Goal: Task Accomplishment & Management: Manage account settings

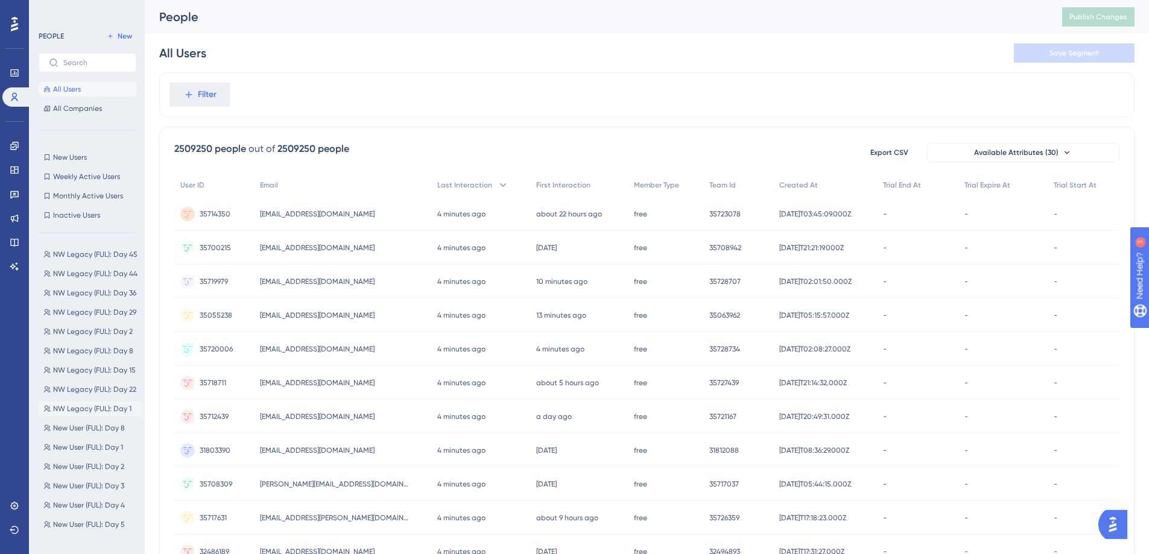
click at [98, 408] on span "NW Legacy (FUL): Day 1" at bounding box center [92, 409] width 78 height 10
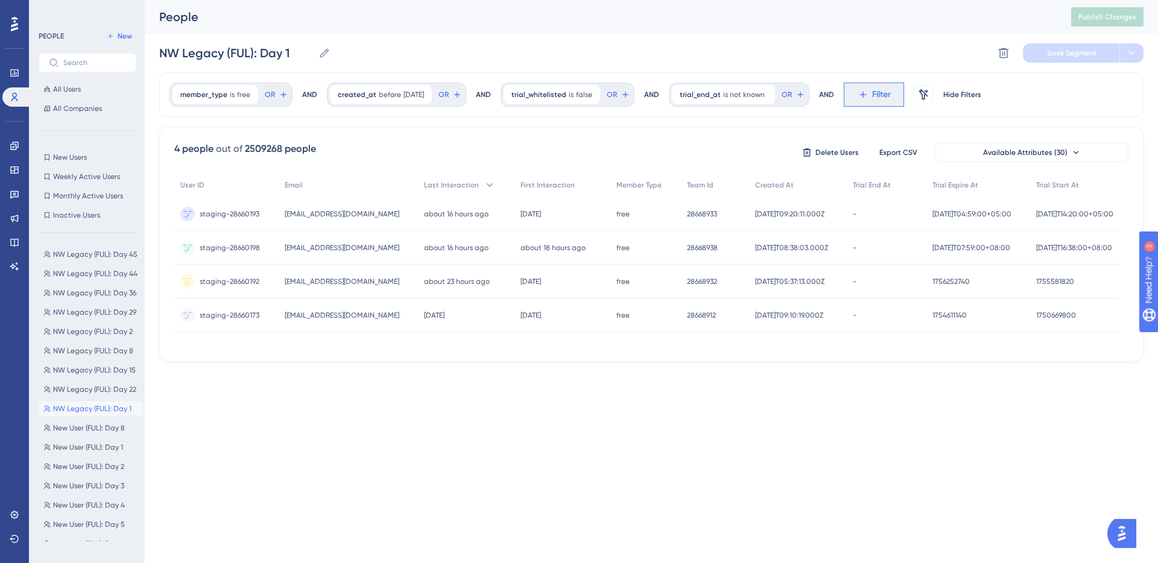
click at [867, 97] on icon at bounding box center [863, 94] width 11 height 11
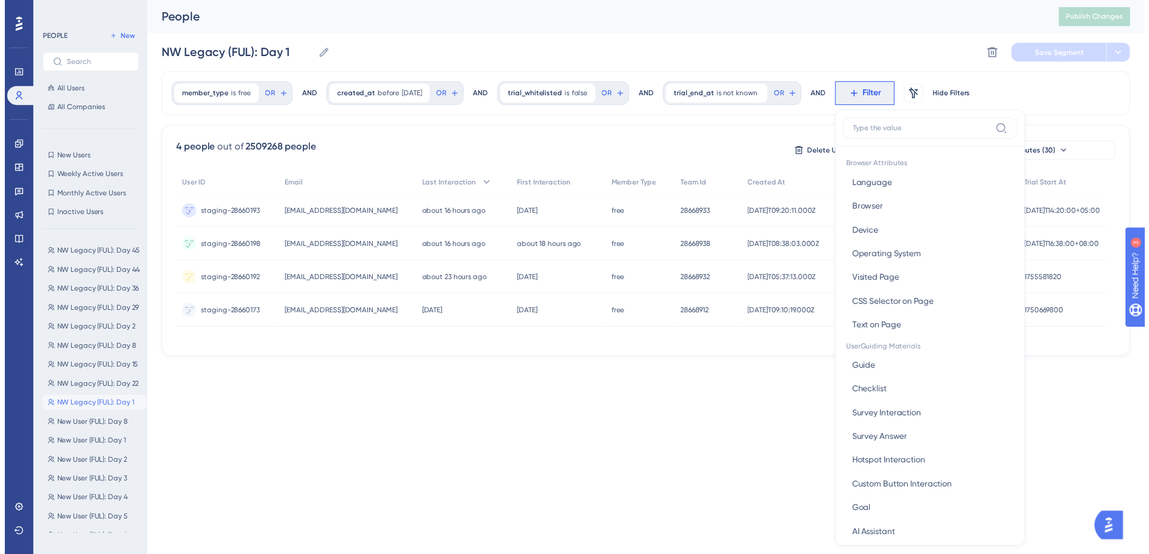
scroll to position [56, 0]
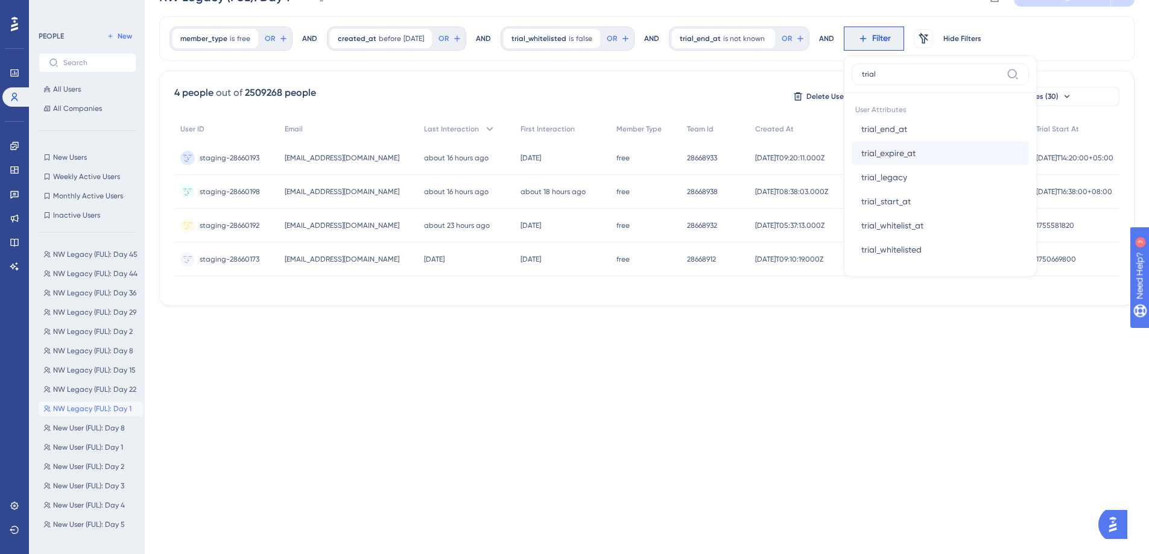
type input "trial"
click at [945, 149] on button "trial_expire_at trial_expire_at" at bounding box center [940, 153] width 177 height 24
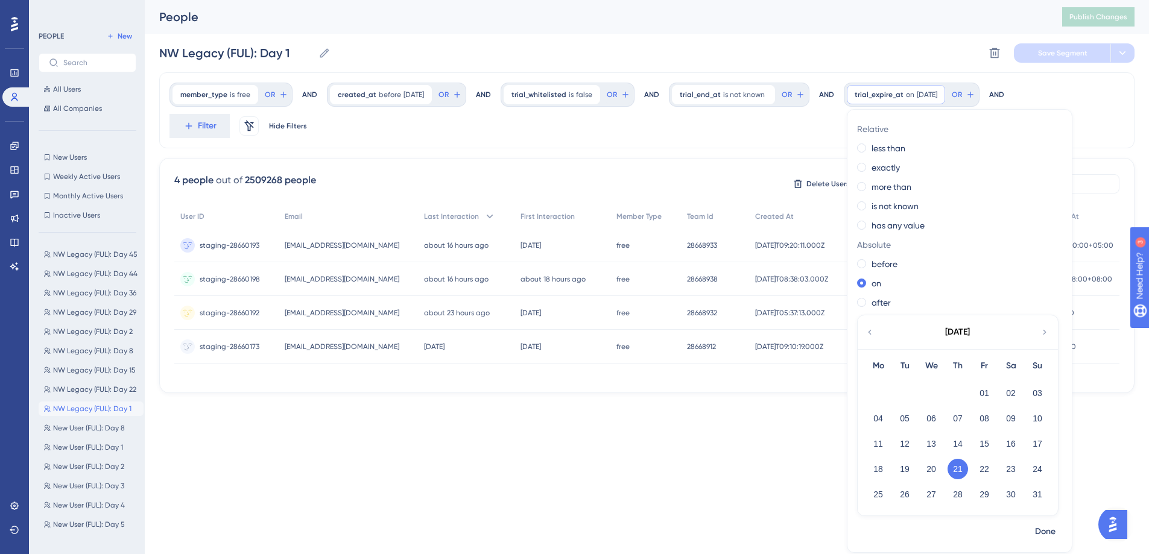
scroll to position [0, 0]
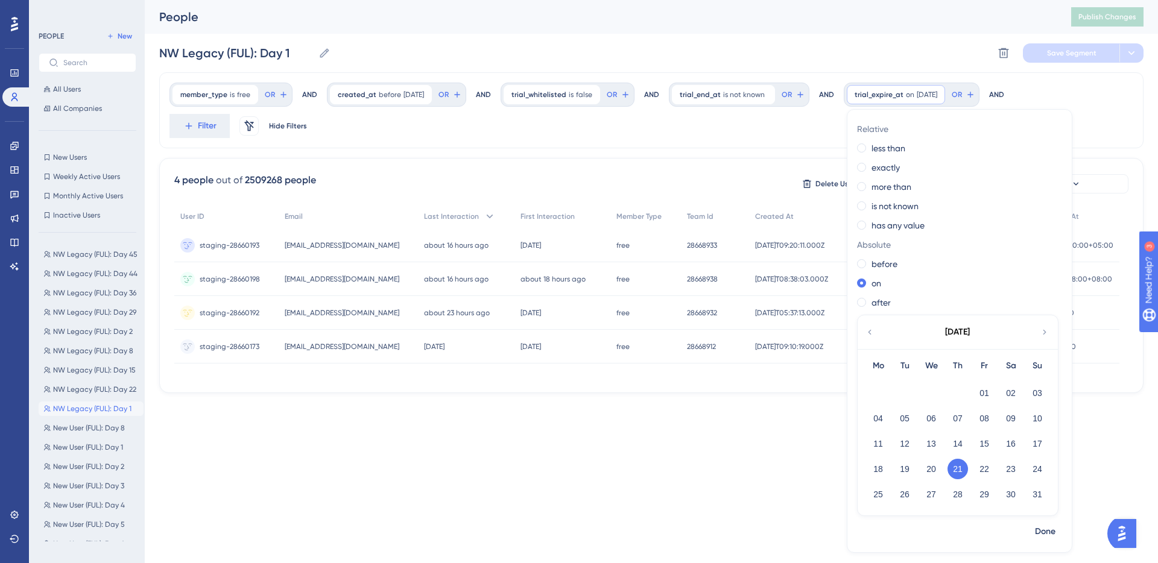
click at [786, 133] on div "member_type is free free Remove OR AND created_at before 8/26/2025 8/26/2025 Re…" at bounding box center [651, 110] width 984 height 76
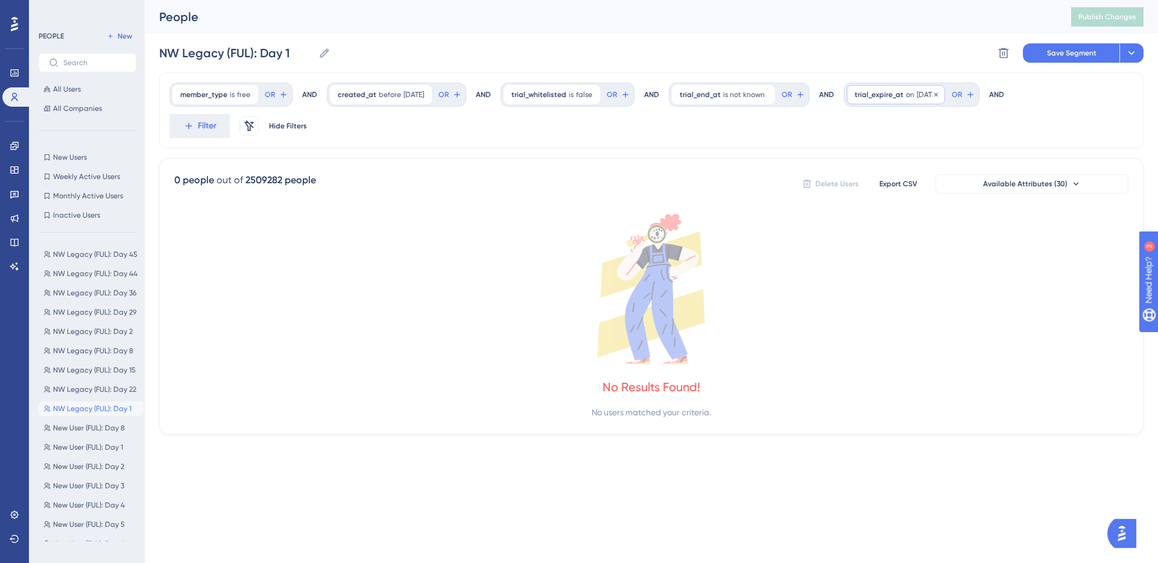
click at [882, 96] on span "trial_expire_at" at bounding box center [879, 95] width 49 height 10
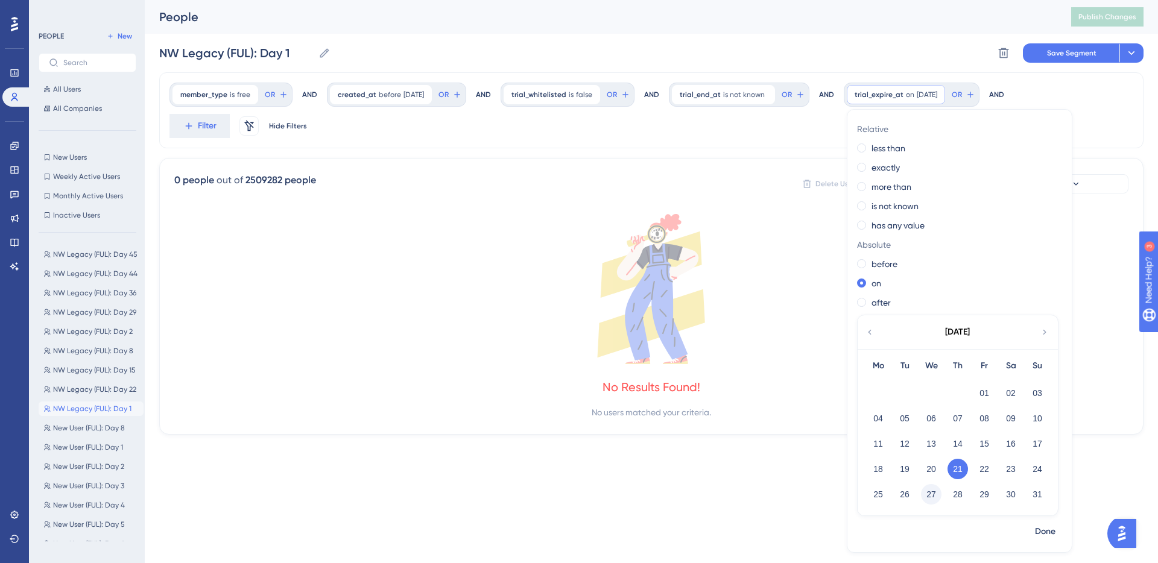
click at [932, 492] on button "27" at bounding box center [931, 494] width 21 height 21
click at [1051, 525] on span "Done" at bounding box center [1045, 532] width 21 height 14
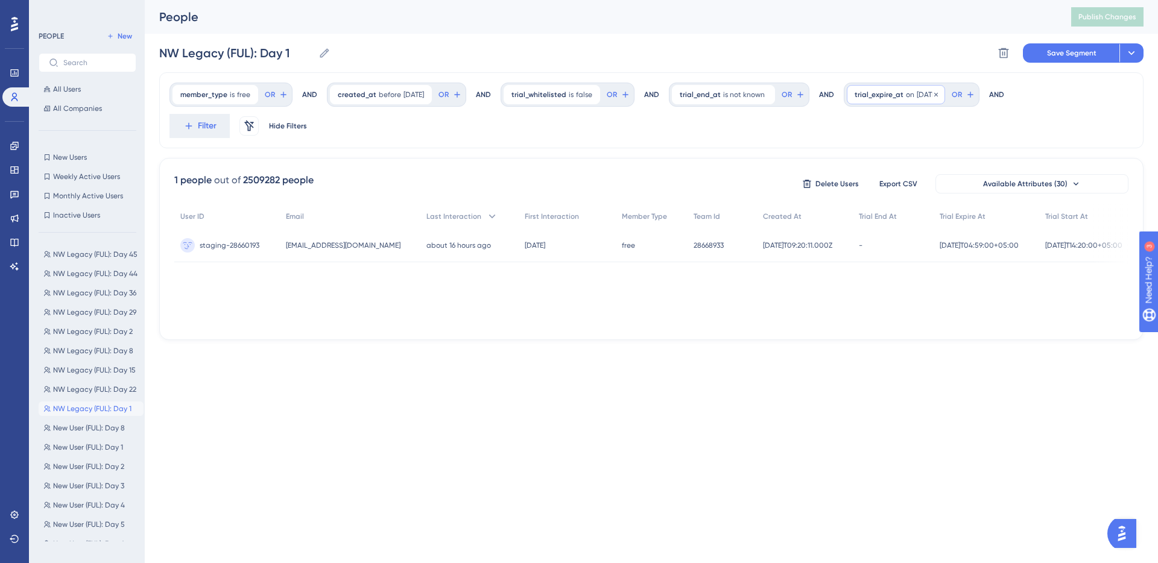
click at [900, 98] on span "trial_expire_at" at bounding box center [879, 95] width 49 height 10
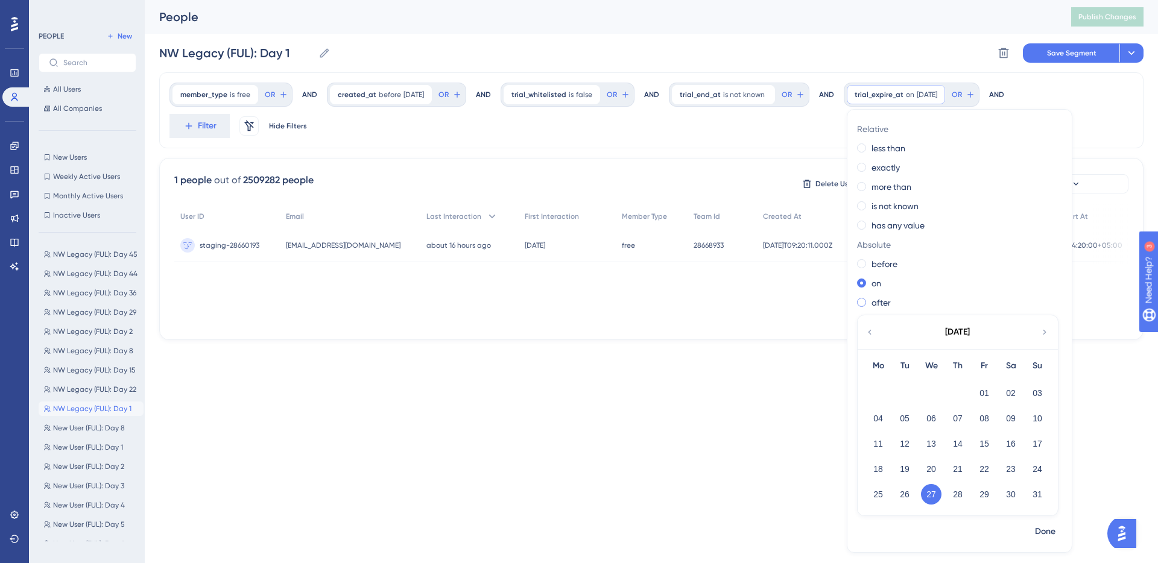
click at [877, 296] on label "after" at bounding box center [881, 303] width 19 height 14
click at [1055, 533] on span "Done" at bounding box center [1045, 532] width 21 height 14
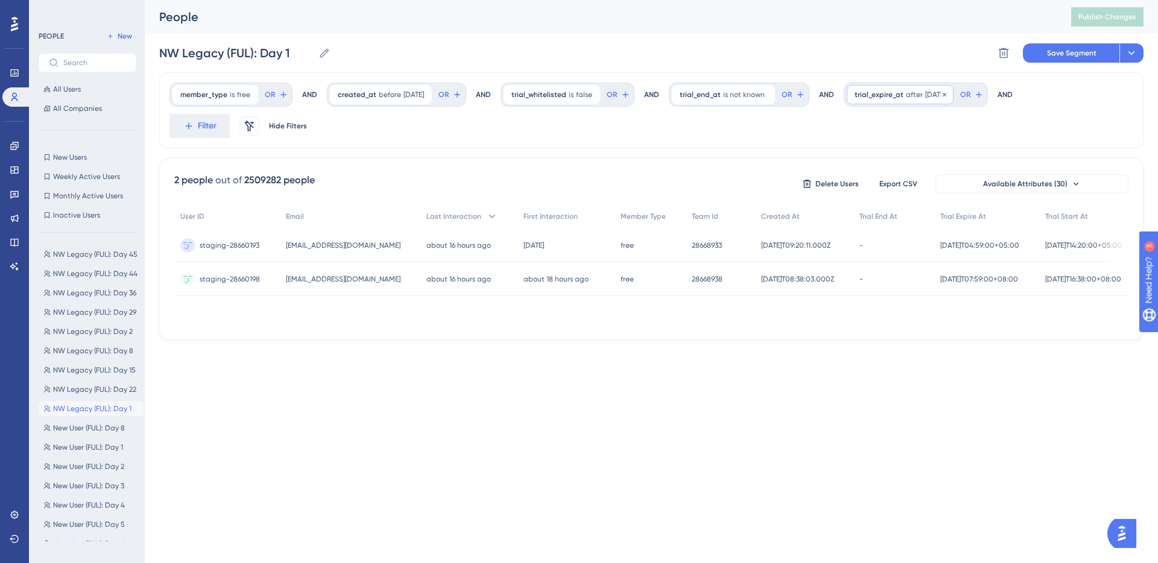
click at [928, 96] on div "trial_expire_at after 8/21/2025 8/21/2025 Remove" at bounding box center [900, 94] width 107 height 19
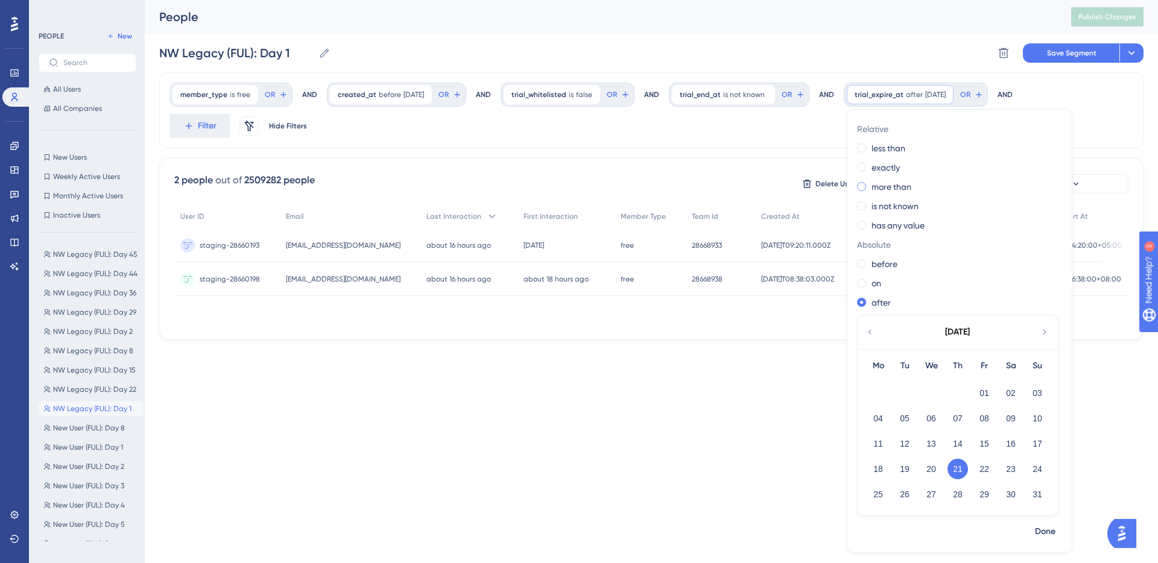
click at [897, 182] on label "more than" at bounding box center [892, 187] width 40 height 14
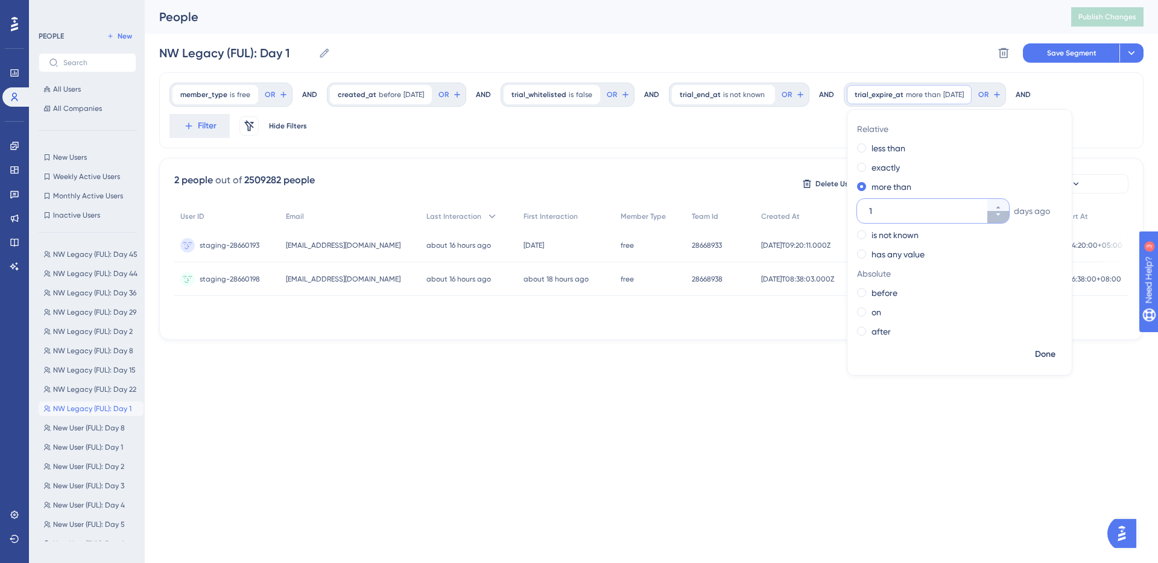
click at [1009, 214] on button "1" at bounding box center [998, 217] width 22 height 12
click at [1009, 214] on button "0" at bounding box center [998, 217] width 22 height 12
click at [1009, 214] on button "-1" at bounding box center [998, 217] width 22 height 12
click at [1009, 214] on button "-2" at bounding box center [998, 217] width 22 height 12
click at [1009, 214] on button "-3" at bounding box center [998, 217] width 22 height 12
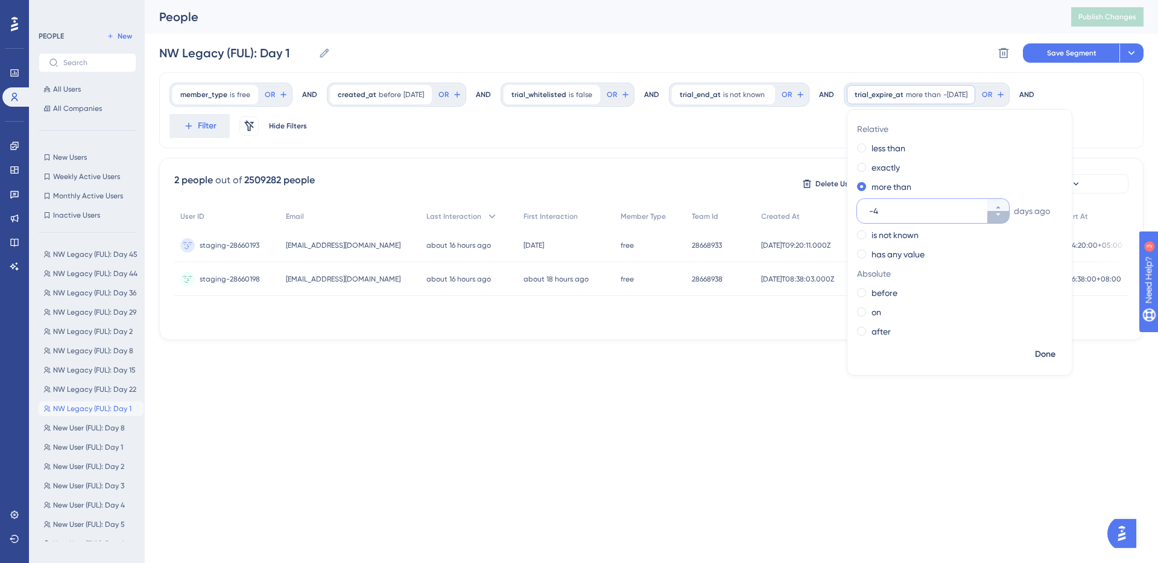
click at [1009, 214] on button "-4" at bounding box center [998, 217] width 22 height 12
type input "-5"
click at [1055, 353] on span "Done" at bounding box center [1045, 354] width 21 height 14
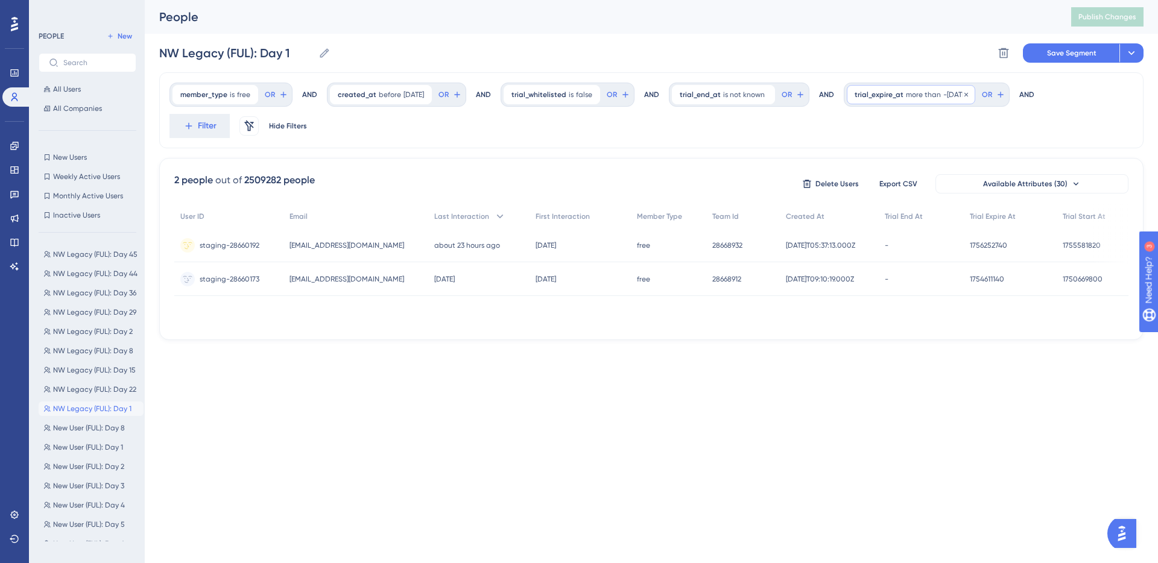
click at [962, 93] on span "-5 days ago" at bounding box center [955, 95] width 24 height 10
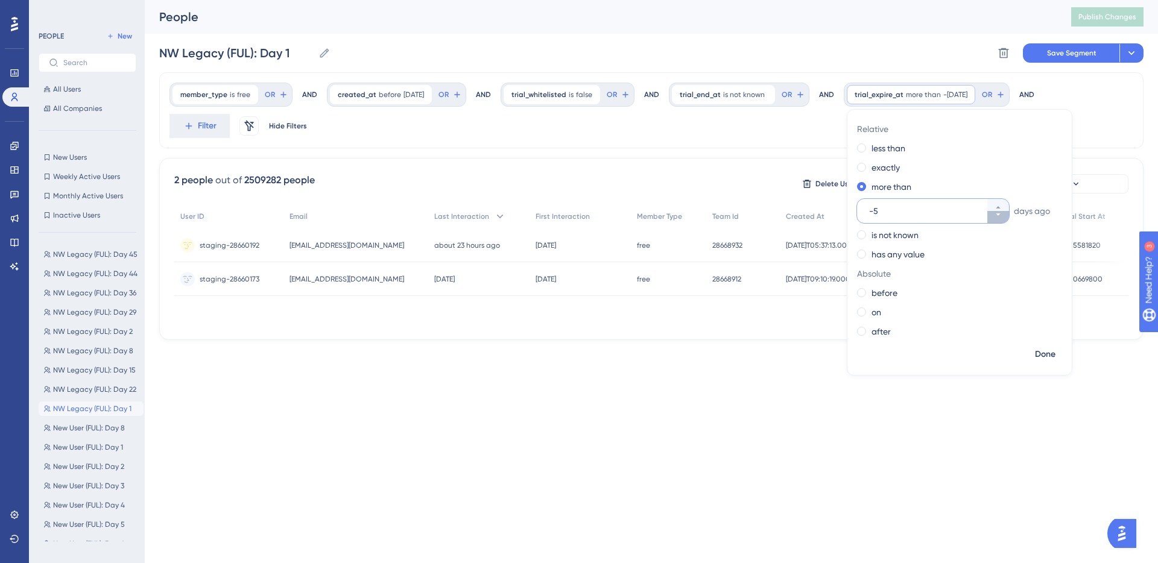
click at [1000, 217] on icon at bounding box center [998, 214] width 7 height 7
type input "-6"
click at [1047, 352] on span "Done" at bounding box center [1045, 354] width 21 height 14
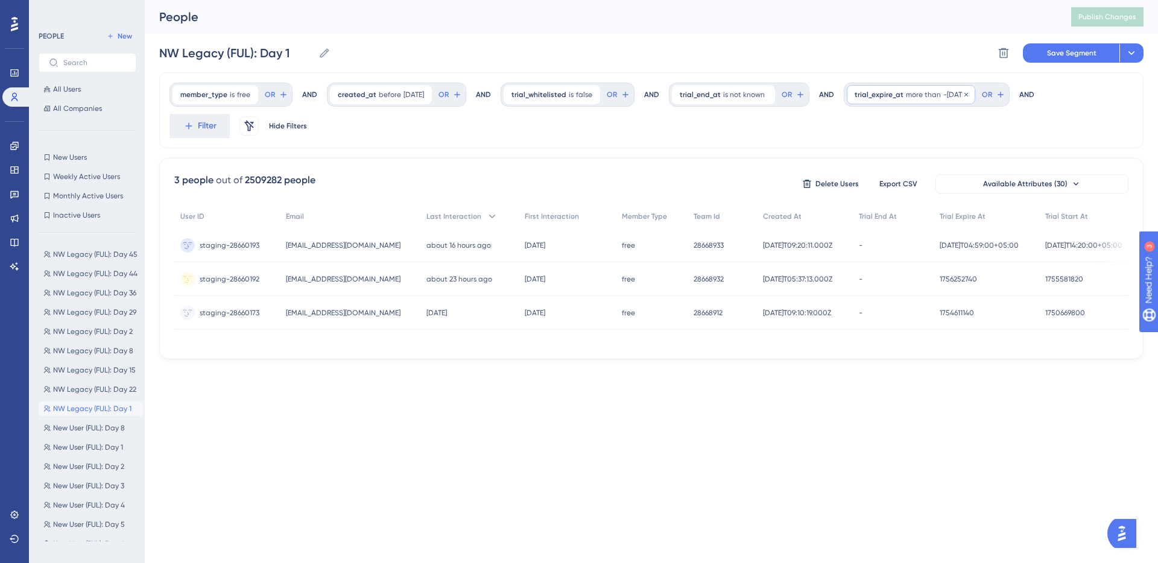
click at [950, 98] on span "-6 days ago" at bounding box center [955, 95] width 24 height 10
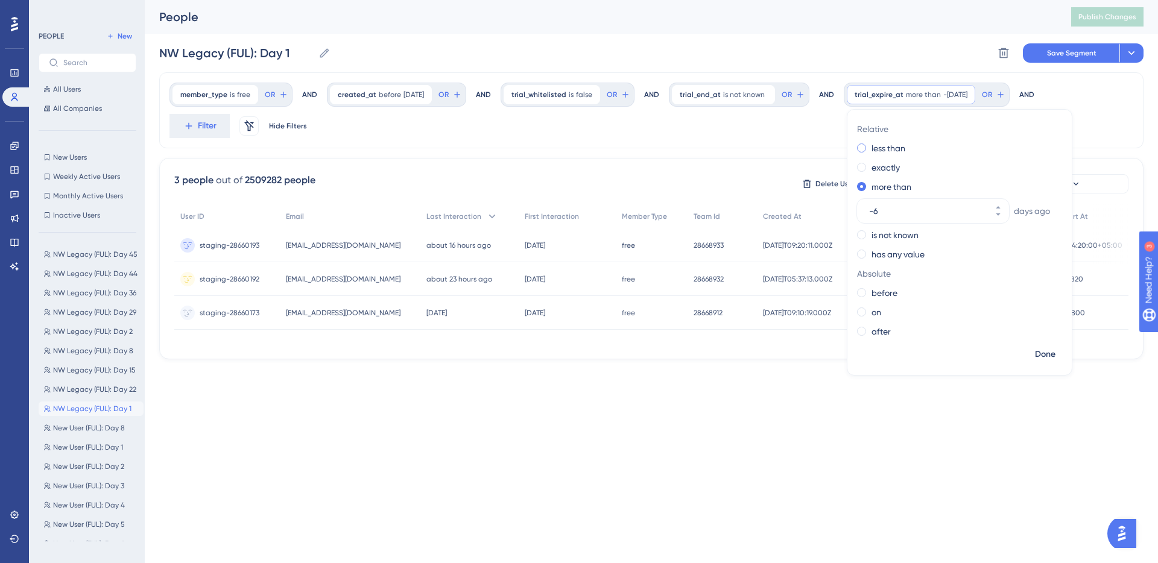
click at [905, 148] on label "less than" at bounding box center [889, 148] width 34 height 14
click at [1059, 344] on button "Done" at bounding box center [1045, 355] width 34 height 22
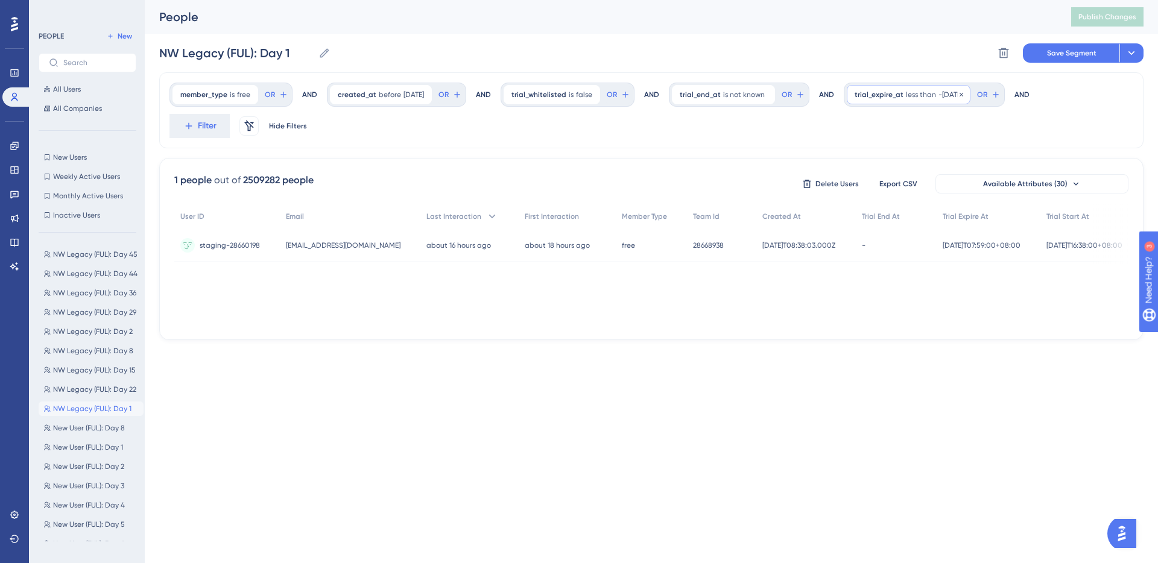
click at [929, 97] on span "less than" at bounding box center [921, 95] width 30 height 10
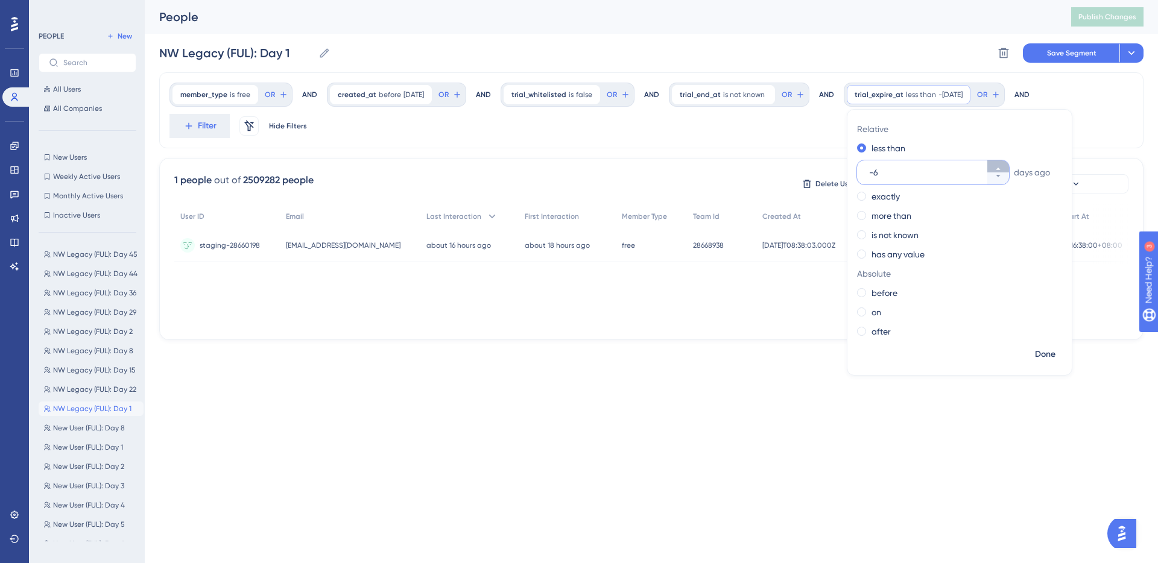
click at [1002, 167] on icon at bounding box center [998, 168] width 7 height 7
type input "-5"
click at [1055, 355] on span "Done" at bounding box center [1045, 354] width 21 height 14
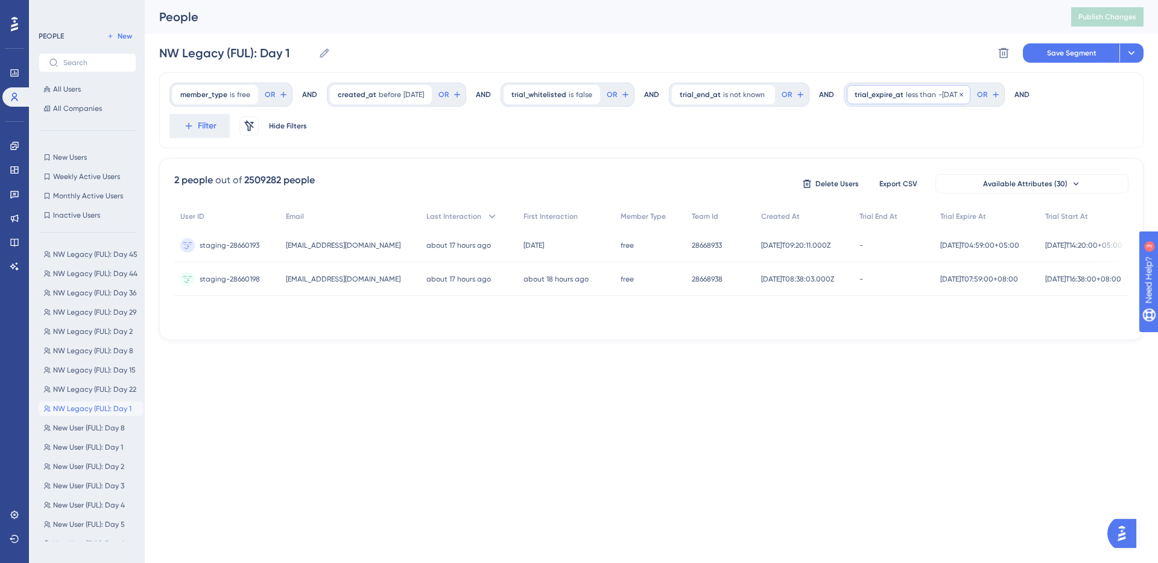
click at [900, 93] on span "trial_expire_at" at bounding box center [879, 95] width 49 height 10
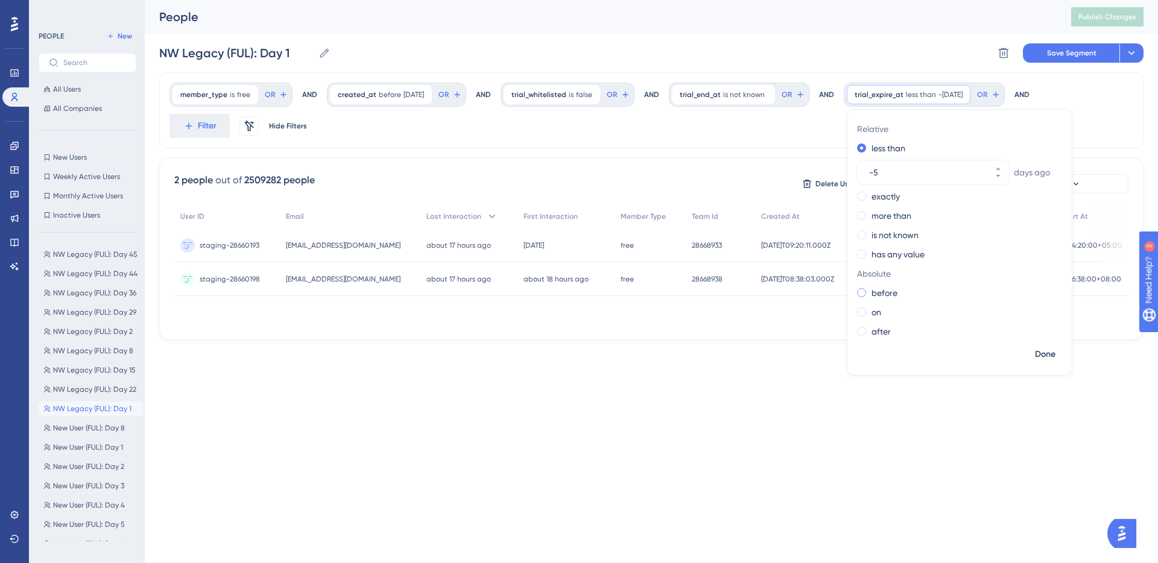
click at [881, 291] on label "before" at bounding box center [885, 293] width 26 height 14
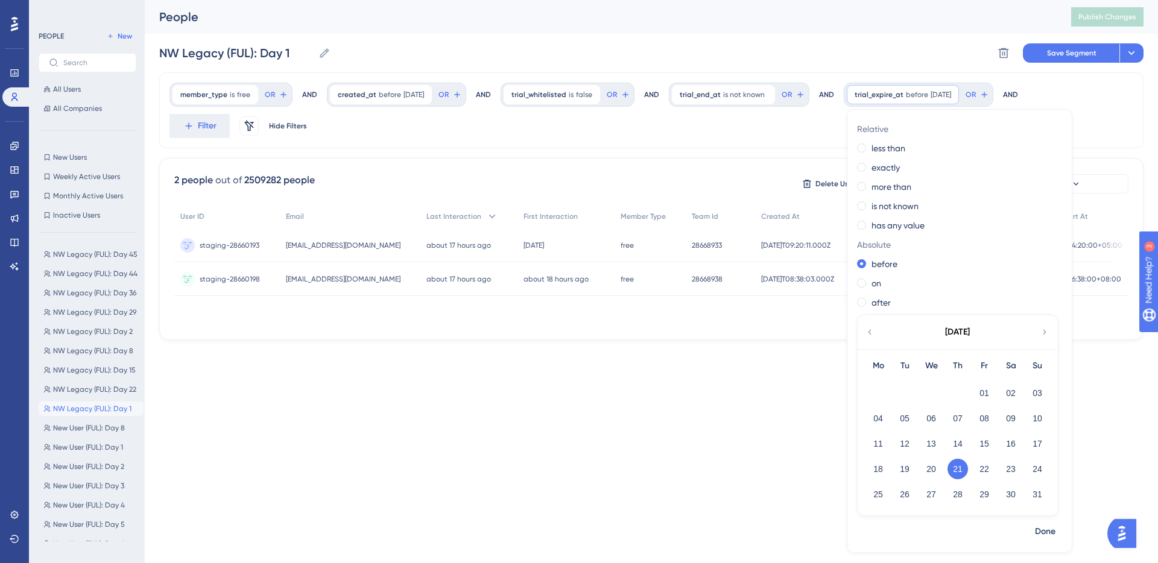
click at [1101, 123] on div "member_type is free free Remove OR AND created_at before 8/26/2025 8/26/2025 Re…" at bounding box center [651, 110] width 984 height 76
click at [1049, 0] on html "Performance Users Engagement Widgets Feedback Product Updates Knowledge Base AI…" at bounding box center [579, 0] width 1158 height 0
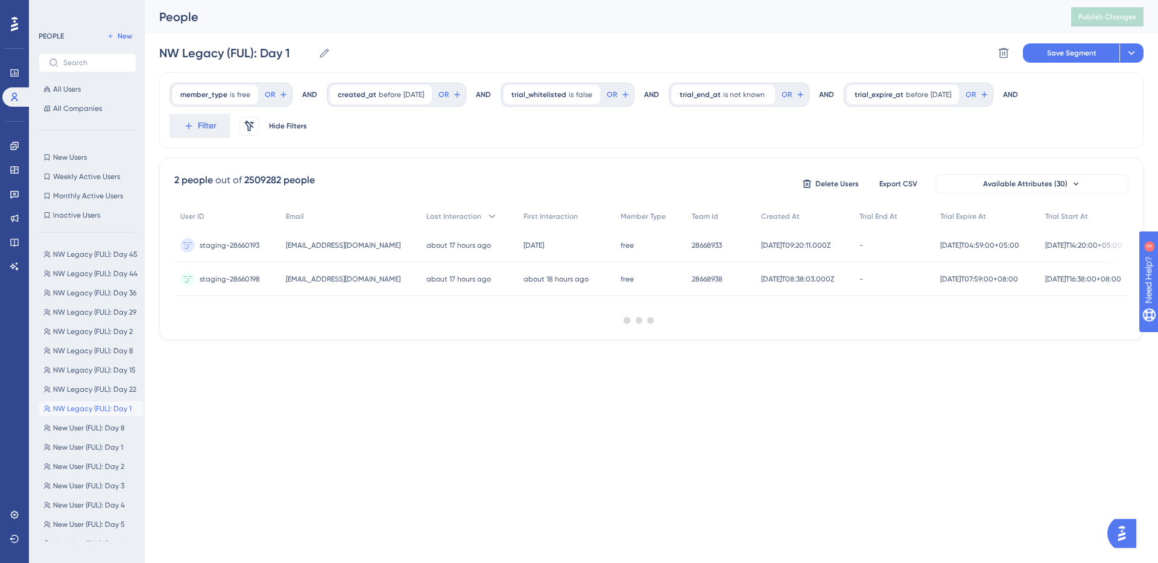
click at [921, 97] on div at bounding box center [639, 320] width 1037 height 476
click at [913, 93] on span "before" at bounding box center [917, 95] width 22 height 10
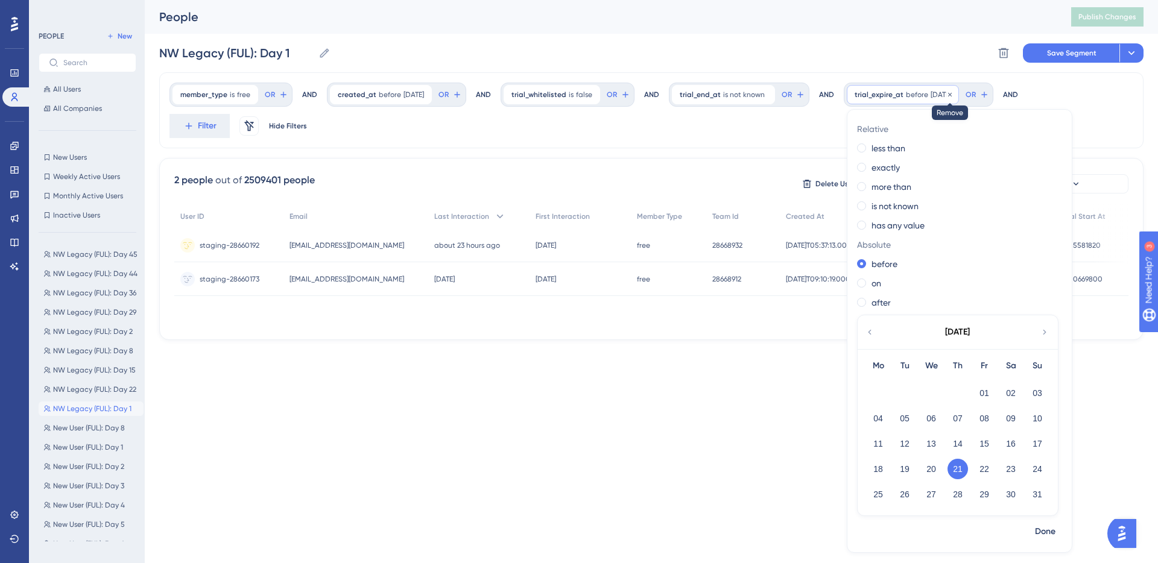
click at [952, 93] on icon at bounding box center [950, 94] width 4 height 4
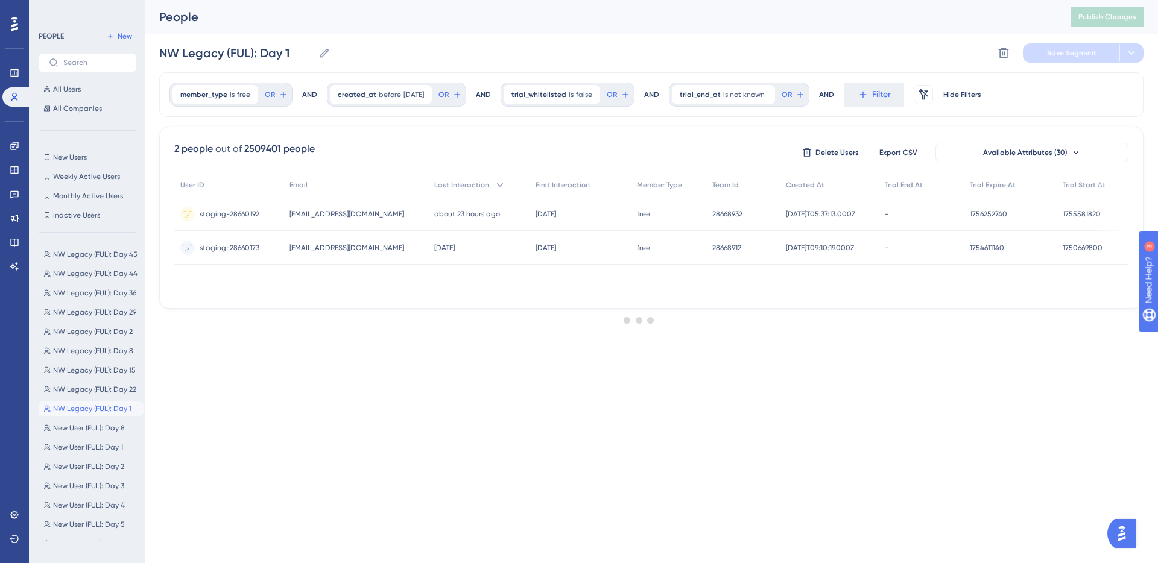
click at [887, 93] on div at bounding box center [639, 320] width 1037 height 476
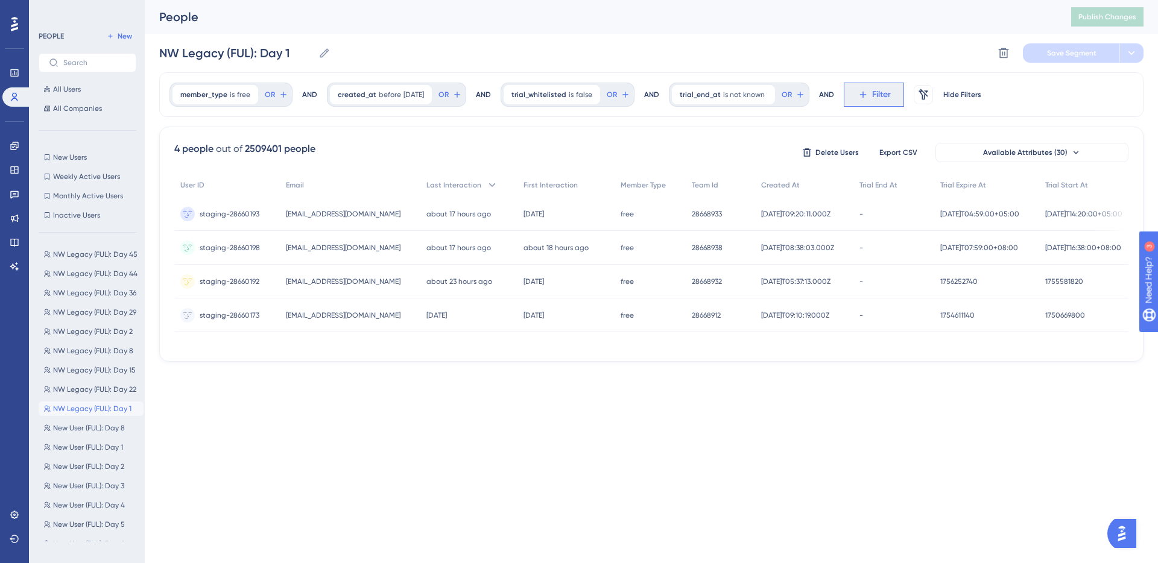
click at [887, 94] on span "Filter" at bounding box center [881, 94] width 19 height 14
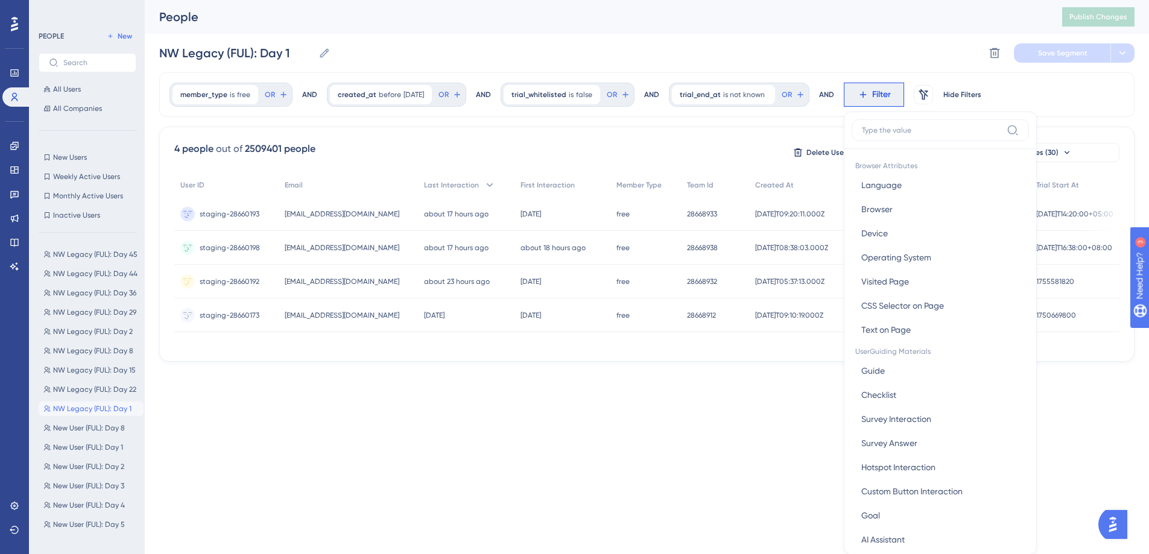
scroll to position [56, 0]
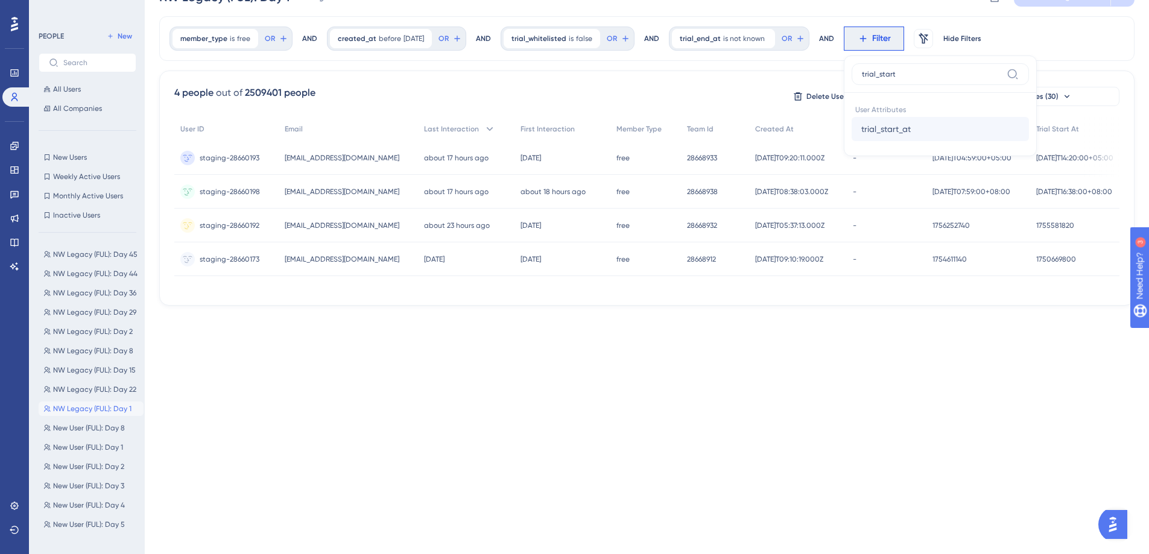
type input "trial_start"
click at [930, 128] on button "trial_start_at trial_start_at" at bounding box center [940, 129] width 177 height 24
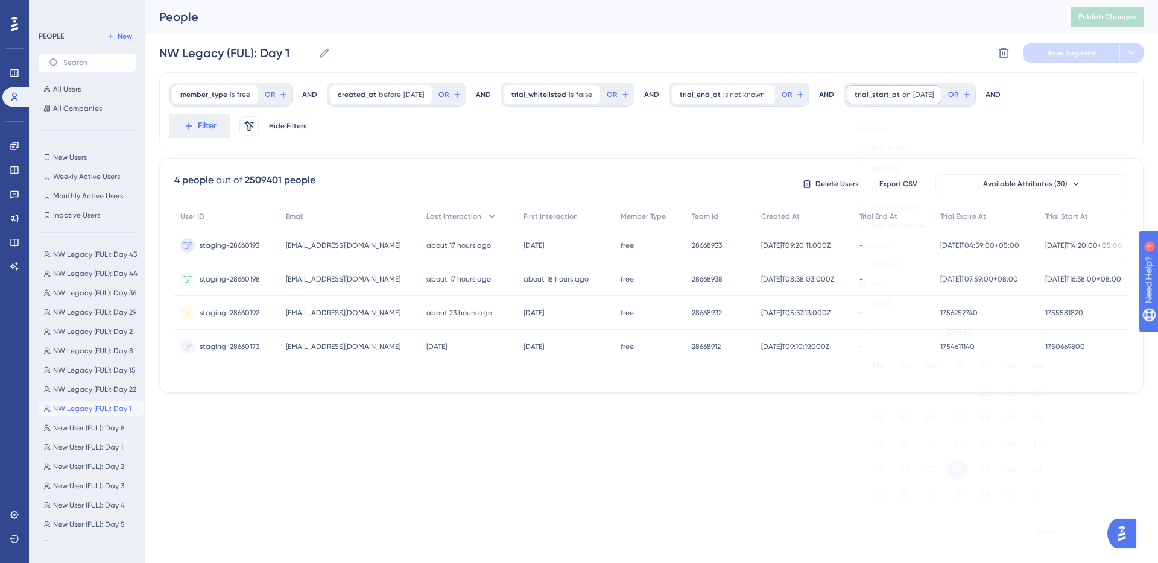
click at [911, 492] on button "26" at bounding box center [904, 494] width 21 height 21
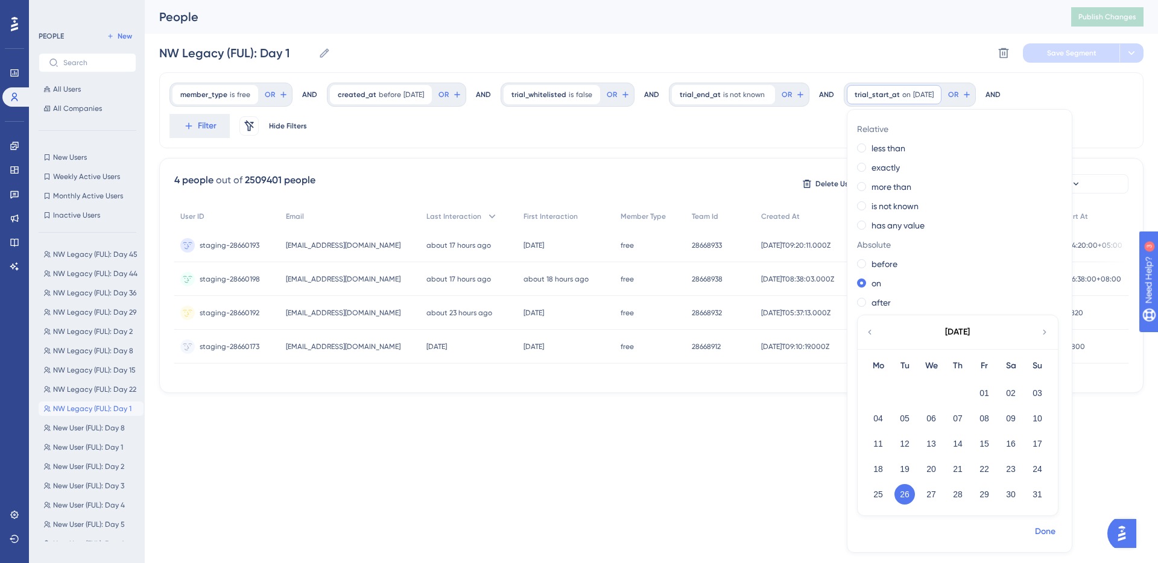
click at [1048, 527] on span "Done" at bounding box center [1045, 532] width 21 height 14
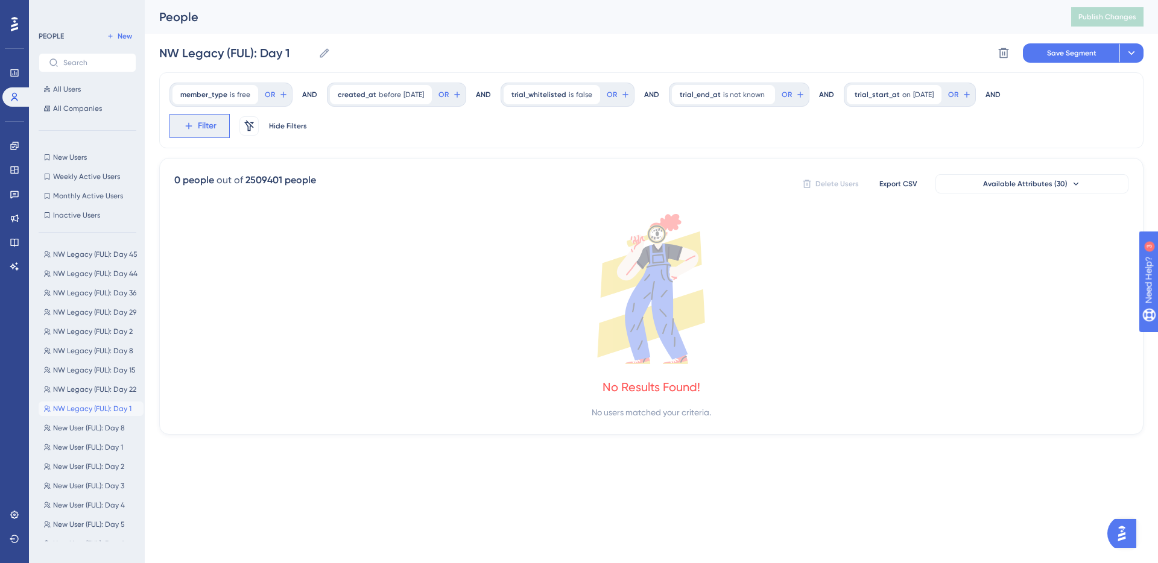
click at [207, 126] on span "Filter" at bounding box center [207, 126] width 19 height 14
type input "trial_ex"
click at [291, 218] on button "trial_expire_at trial_expire_at" at bounding box center [265, 216] width 177 height 24
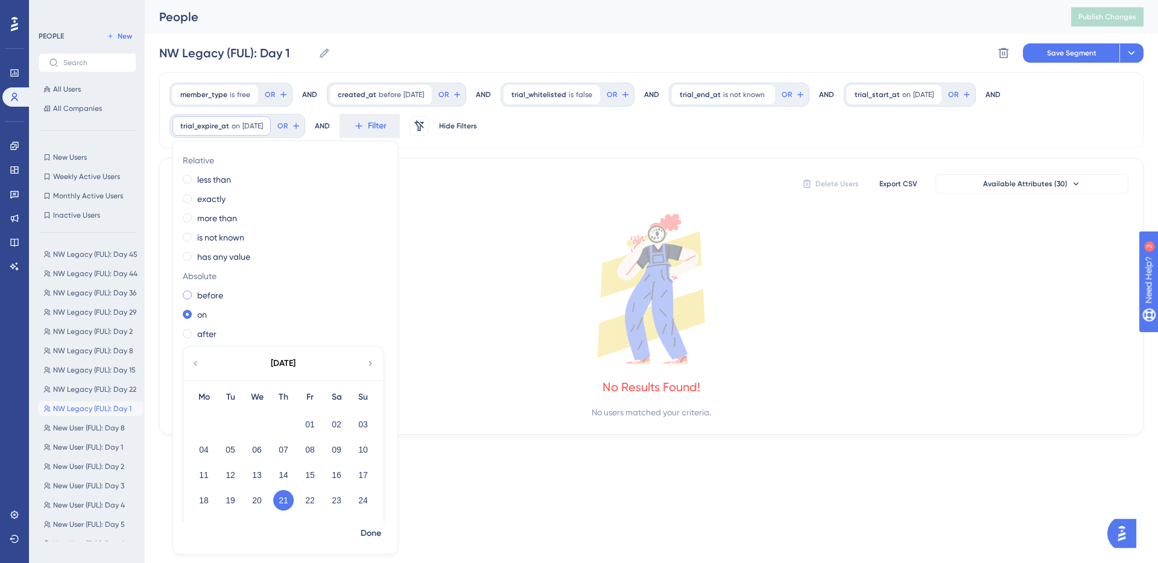
click at [206, 294] on label "before" at bounding box center [210, 295] width 26 height 14
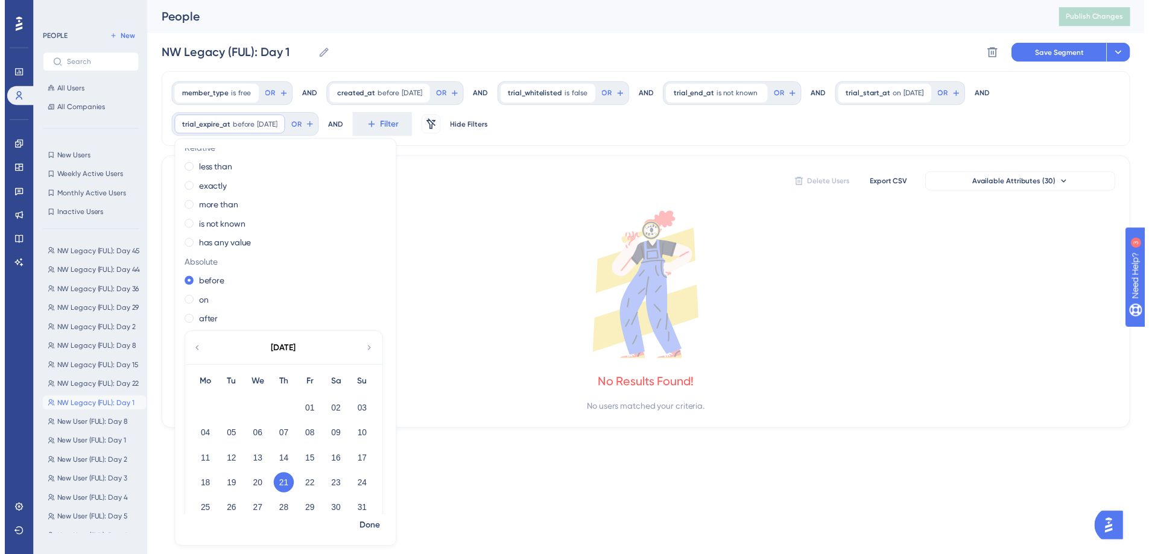
scroll to position [30, 0]
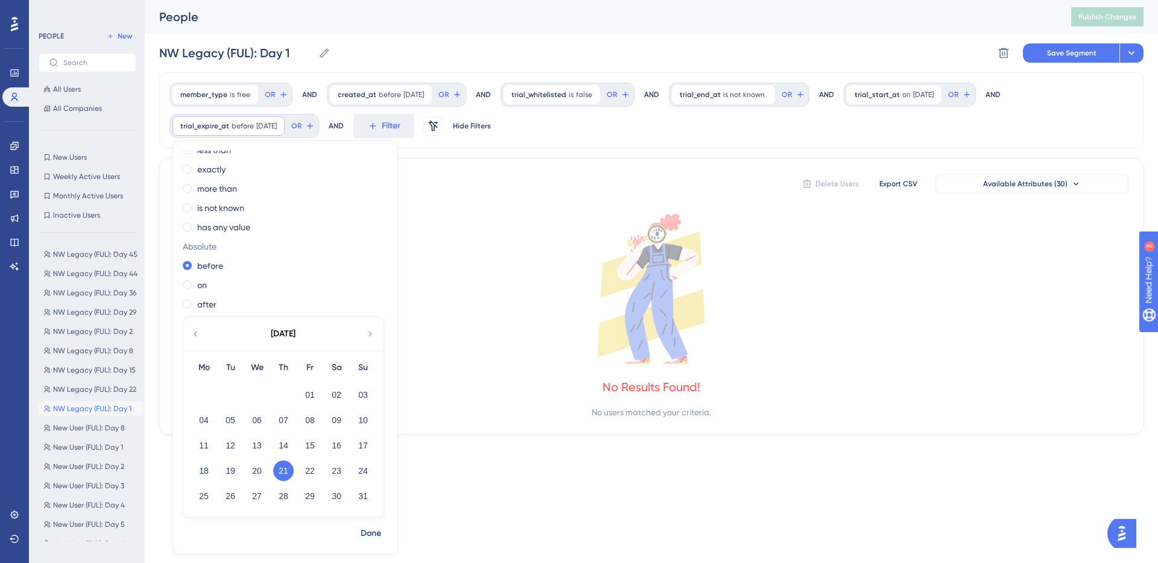
click at [372, 332] on icon at bounding box center [370, 334] width 10 height 11
click at [356, 390] on button "05" at bounding box center [363, 395] width 21 height 21
click at [372, 535] on span "Done" at bounding box center [371, 534] width 21 height 14
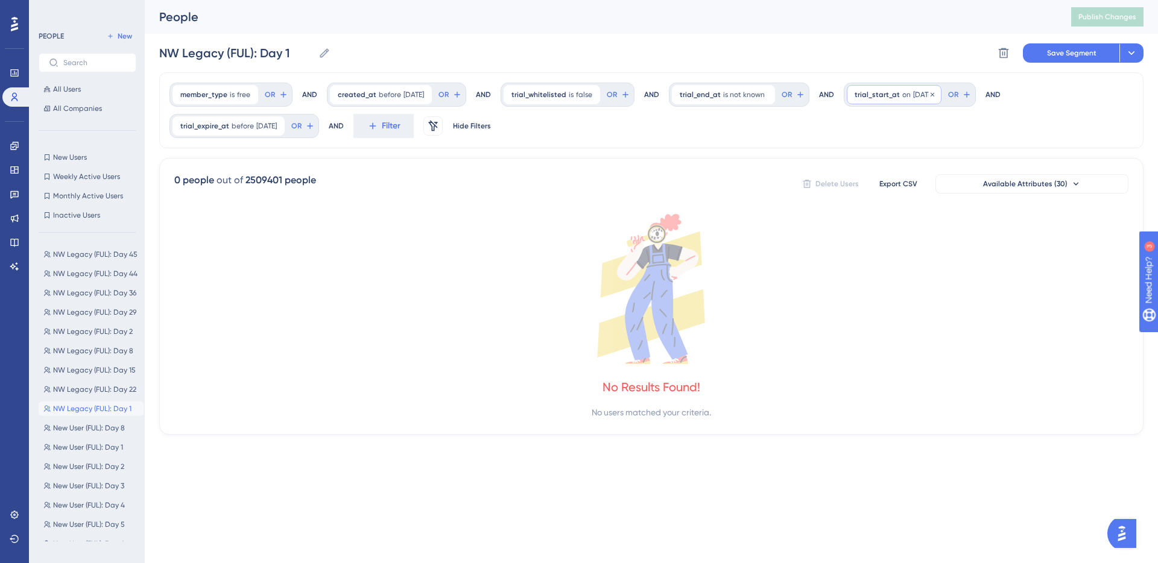
click at [911, 97] on span "on" at bounding box center [906, 95] width 8 height 10
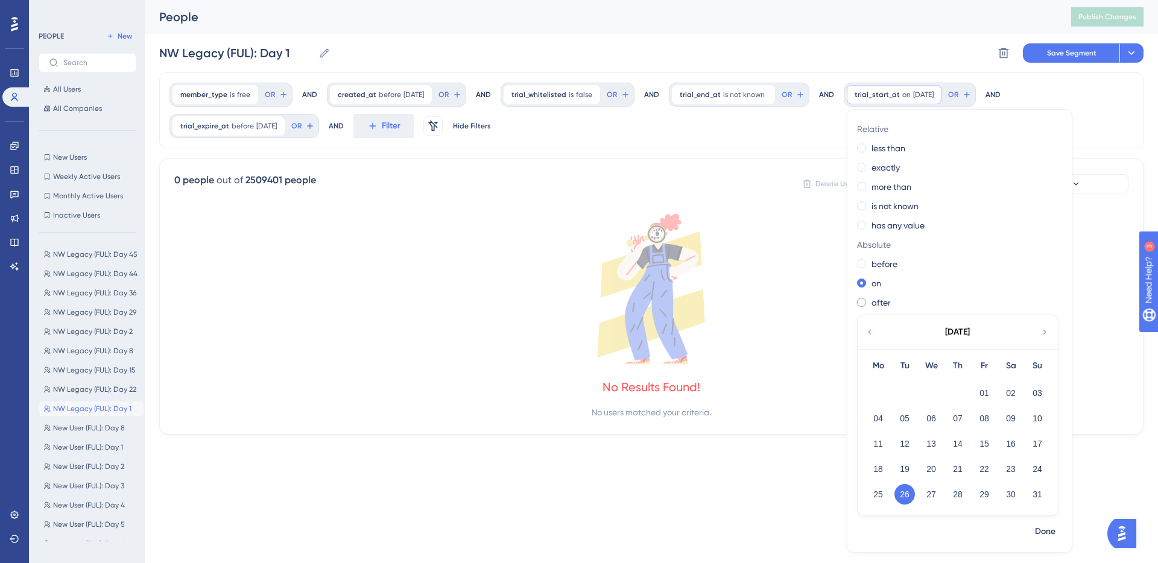
click at [880, 301] on label "after" at bounding box center [881, 303] width 19 height 14
click at [910, 494] on button "26" at bounding box center [904, 494] width 21 height 21
click at [1062, 527] on button "Done" at bounding box center [1045, 532] width 34 height 22
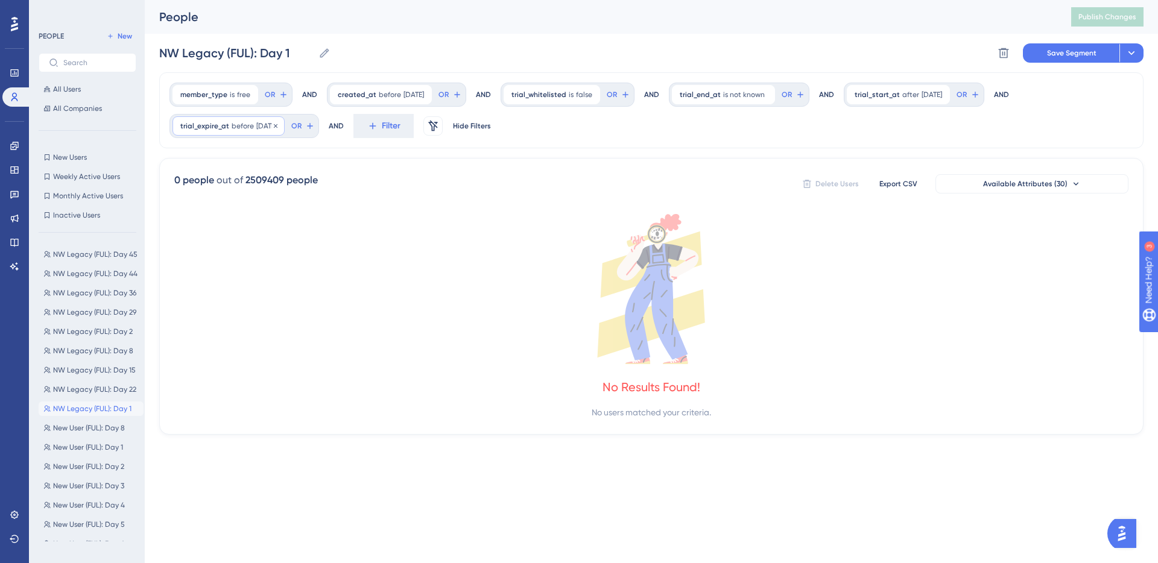
click at [241, 123] on span "before" at bounding box center [243, 126] width 22 height 10
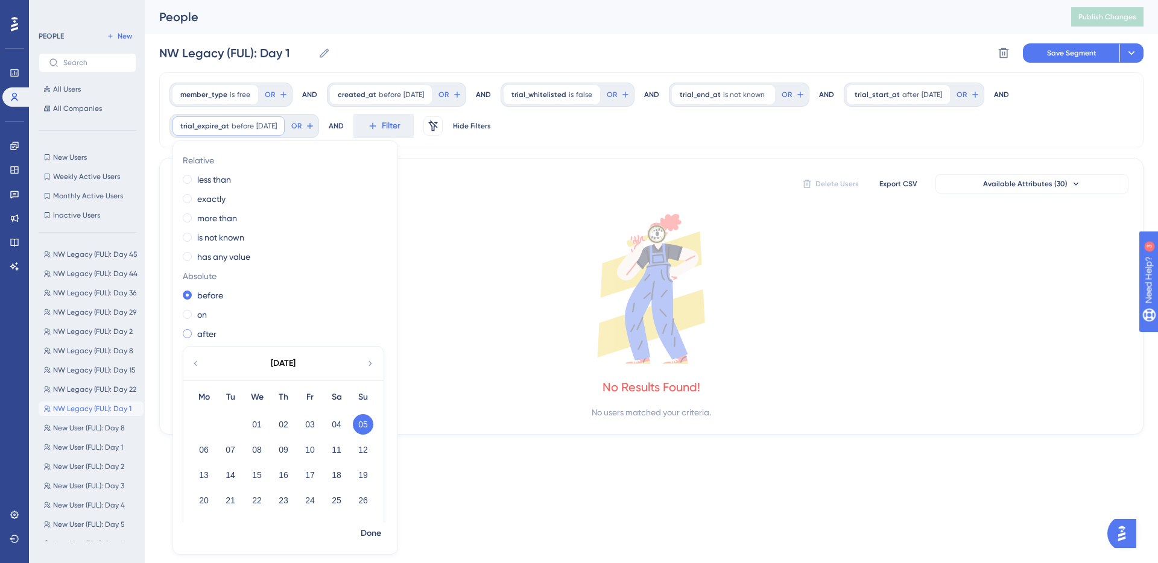
click at [204, 330] on label "after" at bounding box center [206, 334] width 19 height 14
click at [367, 427] on button "05" at bounding box center [363, 424] width 21 height 21
click at [373, 533] on span "Done" at bounding box center [371, 534] width 21 height 14
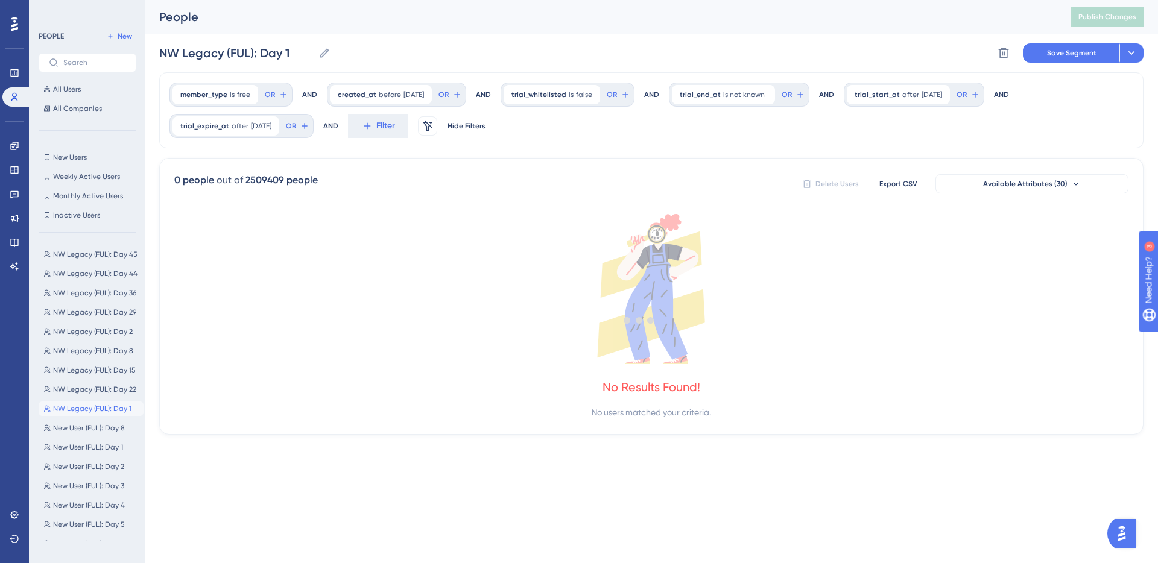
click at [669, 154] on div "member_type is free free Remove OR AND created_at before 8/26/2025 8/26/2025 Re…" at bounding box center [651, 253] width 984 height 362
click at [896, 95] on span "trial_start_at" at bounding box center [877, 95] width 45 height 10
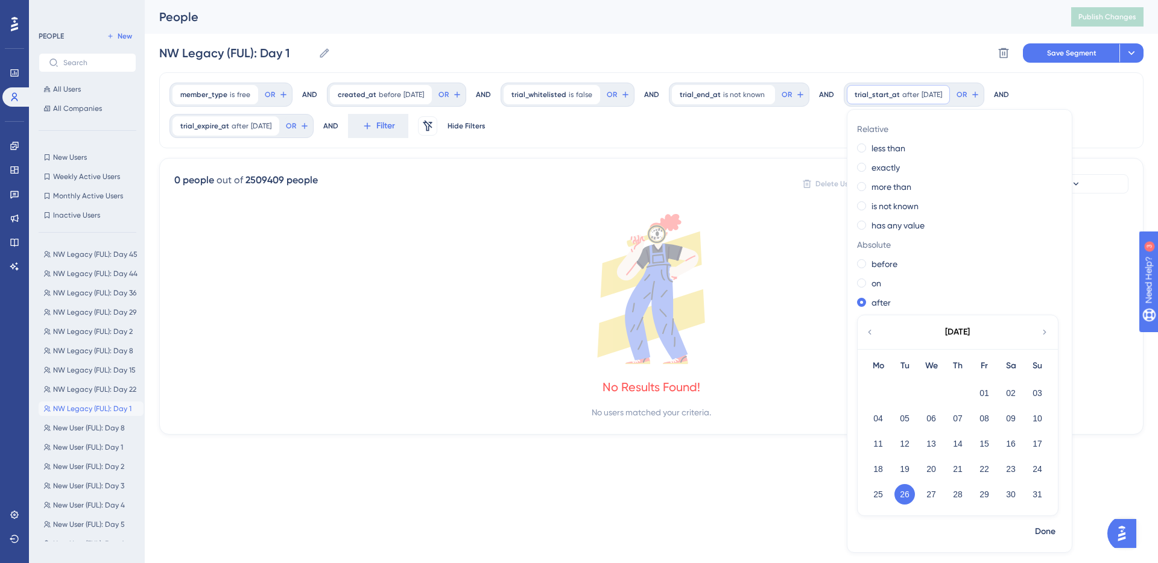
click at [753, 133] on div "member_type is free free Remove OR AND created_at before 8/26/2025 8/26/2025 Re…" at bounding box center [651, 110] width 984 height 76
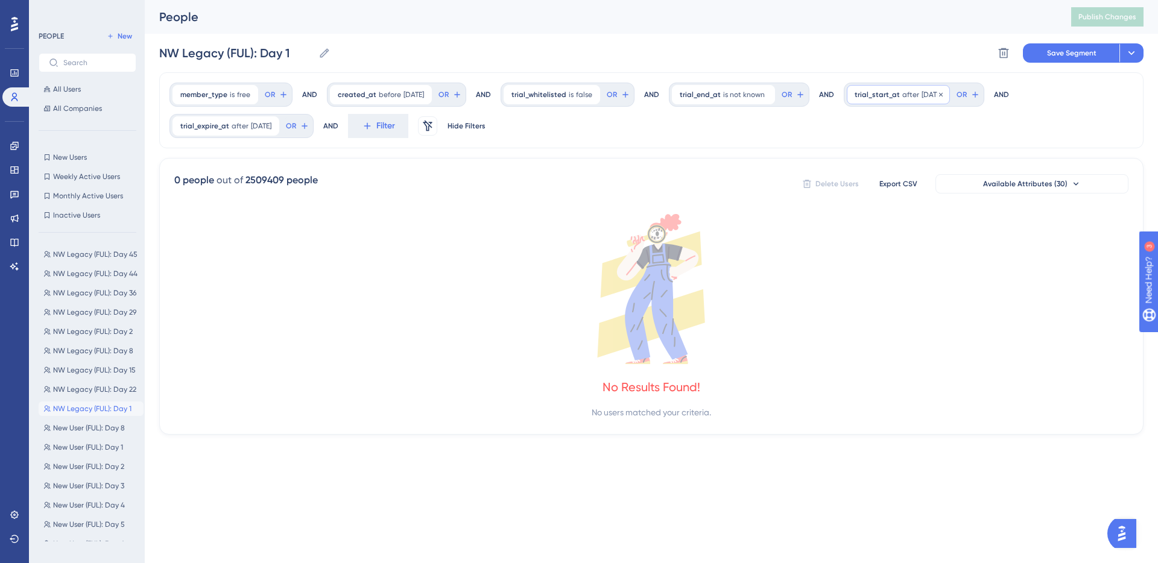
click at [918, 88] on div "trial_start_at after 8/26/2025 8/26/2025 Remove" at bounding box center [898, 94] width 103 height 19
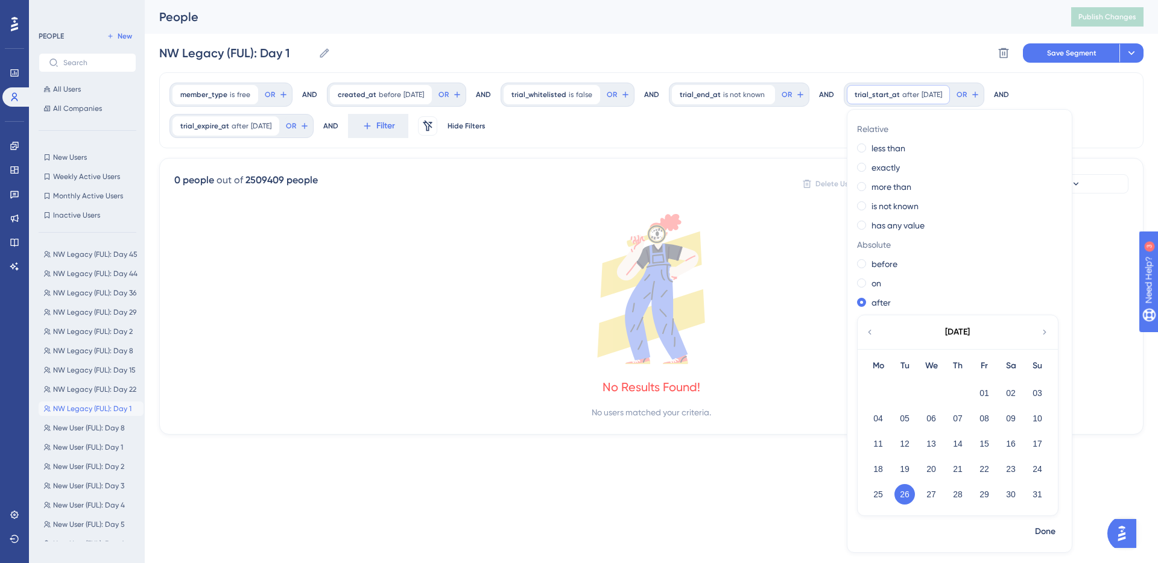
click at [713, 138] on div "member_type is free free Remove OR AND created_at before 8/26/2025 8/26/2025 Re…" at bounding box center [651, 110] width 984 height 76
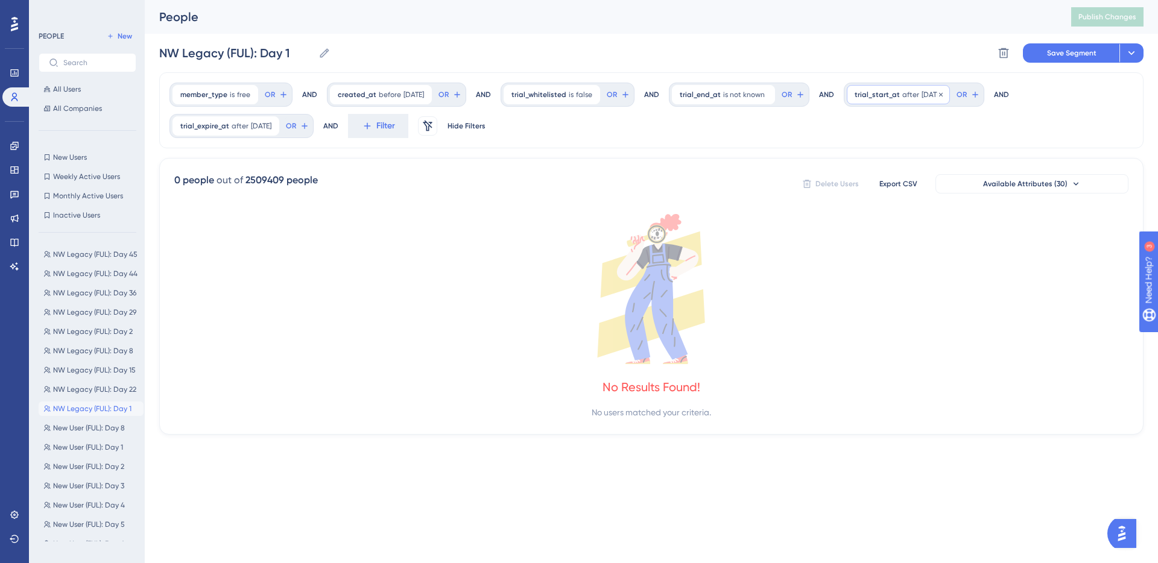
click at [916, 97] on span "after" at bounding box center [910, 95] width 17 height 10
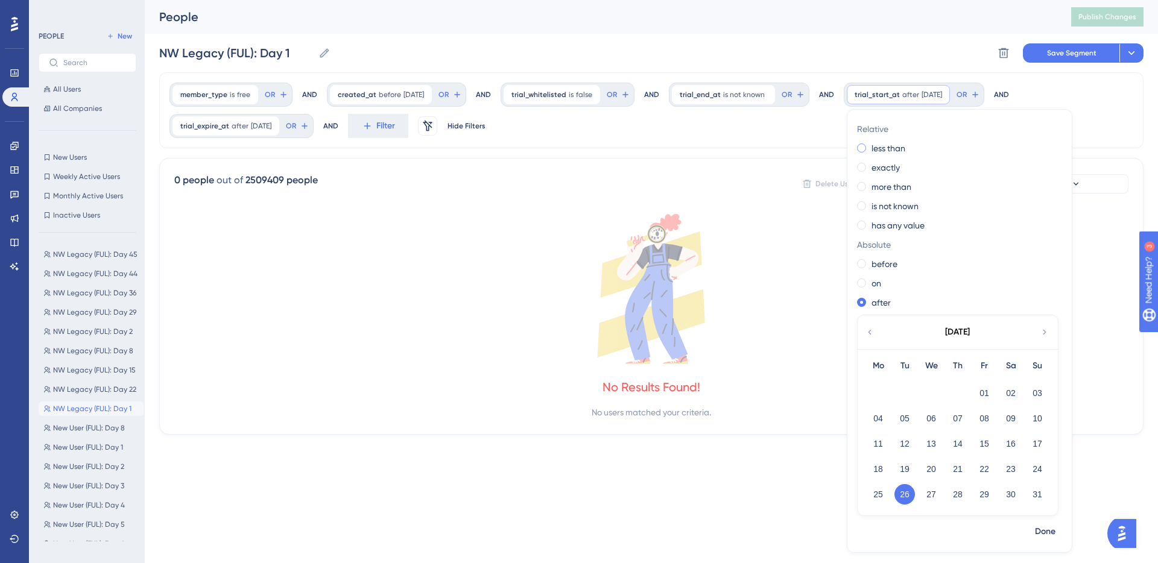
click at [893, 147] on label "less than" at bounding box center [889, 148] width 34 height 14
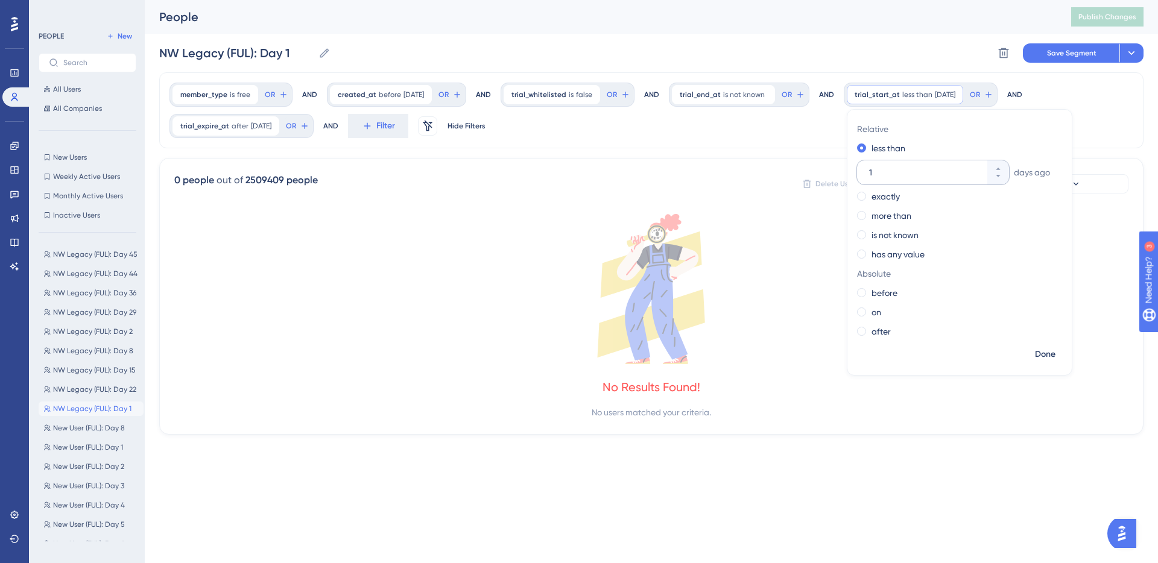
click at [902, 171] on input "1" at bounding box center [927, 172] width 116 height 14
type input "40"
click at [1052, 353] on span "Done" at bounding box center [1045, 354] width 21 height 14
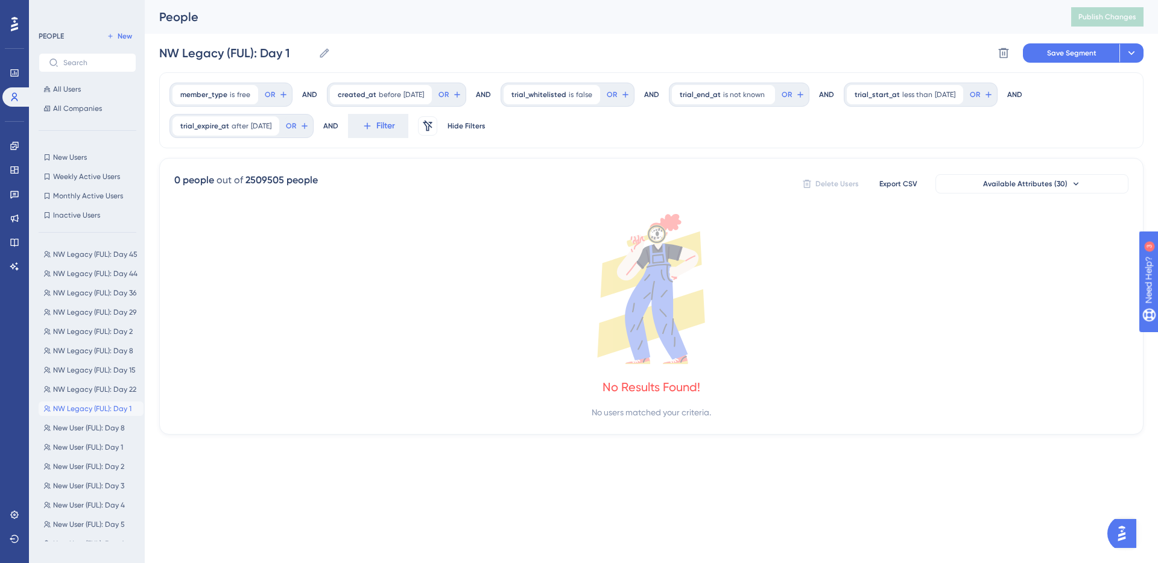
click at [295, 148] on div "member_type is free free Remove OR AND created_at before 8/26/2025 8/26/2025 Re…" at bounding box center [651, 253] width 984 height 362
click at [272, 124] on icon at bounding box center [270, 126] width 4 height 4
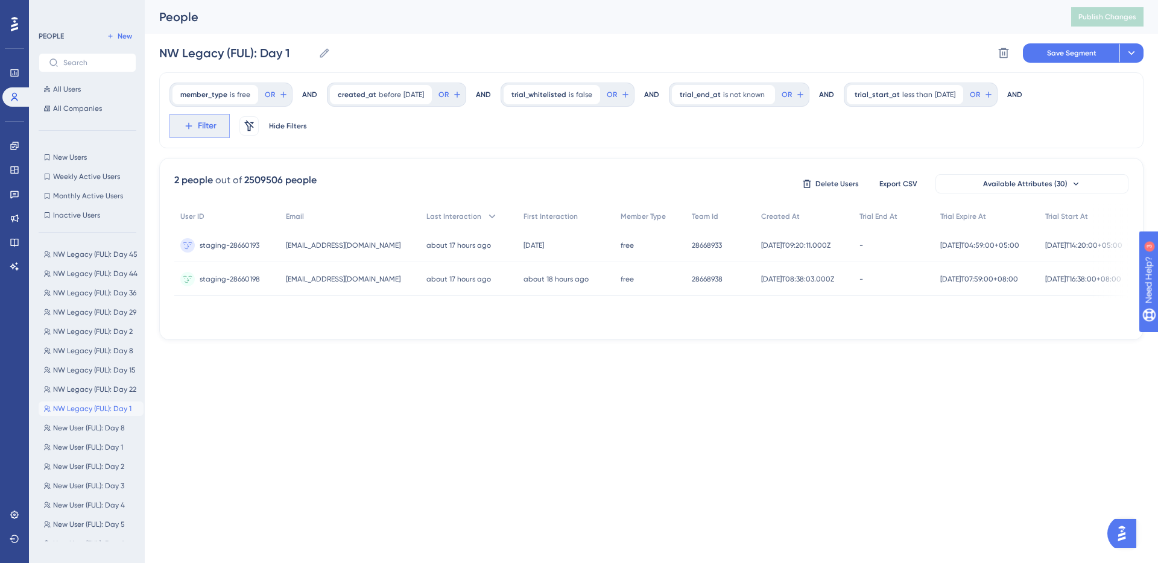
click at [204, 124] on span "Filter" at bounding box center [207, 126] width 19 height 14
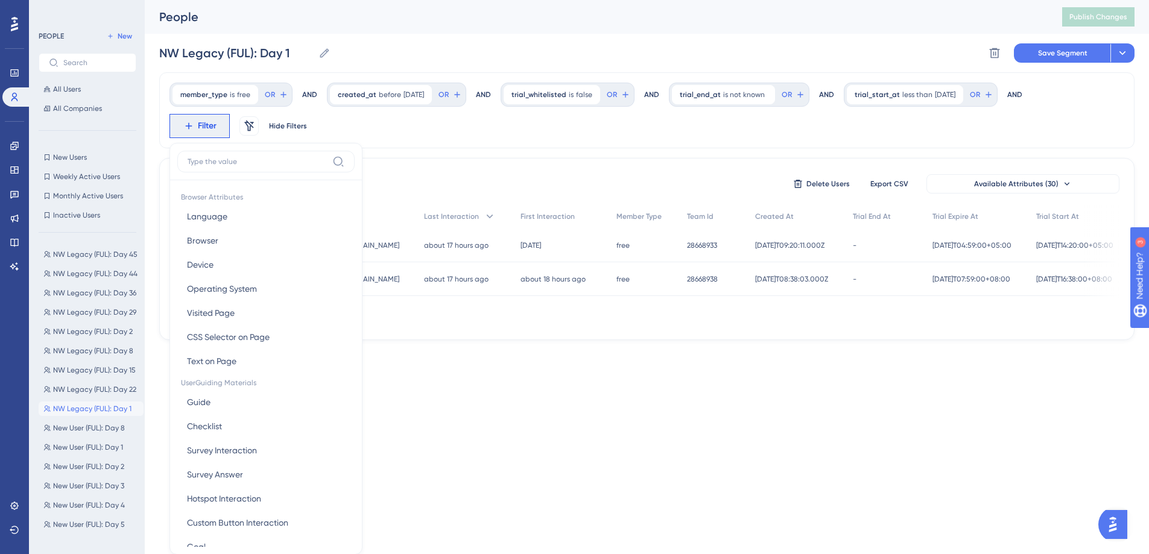
scroll to position [72, 0]
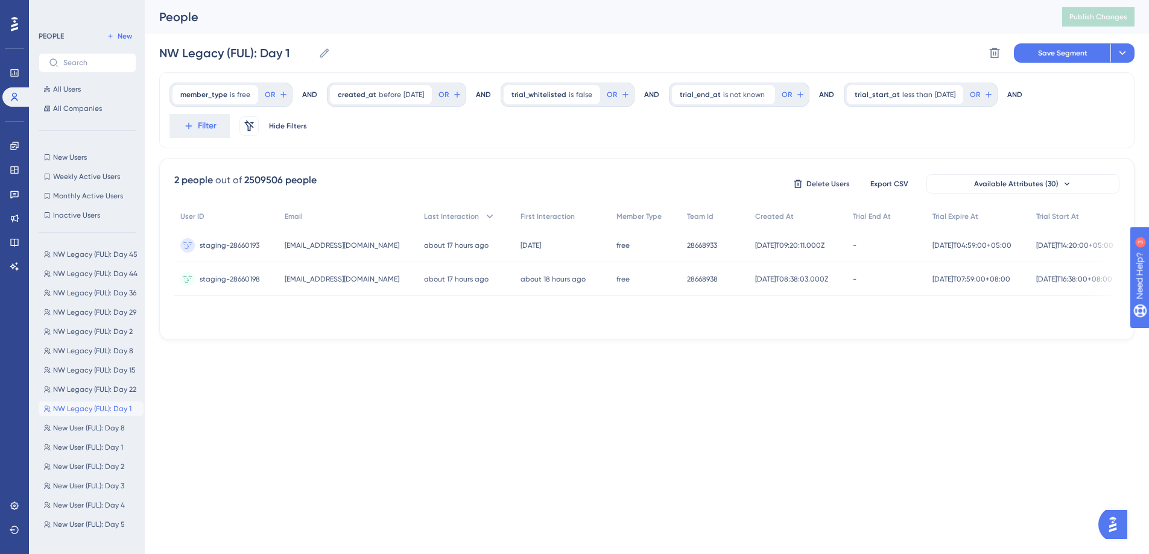
scroll to position [0, 0]
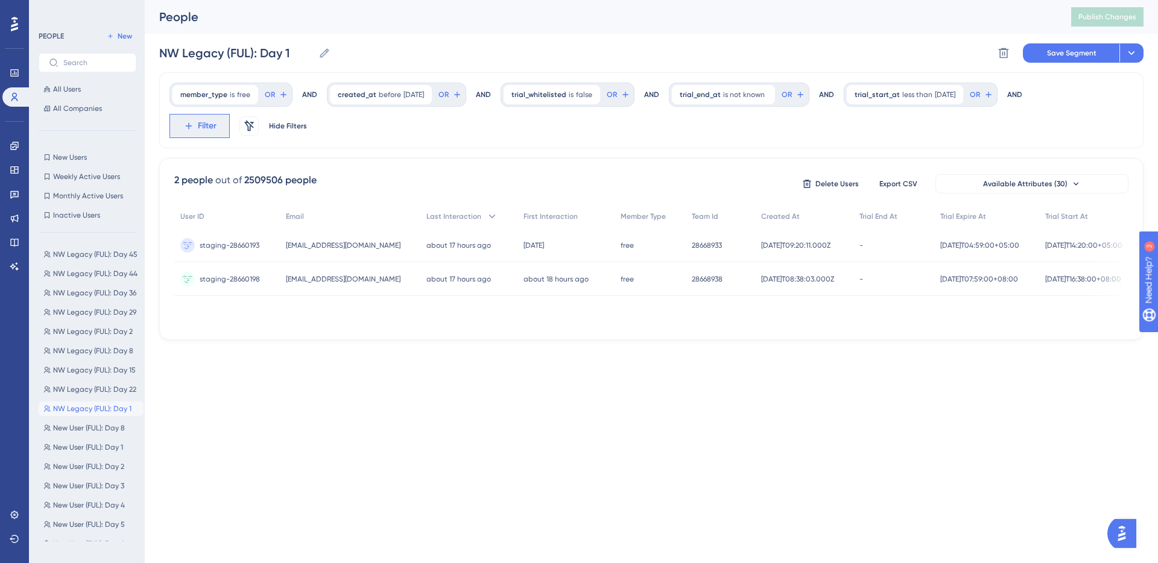
click at [203, 125] on span "Filter" at bounding box center [207, 126] width 19 height 14
type input "guide"
click at [238, 217] on button "Guide Guide" at bounding box center [265, 216] width 177 height 24
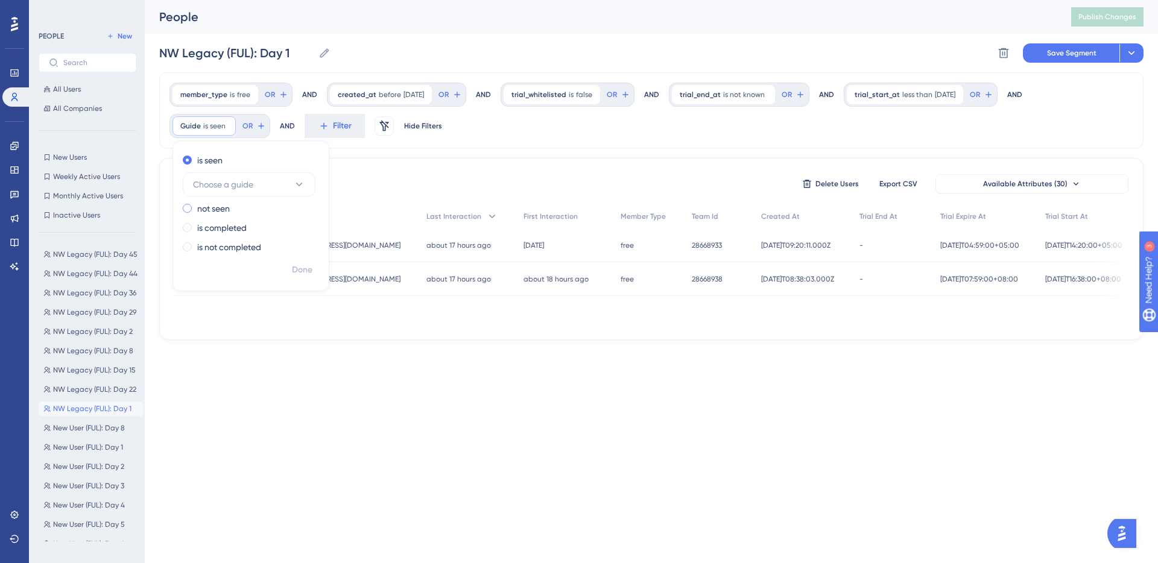
click at [215, 205] on label "not seen" at bounding box center [213, 208] width 33 height 14
click at [266, 206] on button "Choose a guide" at bounding box center [249, 204] width 133 height 24
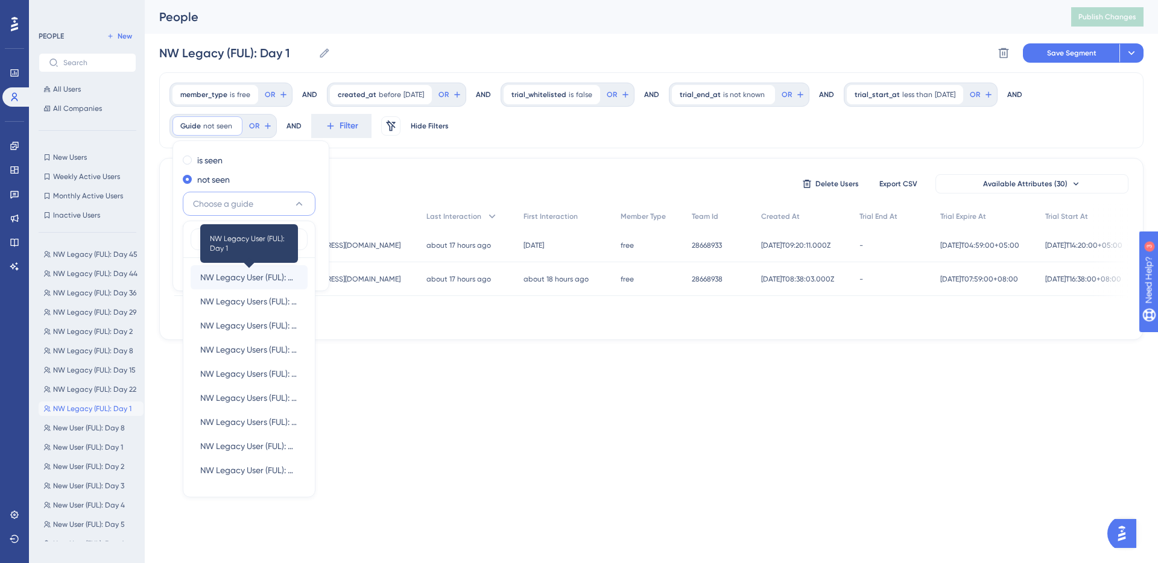
type input "NW Legacy User"
click at [269, 276] on span "NW Legacy User (FUL): Day 1" at bounding box center [249, 277] width 98 height 14
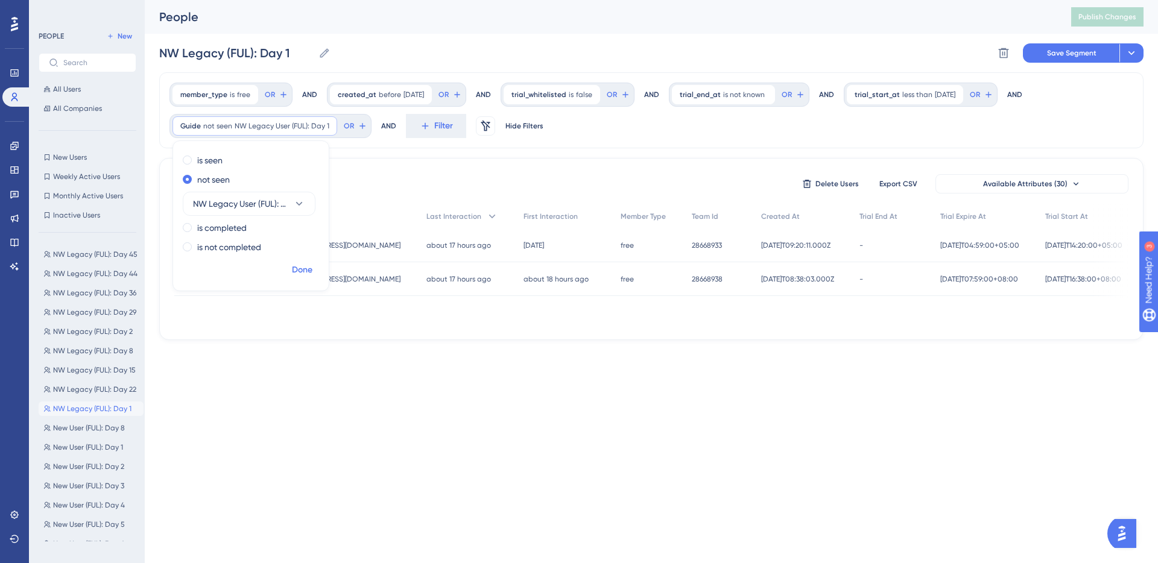
click at [303, 270] on span "Done" at bounding box center [302, 270] width 21 height 14
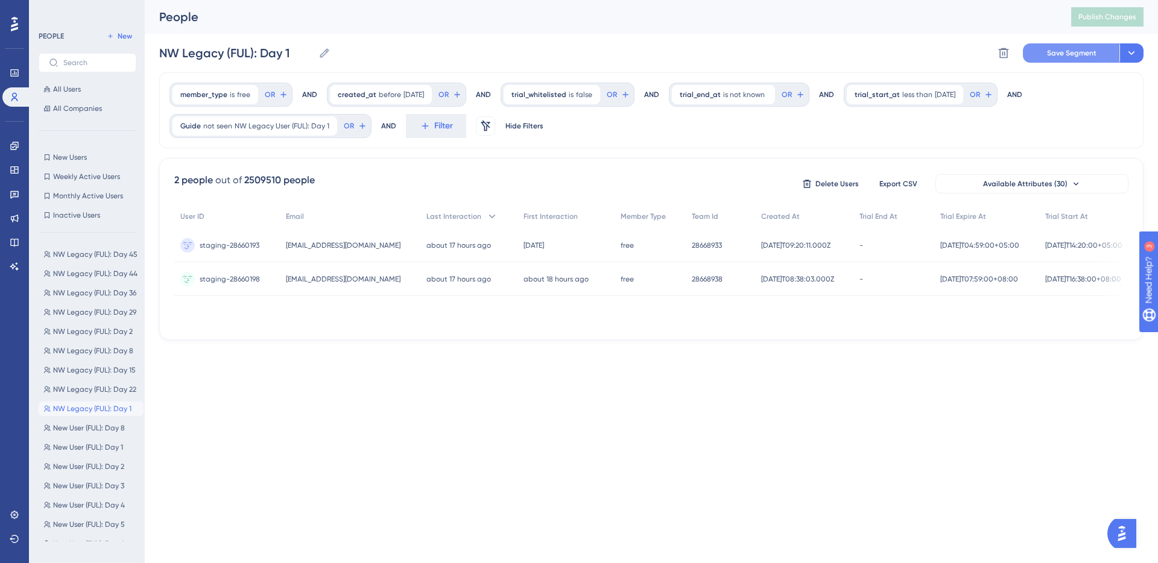
click at [1086, 45] on button "Save Segment" at bounding box center [1071, 52] width 97 height 19
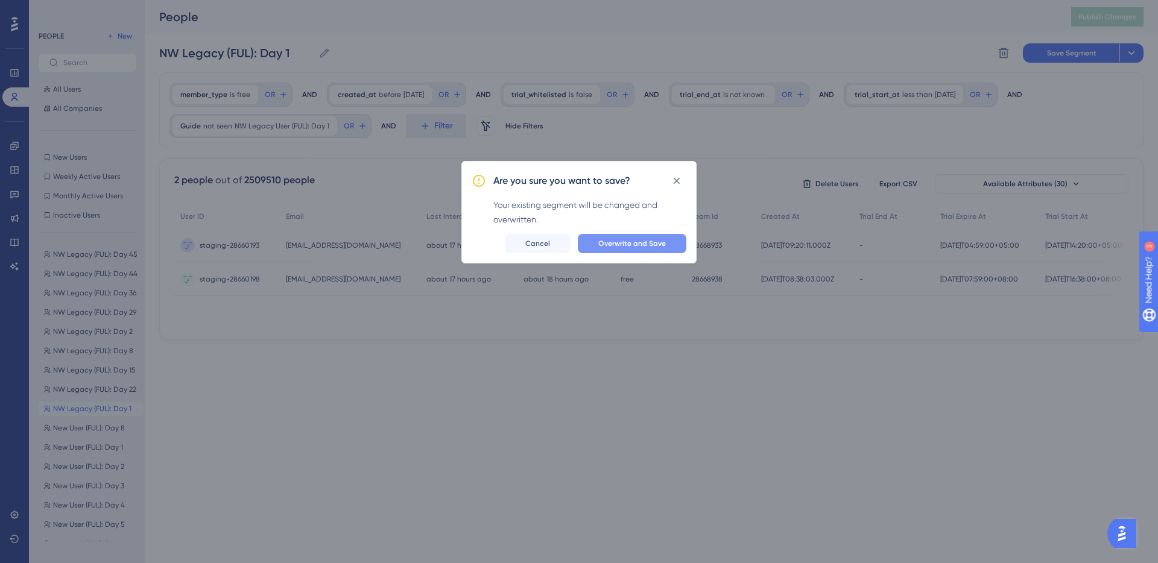
click at [634, 239] on span "Overwrite and Save" at bounding box center [632, 244] width 68 height 10
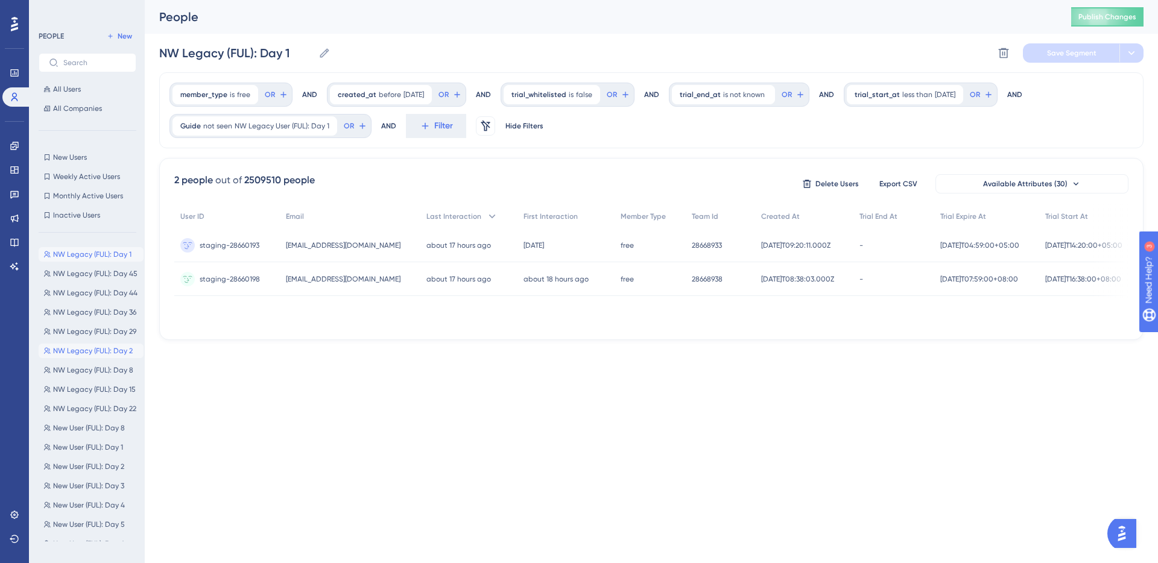
click at [109, 352] on span "NW Legacy (FUL): Day 2" at bounding box center [93, 351] width 80 height 10
type input "NW Legacy (FUL): Day 2"
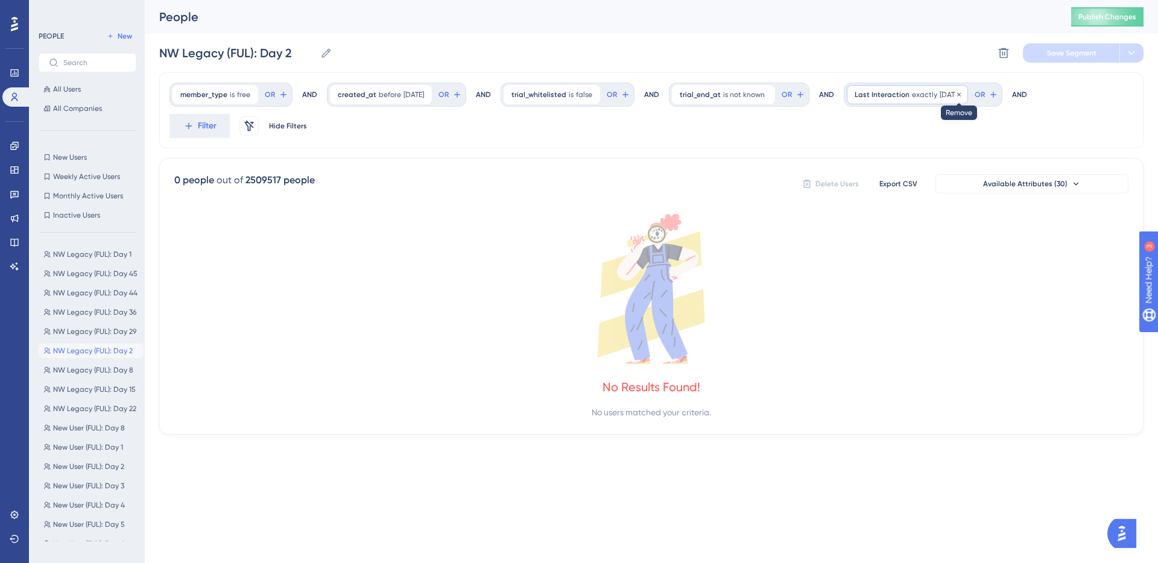
click at [961, 93] on icon at bounding box center [959, 94] width 4 height 4
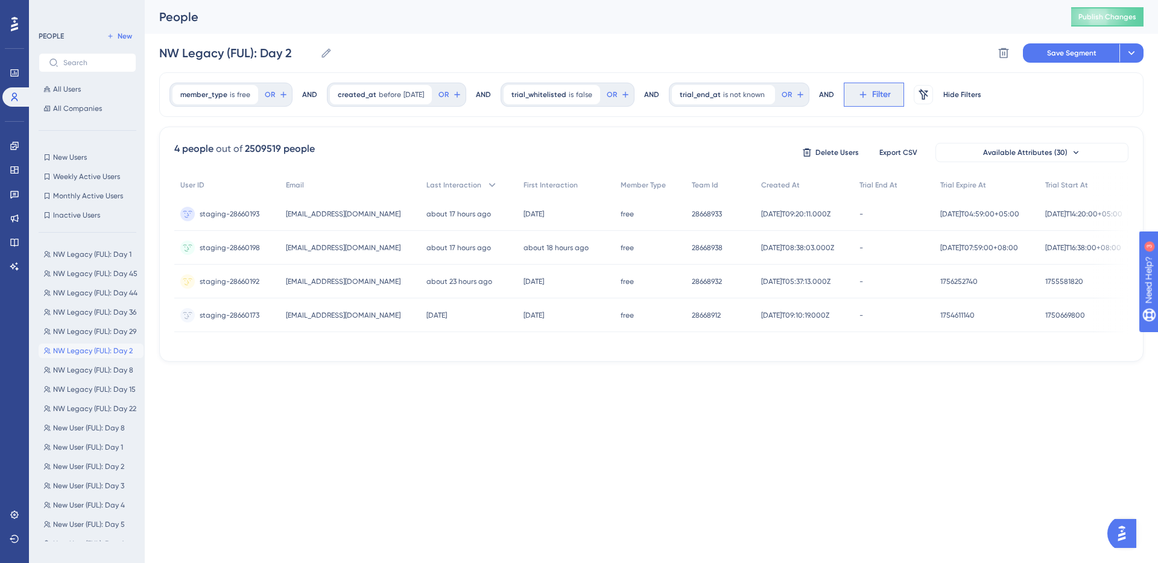
click at [874, 88] on button "Filter" at bounding box center [874, 95] width 60 height 24
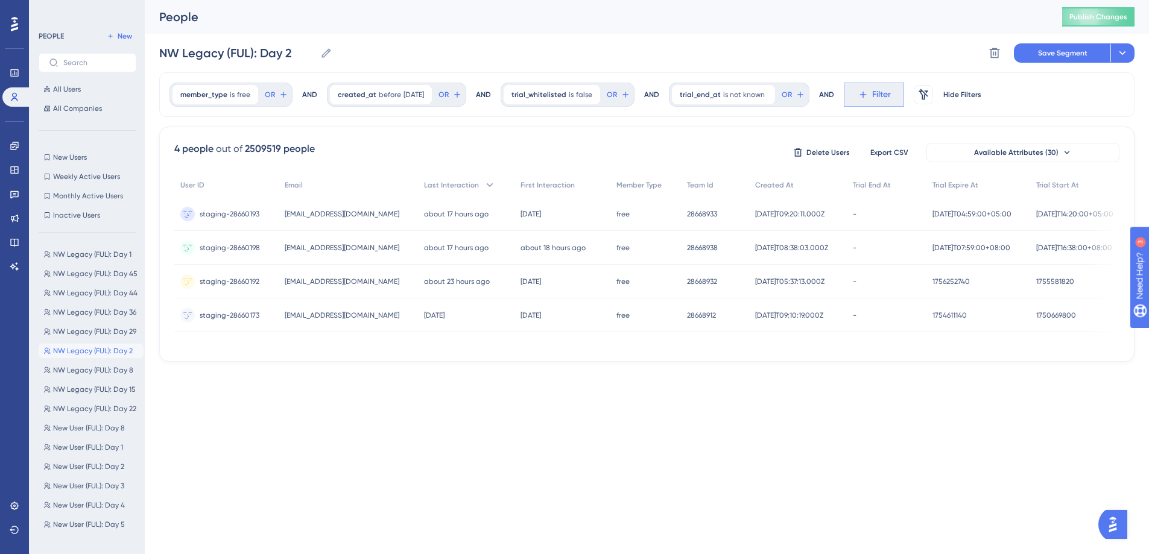
scroll to position [56, 0]
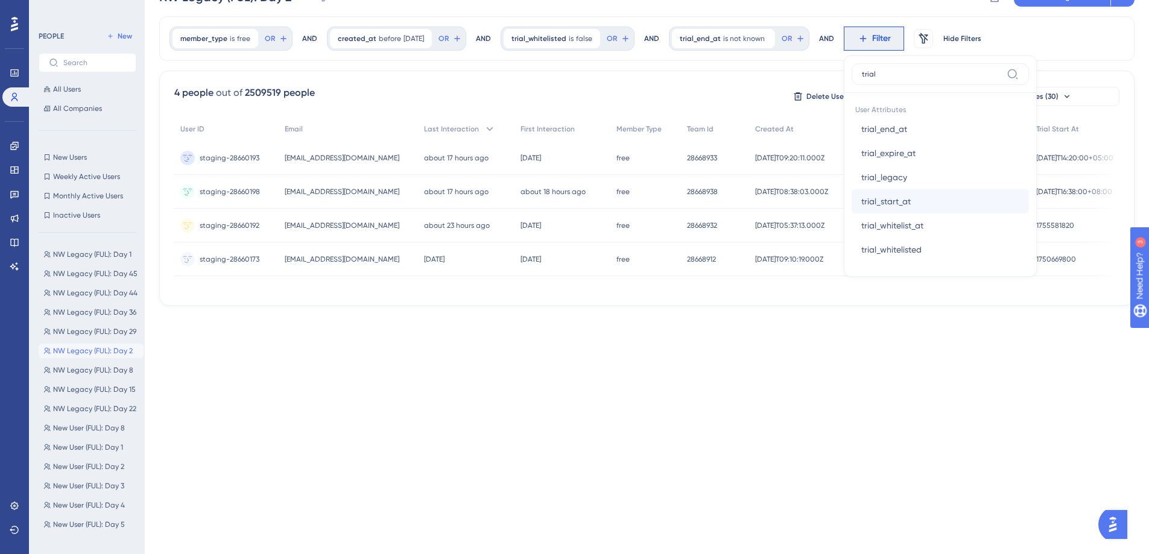
type input "trial"
click at [946, 203] on button "trial_start_at trial_start_at" at bounding box center [940, 201] width 177 height 24
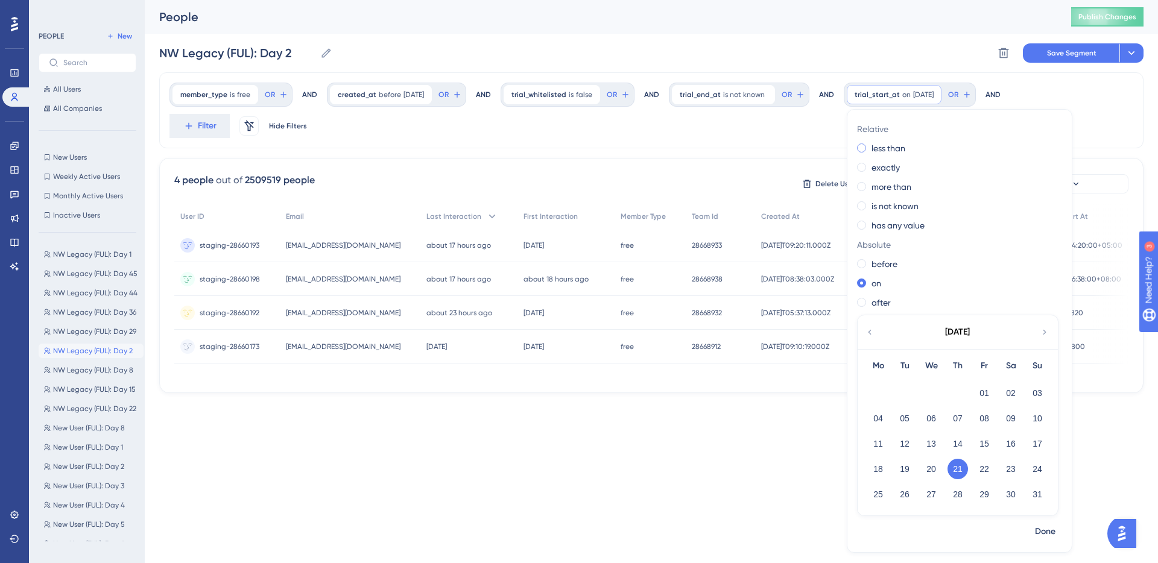
click at [900, 153] on label "less than" at bounding box center [889, 148] width 34 height 14
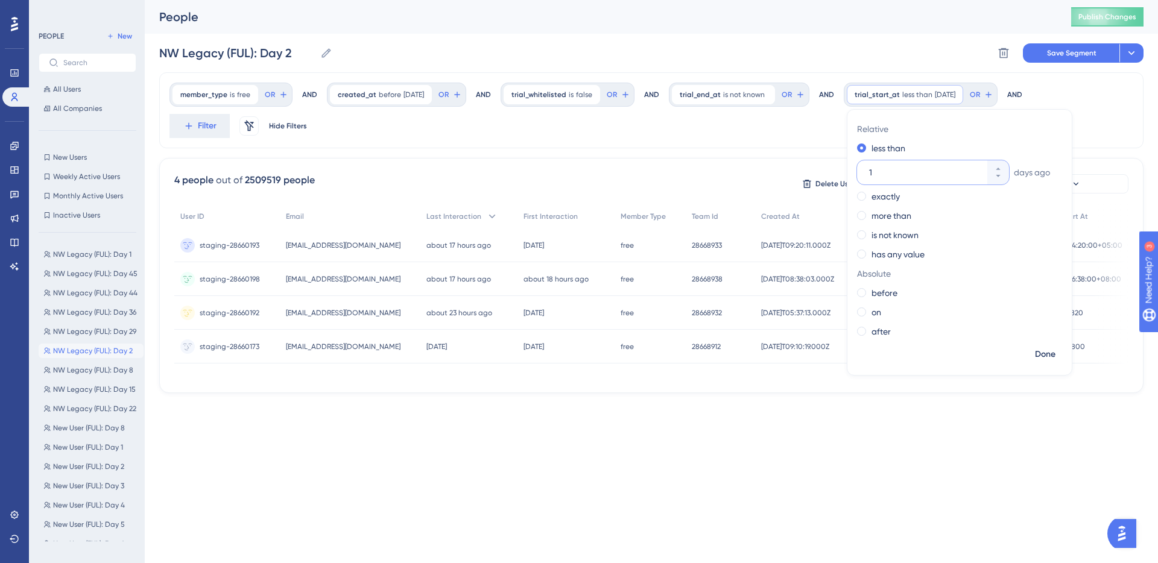
click at [926, 169] on input "1" at bounding box center [927, 172] width 116 height 14
type input "44"
click at [1055, 350] on span "Done" at bounding box center [1045, 354] width 21 height 14
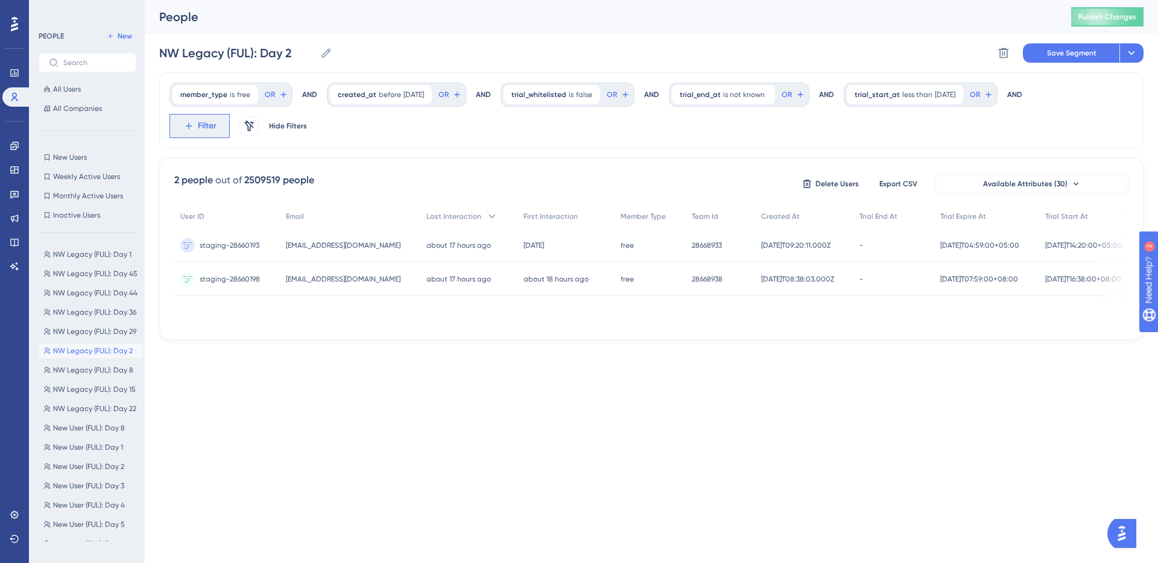
click at [199, 124] on span "Filter" at bounding box center [207, 126] width 19 height 14
type input "guide"
click at [235, 212] on button "Guide Guide" at bounding box center [265, 216] width 177 height 24
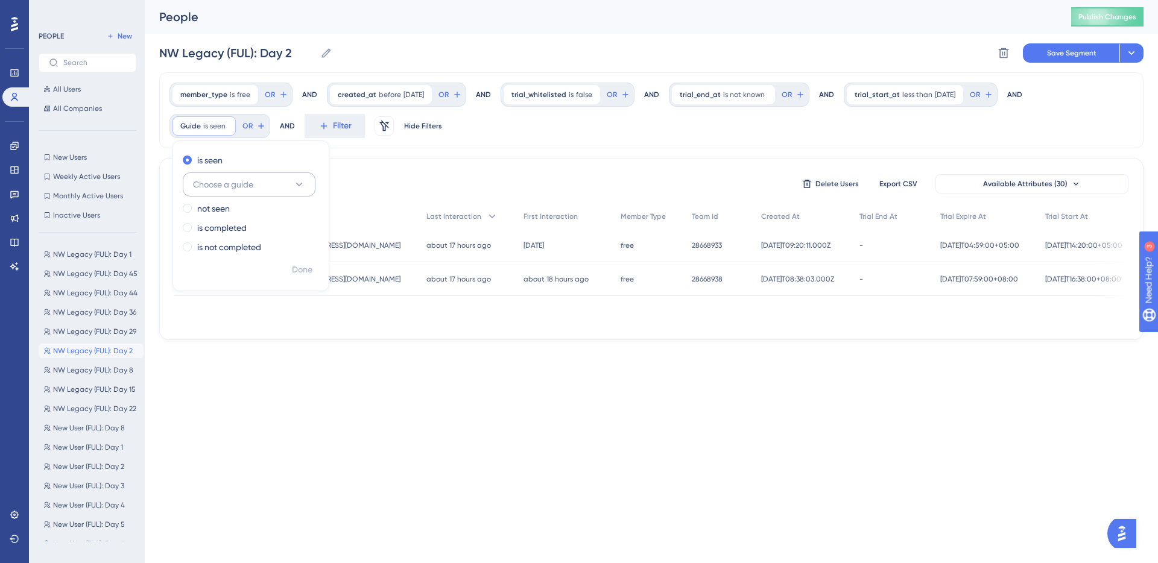
click at [235, 182] on span "Choose a guide" at bounding box center [223, 184] width 60 height 14
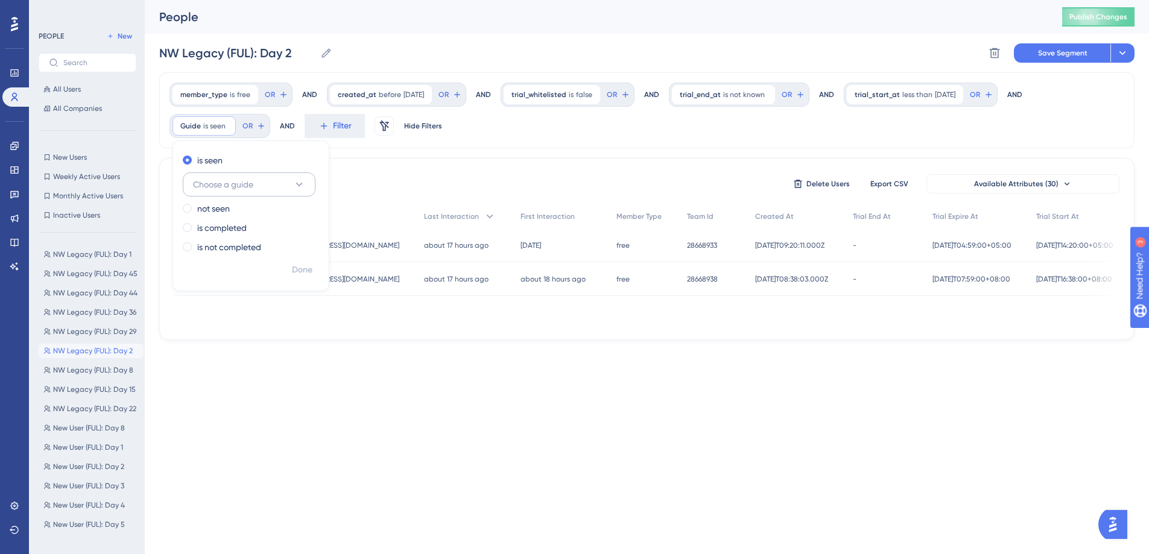
scroll to position [45, 0]
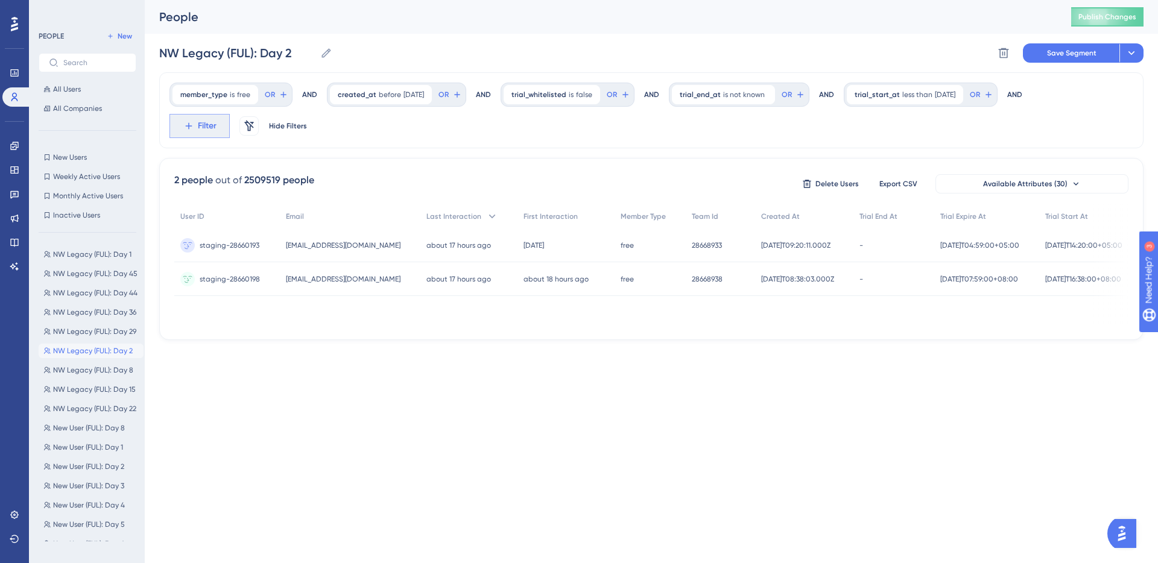
click at [207, 127] on span "Filter" at bounding box center [207, 126] width 19 height 14
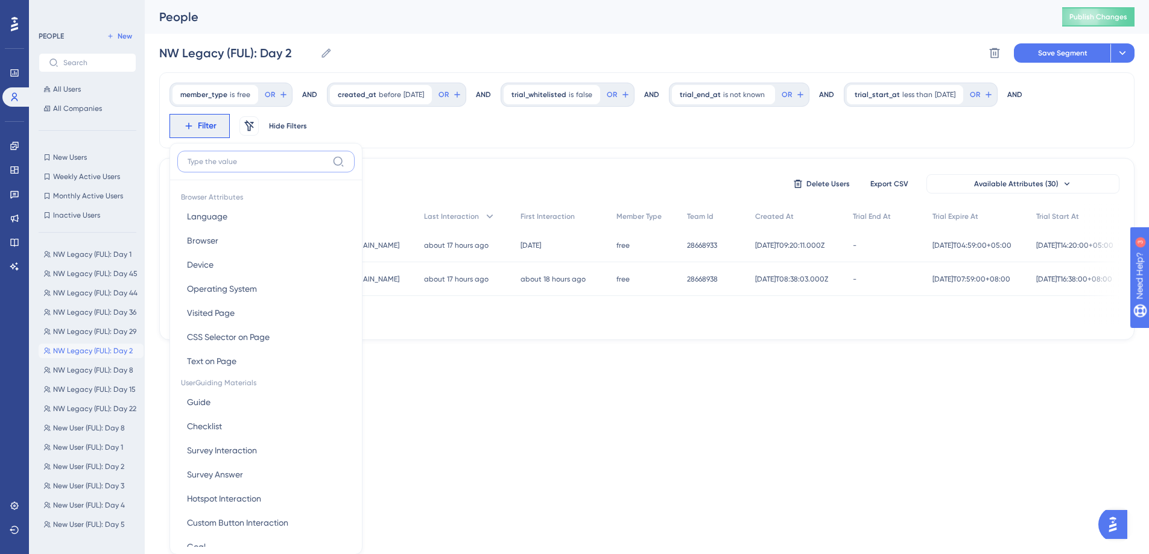
scroll to position [72, 0]
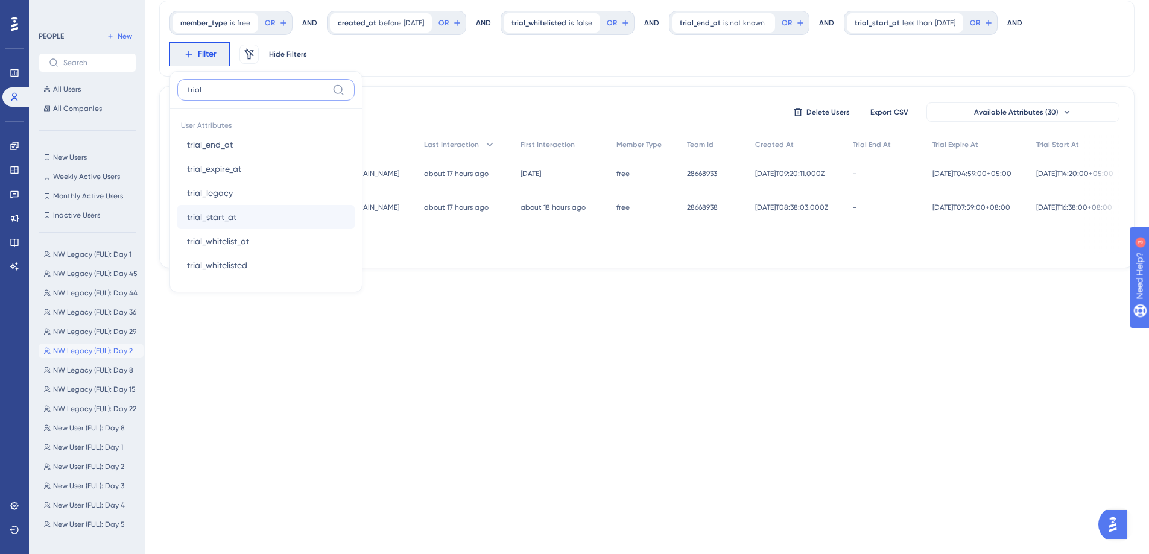
type input "trial"
click at [256, 210] on button "trial_start_at trial_start_at" at bounding box center [265, 217] width 177 height 24
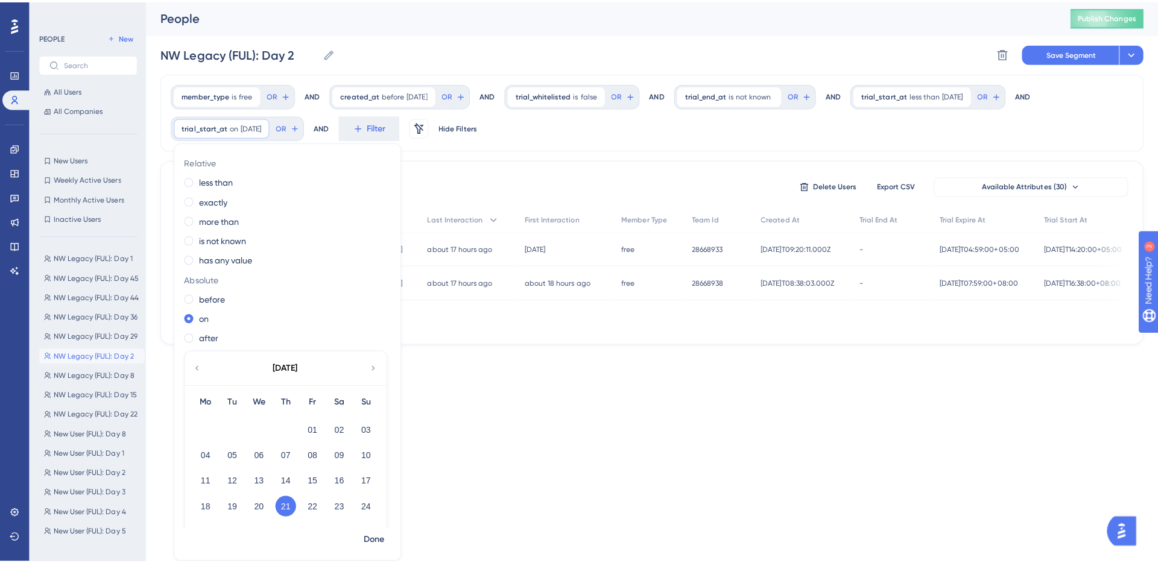
scroll to position [0, 0]
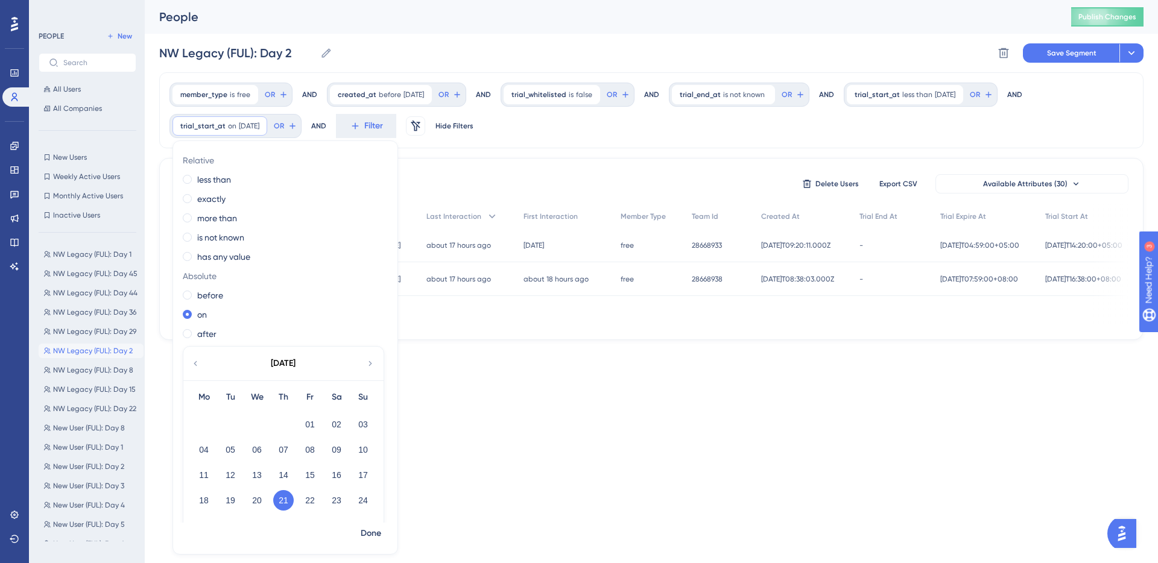
click at [636, 0] on html "Performance Users Engagement Widgets Feedback Product Updates Knowledge Base AI…" at bounding box center [579, 0] width 1158 height 0
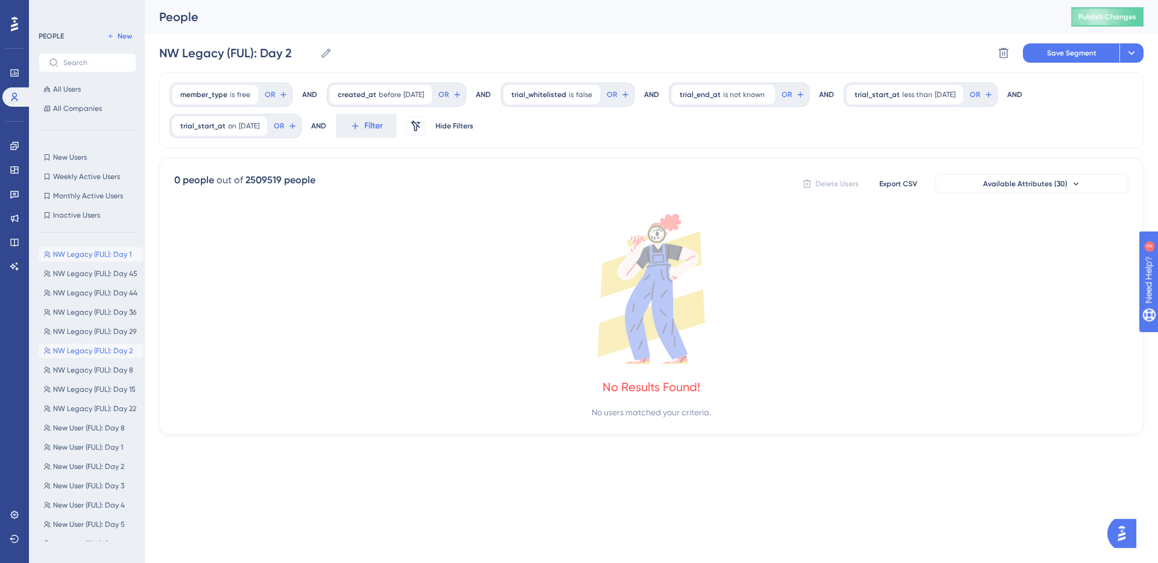
click at [103, 255] on span "NW Legacy (FUL): Day 1" at bounding box center [92, 255] width 78 height 10
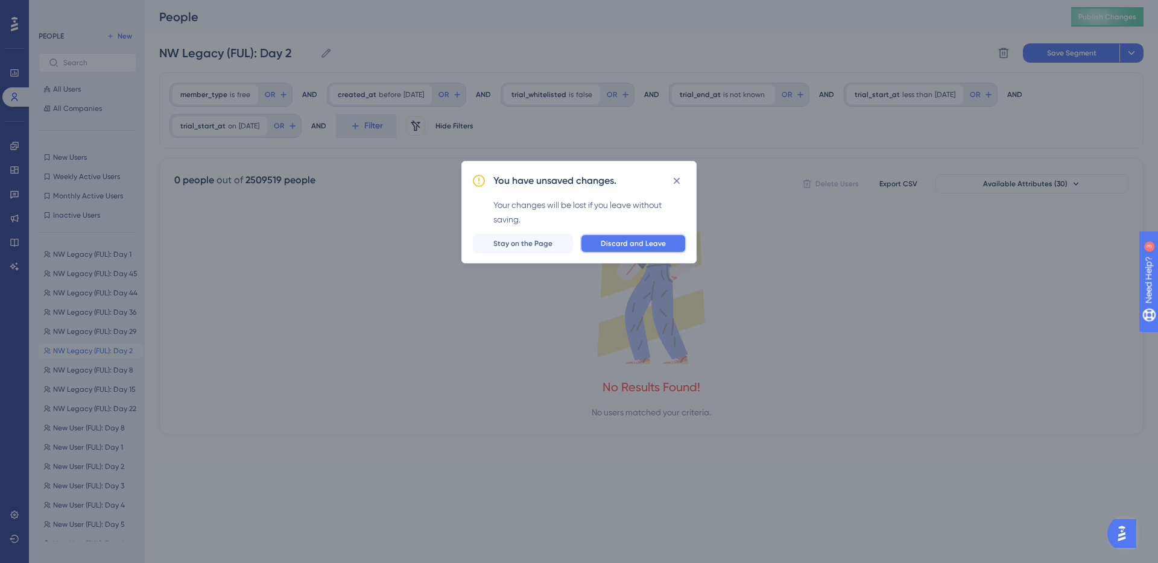
click at [663, 239] on span "Discard and Leave" at bounding box center [633, 244] width 65 height 10
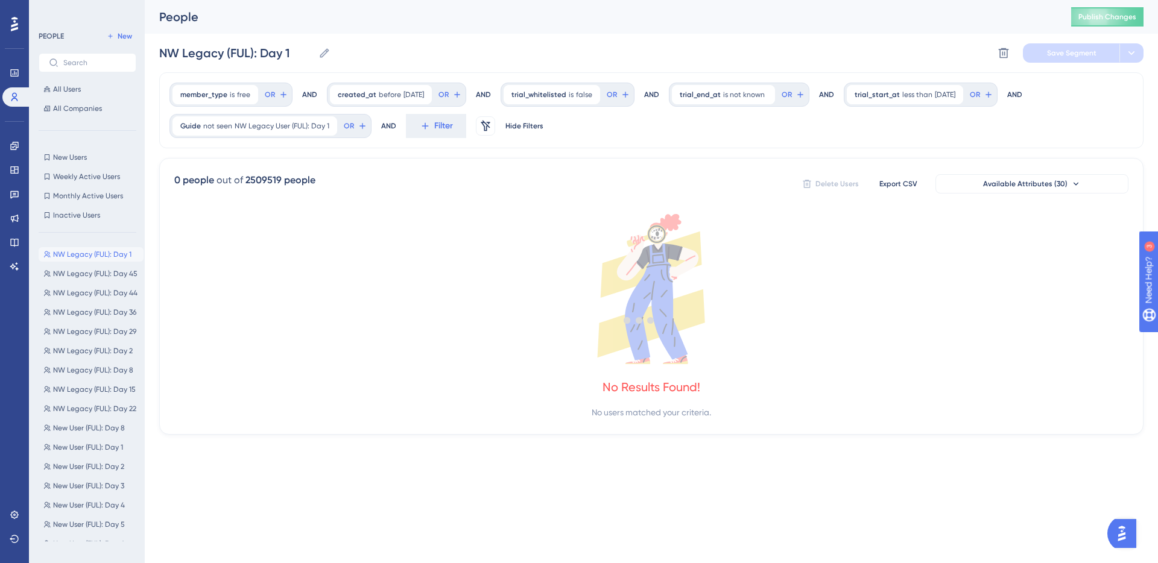
drag, startPoint x: 663, startPoint y: 239, endPoint x: 661, endPoint y: 253, distance: 13.4
click at [663, 239] on div at bounding box center [639, 320] width 1037 height 476
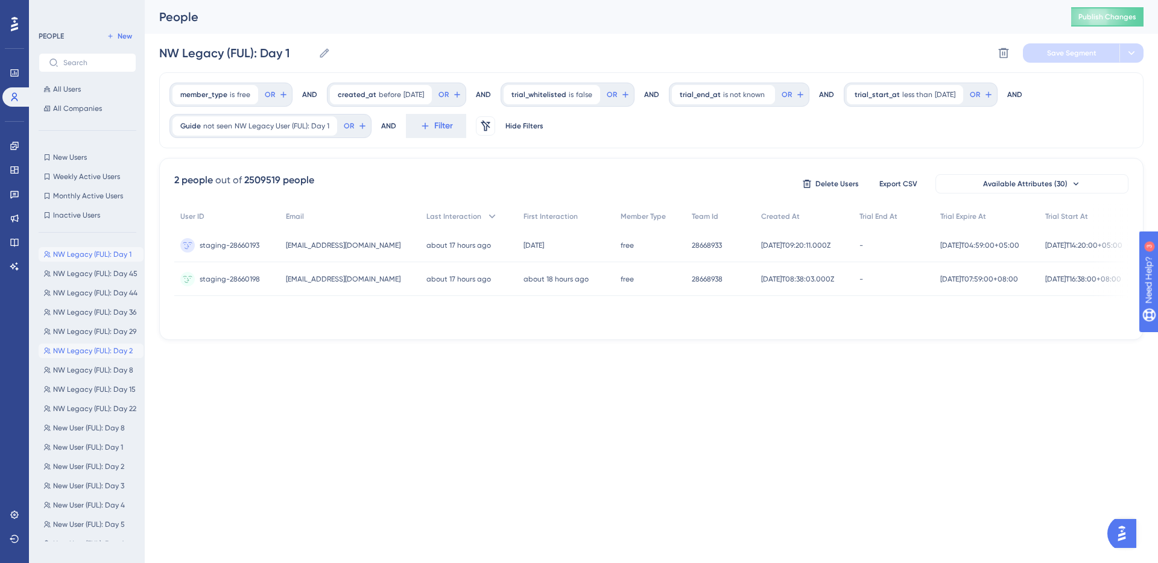
click at [114, 354] on span "NW Legacy (FUL): Day 2" at bounding box center [93, 351] width 80 height 10
type input "NW Legacy (FUL): Day 2"
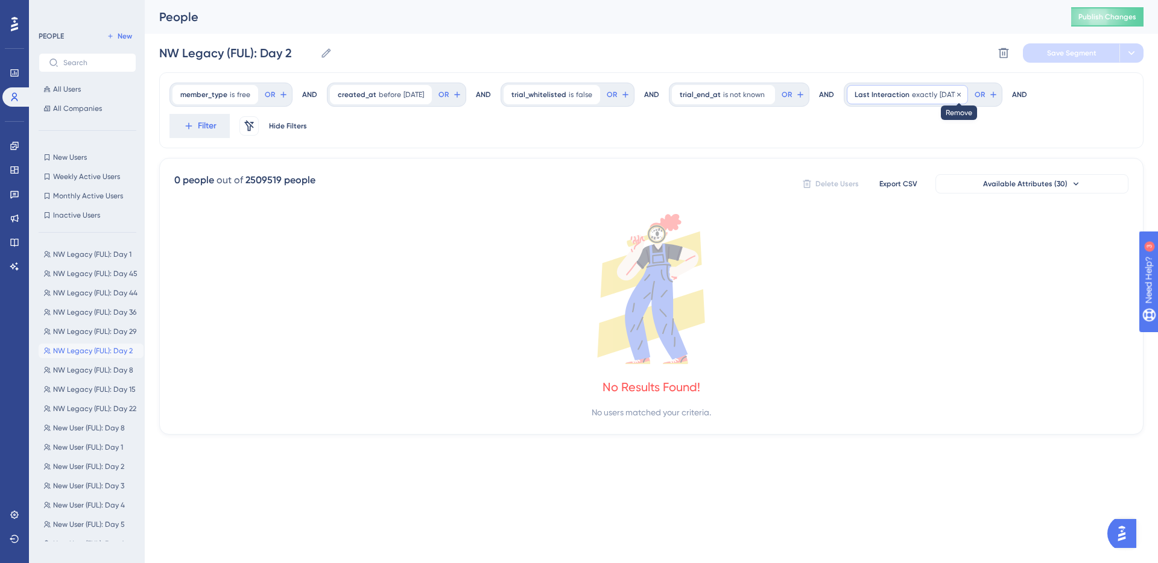
click at [963, 94] on icon at bounding box center [958, 94] width 7 height 7
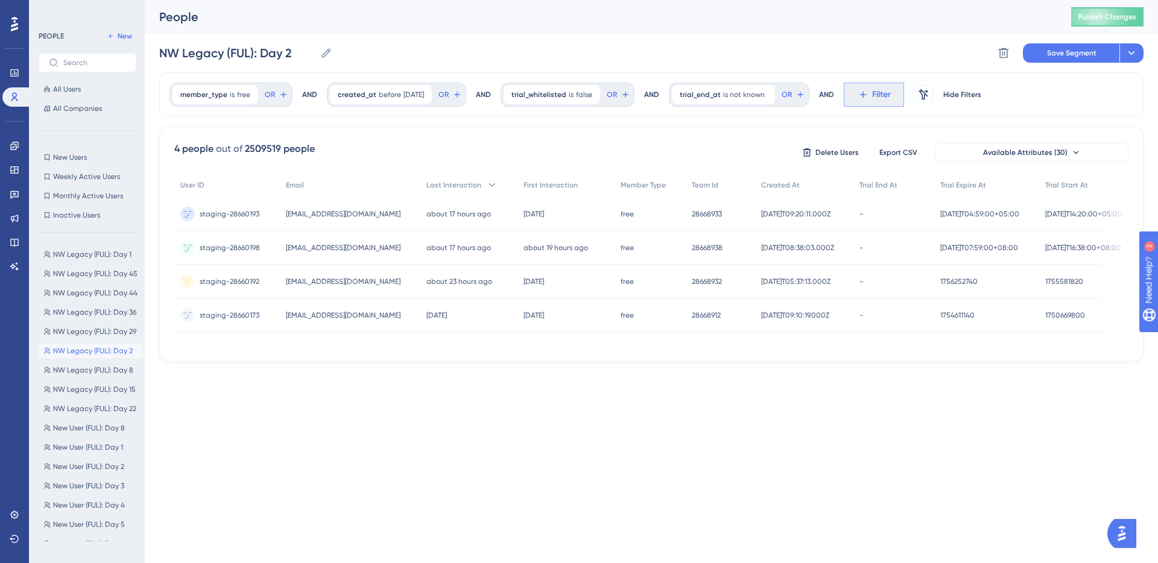
click at [890, 93] on span "Filter" at bounding box center [881, 94] width 19 height 14
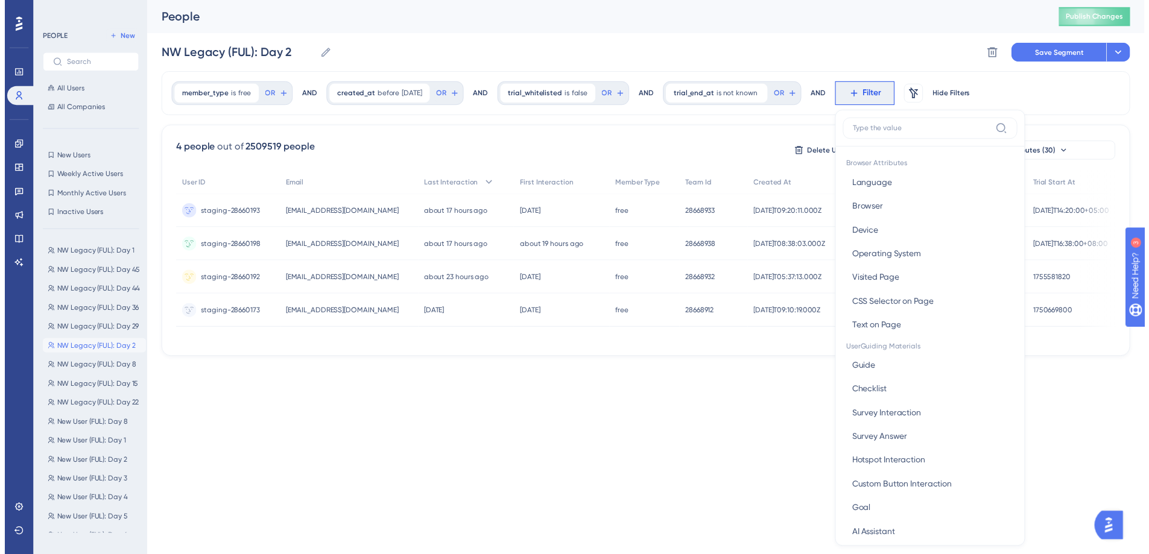
scroll to position [56, 0]
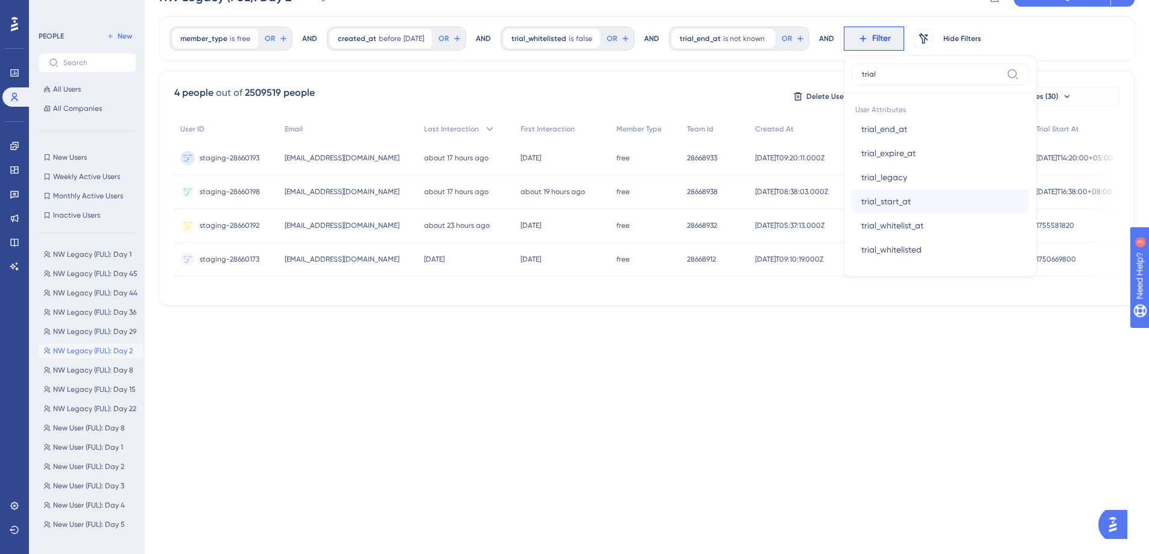
type input "trial"
click at [931, 198] on button "trial_start_at trial_start_at" at bounding box center [940, 201] width 177 height 24
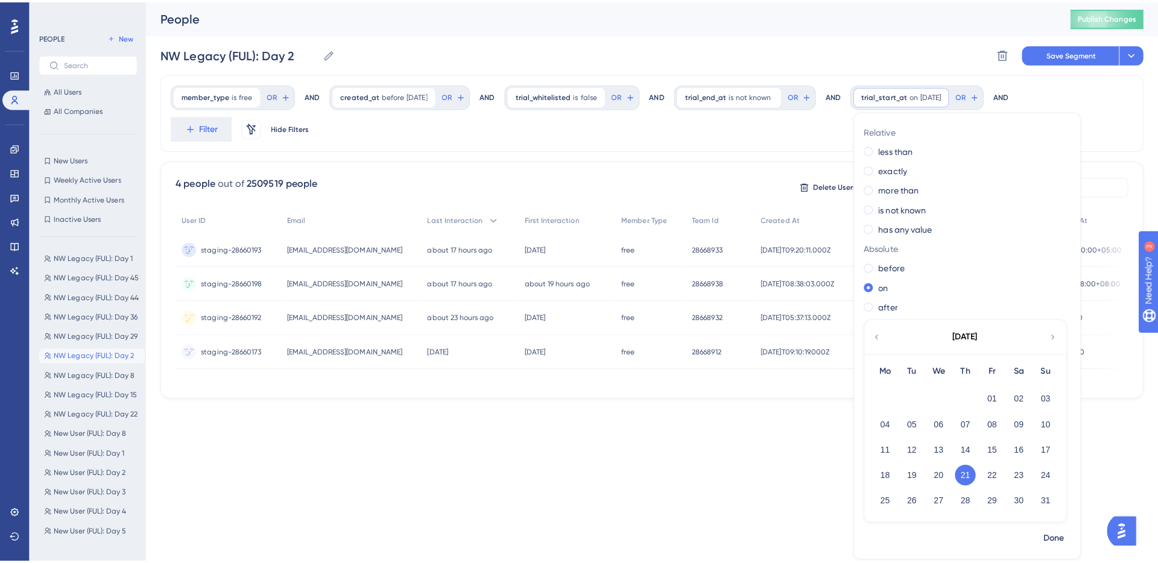
scroll to position [0, 0]
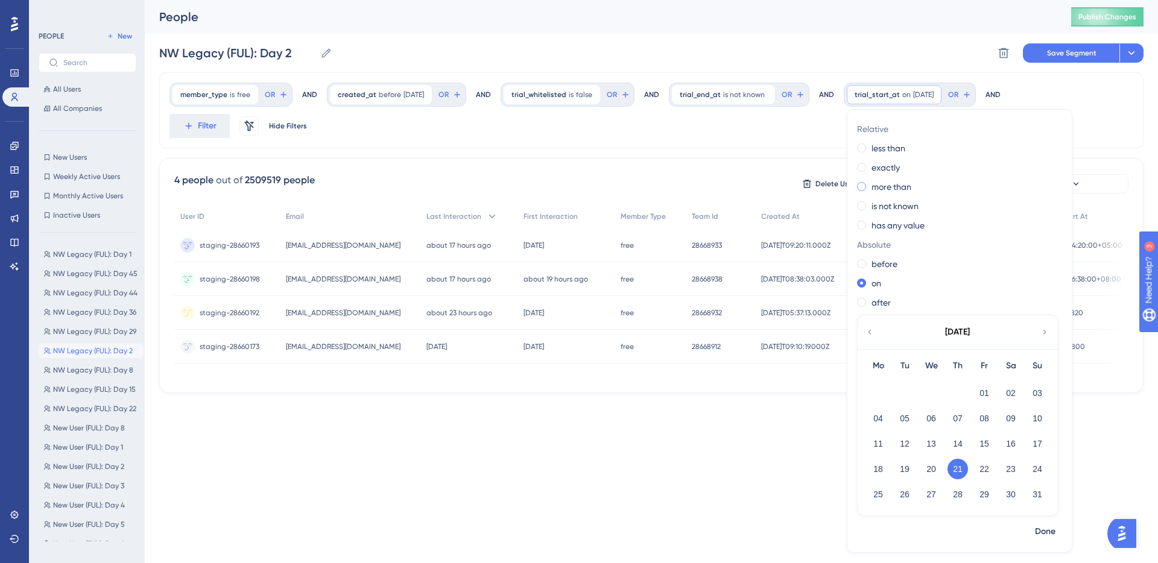
click at [905, 185] on label "more than" at bounding box center [892, 187] width 40 height 14
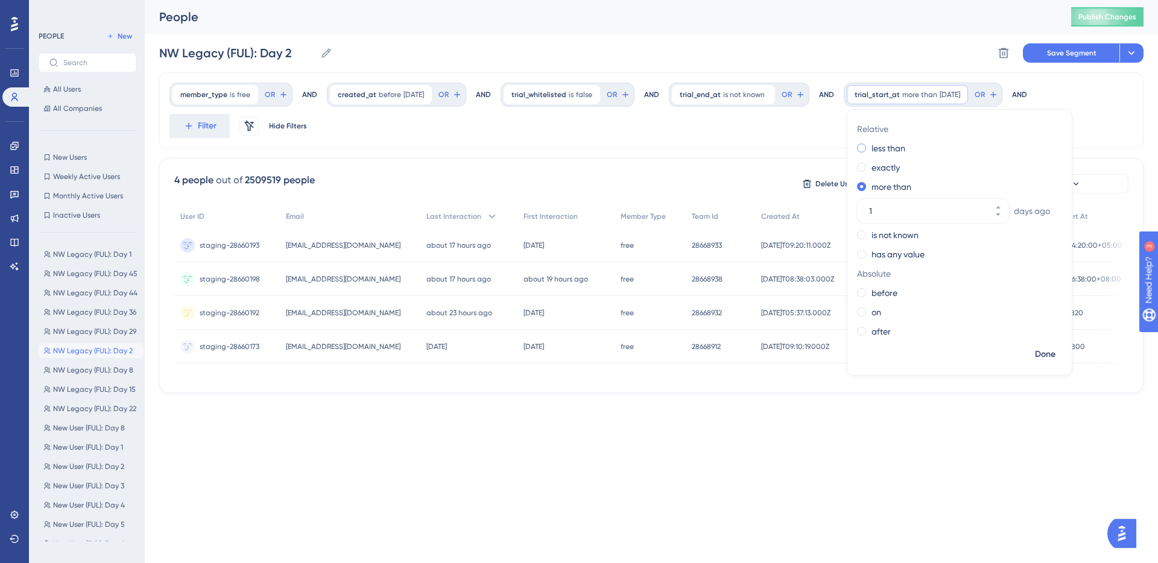
click at [905, 150] on label "less than" at bounding box center [889, 148] width 34 height 14
type input "44"
click at [1055, 349] on span "Done" at bounding box center [1045, 354] width 21 height 14
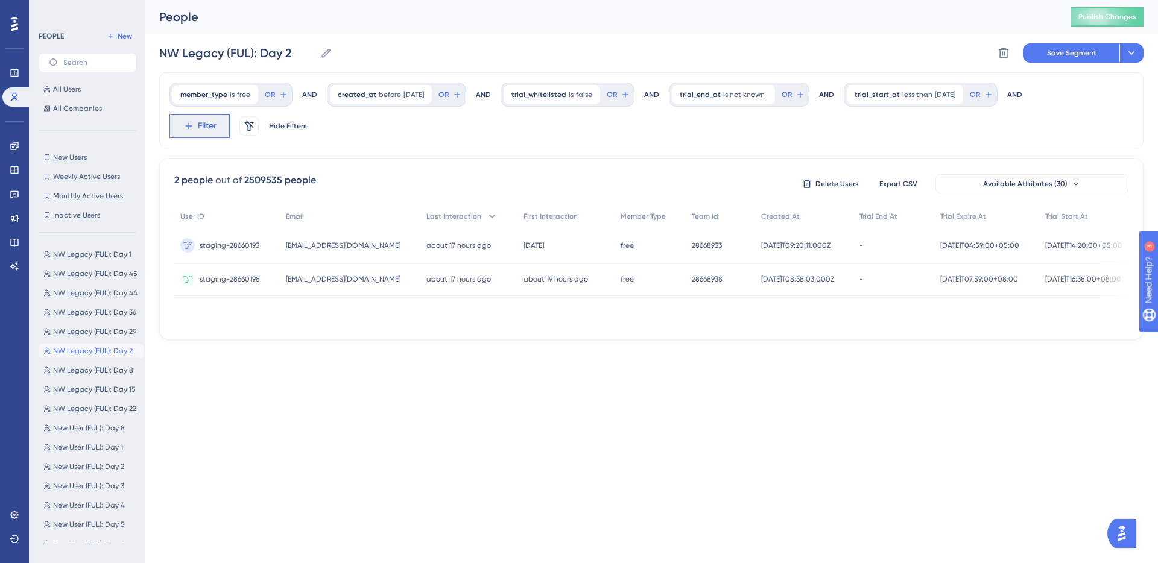
click at [221, 126] on button "Filter" at bounding box center [199, 126] width 60 height 24
type input "guide"
click at [286, 216] on button "Guide Guide" at bounding box center [265, 216] width 177 height 24
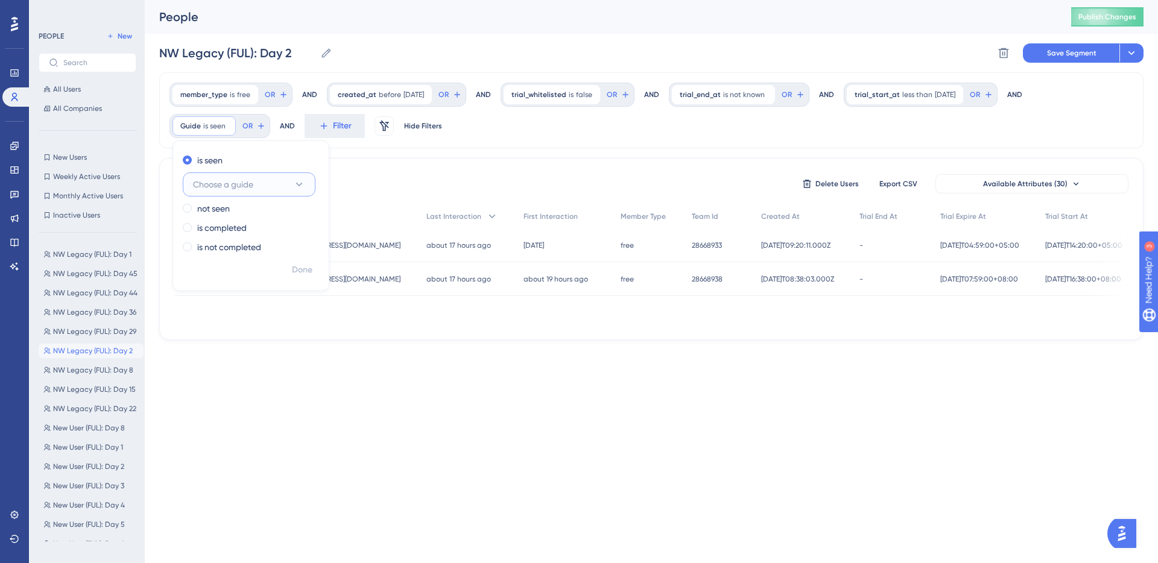
click at [255, 186] on button "Choose a guide" at bounding box center [249, 184] width 133 height 24
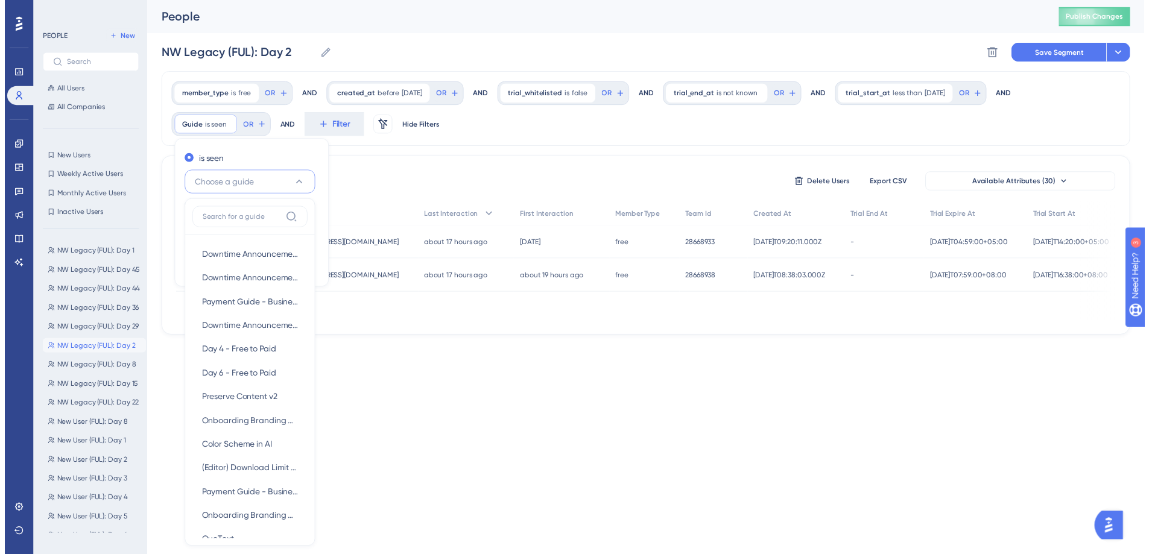
scroll to position [71, 0]
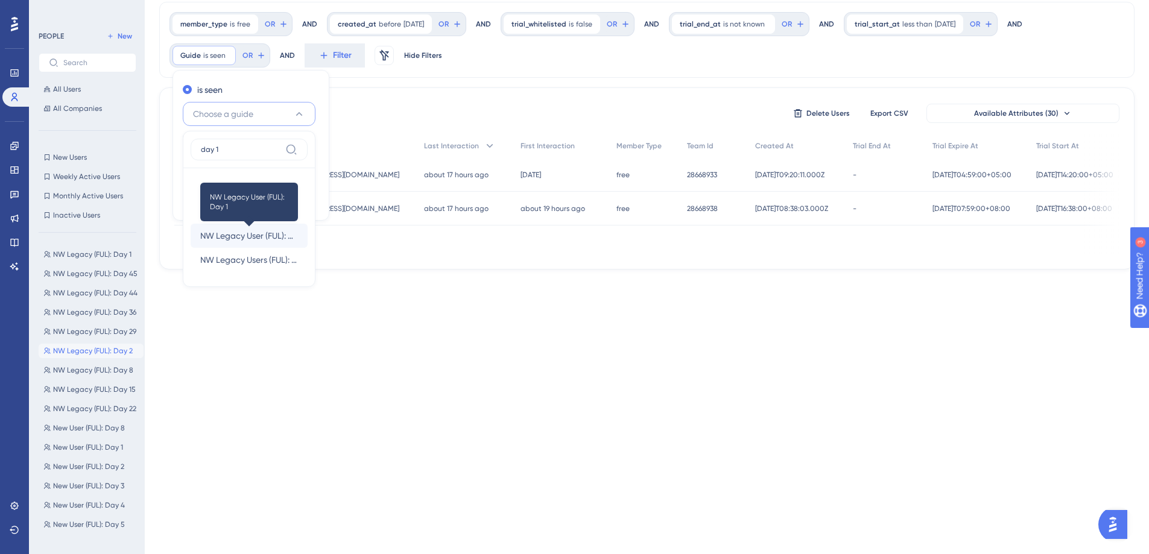
type input "day 1"
click at [270, 233] on span "NW Legacy User (FUL): Day 1" at bounding box center [249, 236] width 98 height 14
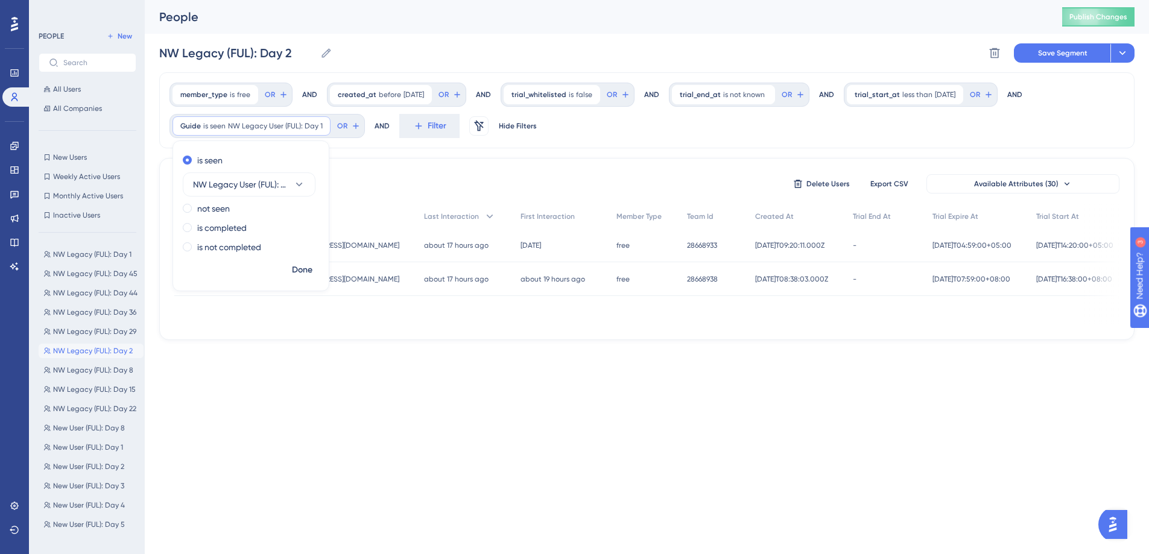
scroll to position [0, 0]
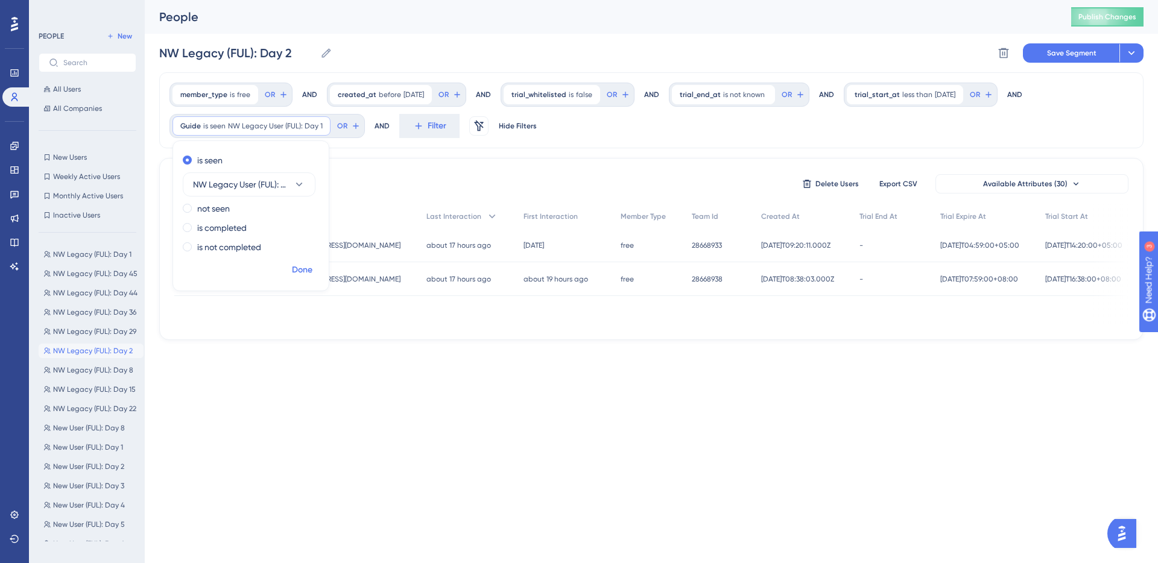
click at [304, 268] on span "Done" at bounding box center [302, 270] width 21 height 14
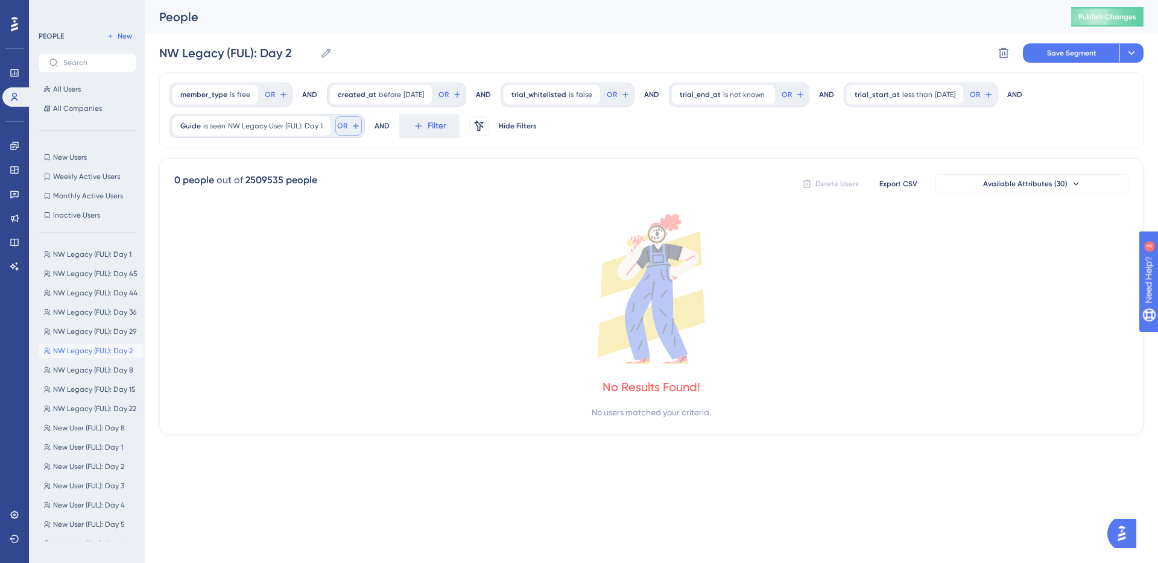
click at [275, 100] on span "OR" at bounding box center [270, 95] width 10 height 10
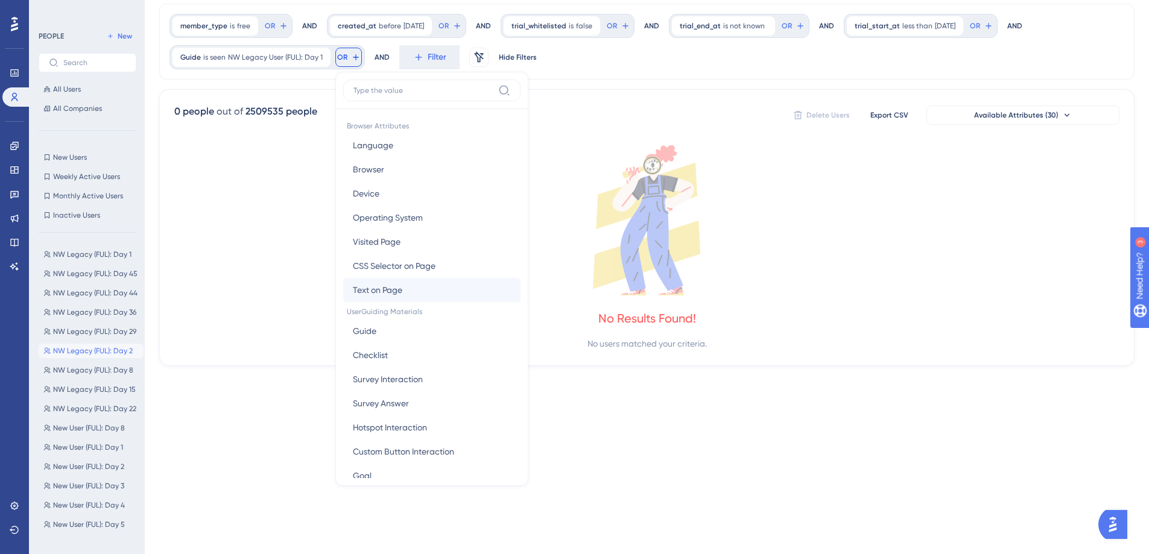
scroll to position [68, 0]
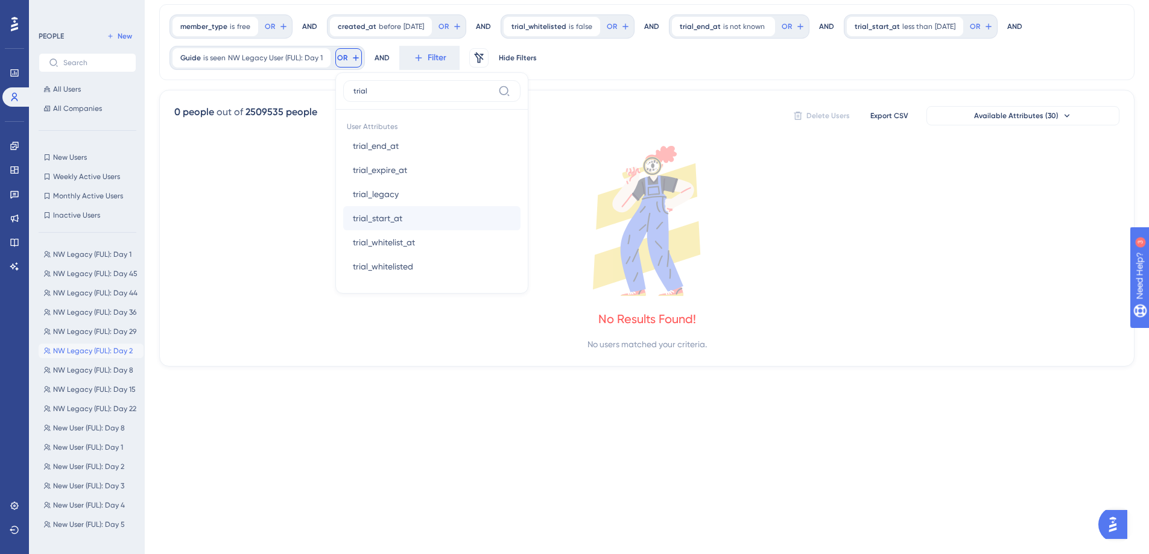
type input "trial"
click at [437, 215] on button "trial_start_at trial_start_at" at bounding box center [431, 218] width 177 height 24
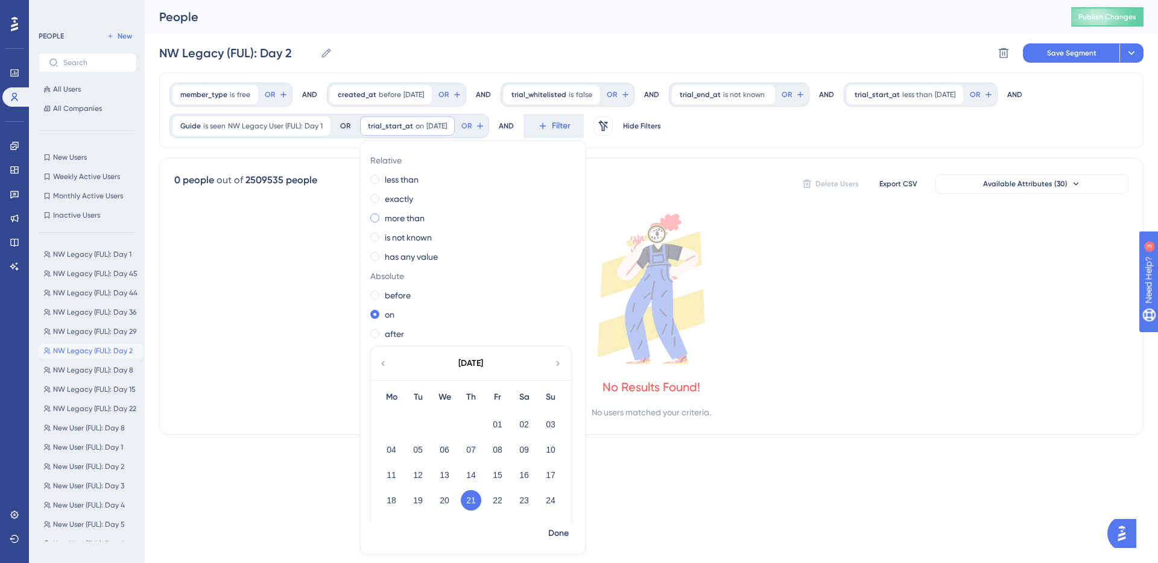
click at [412, 217] on label "more than" at bounding box center [405, 218] width 40 height 14
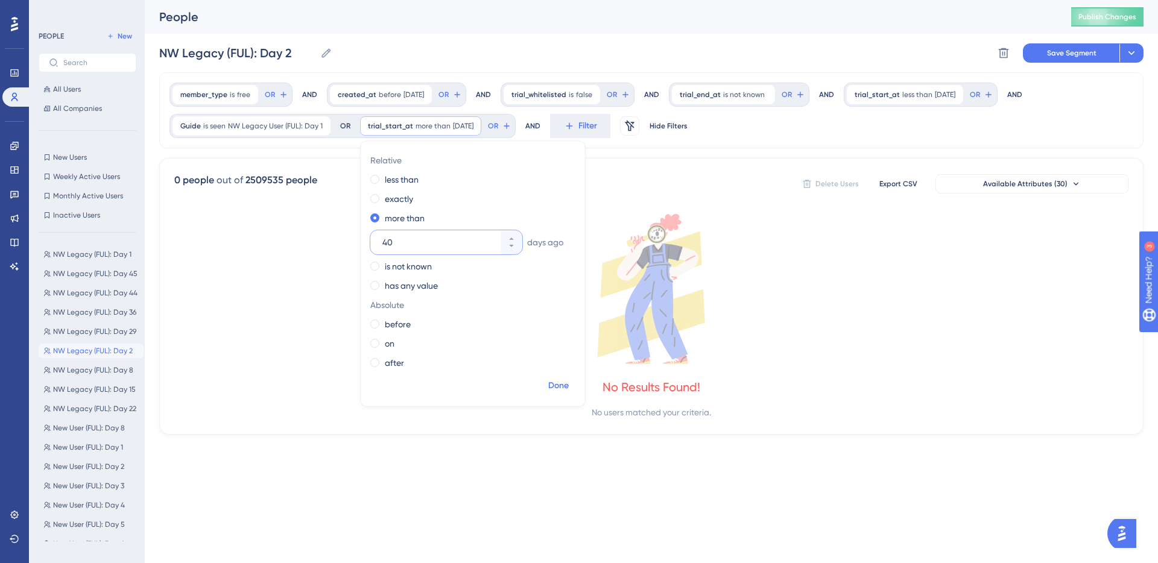
type input "40"
click at [563, 384] on span "Done" at bounding box center [558, 386] width 21 height 14
click at [1058, 45] on button "Save Segment" at bounding box center [1071, 52] width 97 height 19
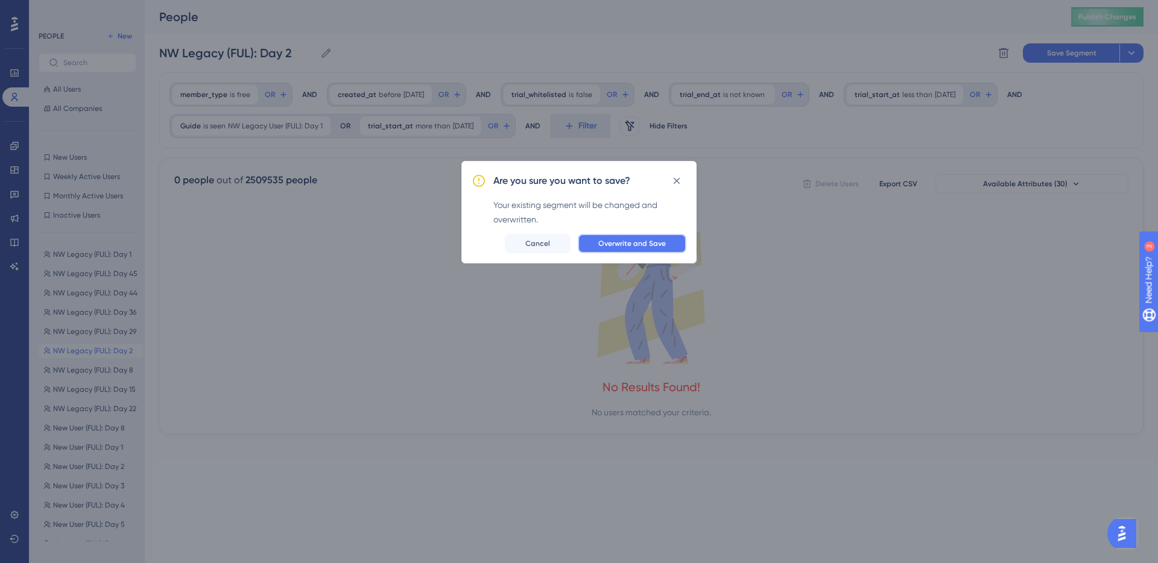
click at [656, 236] on button "Overwrite and Save" at bounding box center [632, 243] width 109 height 19
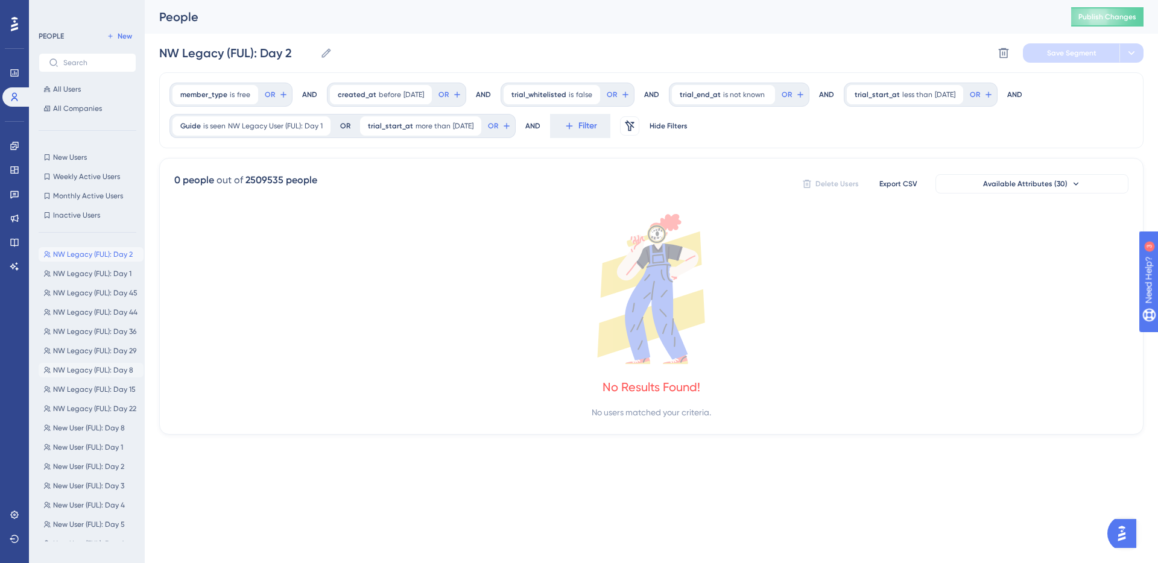
click at [104, 370] on span "NW Legacy (FUL): Day 8" at bounding box center [93, 370] width 80 height 10
type input "NW Legacy (FUL): Day 8"
click at [929, 97] on span "exactly" at bounding box center [924, 95] width 25 height 10
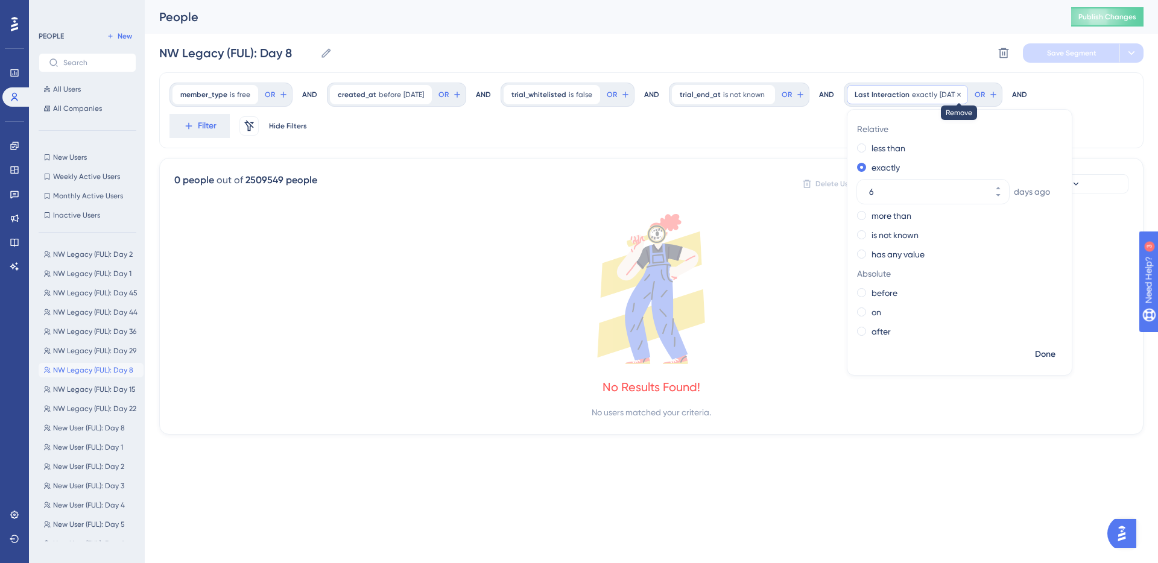
click at [963, 93] on icon at bounding box center [958, 94] width 7 height 7
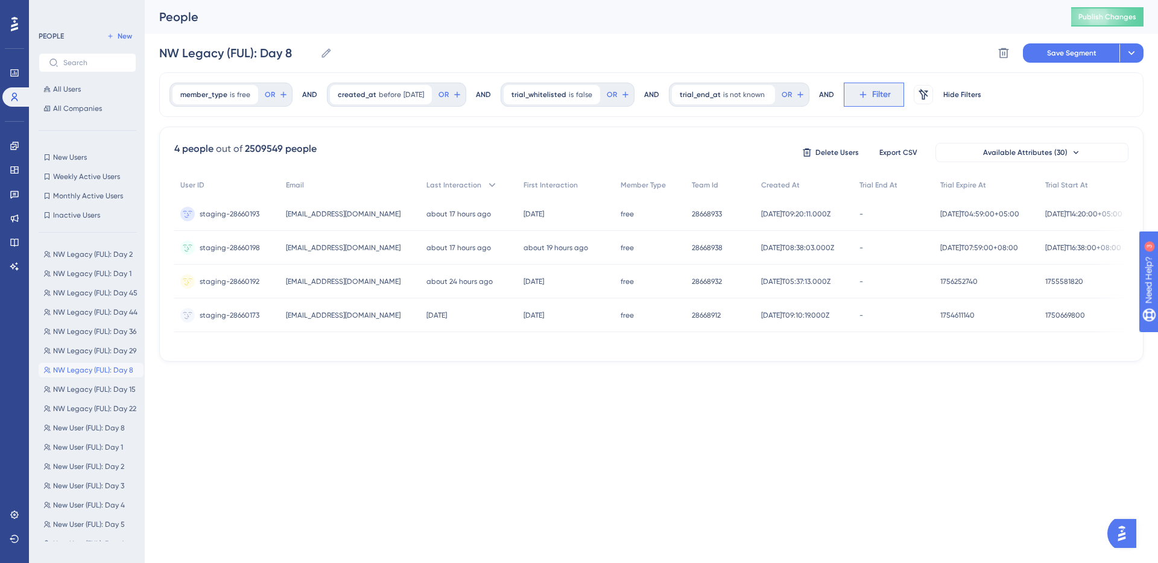
click at [884, 95] on span "Filter" at bounding box center [881, 94] width 19 height 14
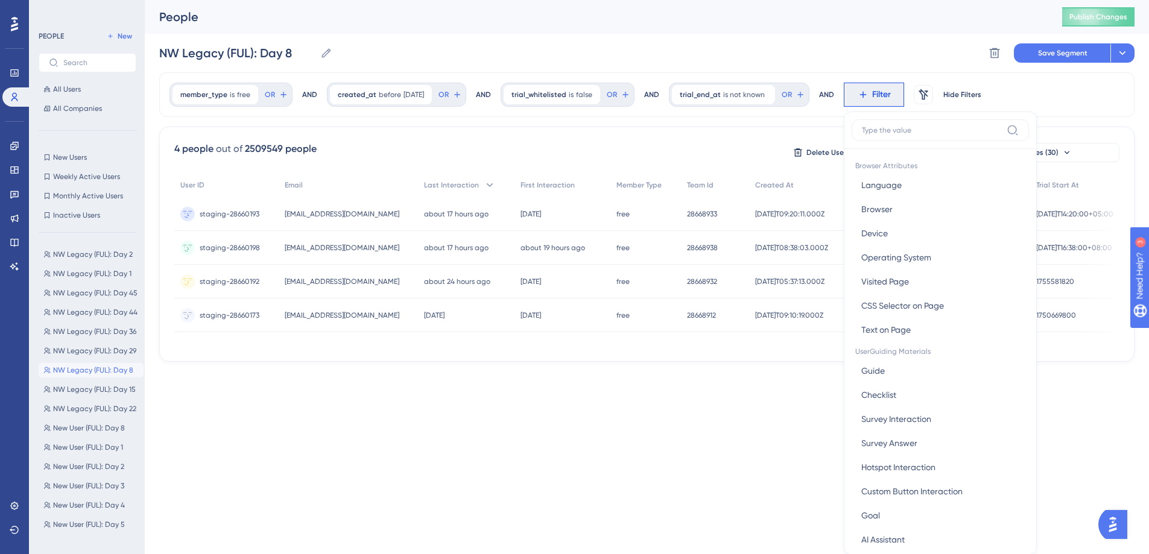
scroll to position [56, 0]
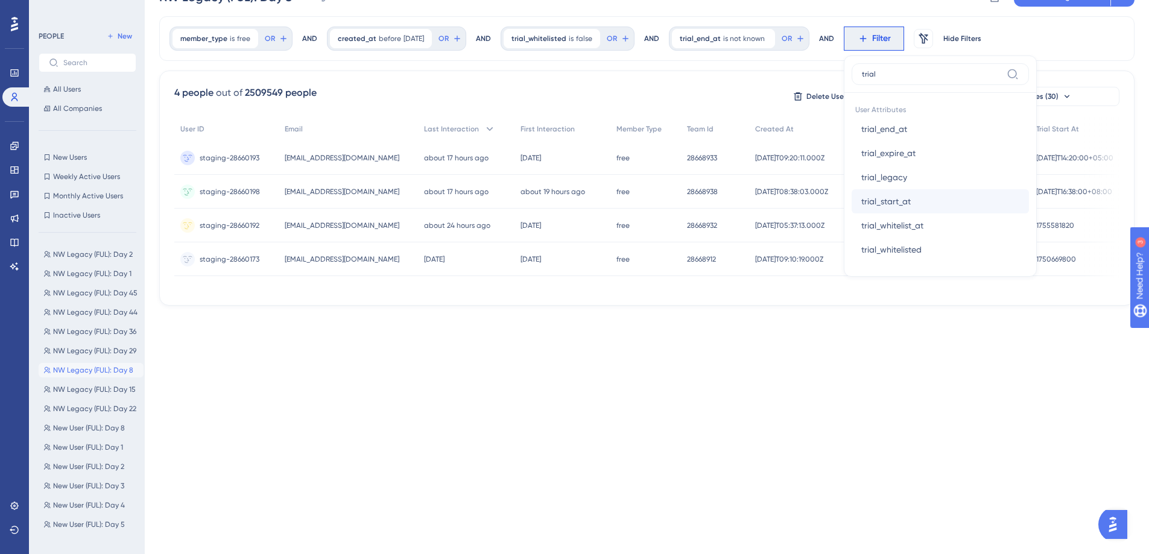
type input "trial"
click at [927, 200] on button "trial_start_at trial_start_at" at bounding box center [940, 201] width 177 height 24
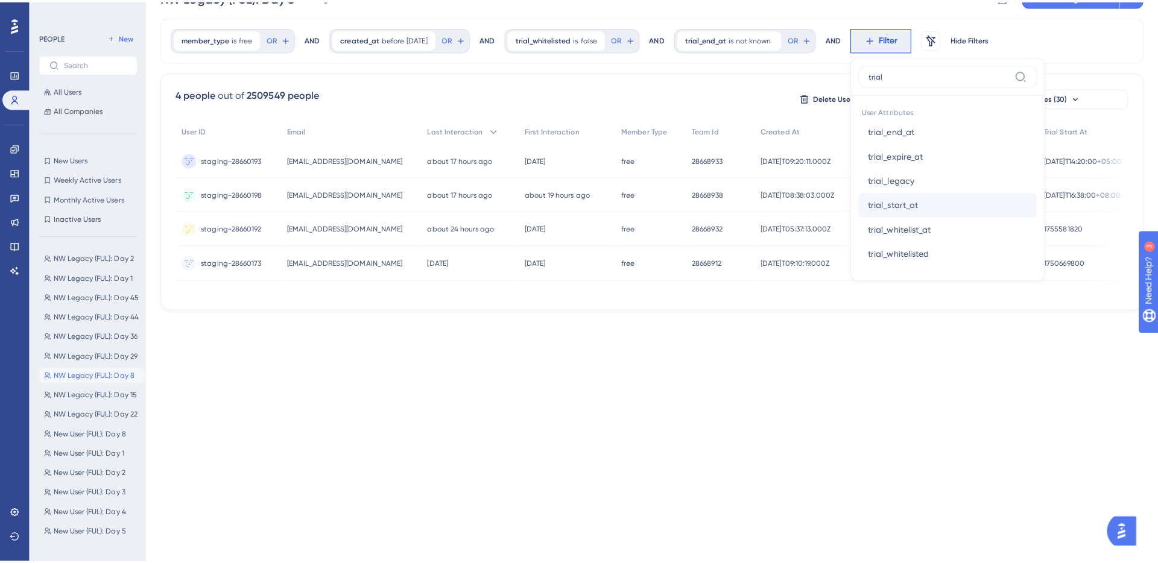
scroll to position [0, 0]
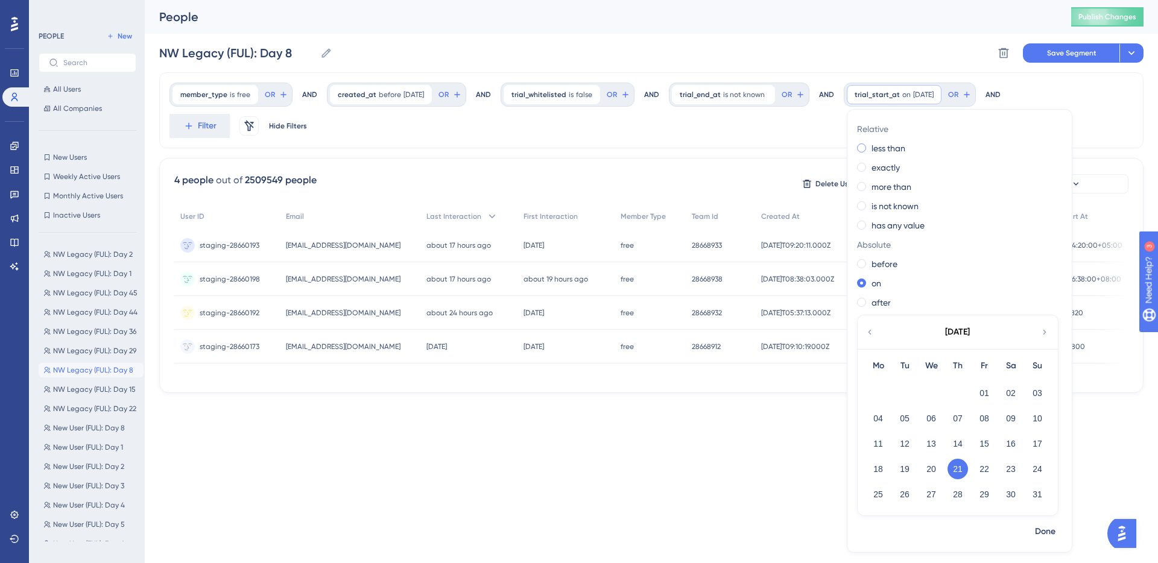
click at [904, 149] on label "less than" at bounding box center [889, 148] width 34 height 14
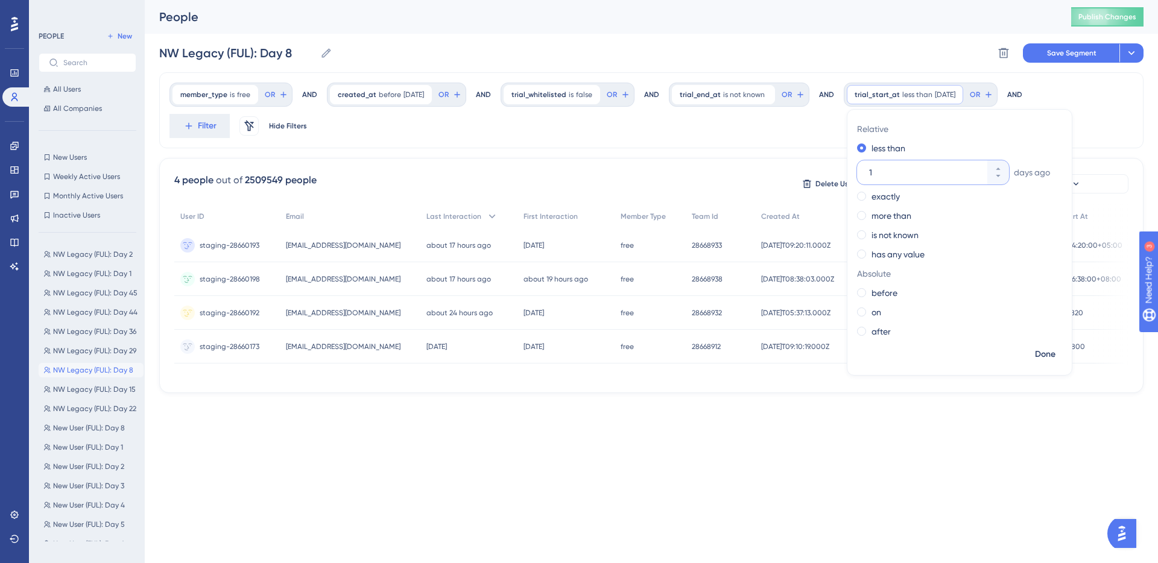
click at [921, 172] on input "1" at bounding box center [927, 172] width 116 height 14
type input "7"
click at [1049, 352] on span "Done" at bounding box center [1045, 354] width 21 height 14
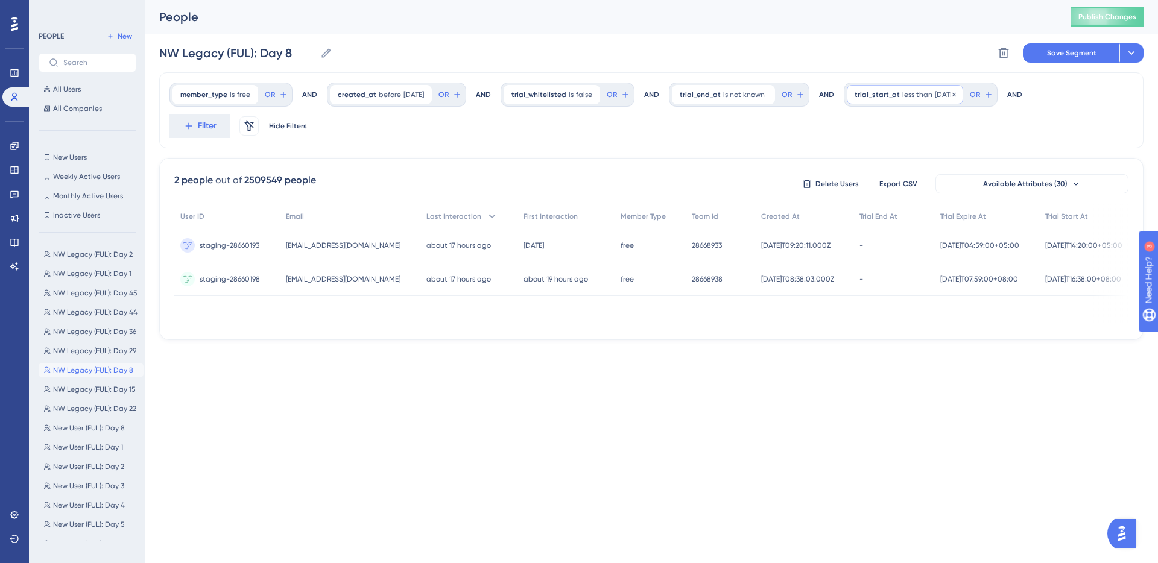
click at [900, 99] on span "trial_start_at" at bounding box center [877, 95] width 45 height 10
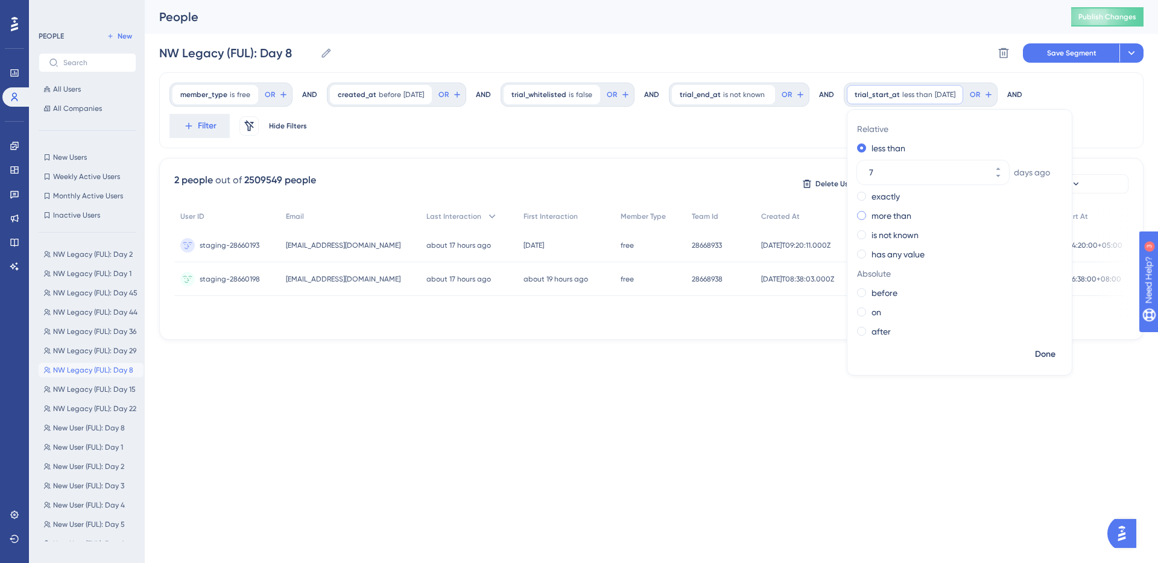
click at [866, 215] on span at bounding box center [861, 215] width 9 height 9
click at [870, 213] on input "radio" at bounding box center [870, 213] width 0 height 0
click at [1051, 353] on span "Done" at bounding box center [1045, 354] width 21 height 14
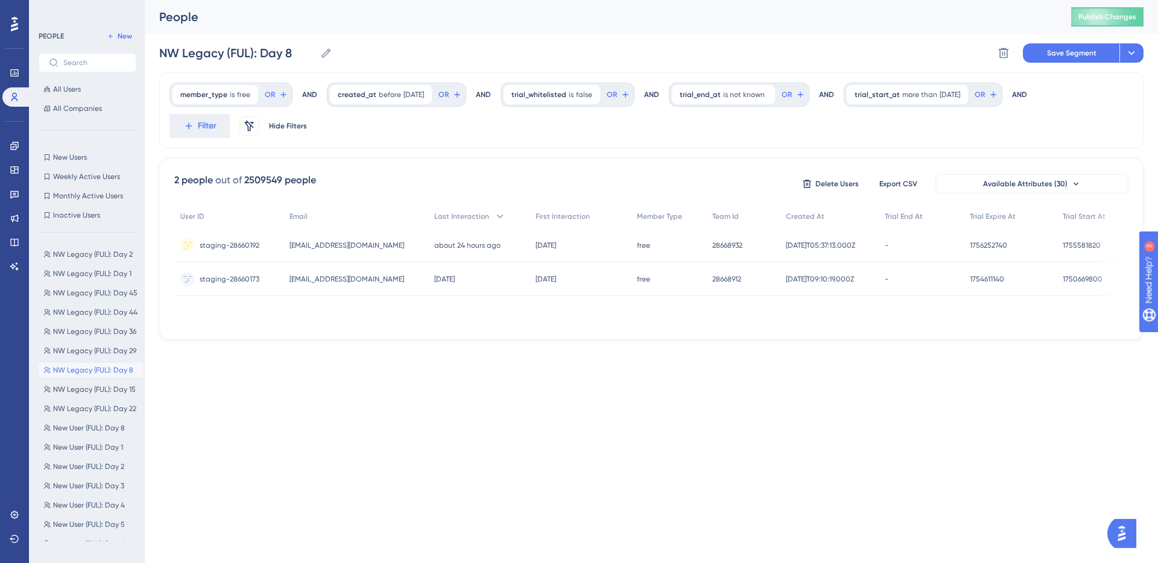
click at [748, 25] on div "People Publish Changes" at bounding box center [651, 17] width 1013 height 34
click at [105, 271] on span "NW Legacy (FUL): Day 1" at bounding box center [92, 274] width 78 height 10
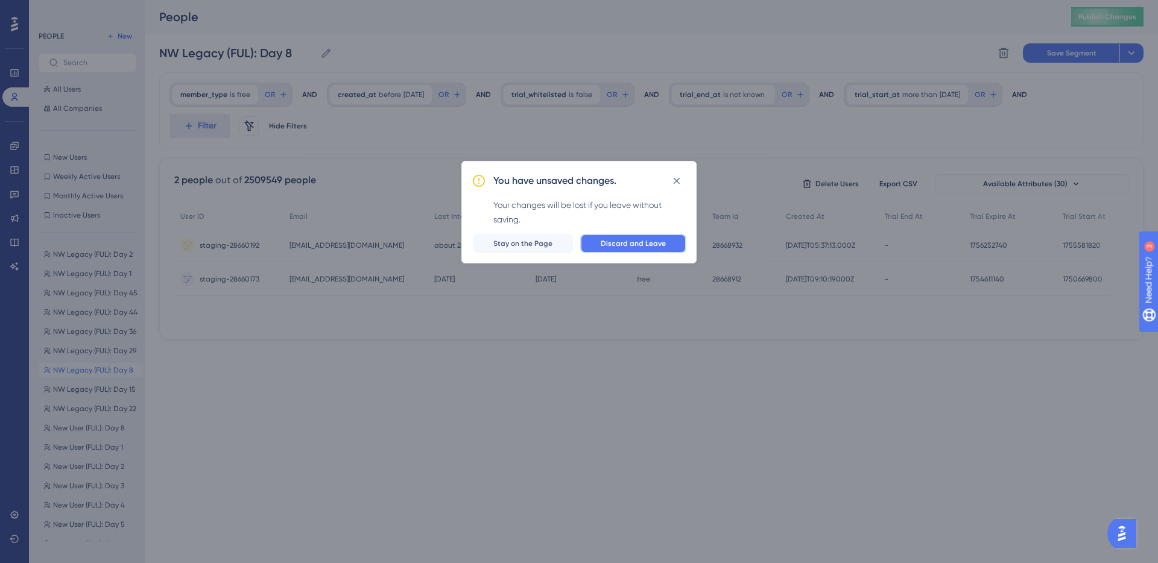
click at [645, 248] on span "Discard and Leave" at bounding box center [633, 244] width 65 height 10
type input "NW Legacy (FUL): Day 1"
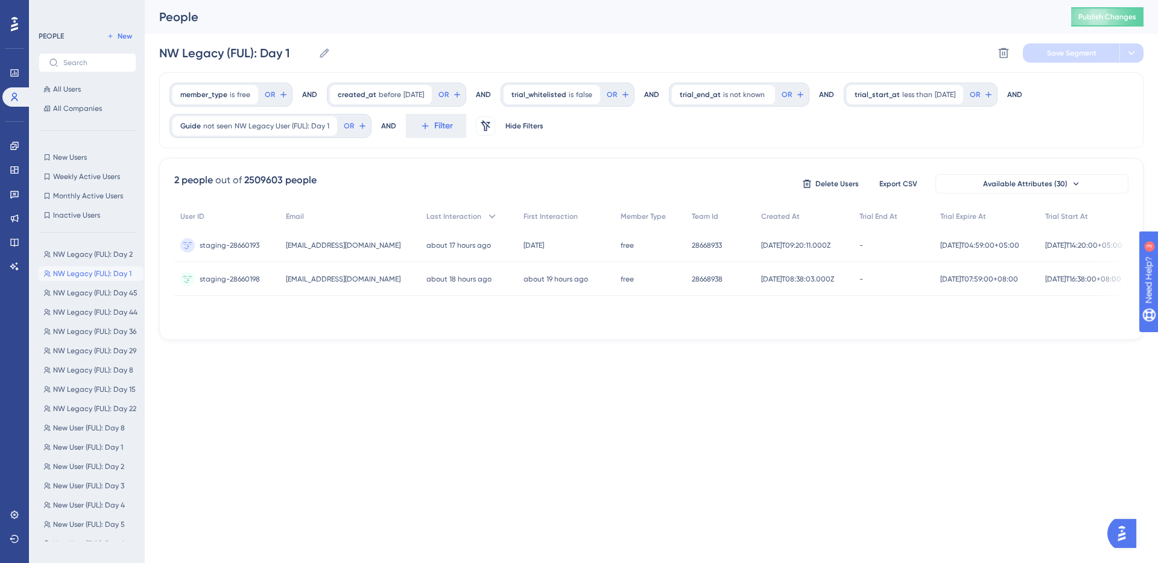
click at [813, 357] on div "Performance Users Engagement Widgets Feedback Product Updates Knowledge Base AI…" at bounding box center [651, 179] width 1013 height 359
click at [927, 93] on span "less than" at bounding box center [917, 95] width 30 height 10
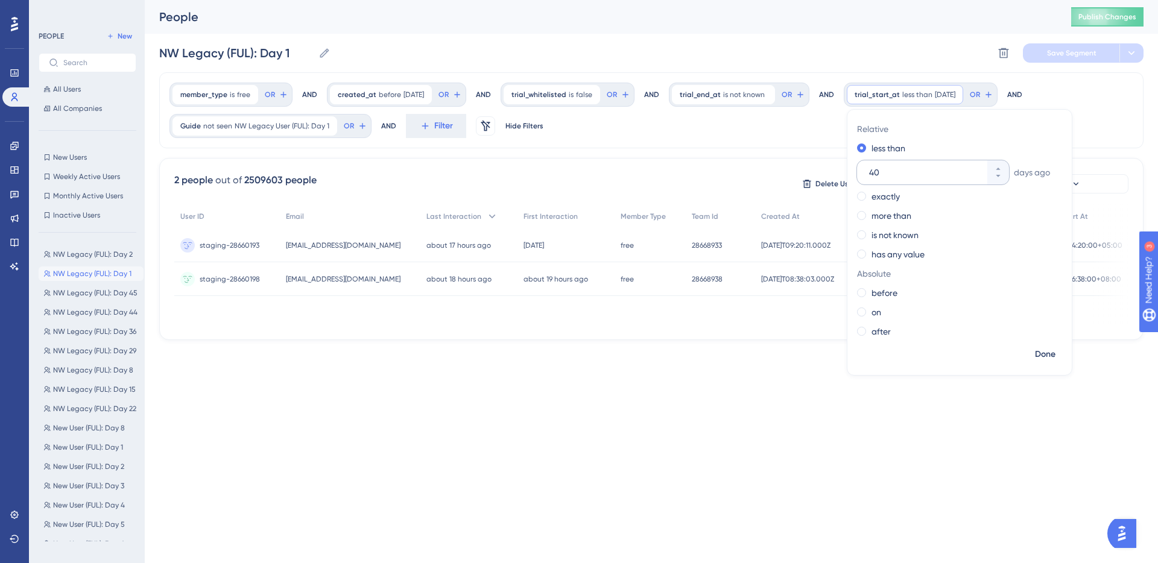
click at [894, 168] on input "40" at bounding box center [927, 172] width 116 height 14
type input "3"
click at [1055, 358] on span "Done" at bounding box center [1045, 354] width 21 height 14
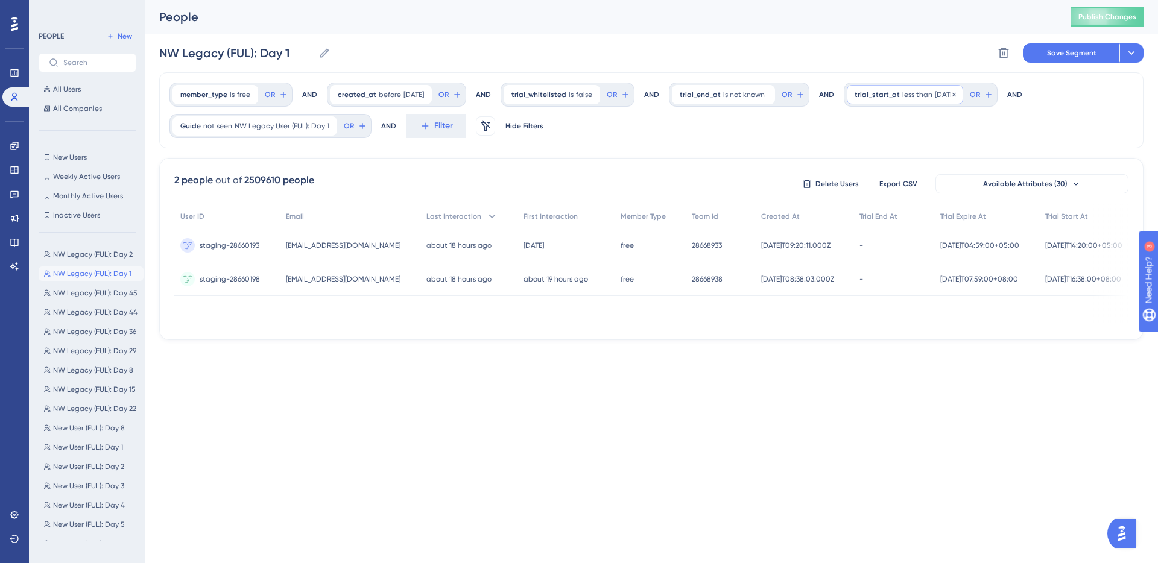
click at [921, 94] on span "less than" at bounding box center [917, 95] width 30 height 10
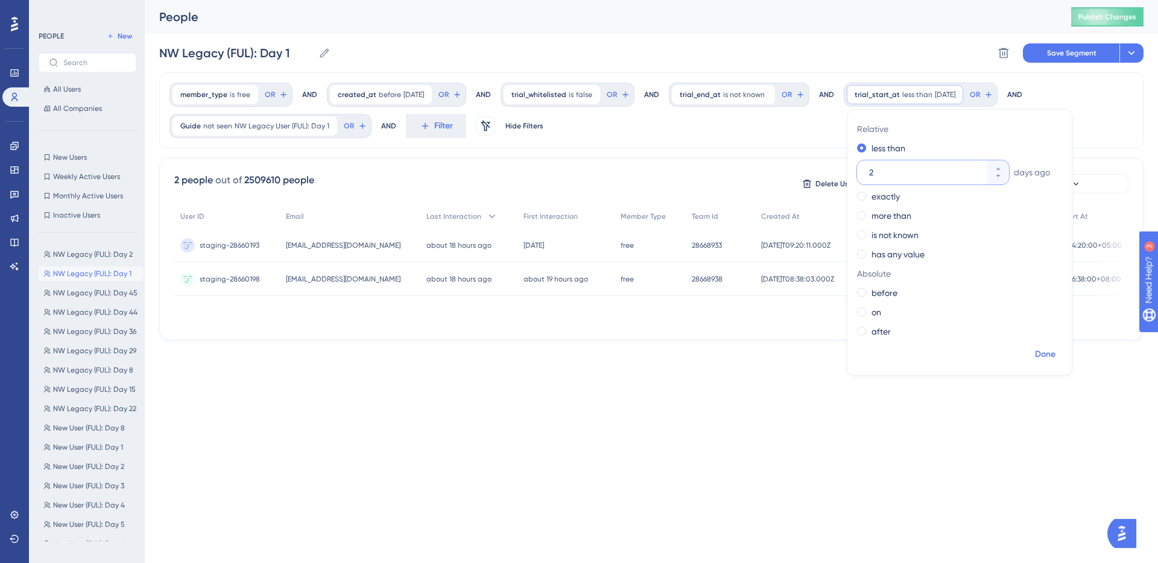
type input "2"
click at [1055, 355] on span "Done" at bounding box center [1045, 354] width 21 height 14
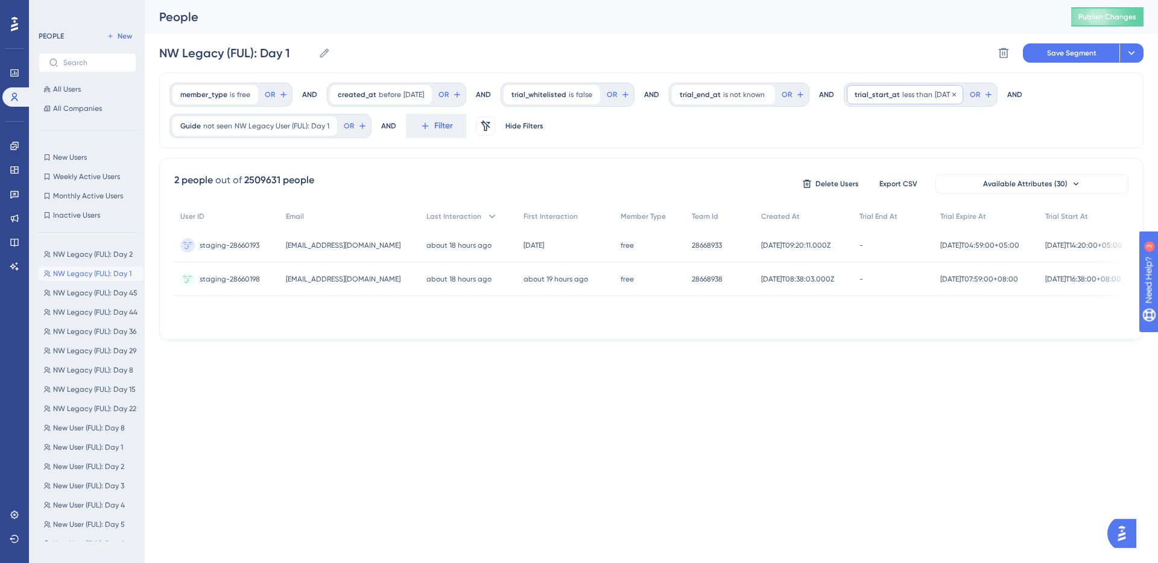
click at [922, 95] on span "less than" at bounding box center [917, 95] width 30 height 10
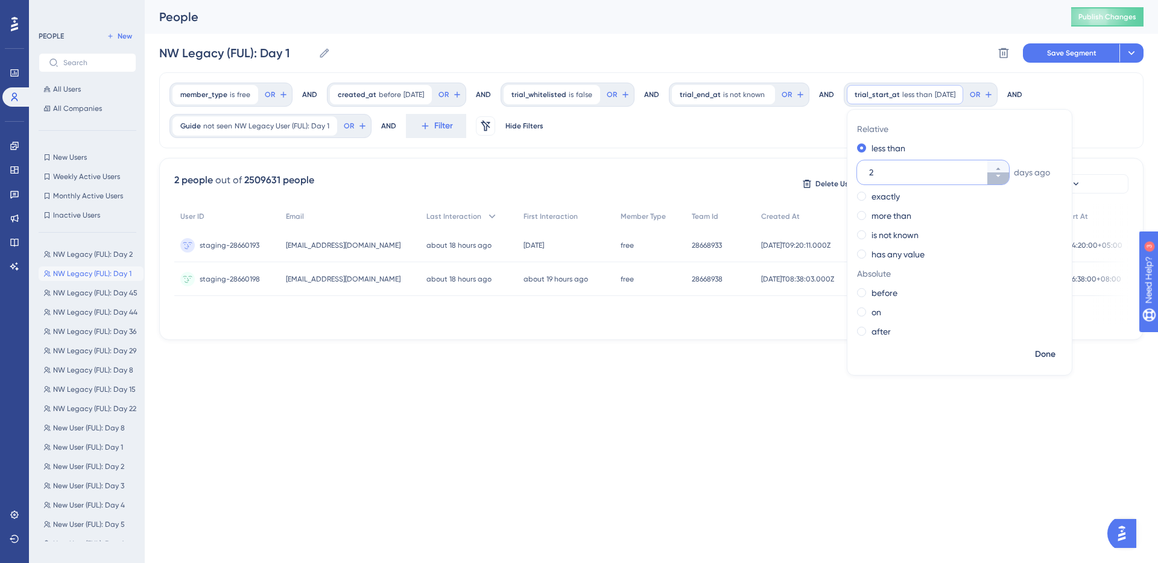
click at [1002, 177] on icon at bounding box center [998, 175] width 7 height 7
type input "1"
click at [1054, 360] on span "Done" at bounding box center [1045, 354] width 21 height 14
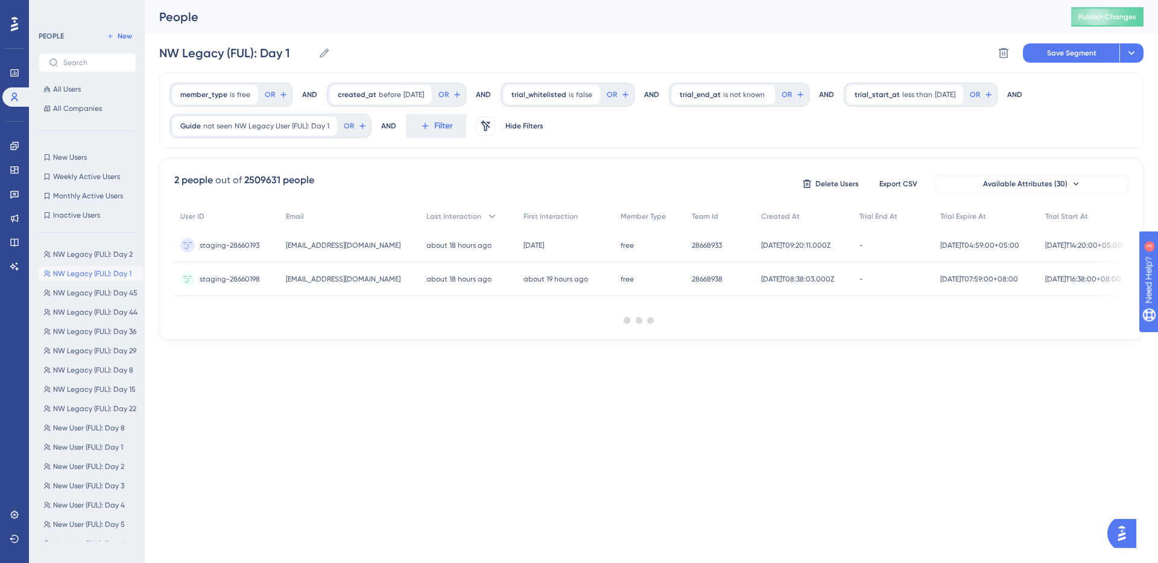
click at [1047, 354] on div at bounding box center [639, 320] width 1037 height 476
click at [922, 96] on span "less than" at bounding box center [917, 95] width 30 height 10
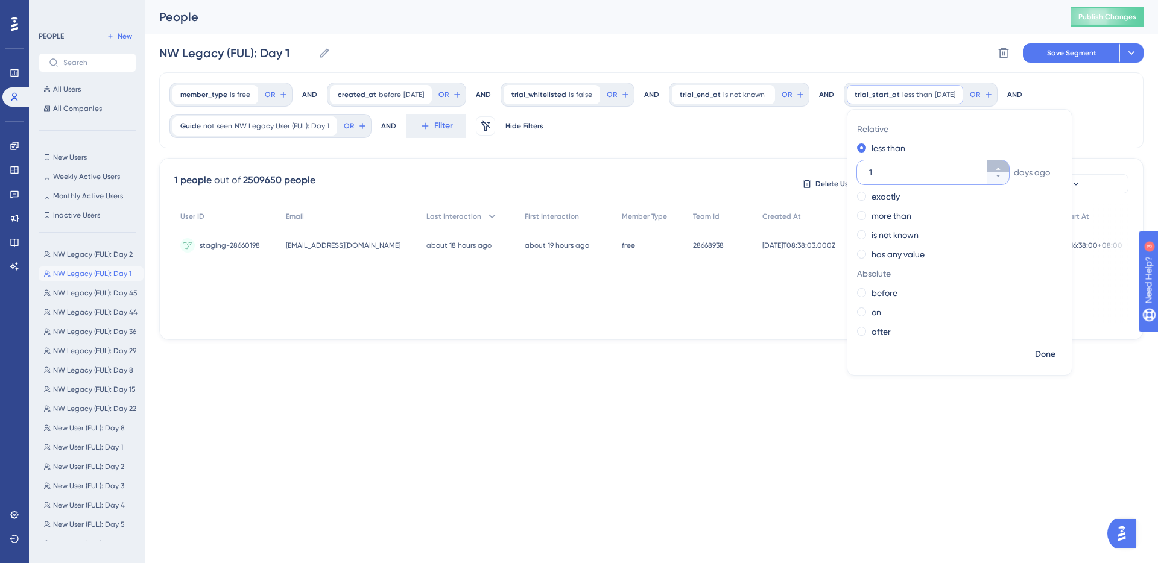
click at [1008, 165] on button "1" at bounding box center [998, 166] width 22 height 12
type input "2"
click at [1051, 350] on span "Done" at bounding box center [1045, 354] width 21 height 14
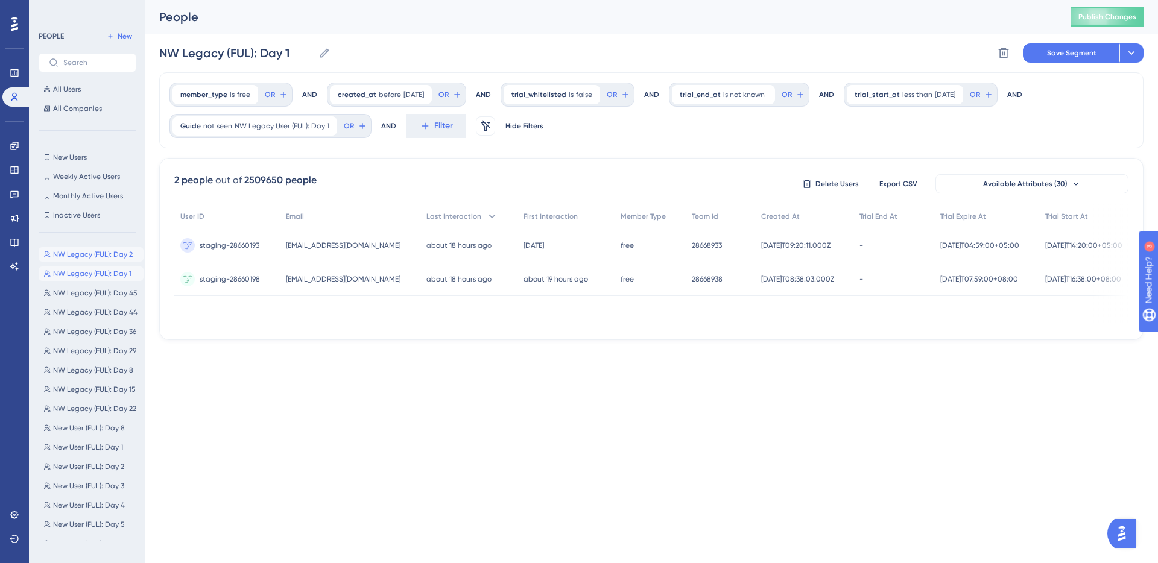
click at [73, 255] on span "NW Legacy (FUL): Day 2" at bounding box center [93, 255] width 80 height 10
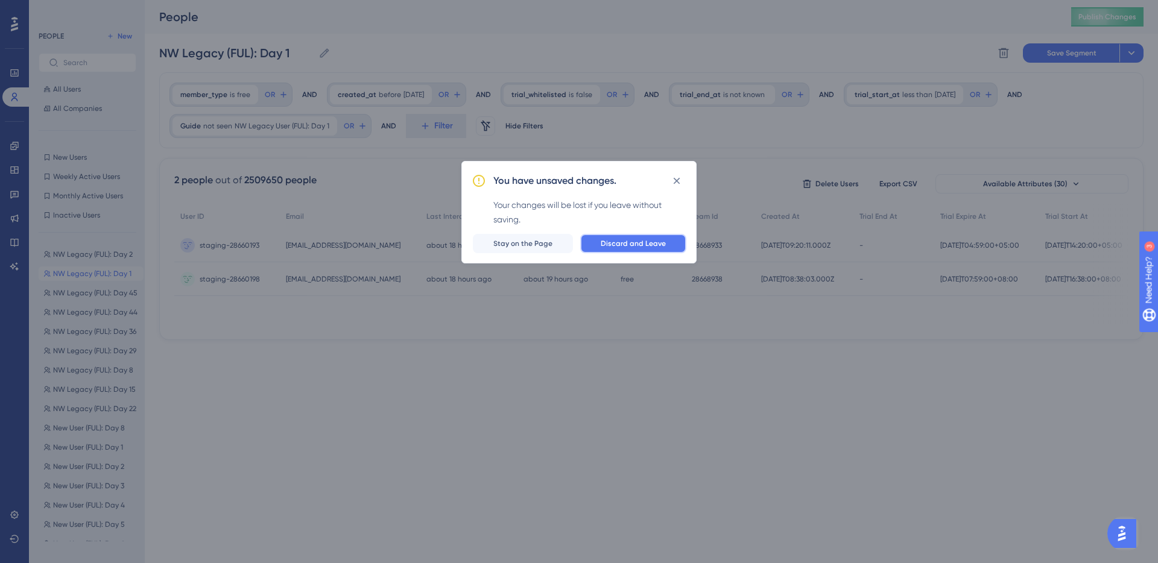
click at [613, 239] on span "Discard and Leave" at bounding box center [633, 244] width 65 height 10
type input "NW Legacy (FUL): Day 2"
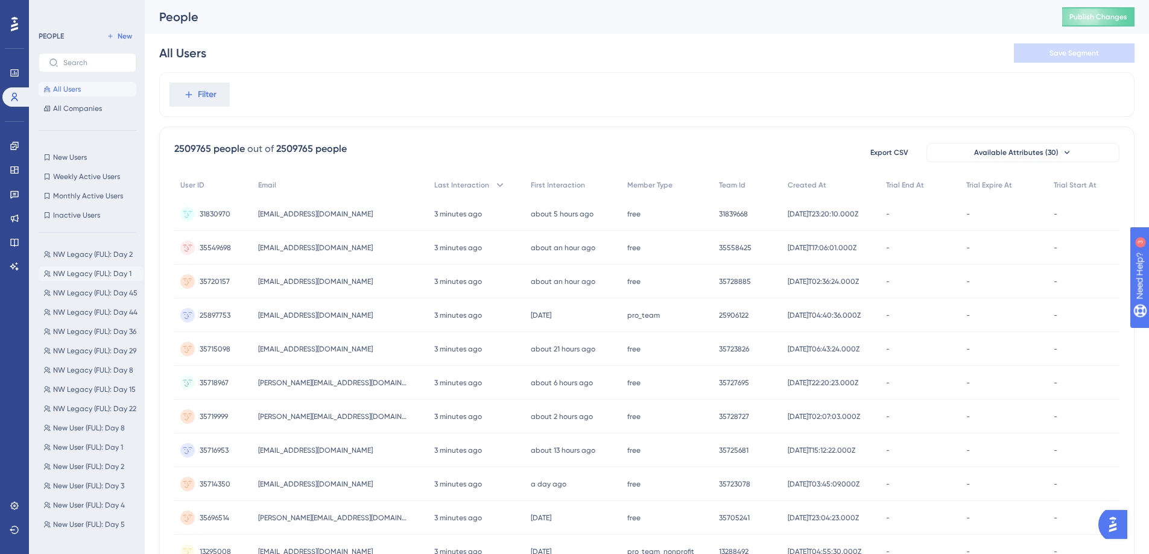
click at [99, 274] on span "NW Legacy (FUL): Day 1" at bounding box center [92, 274] width 78 height 10
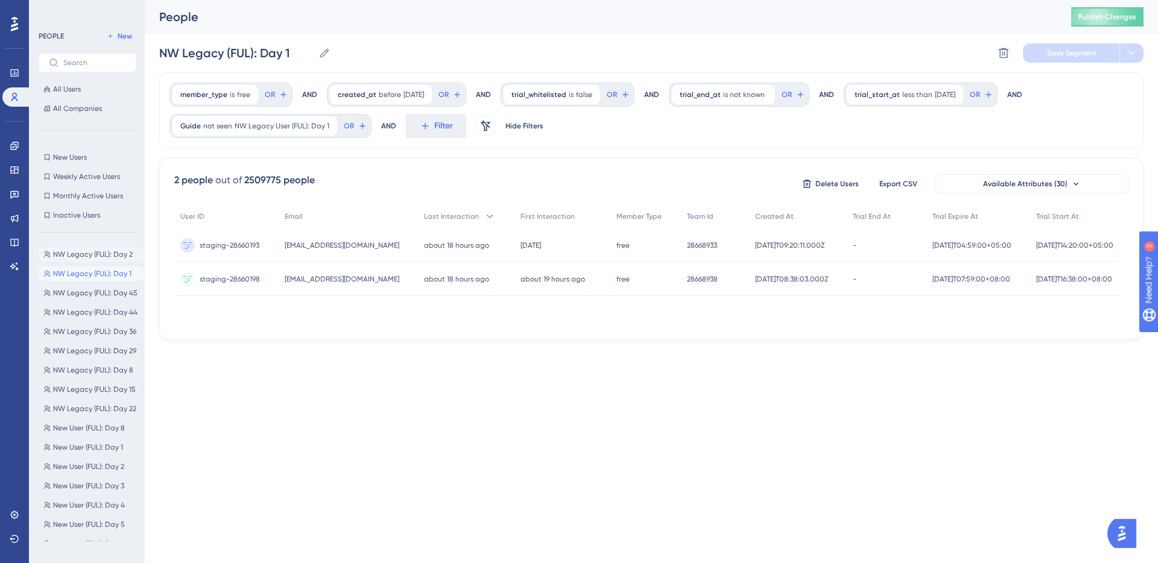
click at [93, 258] on span "NW Legacy (FUL): Day 2" at bounding box center [93, 255] width 80 height 10
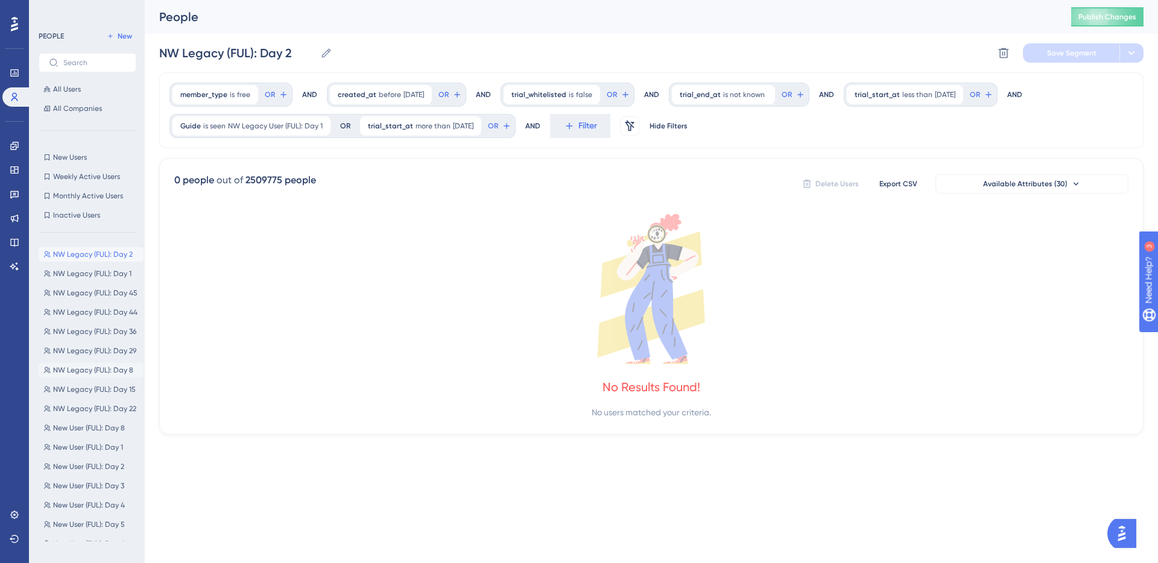
click at [87, 367] on span "NW Legacy (FUL): Day 8" at bounding box center [93, 370] width 80 height 10
type input "NW Legacy (FUL): Day 8"
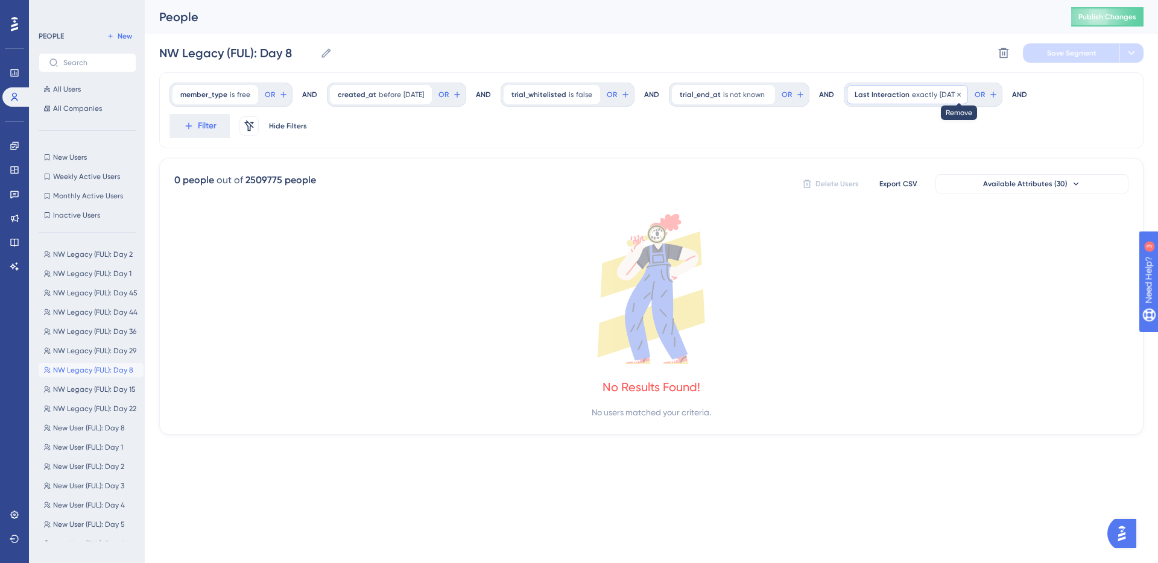
click at [961, 93] on icon at bounding box center [959, 94] width 4 height 4
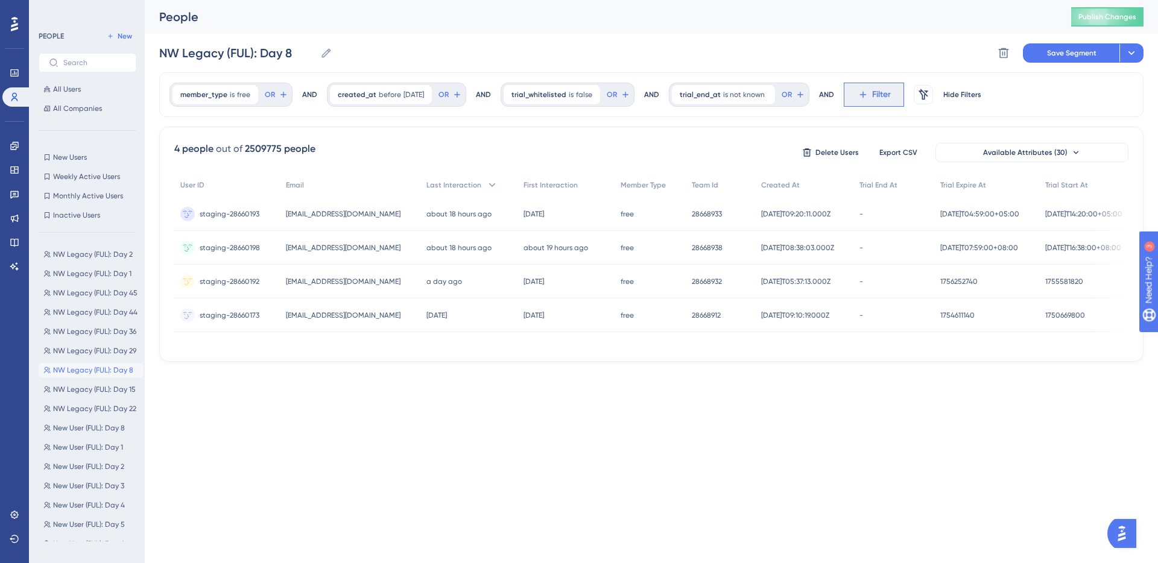
click at [881, 97] on span "Filter" at bounding box center [881, 94] width 19 height 14
type input "guide"
click at [897, 182] on button "Guide Guide" at bounding box center [940, 185] width 177 height 24
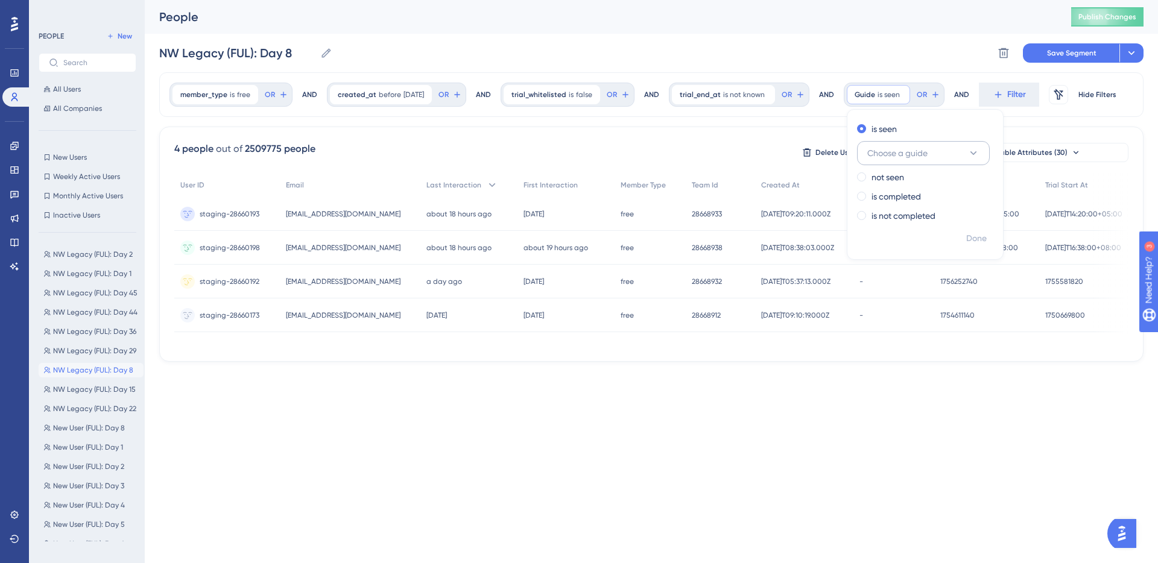
click at [921, 156] on span "Choose a guide" at bounding box center [897, 153] width 60 height 14
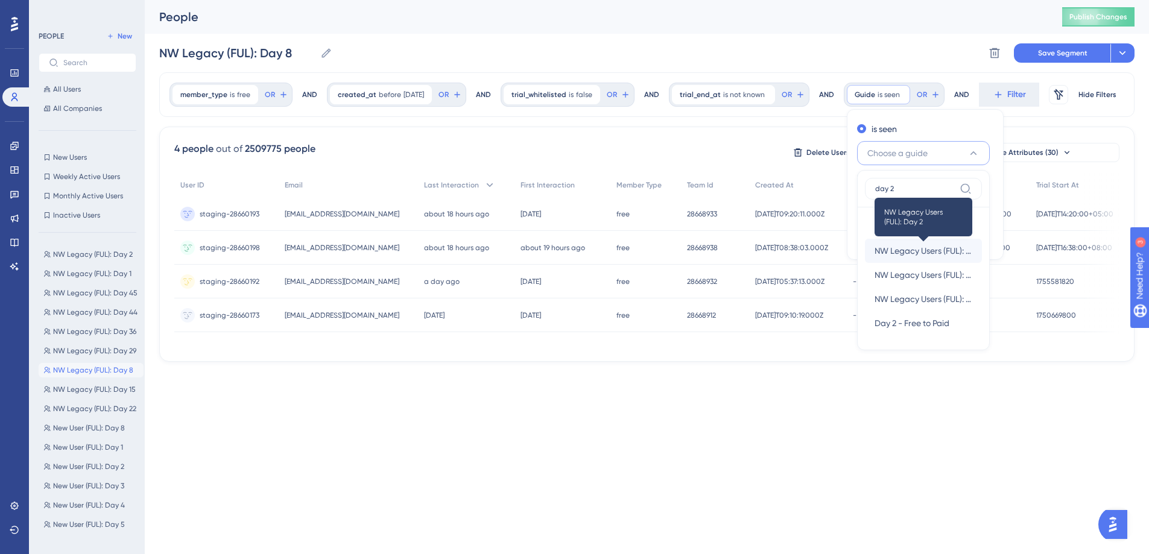
type input "day 2"
click at [931, 247] on span "NW Legacy Users (FUL): Day 2" at bounding box center [924, 251] width 98 height 14
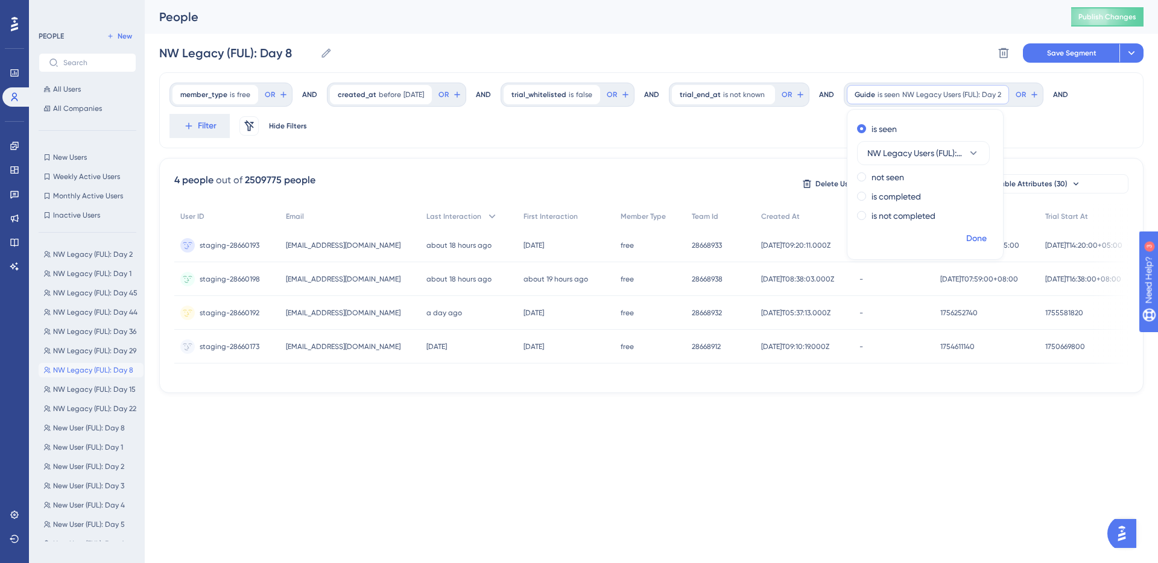
click at [986, 238] on span "Done" at bounding box center [976, 239] width 21 height 14
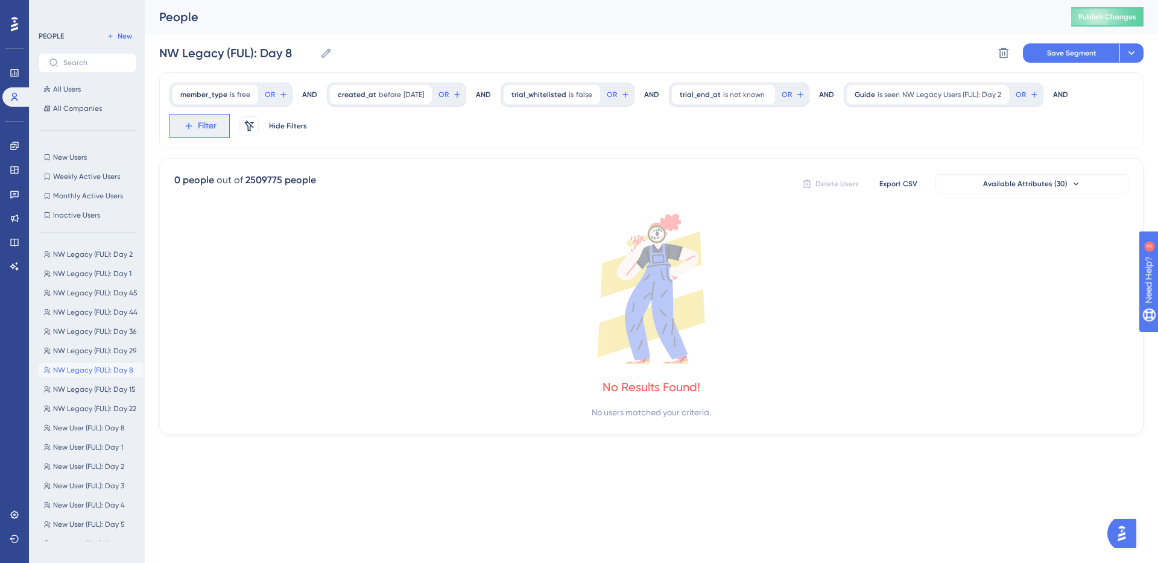
click at [209, 119] on span "Filter" at bounding box center [207, 126] width 19 height 14
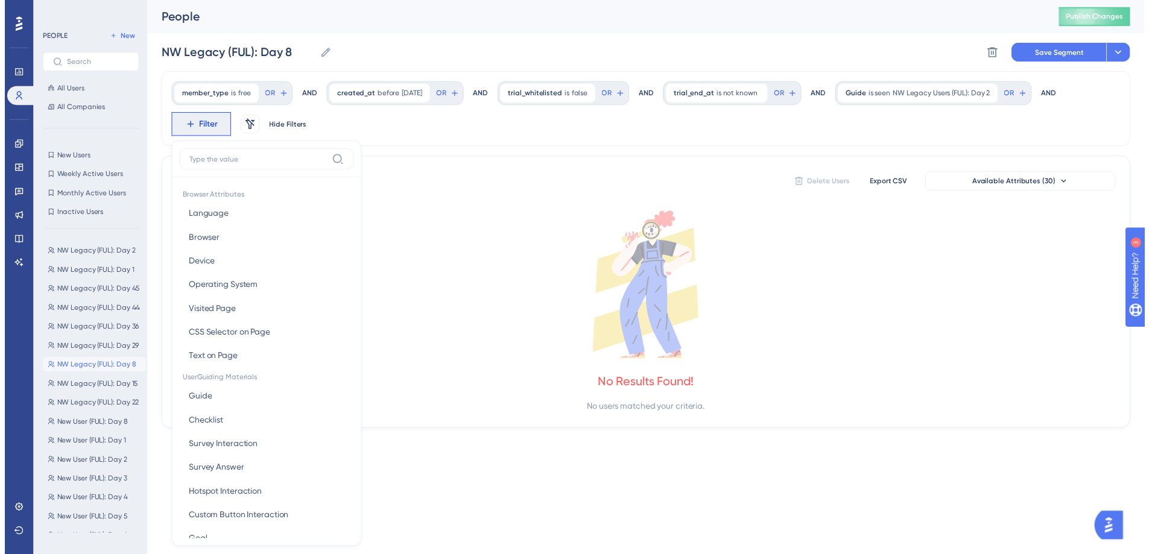
scroll to position [72, 0]
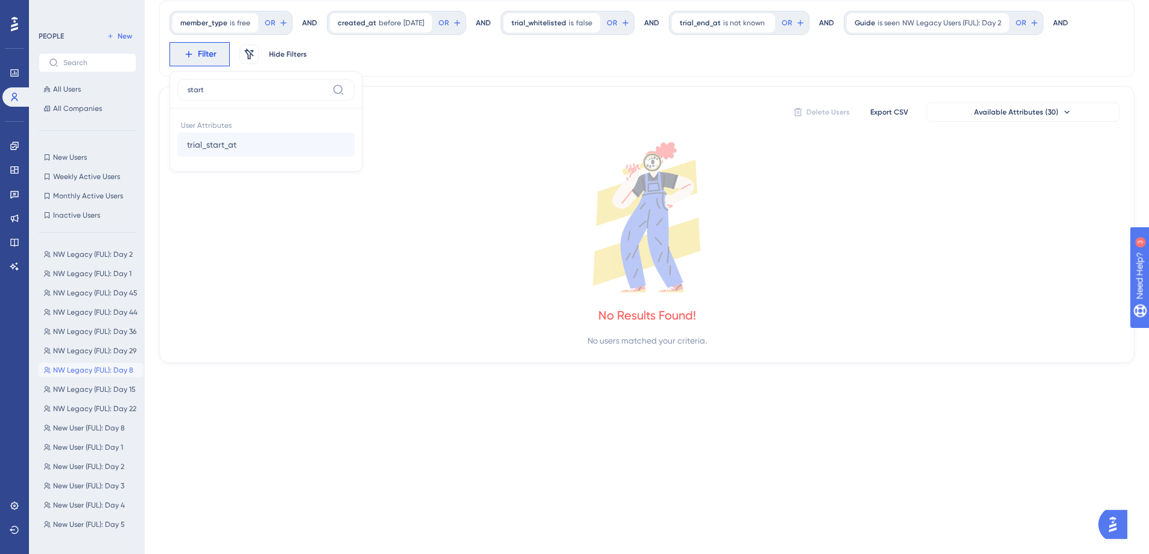
type input "start"
click at [265, 142] on button "trial_start_at trial_start_at" at bounding box center [265, 145] width 177 height 24
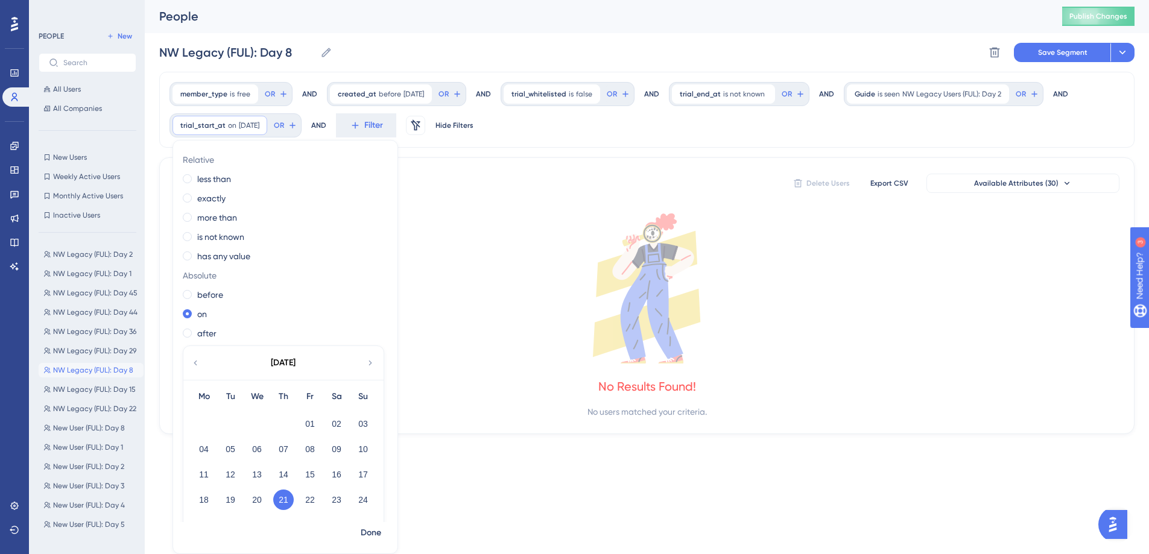
scroll to position [0, 0]
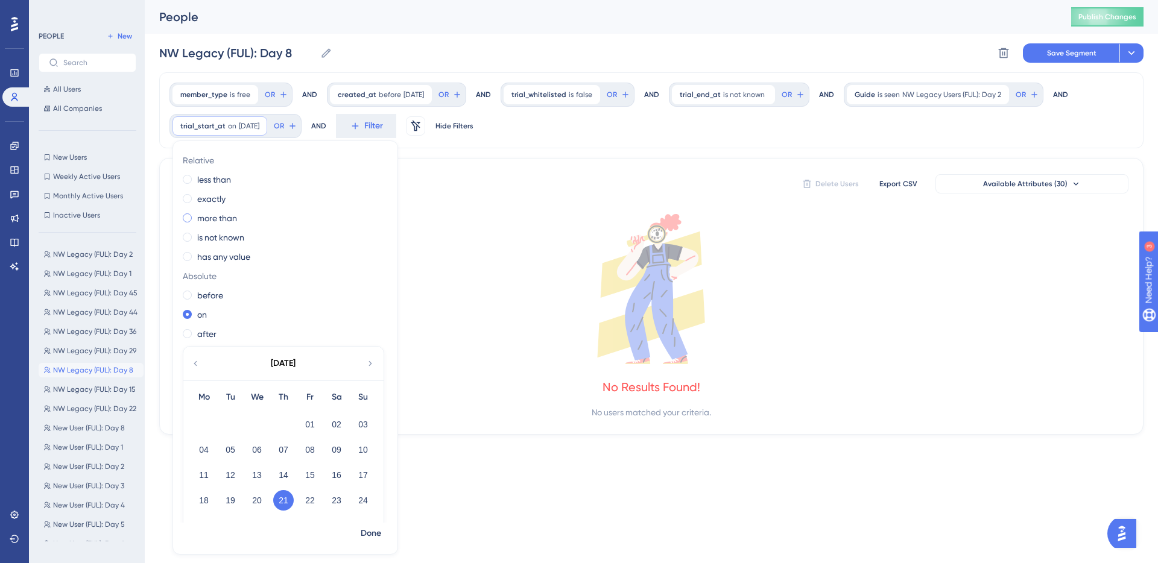
click at [212, 214] on label "more than" at bounding box center [217, 218] width 40 height 14
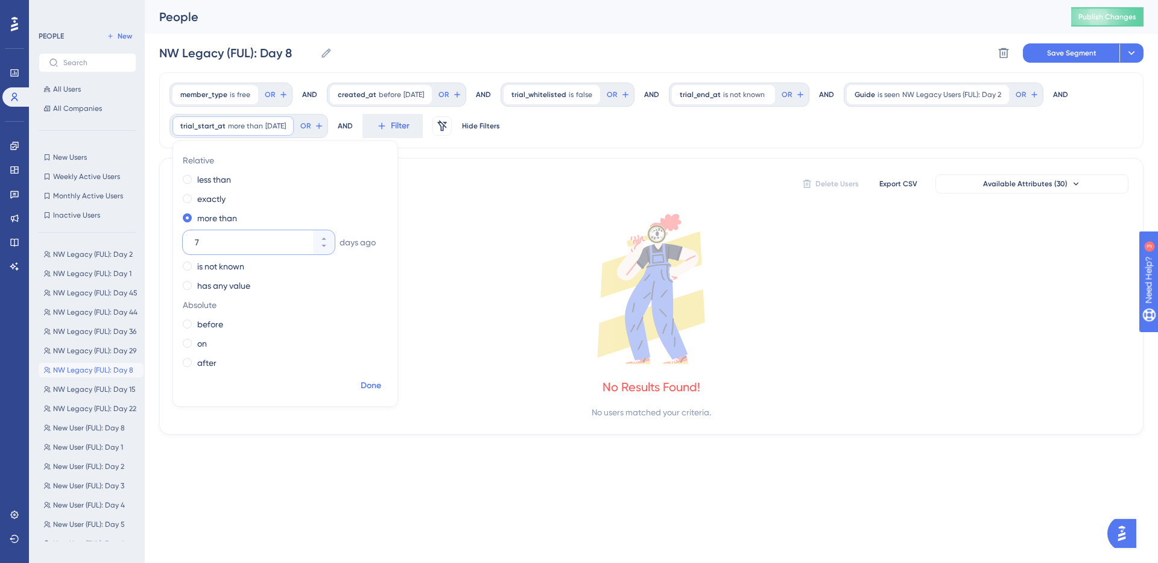
type input "7"
click at [378, 382] on span "Done" at bounding box center [371, 386] width 21 height 14
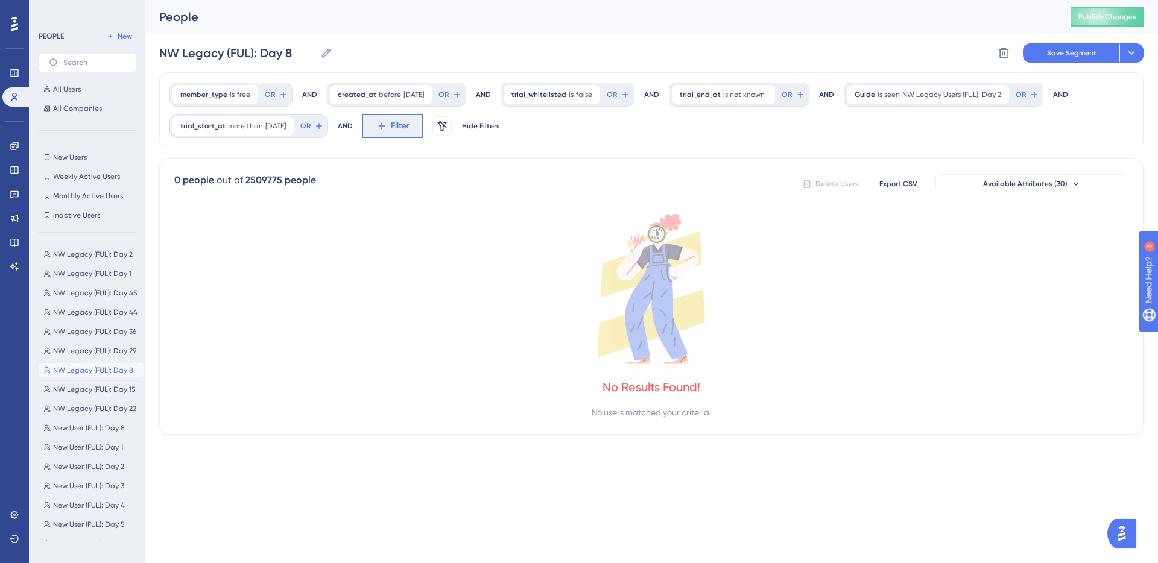
click at [404, 125] on span "Filter" at bounding box center [400, 126] width 19 height 14
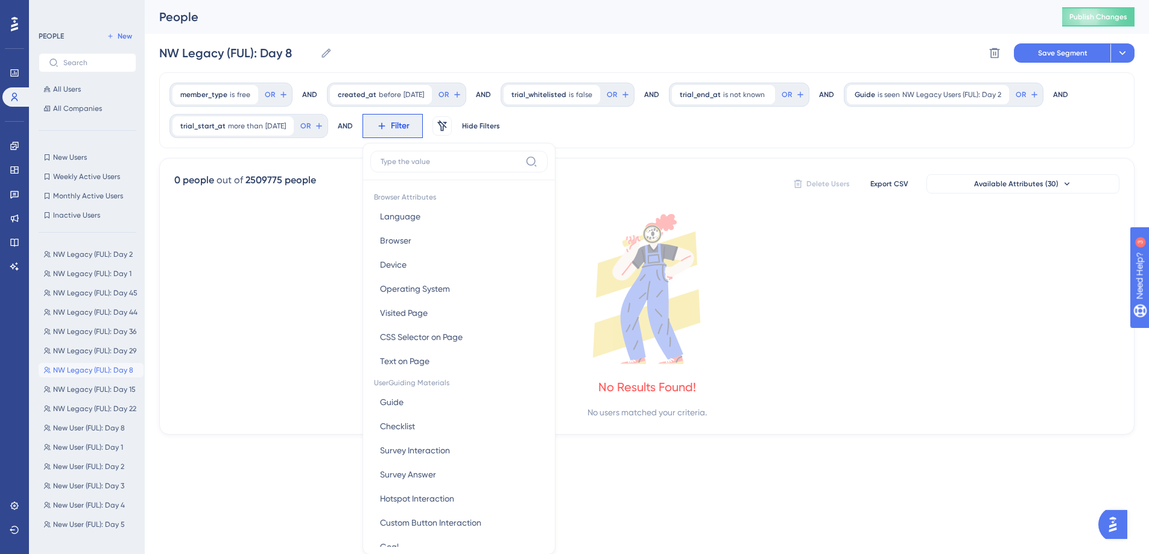
scroll to position [72, 0]
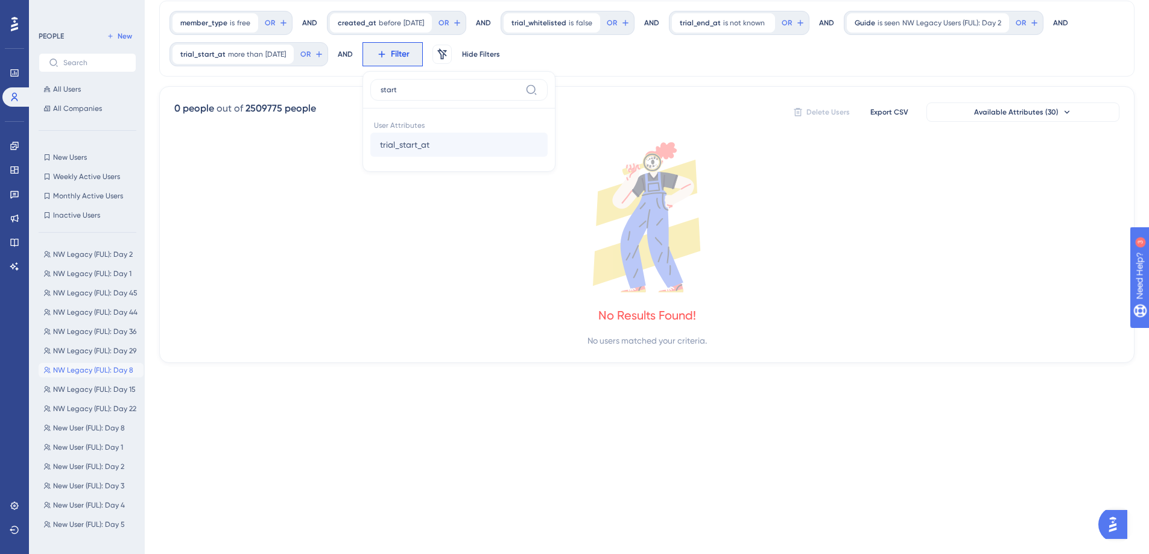
type input "start"
click at [489, 141] on button "trial_start_at trial_start_at" at bounding box center [458, 145] width 177 height 24
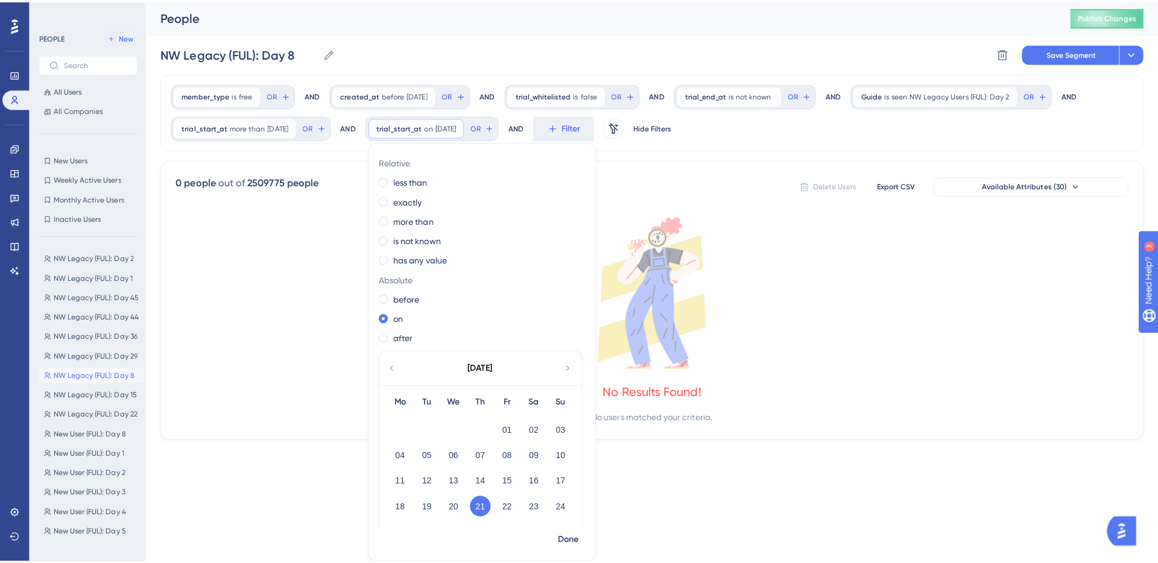
scroll to position [0, 0]
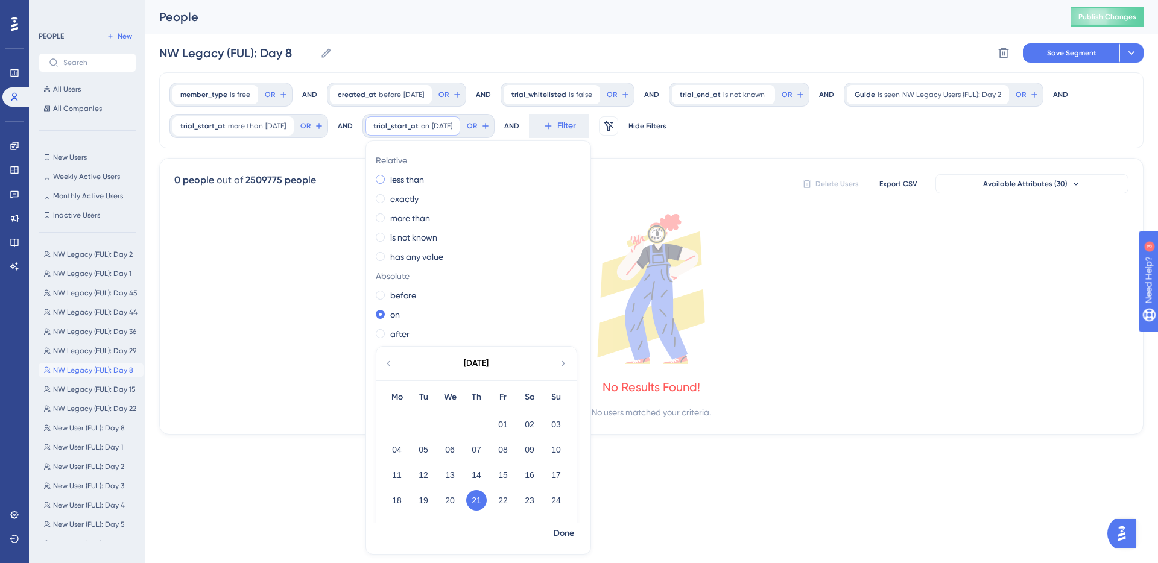
click at [418, 181] on label "less than" at bounding box center [407, 179] width 34 height 14
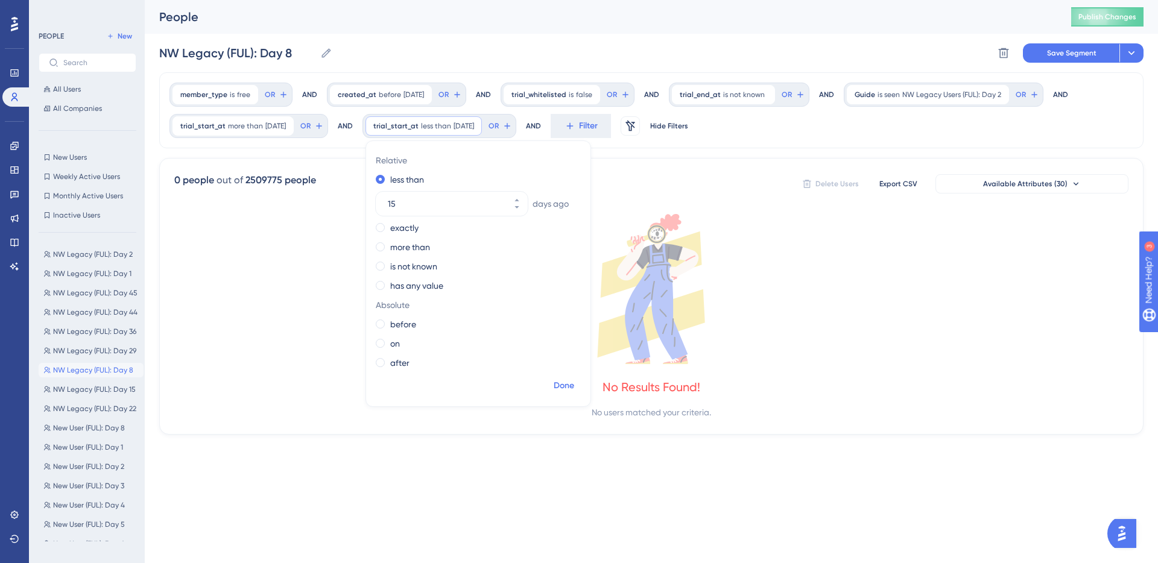
type input "15"
click at [574, 381] on span "Done" at bounding box center [564, 386] width 21 height 14
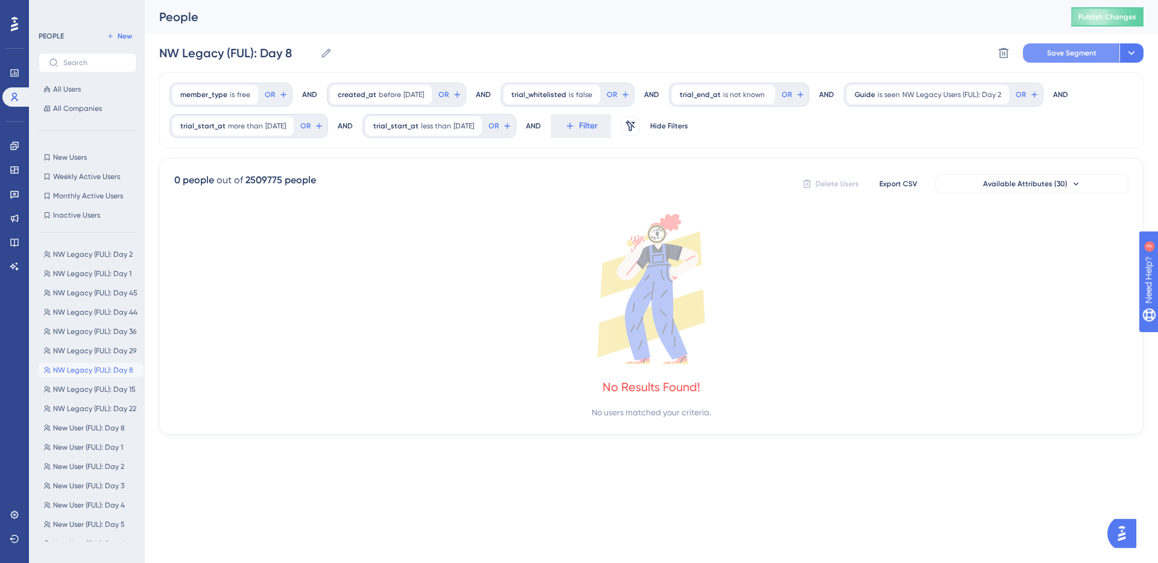
click at [1068, 56] on span "Save Segment" at bounding box center [1071, 53] width 49 height 10
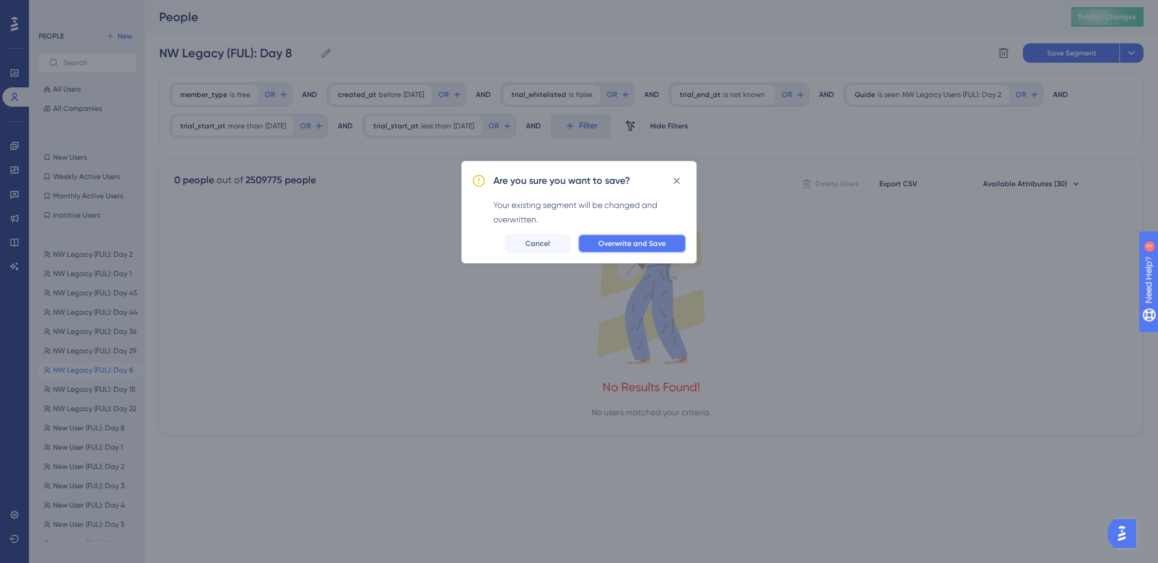
click at [639, 250] on button "Overwrite and Save" at bounding box center [632, 243] width 109 height 19
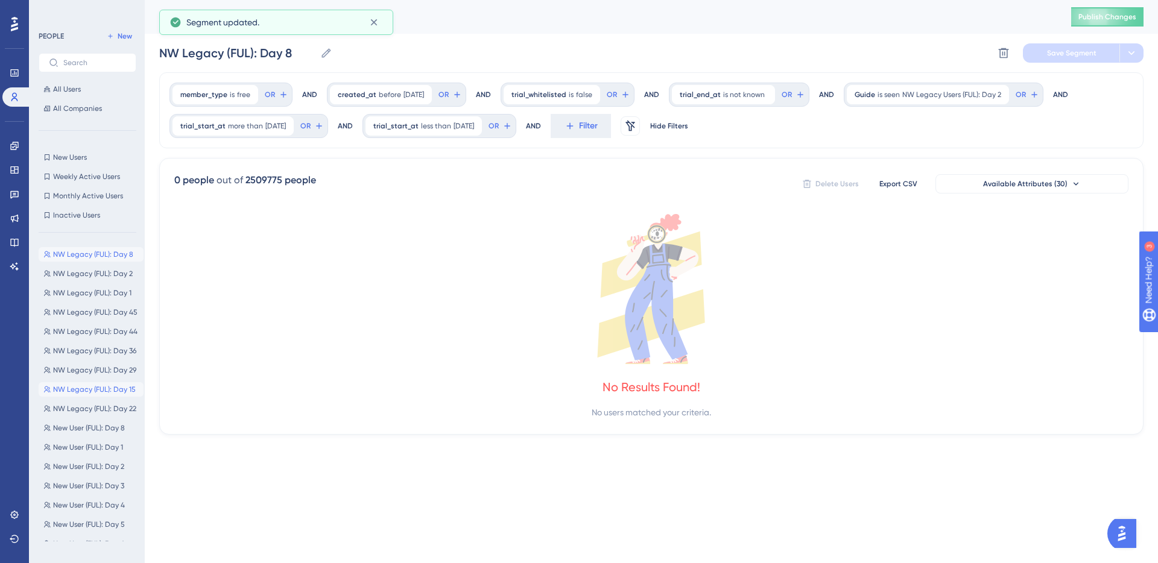
click at [120, 387] on span "NW Legacy (FUL): Day 15" at bounding box center [94, 390] width 83 height 10
type input "NW Legacy (FUL): Day 15"
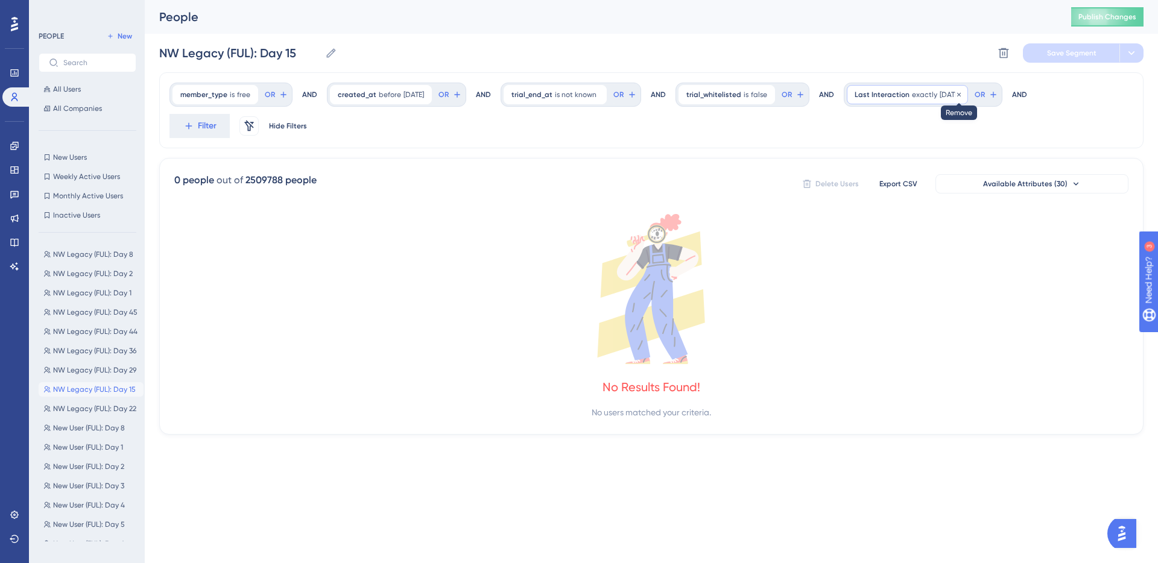
click at [963, 93] on icon at bounding box center [958, 94] width 7 height 7
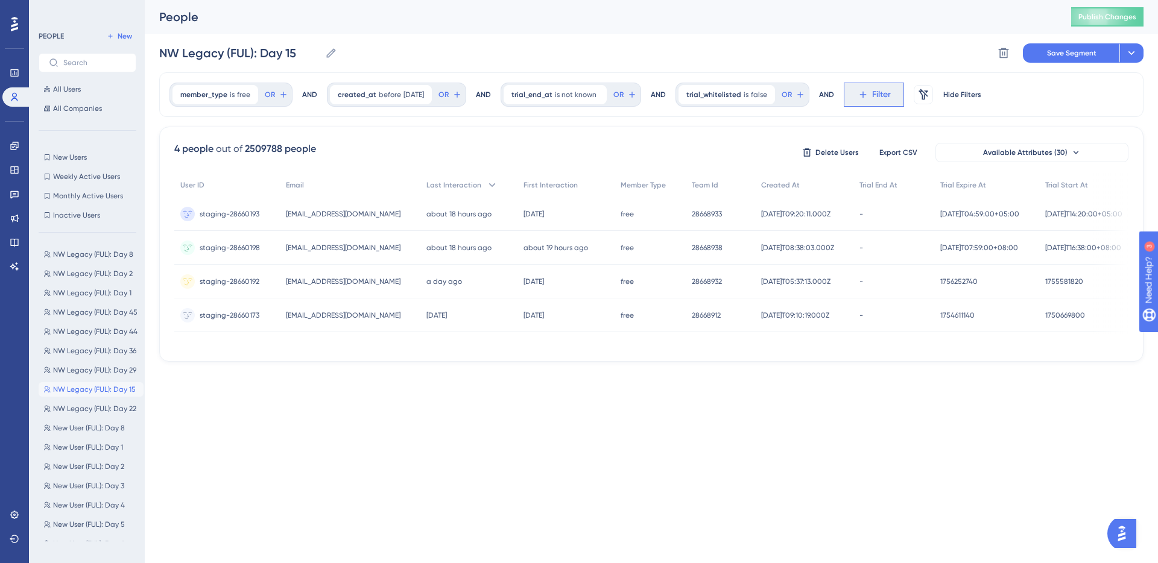
click at [883, 93] on span "Filter" at bounding box center [881, 94] width 19 height 14
type input "guide"
click at [902, 181] on button "Guide Guide" at bounding box center [940, 185] width 177 height 24
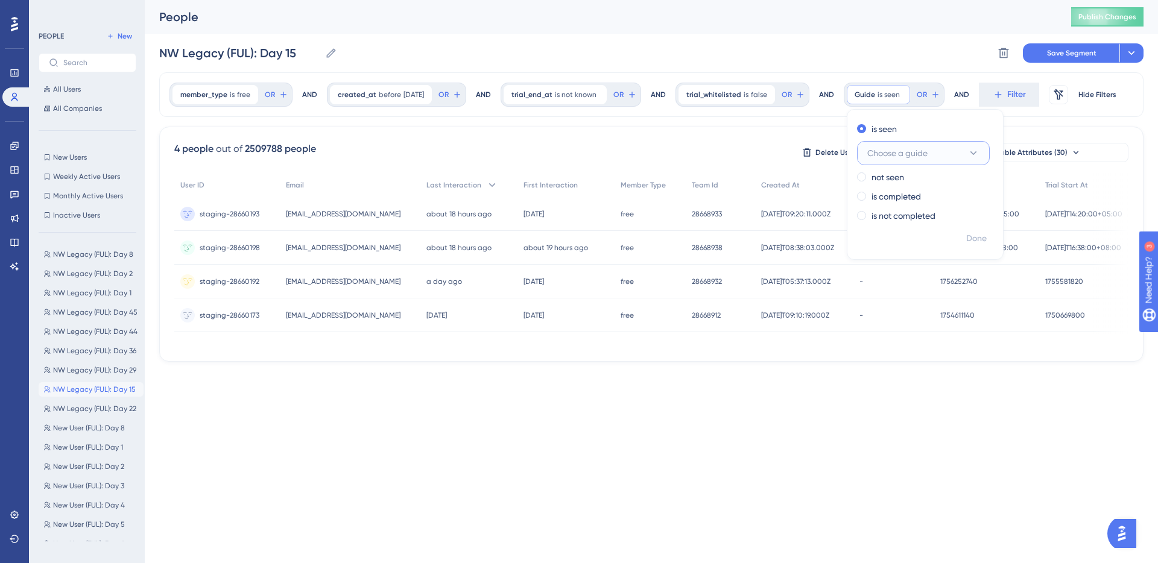
click at [940, 154] on button "Choose a guide" at bounding box center [923, 153] width 133 height 24
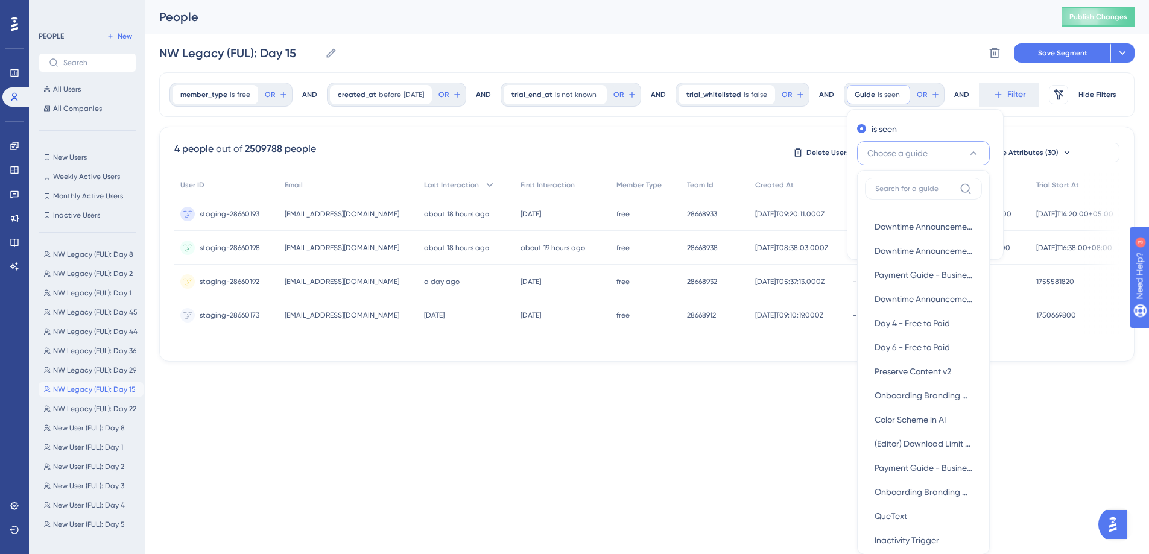
scroll to position [53, 0]
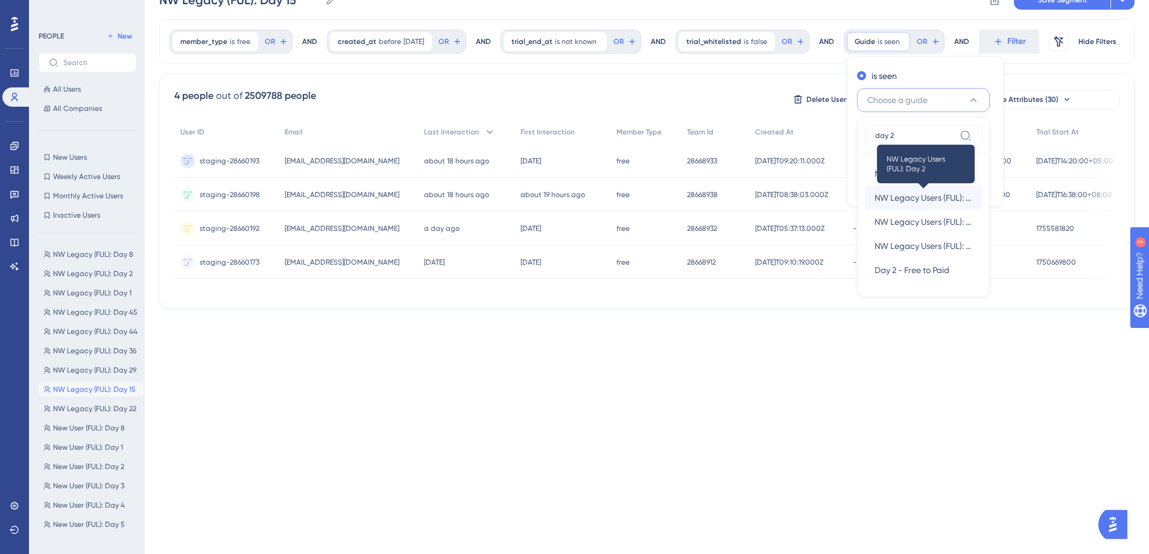
type input "day 2"
click at [932, 192] on span "NW Legacy Users (FUL): Day 2" at bounding box center [924, 198] width 98 height 14
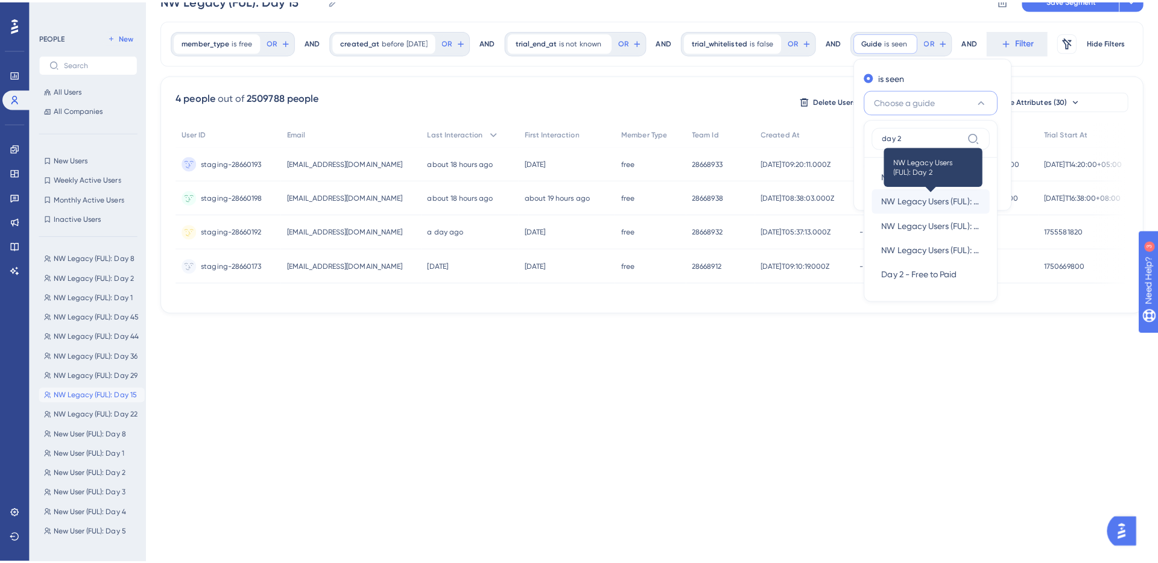
scroll to position [0, 0]
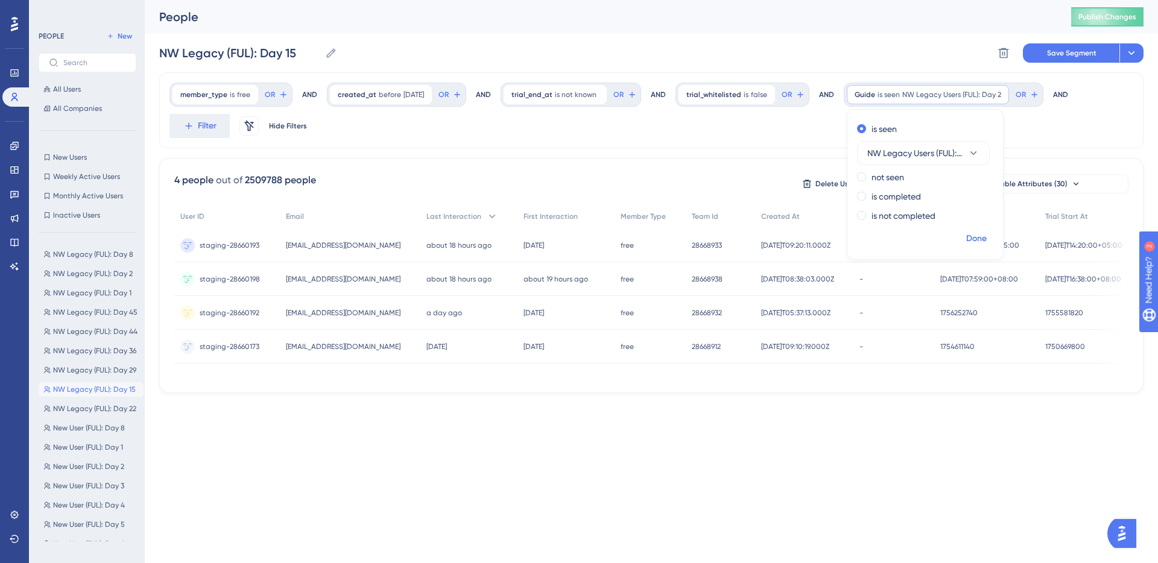
click at [986, 239] on span "Done" at bounding box center [976, 239] width 21 height 14
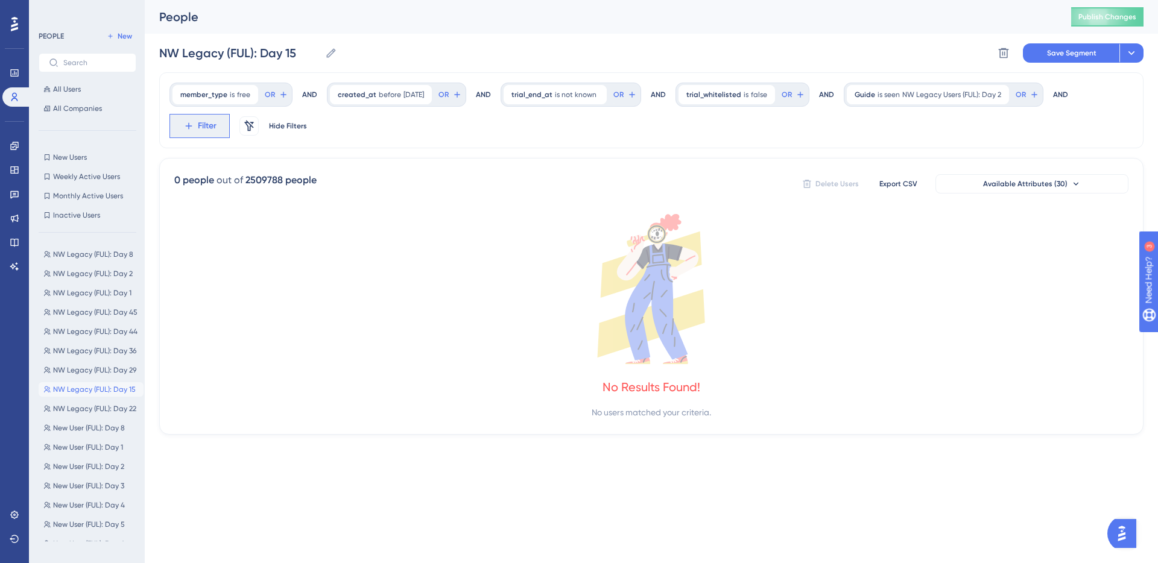
click at [212, 119] on span "Filter" at bounding box center [207, 126] width 19 height 14
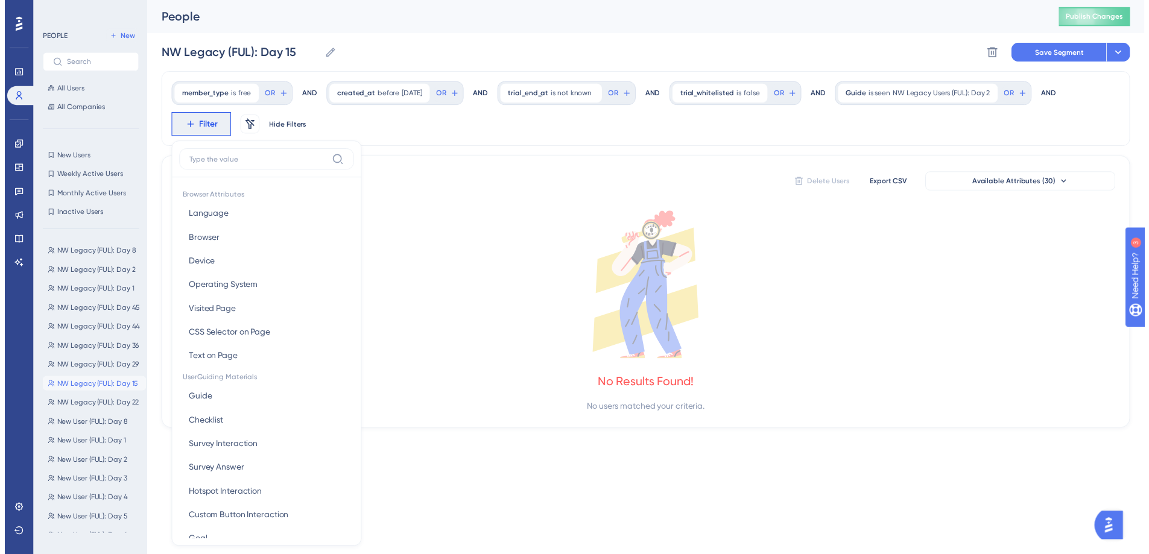
scroll to position [72, 0]
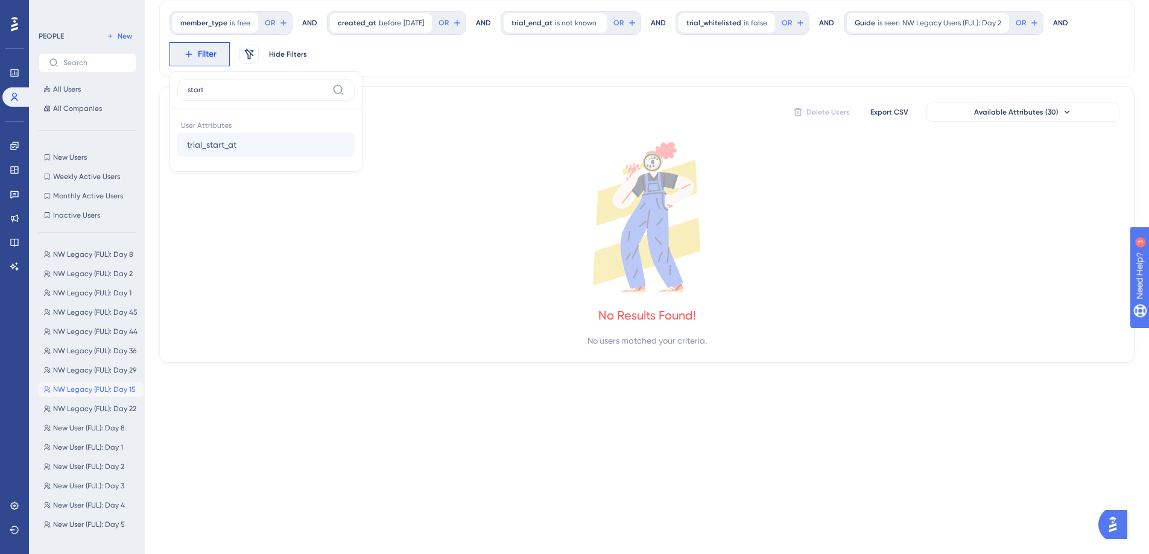
type input "start"
click at [249, 148] on button "trial_start_at trial_start_at" at bounding box center [265, 145] width 177 height 24
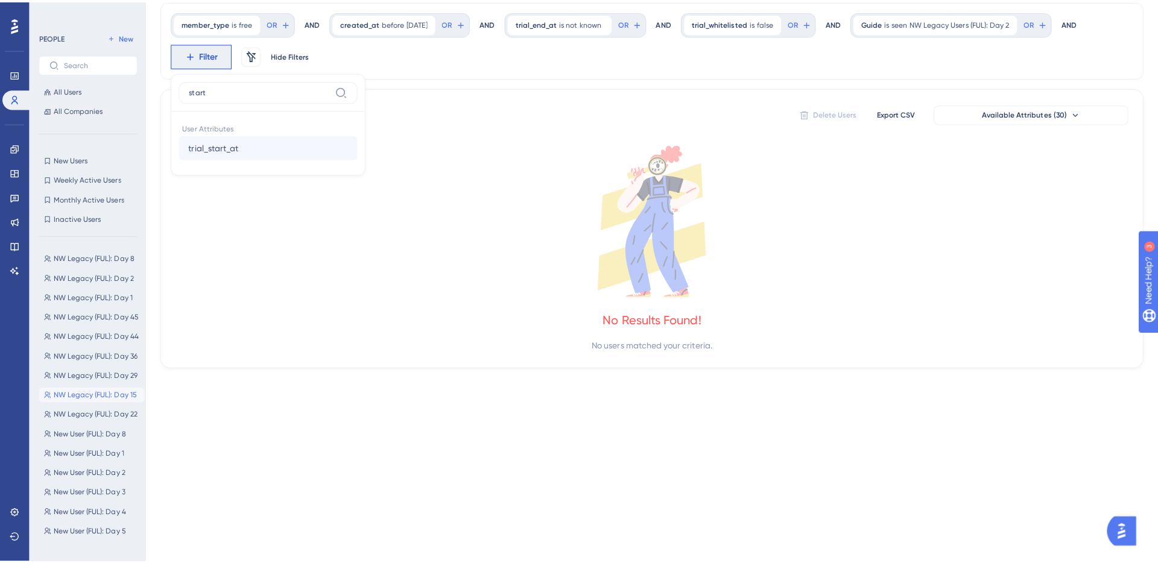
scroll to position [0, 0]
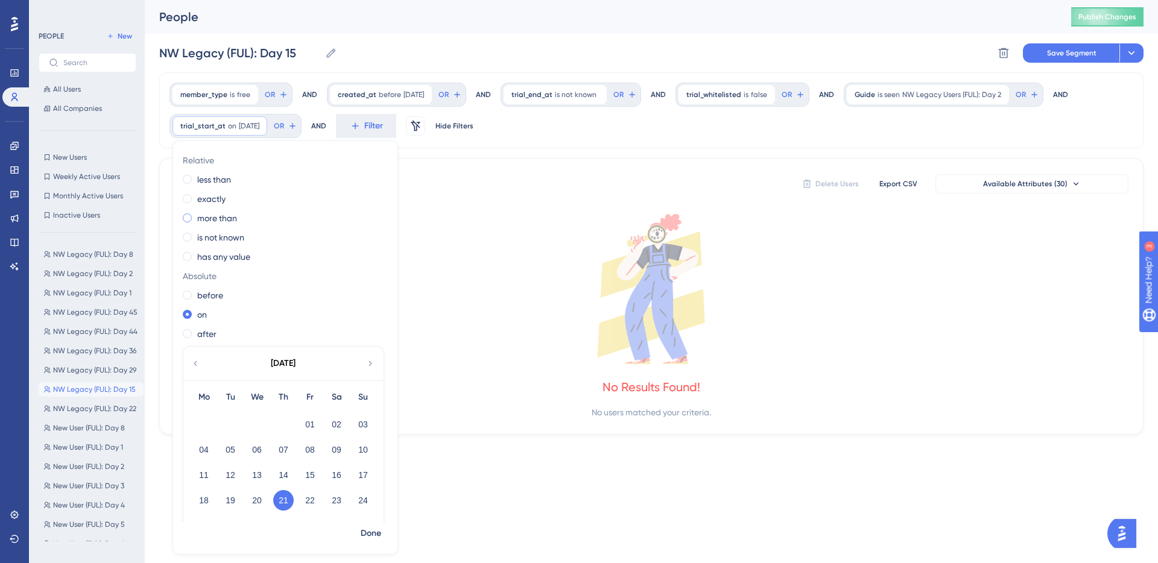
click at [231, 218] on label "more than" at bounding box center [217, 218] width 40 height 14
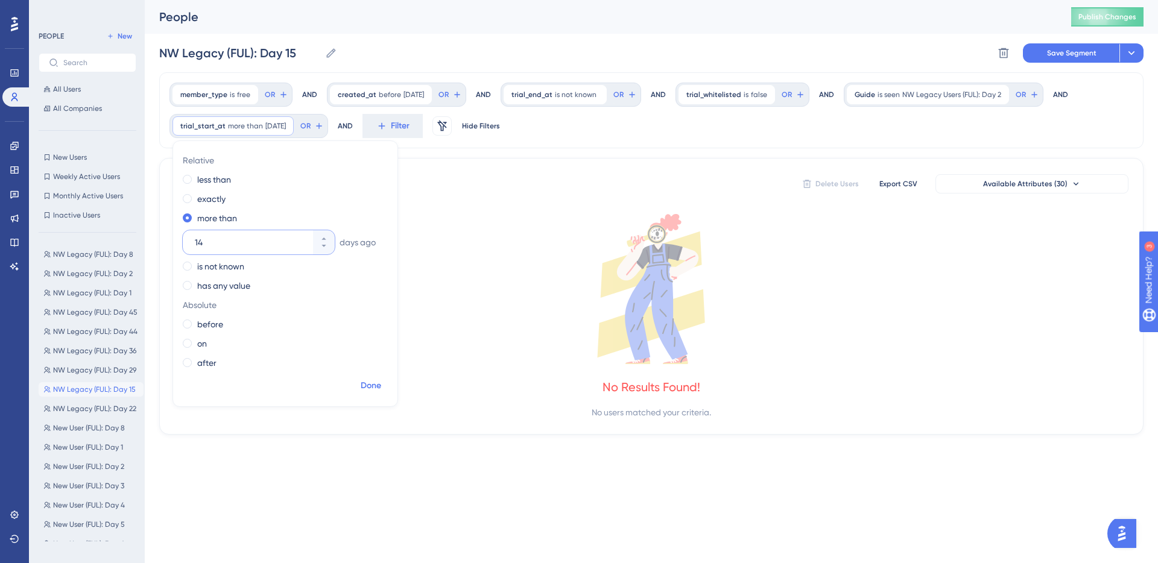
type input "14"
click at [372, 384] on span "Done" at bounding box center [371, 386] width 21 height 14
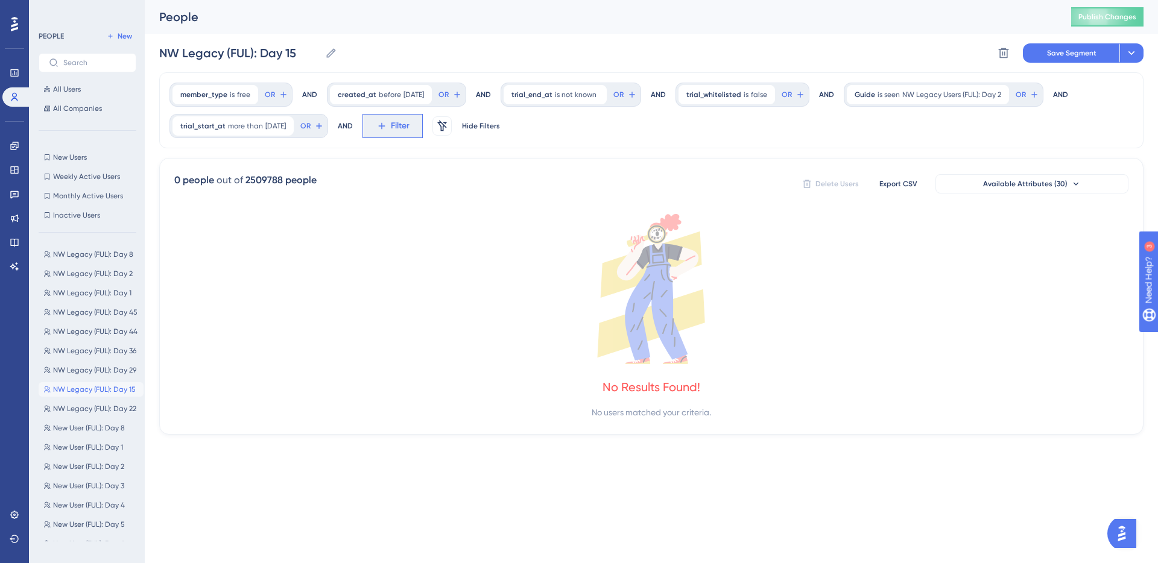
click at [410, 125] on span "Filter" at bounding box center [400, 126] width 19 height 14
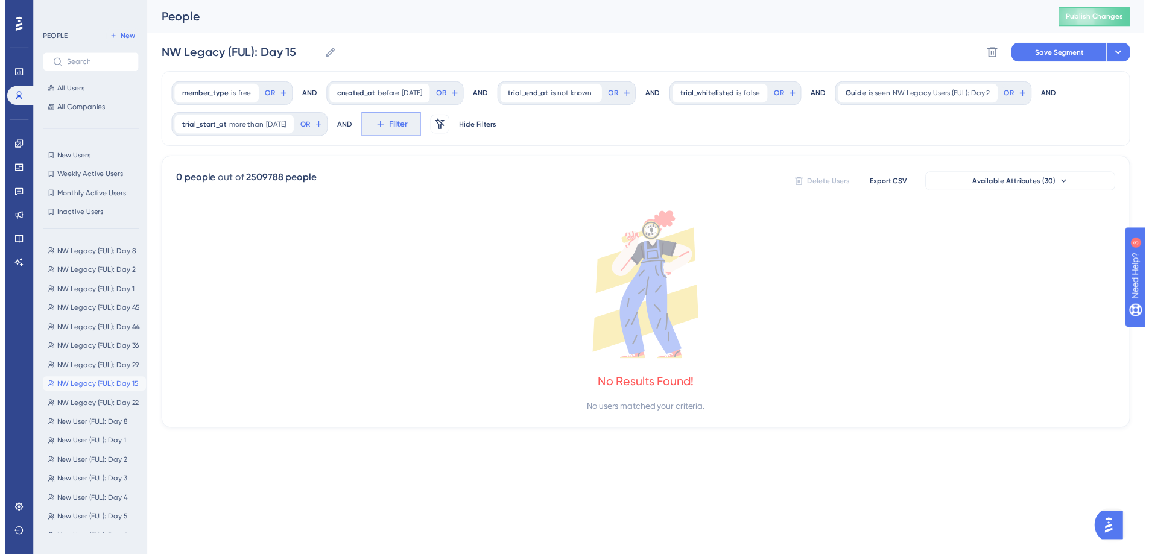
scroll to position [37, 0]
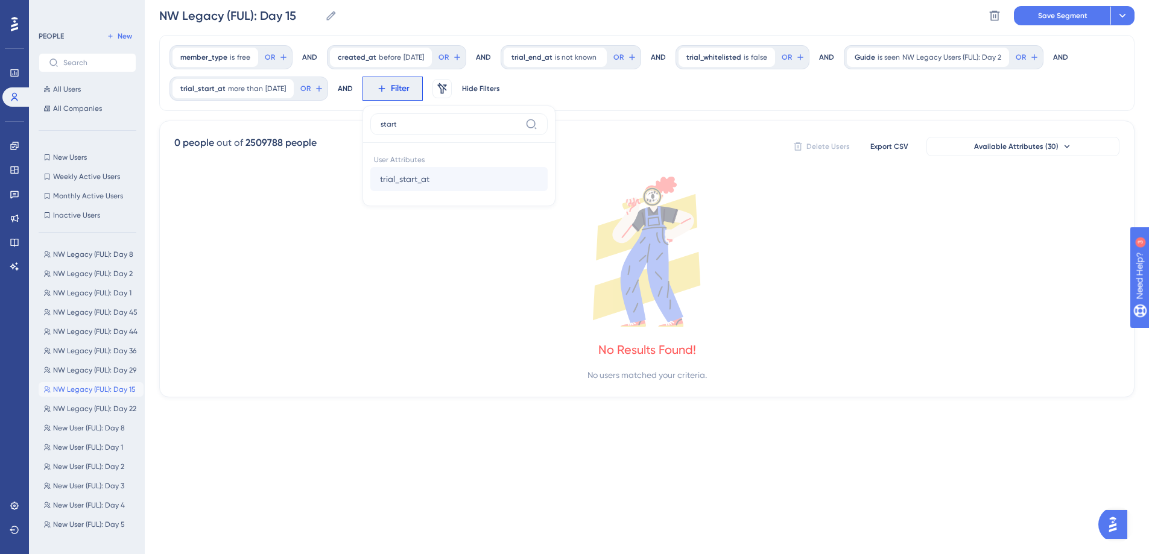
type input "start"
click at [487, 177] on button "trial_start_at trial_start_at" at bounding box center [458, 179] width 177 height 24
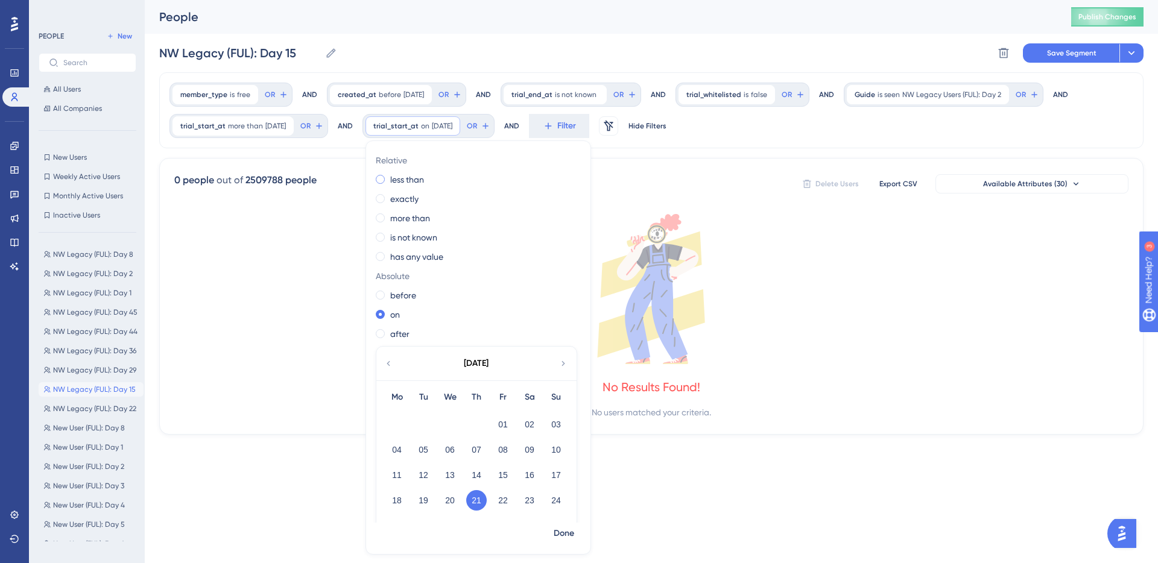
click at [424, 177] on label "less than" at bounding box center [407, 179] width 34 height 14
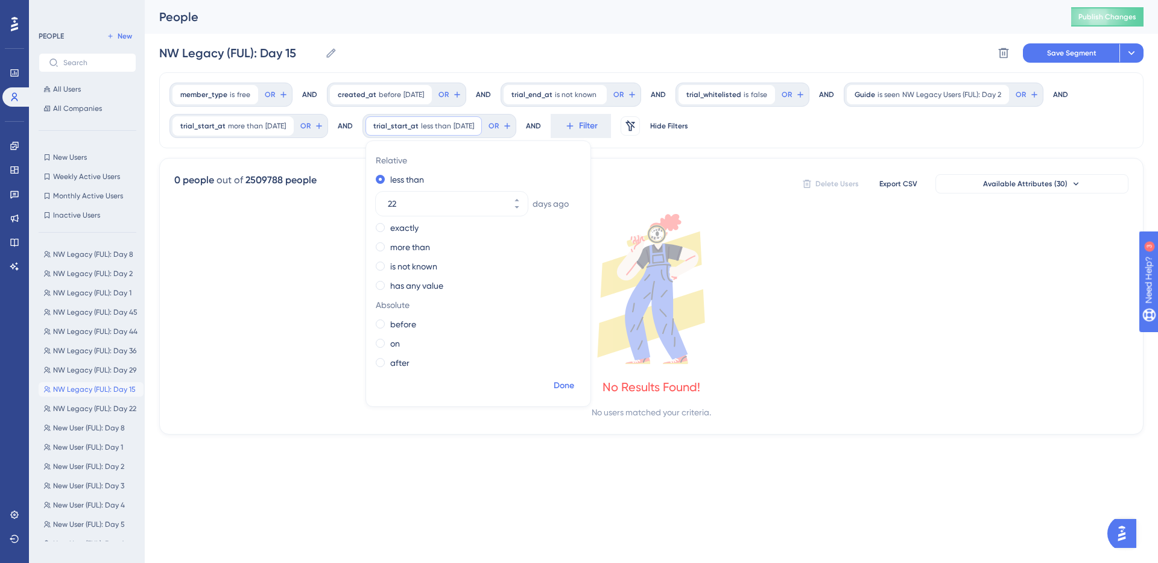
type input "22"
click at [574, 380] on span "Done" at bounding box center [564, 386] width 21 height 14
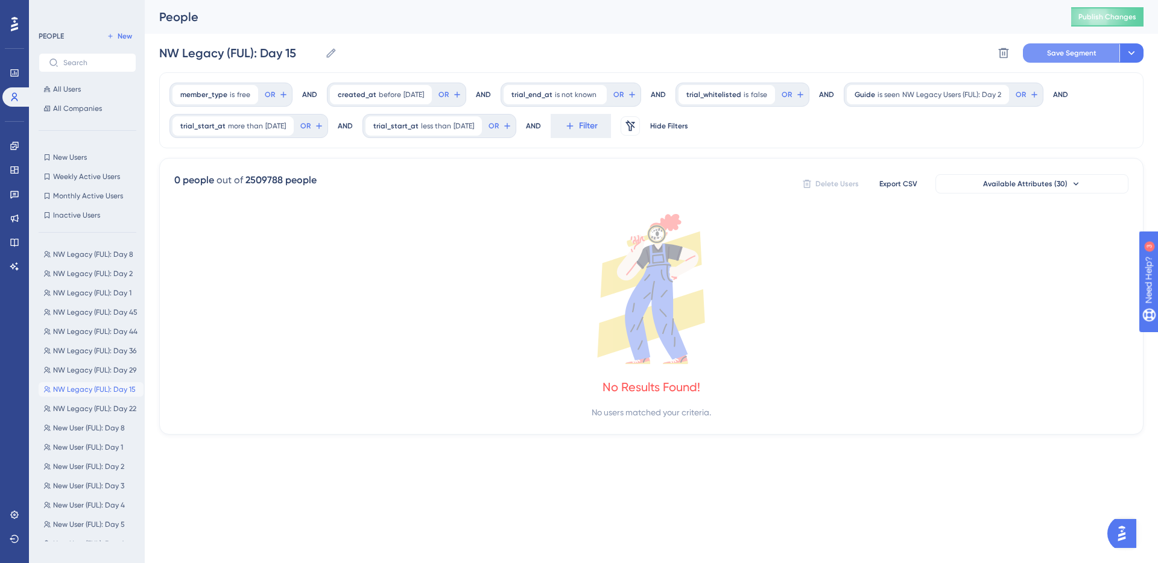
click at [1076, 51] on span "Save Segment" at bounding box center [1071, 53] width 49 height 10
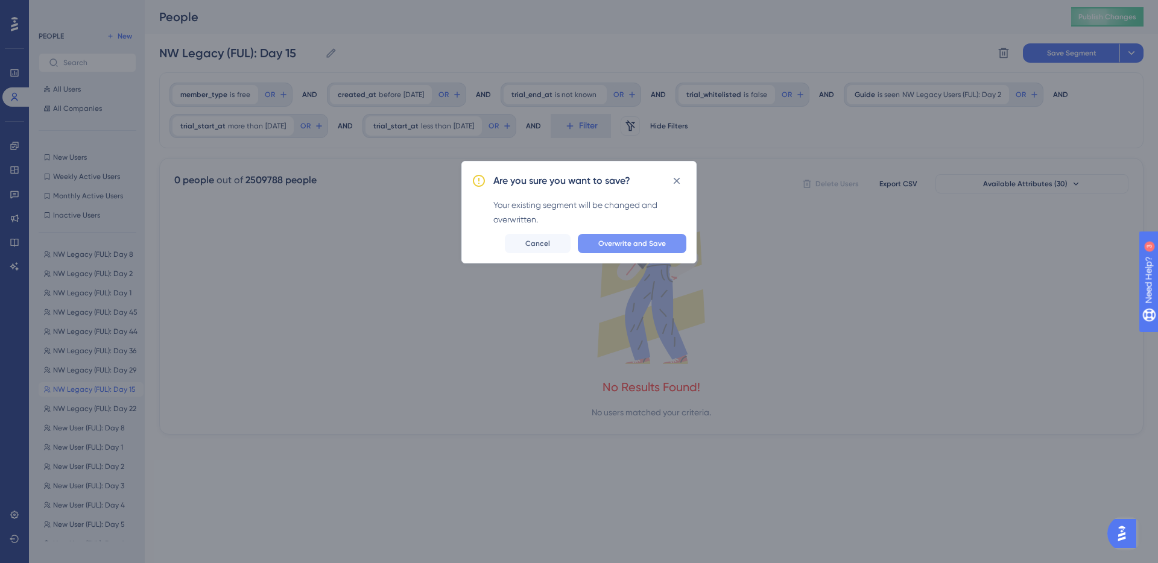
click at [641, 245] on span "Overwrite and Save" at bounding box center [632, 244] width 68 height 10
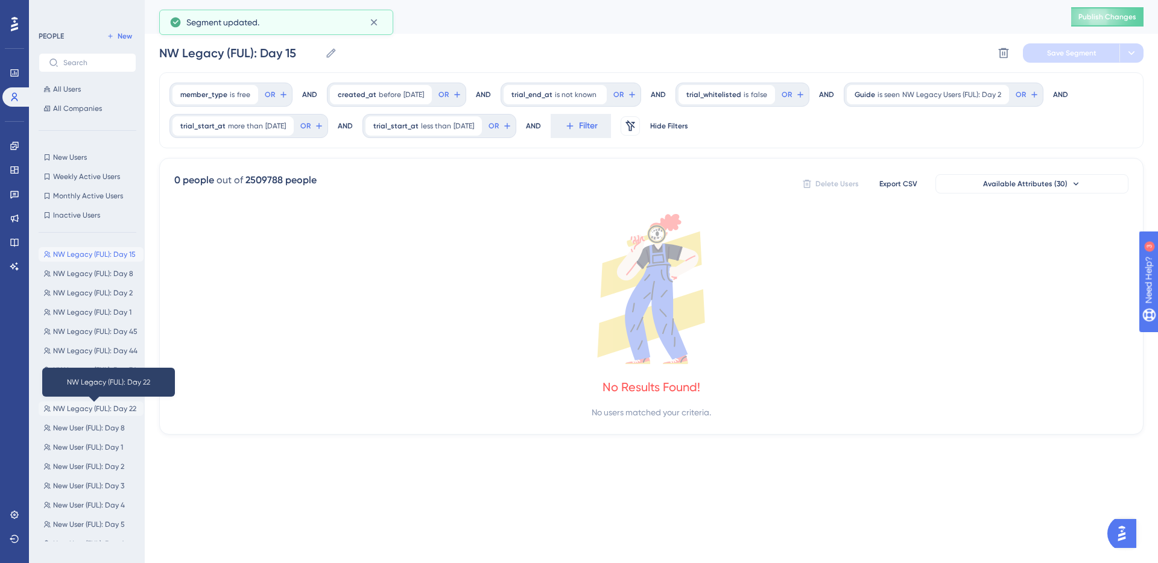
click at [110, 408] on span "NW Legacy (FUL): Day 22" at bounding box center [94, 409] width 83 height 10
type input "NW Legacy (FUL): Day 22"
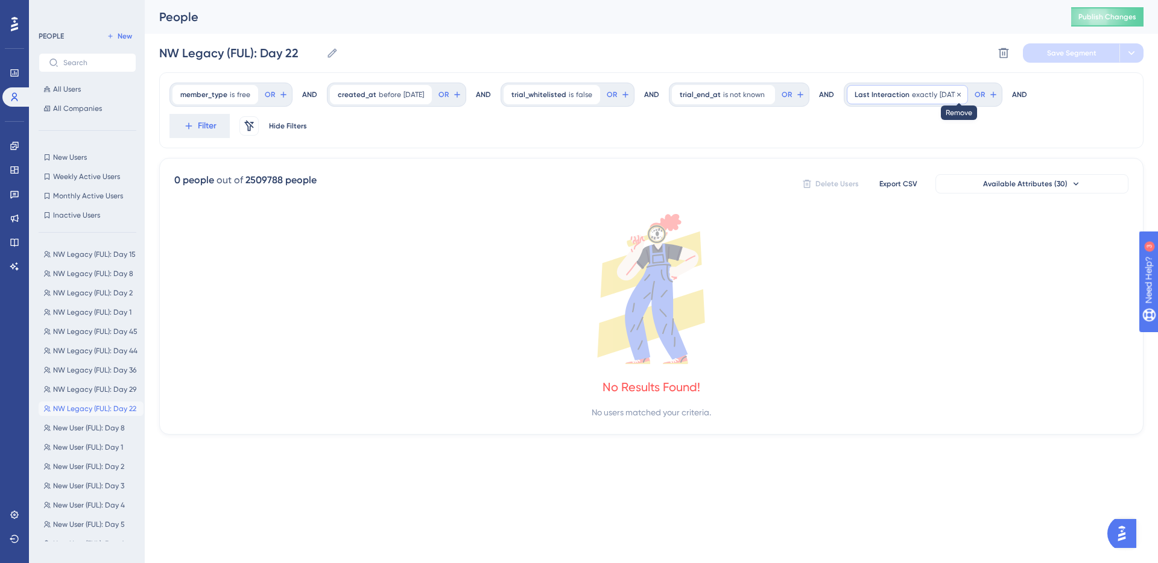
click at [961, 93] on icon at bounding box center [959, 94] width 4 height 4
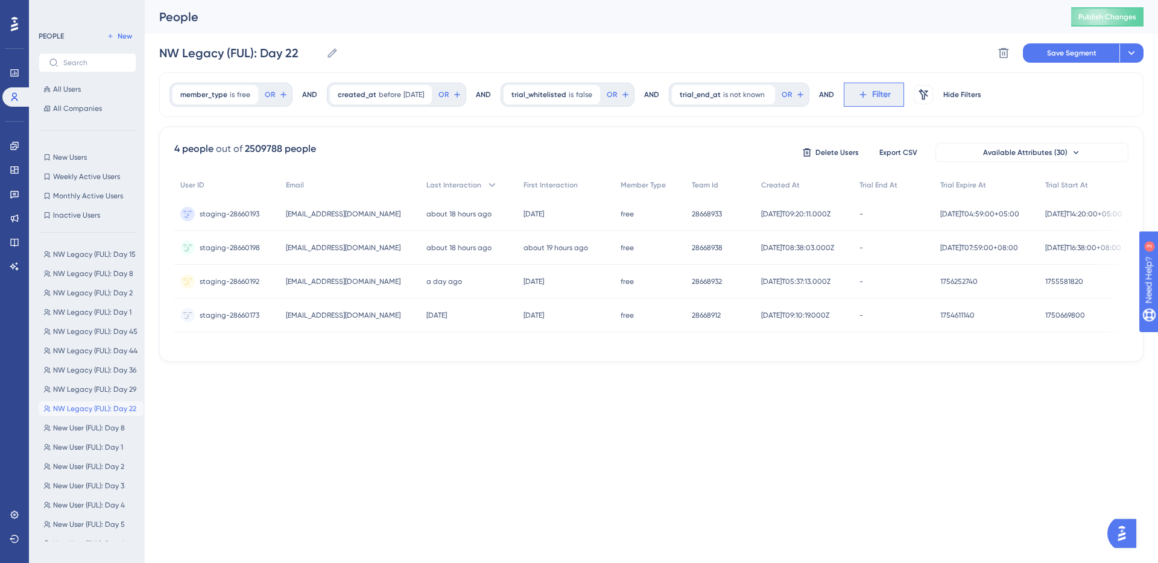
click at [886, 100] on span "Filter" at bounding box center [881, 94] width 19 height 14
type input "guide"
click at [933, 182] on button "Guide Guide" at bounding box center [940, 185] width 177 height 24
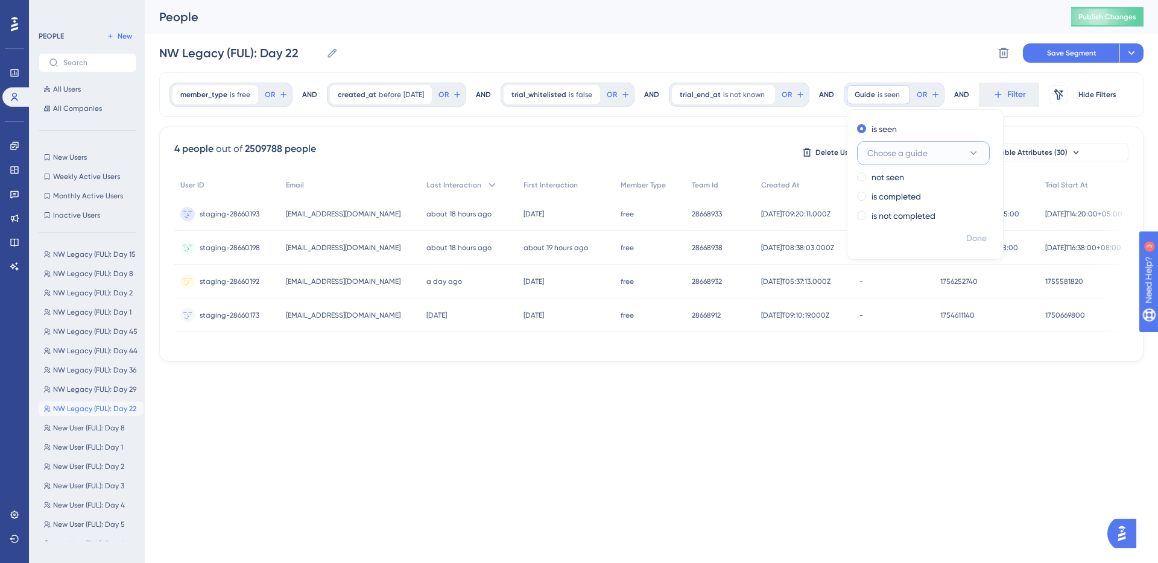
click at [925, 150] on span "Choose a guide" at bounding box center [897, 153] width 60 height 14
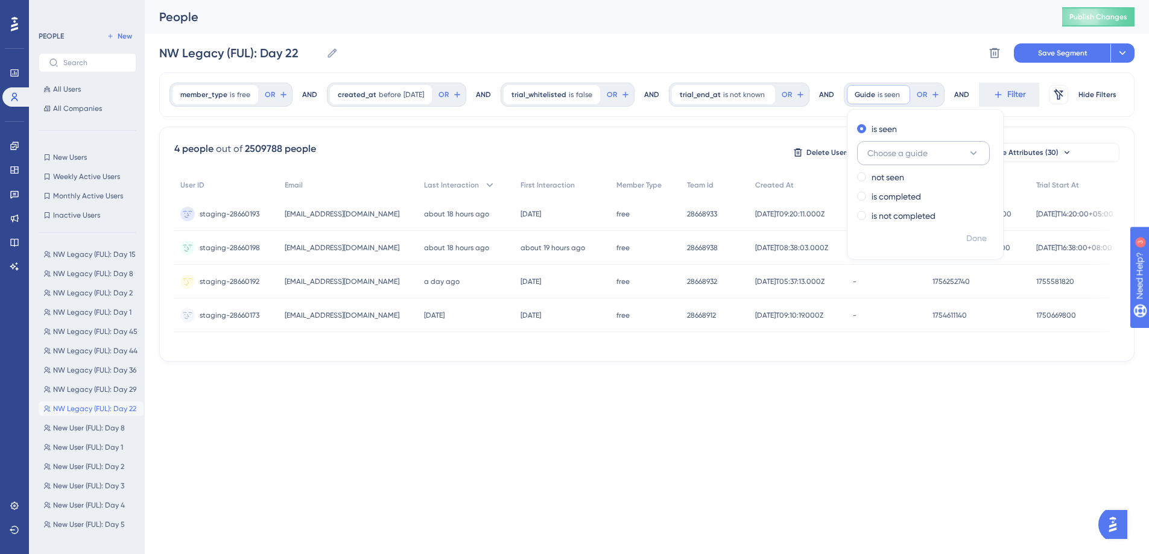
scroll to position [71, 0]
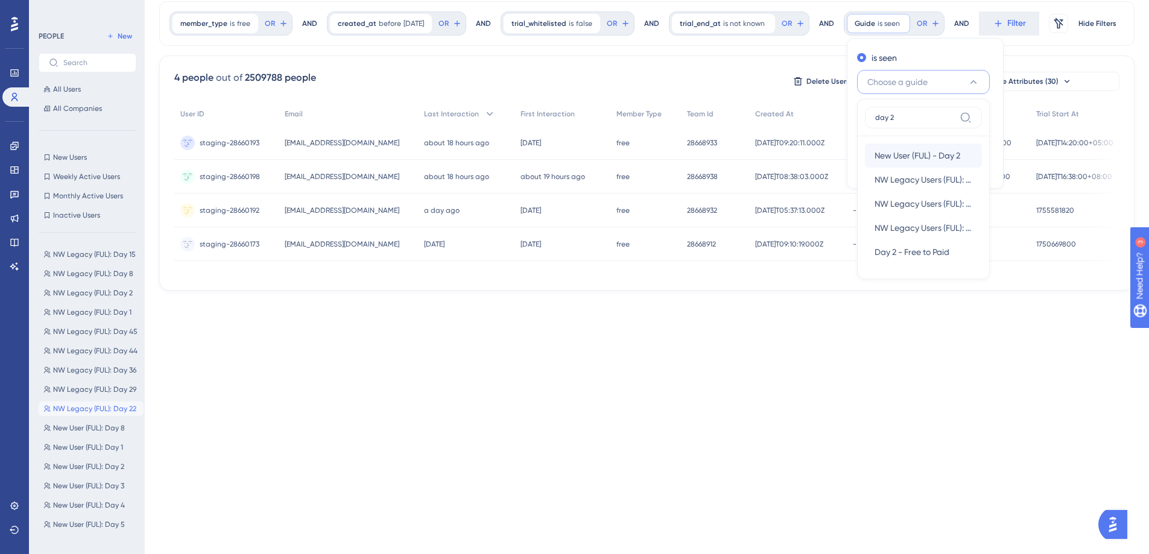
type input "day 2"
click at [941, 152] on span "New User (FUL) - Day 2" at bounding box center [918, 155] width 86 height 14
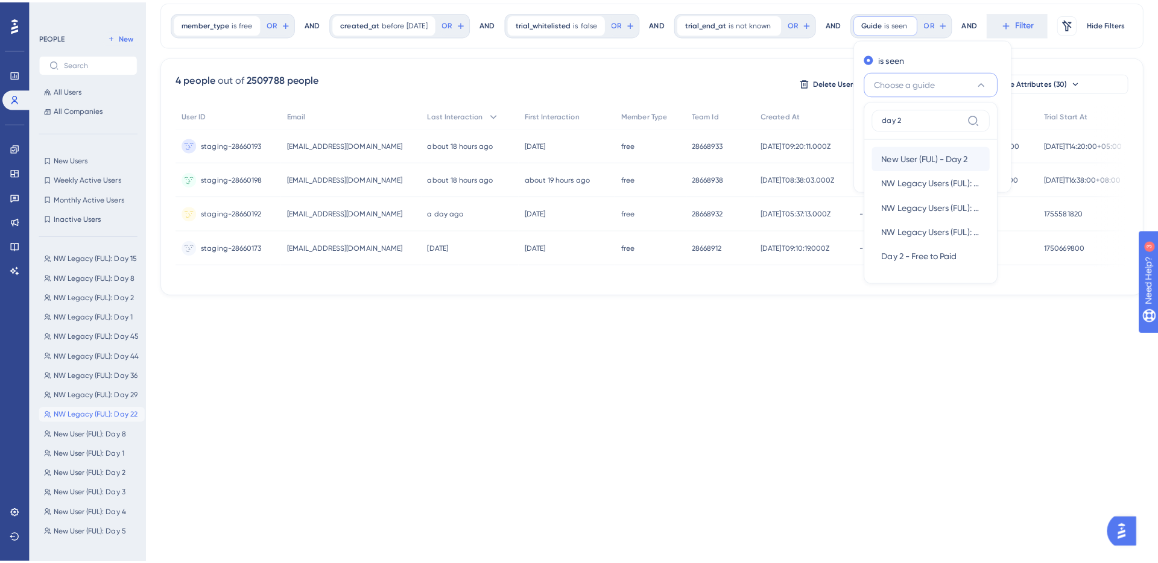
scroll to position [0, 0]
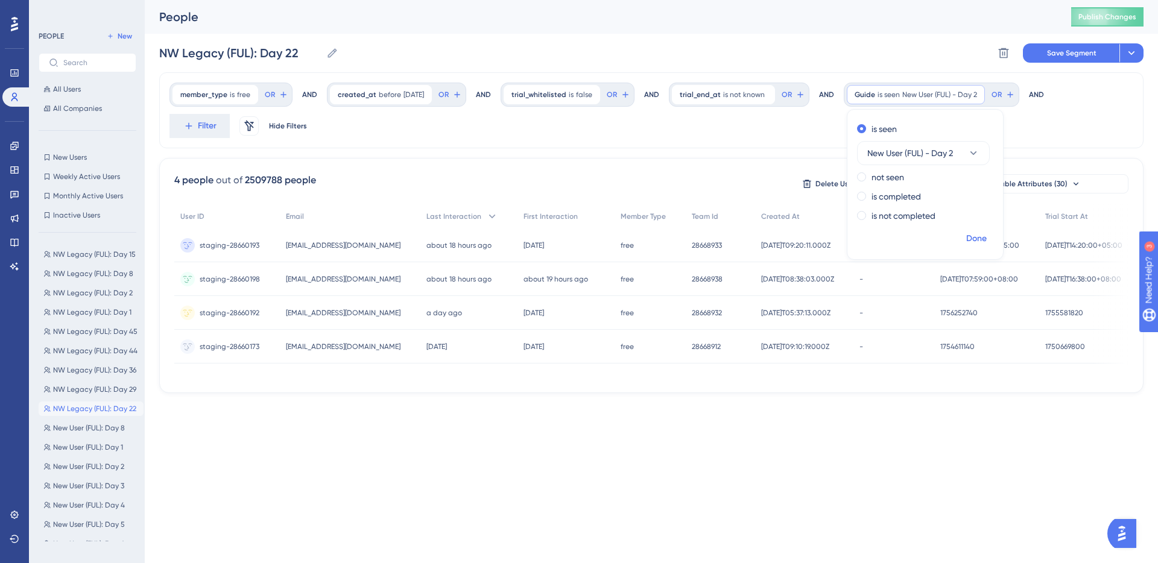
click at [986, 237] on span "Done" at bounding box center [976, 239] width 21 height 14
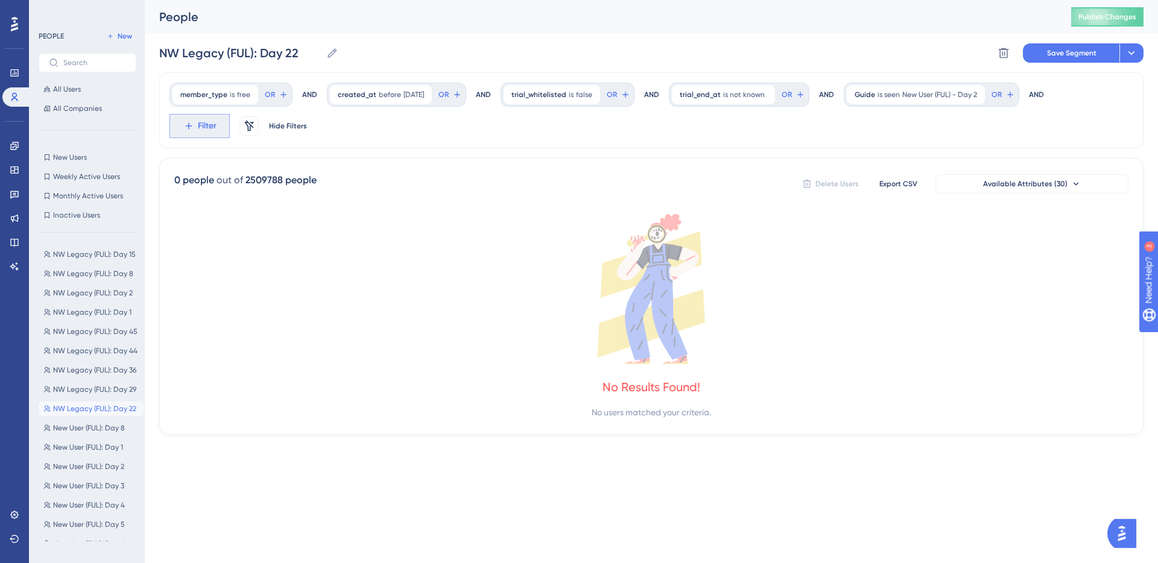
click at [206, 122] on span "Filter" at bounding box center [207, 126] width 19 height 14
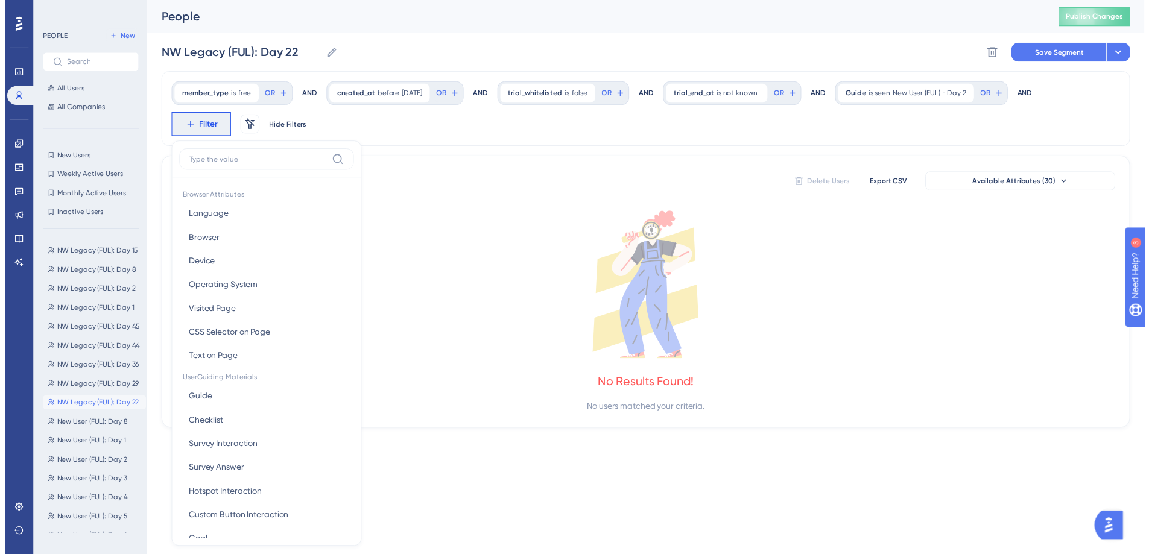
scroll to position [72, 0]
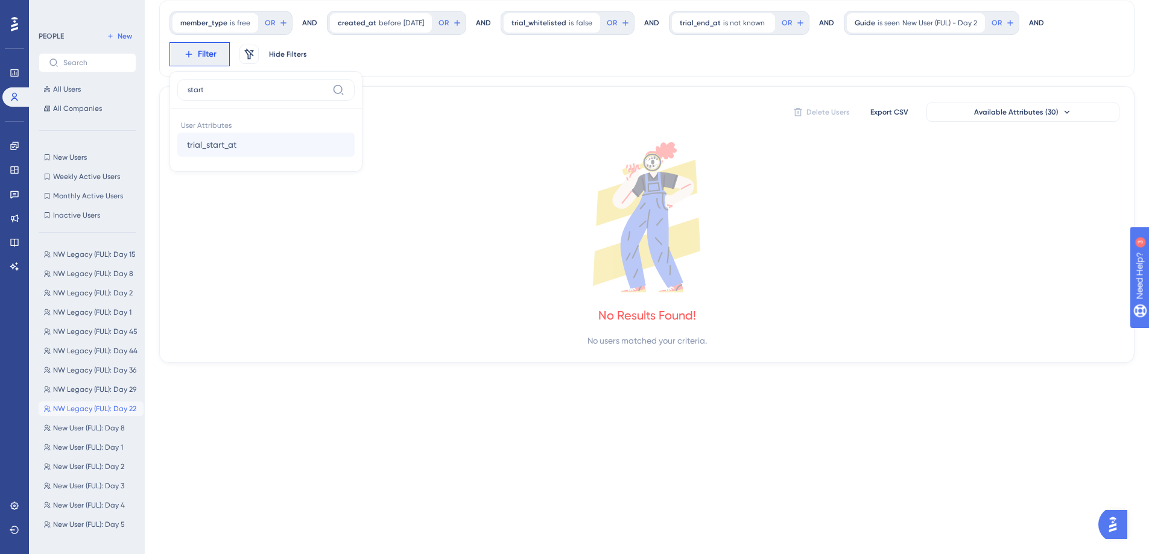
type input "start"
click at [239, 143] on button "trial_start_at trial_start_at" at bounding box center [265, 145] width 177 height 24
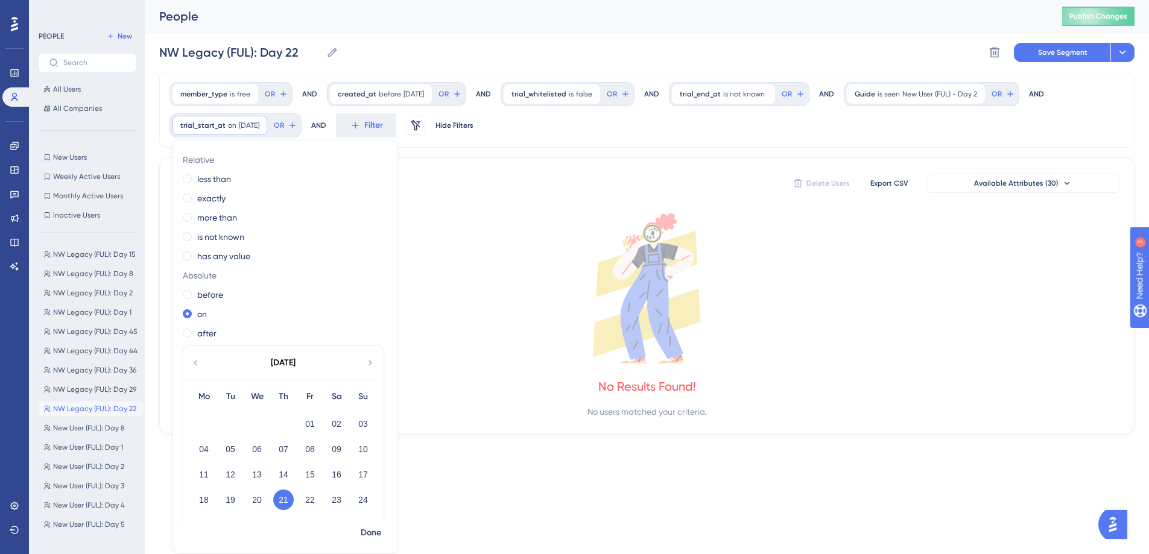
scroll to position [0, 0]
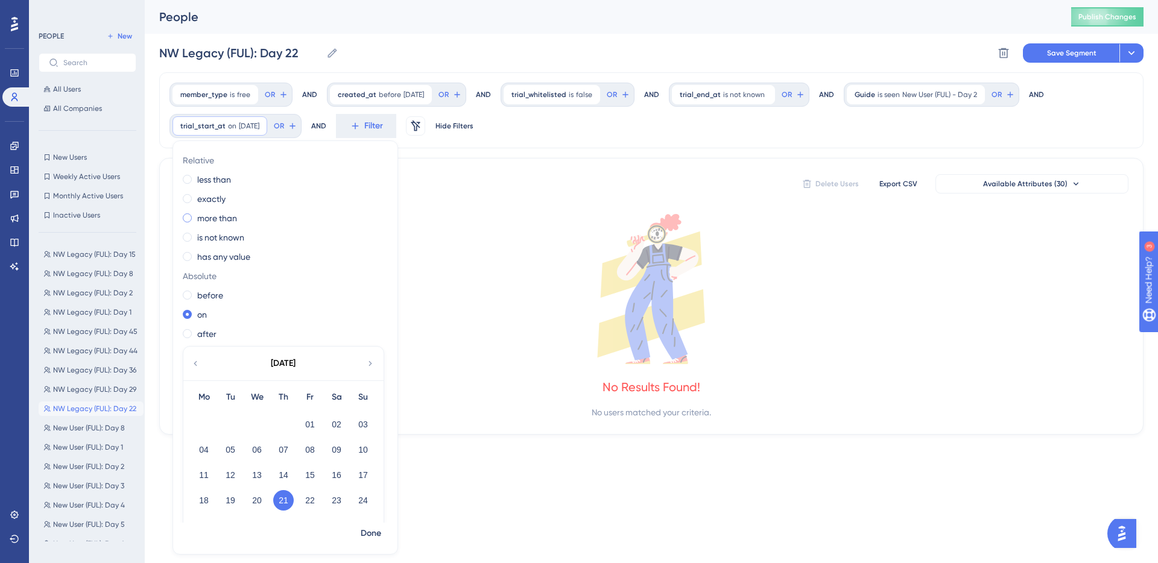
click at [228, 212] on label "more than" at bounding box center [217, 218] width 40 height 14
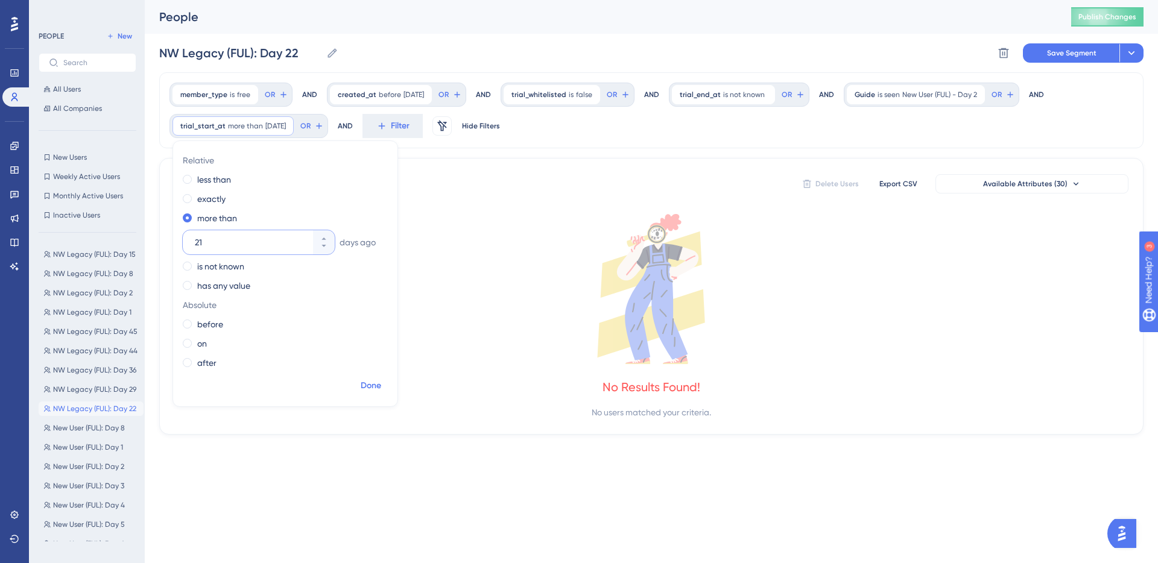
type input "21"
click at [373, 383] on span "Done" at bounding box center [371, 386] width 21 height 14
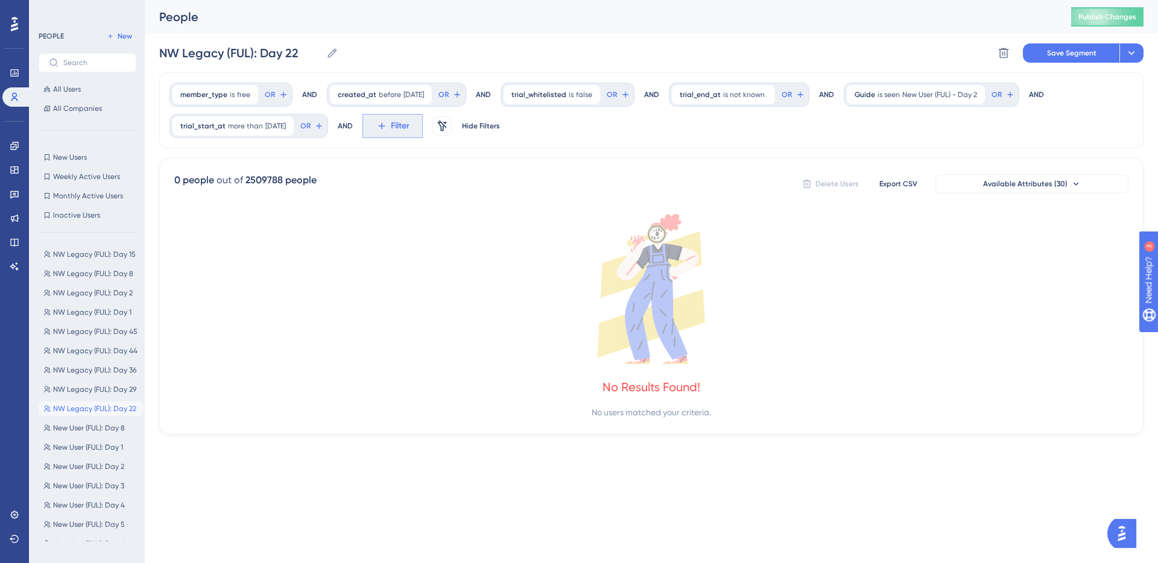
click at [403, 127] on button "Filter" at bounding box center [392, 126] width 60 height 24
type input "2"
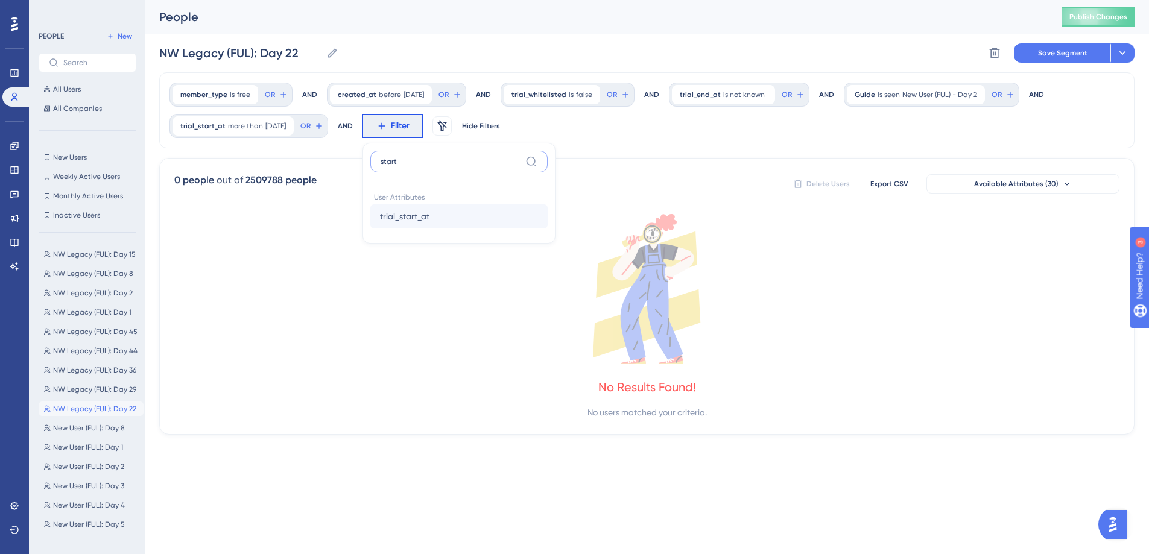
type input "start"
click at [496, 225] on button "trial_start_at trial_start_at" at bounding box center [458, 216] width 177 height 24
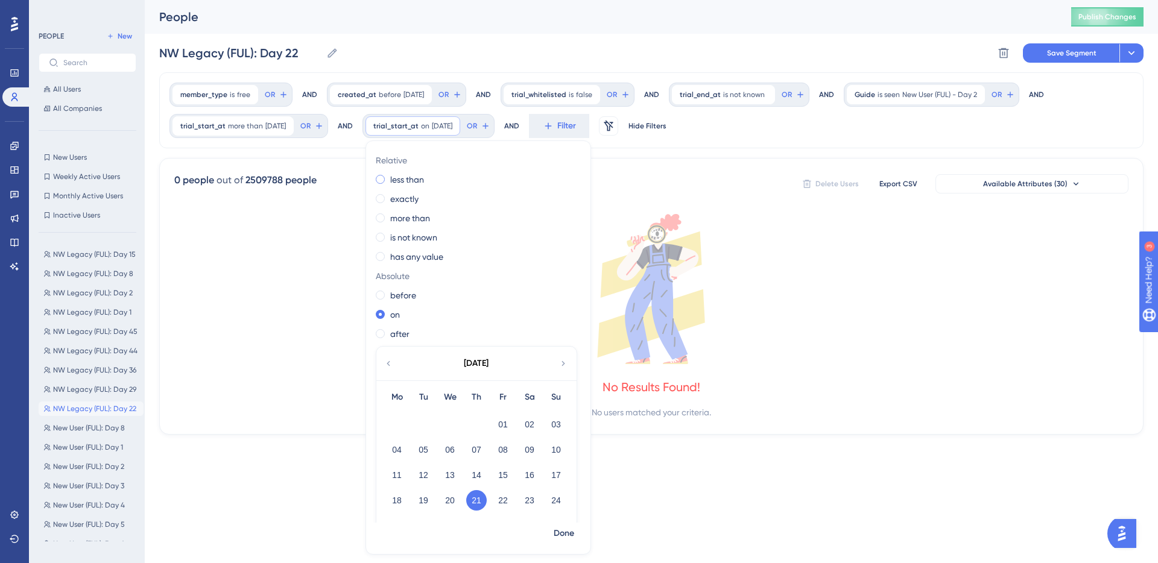
click at [423, 180] on label "less than" at bounding box center [407, 179] width 34 height 14
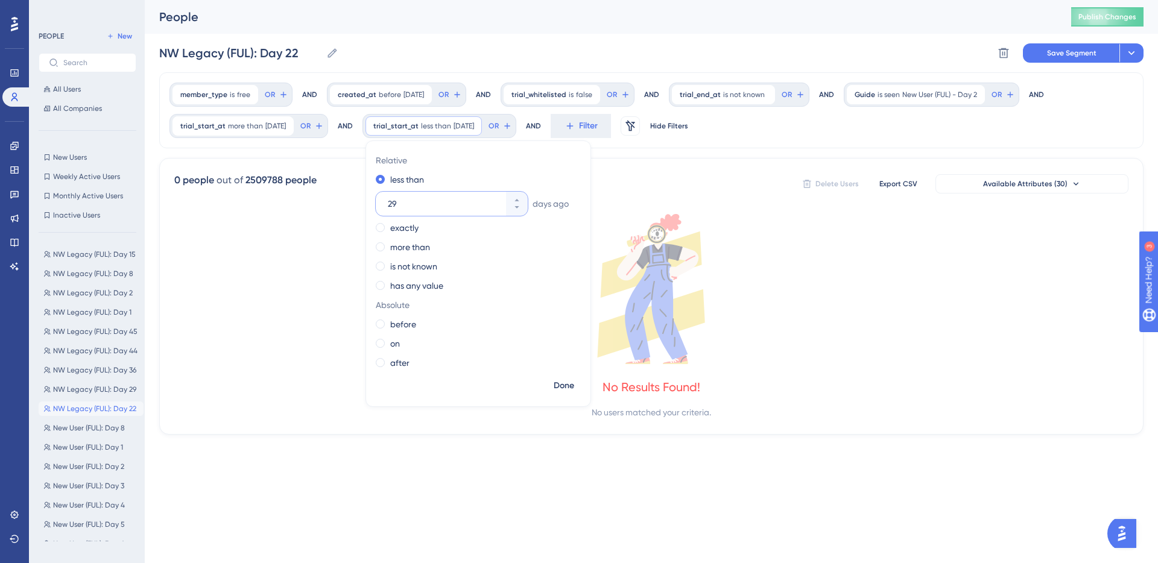
type input "29"
click at [574, 381] on span "Done" at bounding box center [564, 386] width 21 height 14
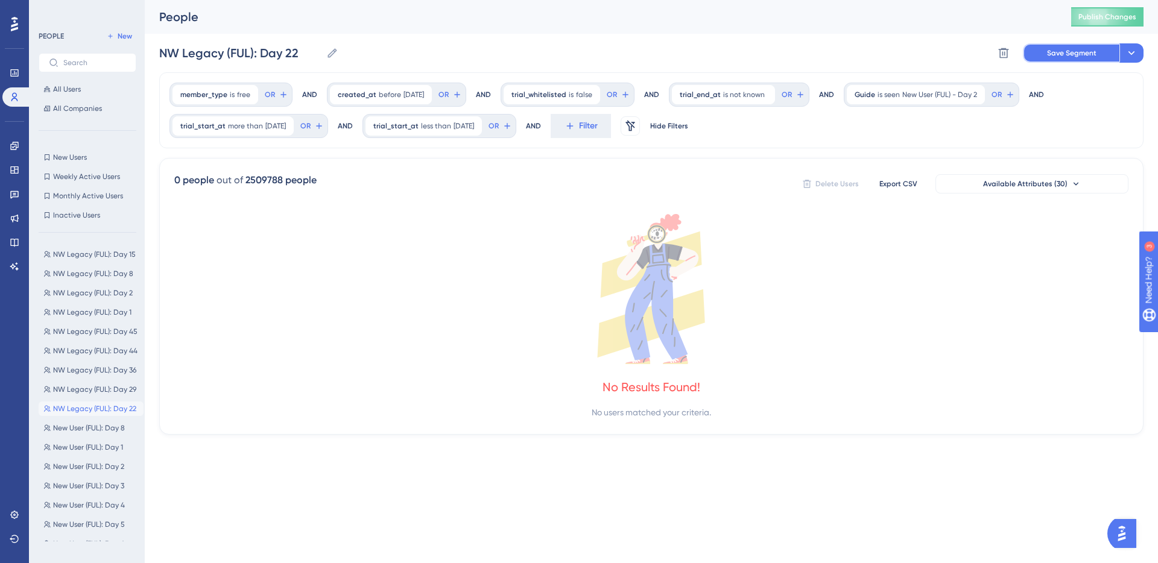
click at [1060, 43] on button "Save Segment" at bounding box center [1071, 52] width 97 height 19
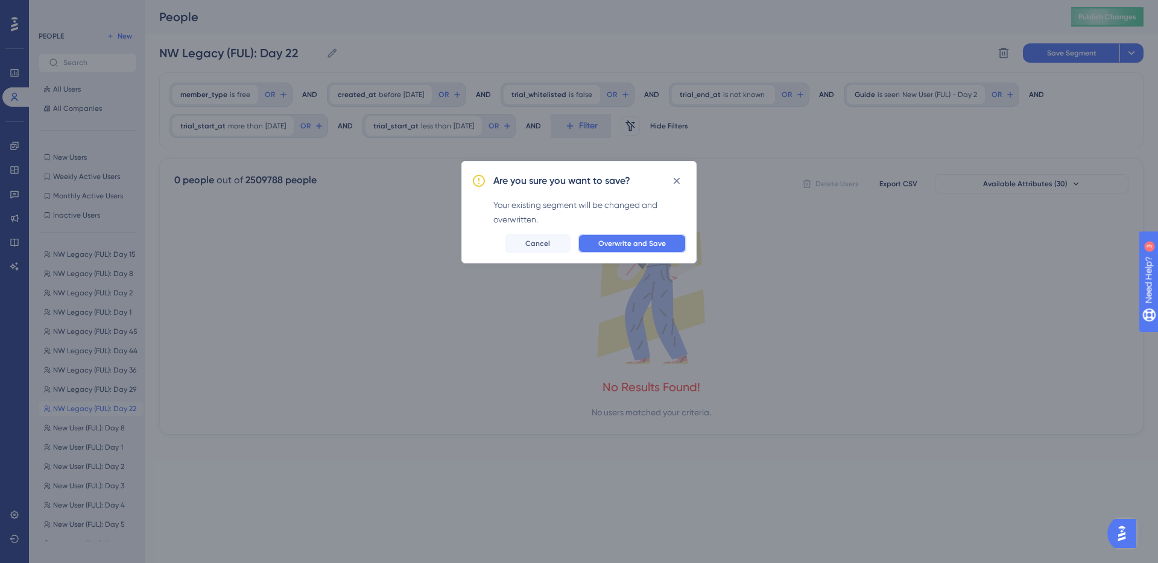
click at [657, 241] on span "Overwrite and Save" at bounding box center [632, 244] width 68 height 10
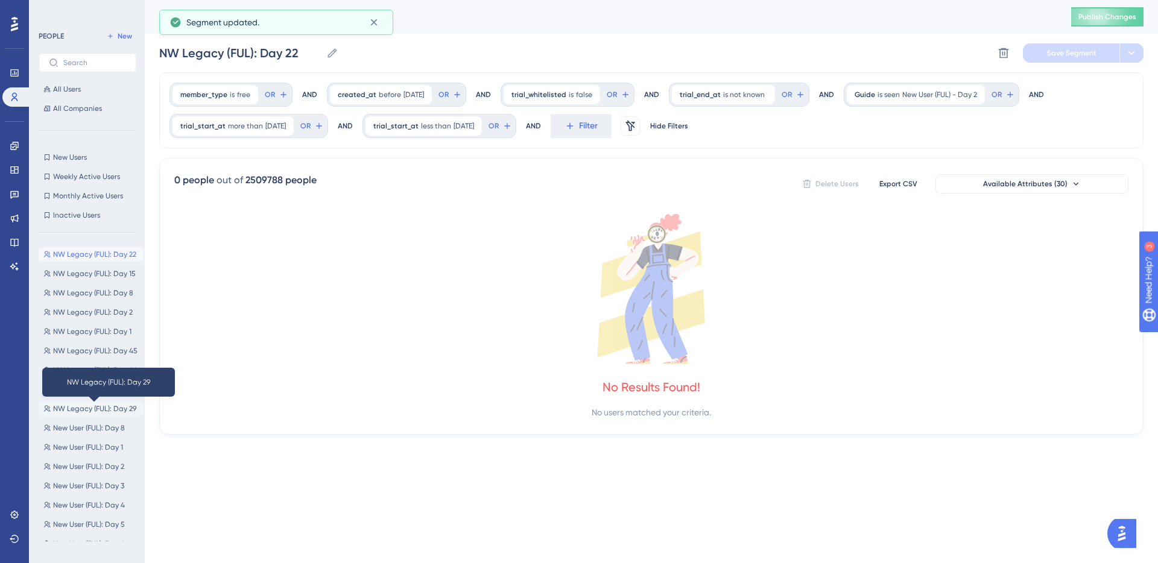
click at [112, 406] on span "NW Legacy (FUL): Day 29" at bounding box center [94, 409] width 83 height 10
type input "NW Legacy (FUL): Day 29"
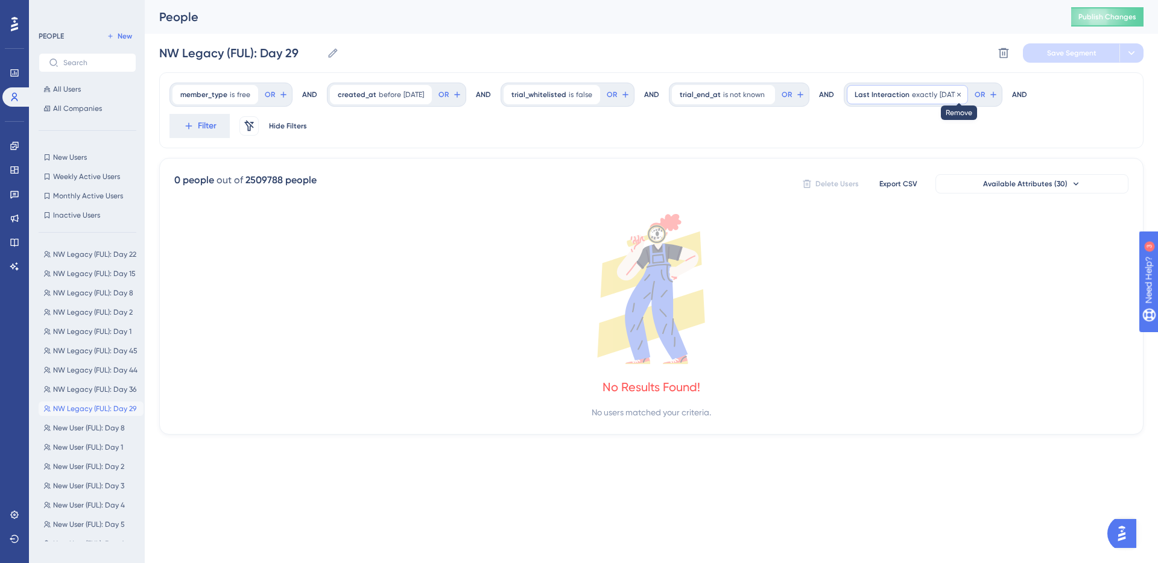
click at [963, 94] on icon at bounding box center [958, 94] width 7 height 7
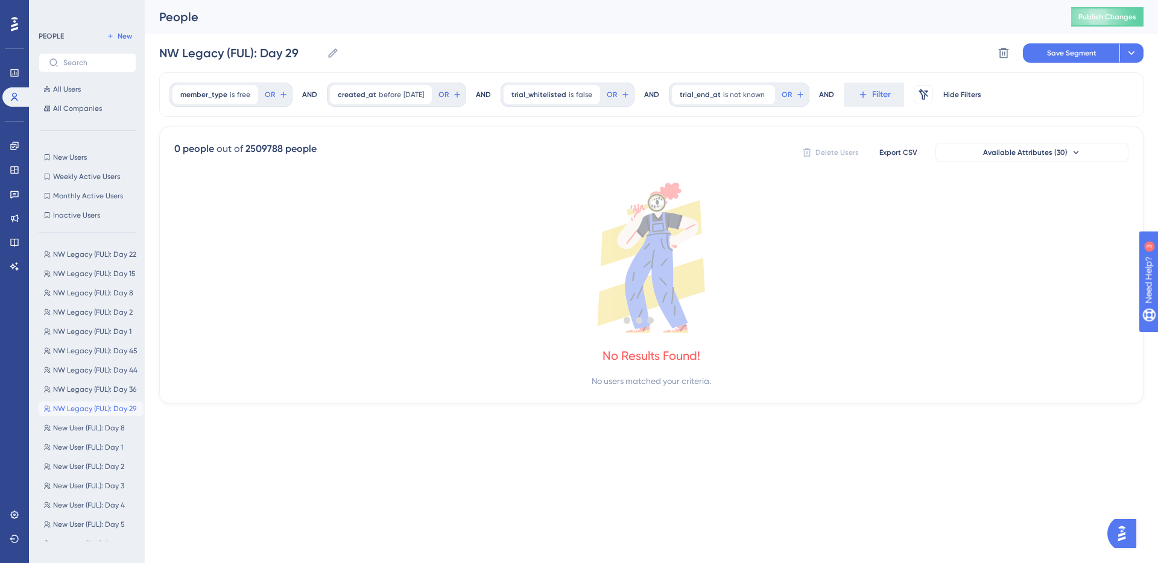
click at [881, 97] on div at bounding box center [639, 320] width 1037 height 476
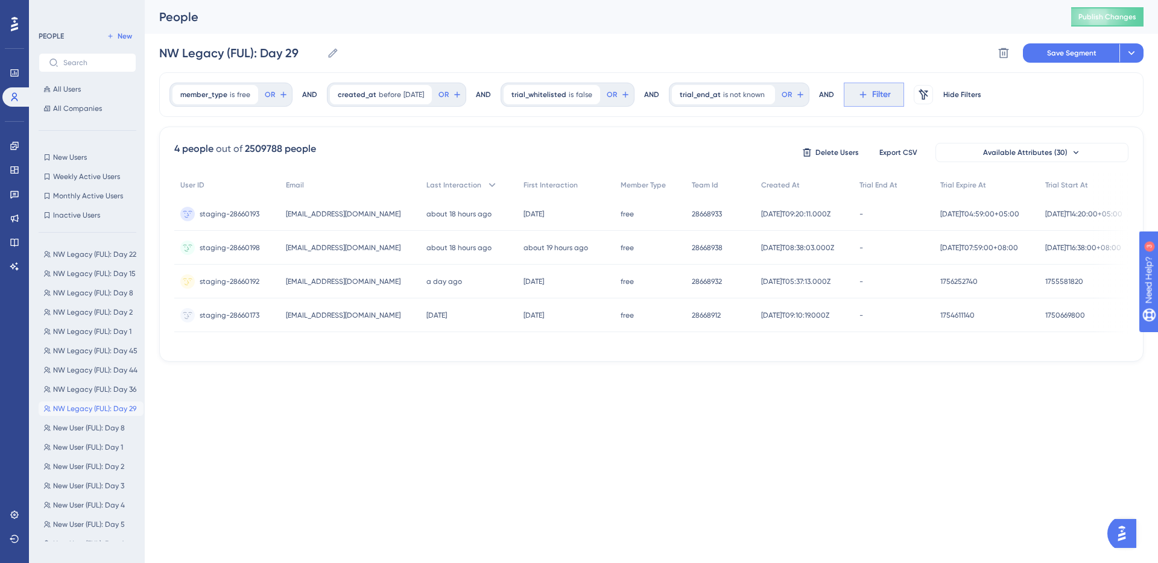
click at [888, 94] on span "Filter" at bounding box center [881, 94] width 19 height 14
type input "guide"
click at [911, 185] on button "Guide Guide" at bounding box center [940, 185] width 177 height 24
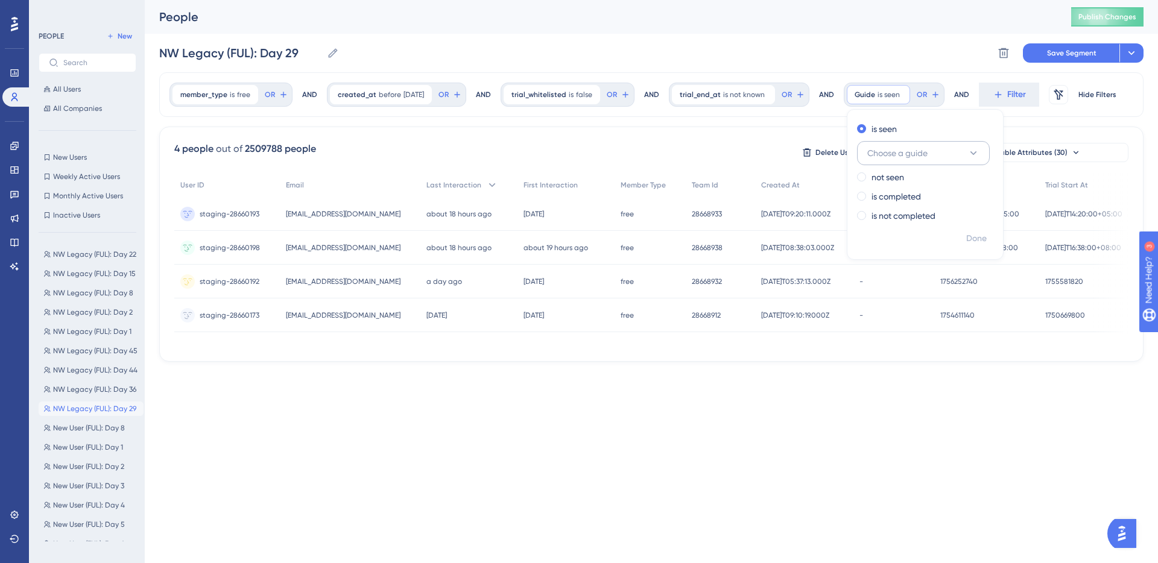
click at [915, 153] on span "Choose a guide" at bounding box center [897, 153] width 60 height 14
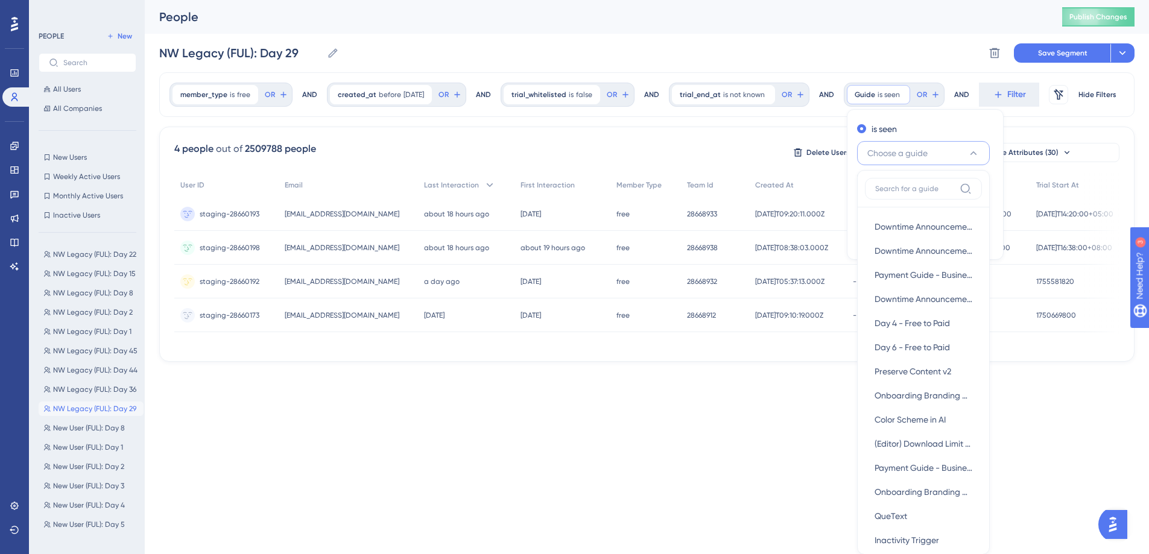
scroll to position [71, 0]
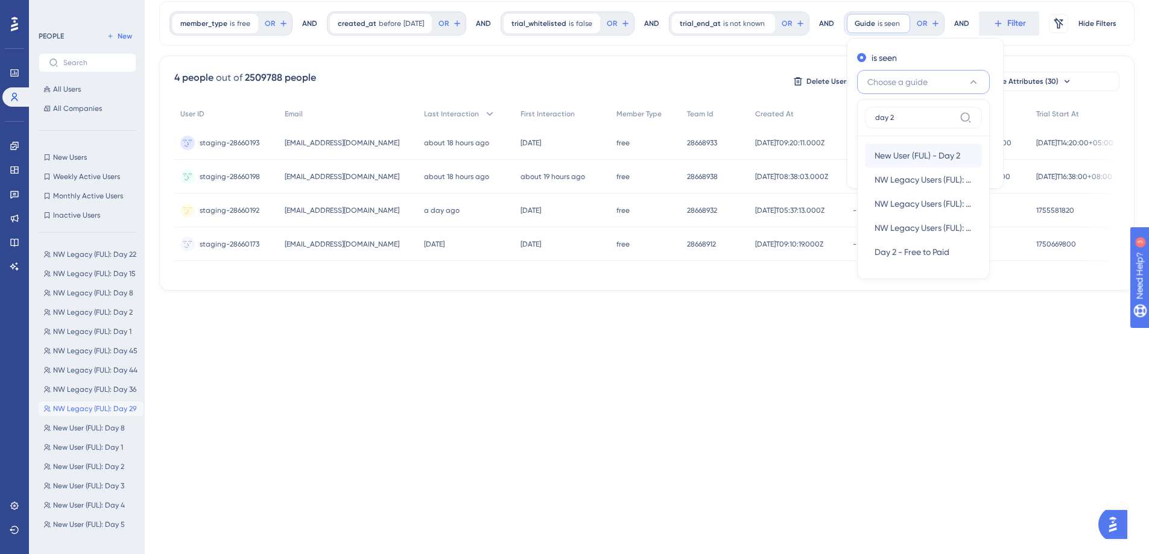
type input "day 2"
click at [940, 154] on span "New User (FUL) - Day 2" at bounding box center [918, 155] width 86 height 14
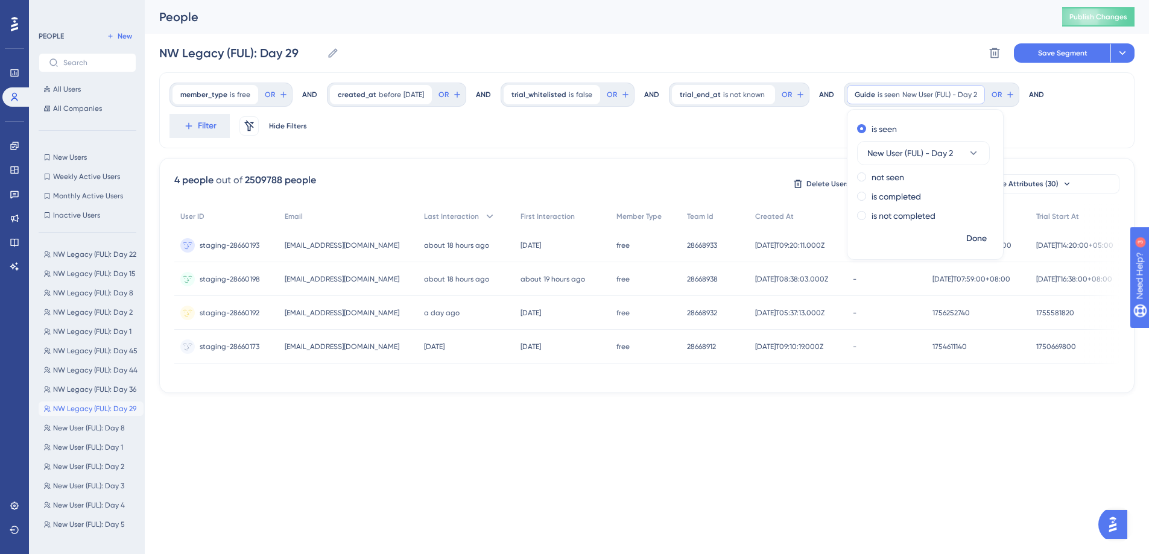
scroll to position [0, 0]
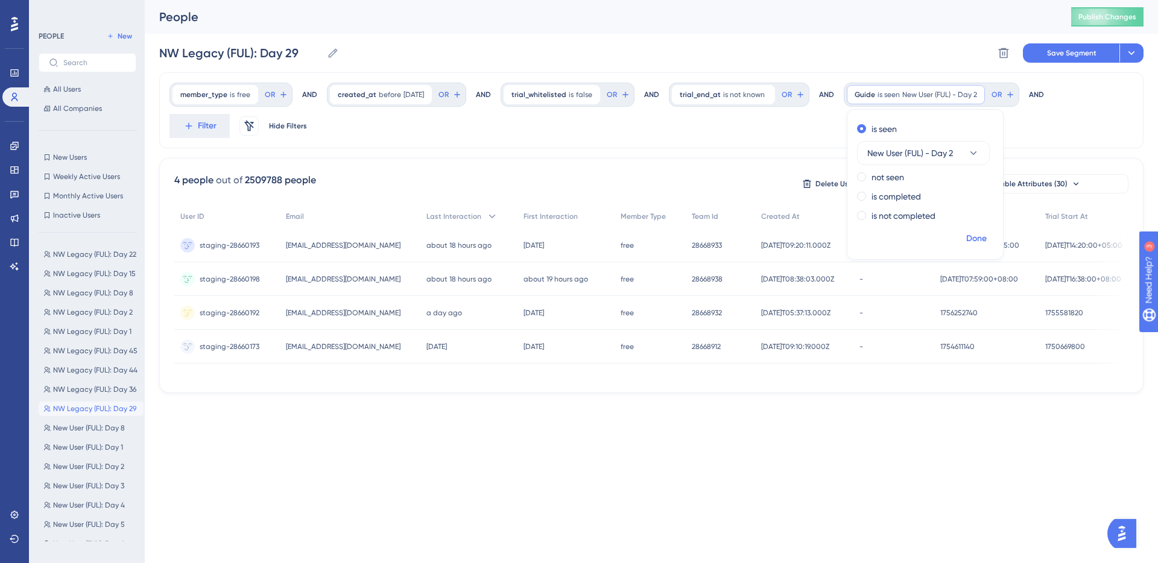
click at [984, 236] on span "Done" at bounding box center [976, 239] width 21 height 14
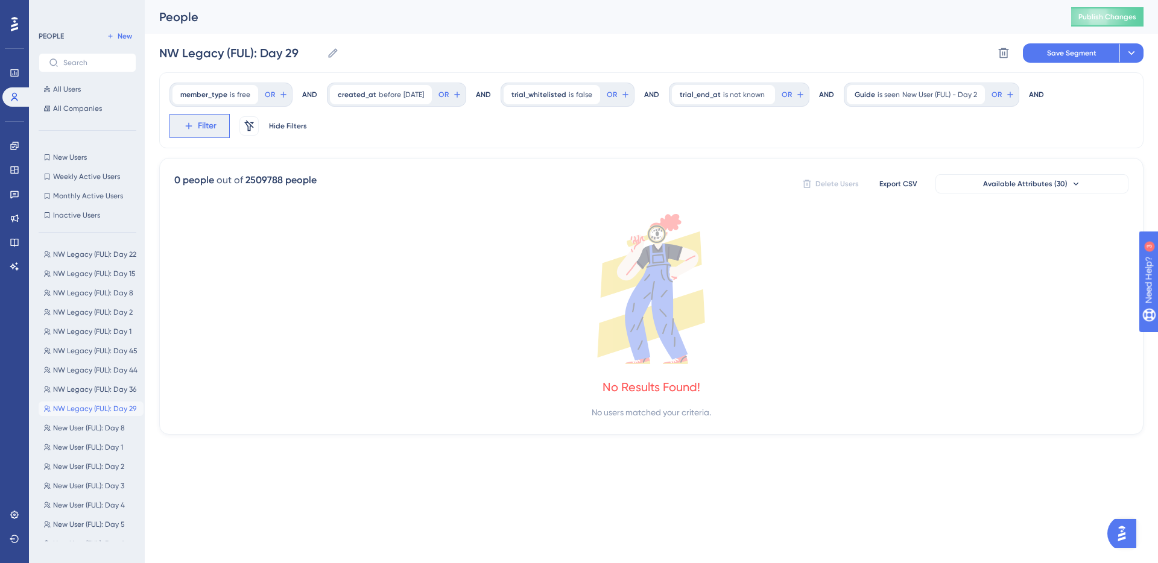
click at [218, 122] on button "Filter" at bounding box center [199, 126] width 60 height 24
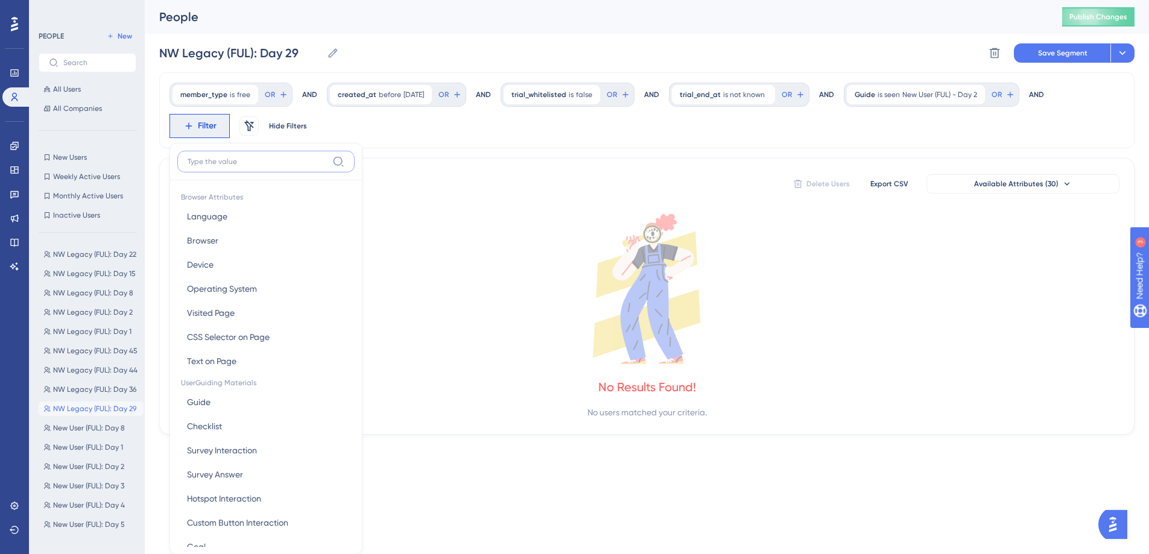
scroll to position [52, 0]
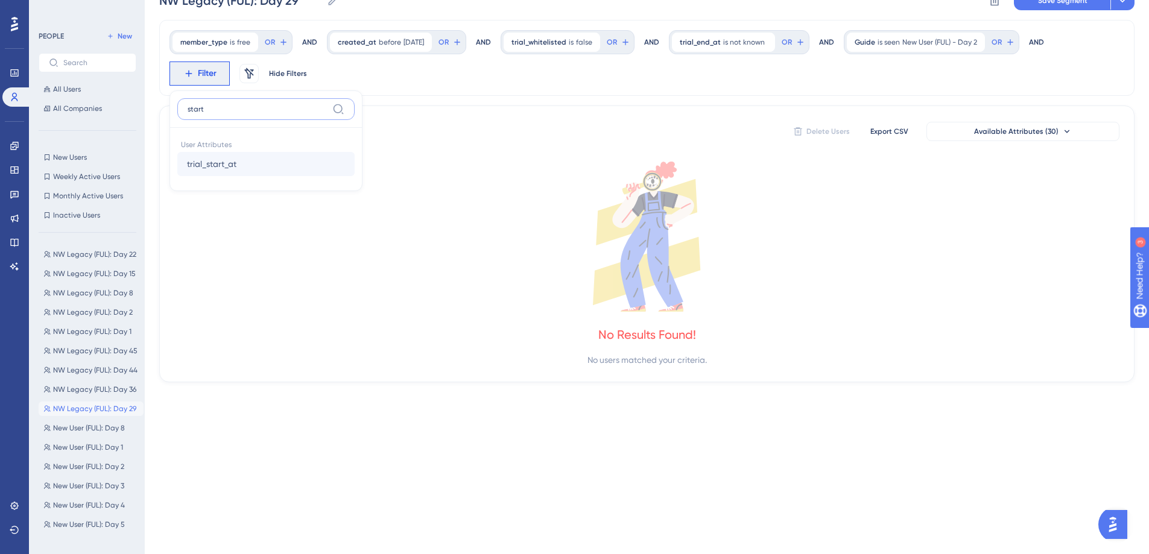
type input "start"
click at [273, 162] on button "trial_start_at trial_start_at" at bounding box center [265, 164] width 177 height 24
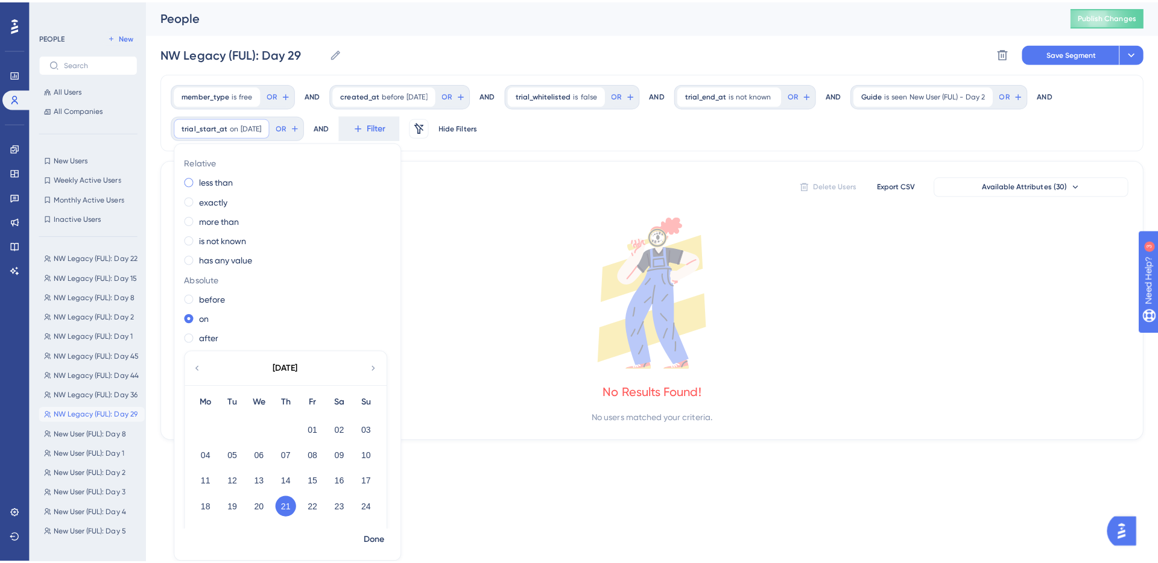
scroll to position [0, 0]
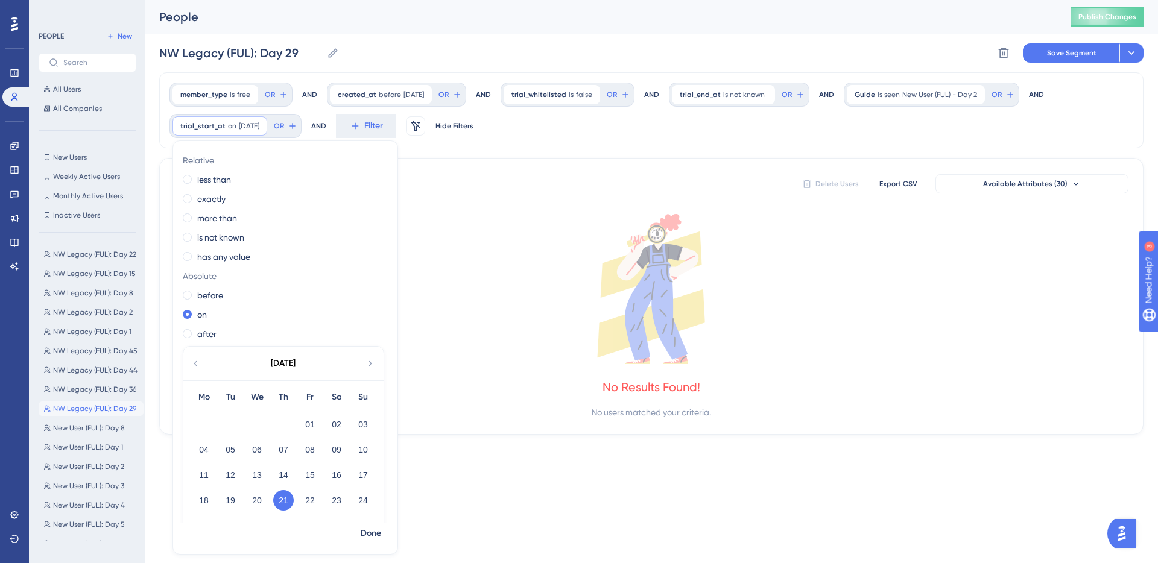
click at [229, 210] on div "Relative less than exactly more than is not known has any value Absolute before…" at bounding box center [285, 337] width 224 height 372
click at [231, 215] on label "more than" at bounding box center [217, 218] width 40 height 14
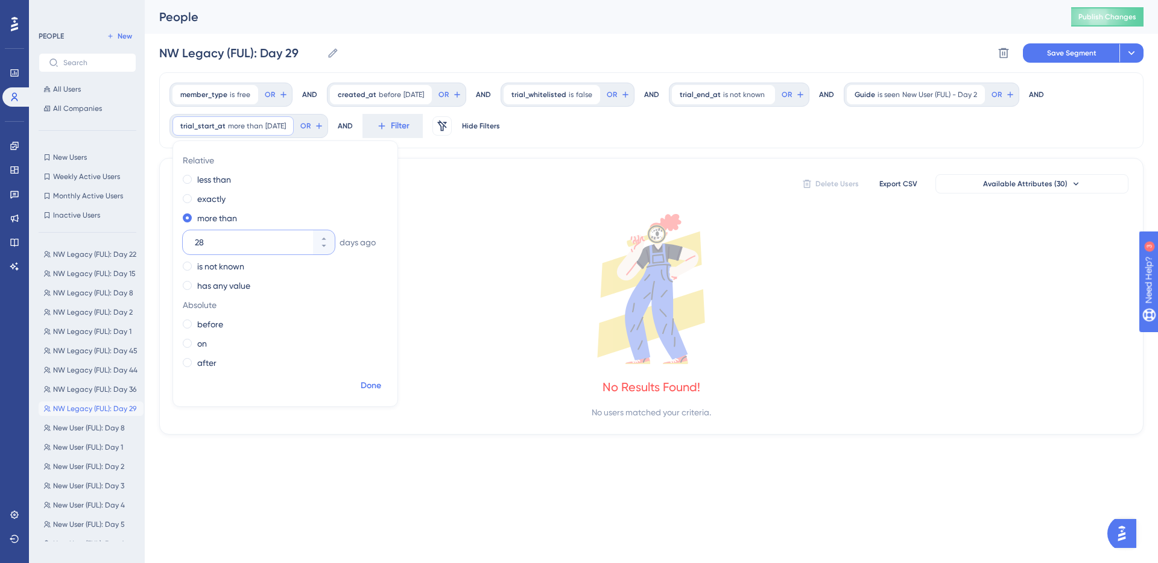
type input "28"
click at [369, 385] on span "Done" at bounding box center [371, 386] width 21 height 14
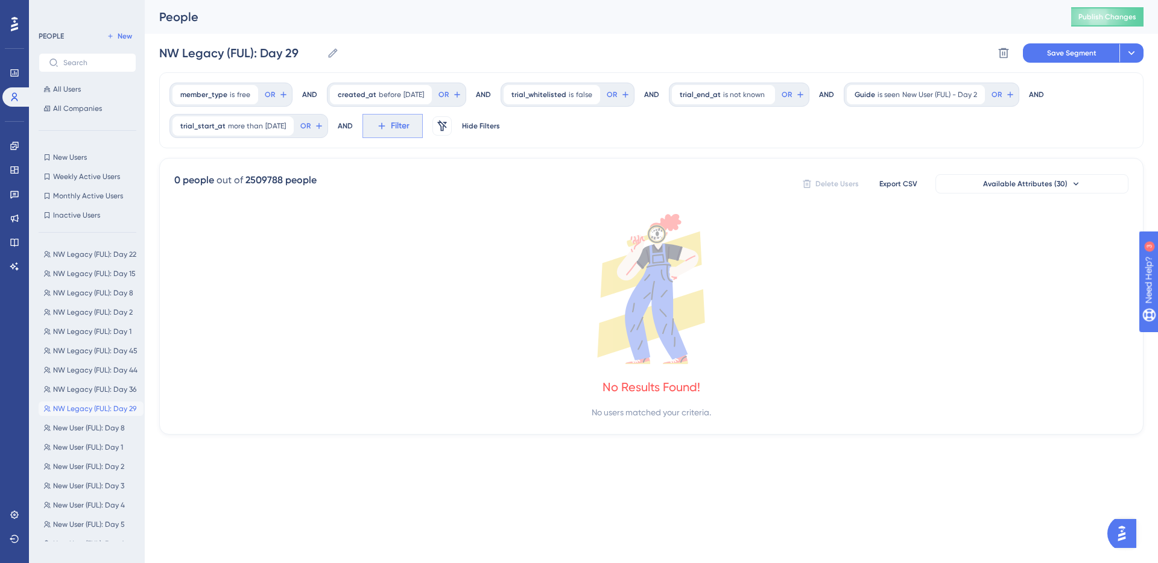
click at [410, 121] on span "Filter" at bounding box center [400, 126] width 19 height 14
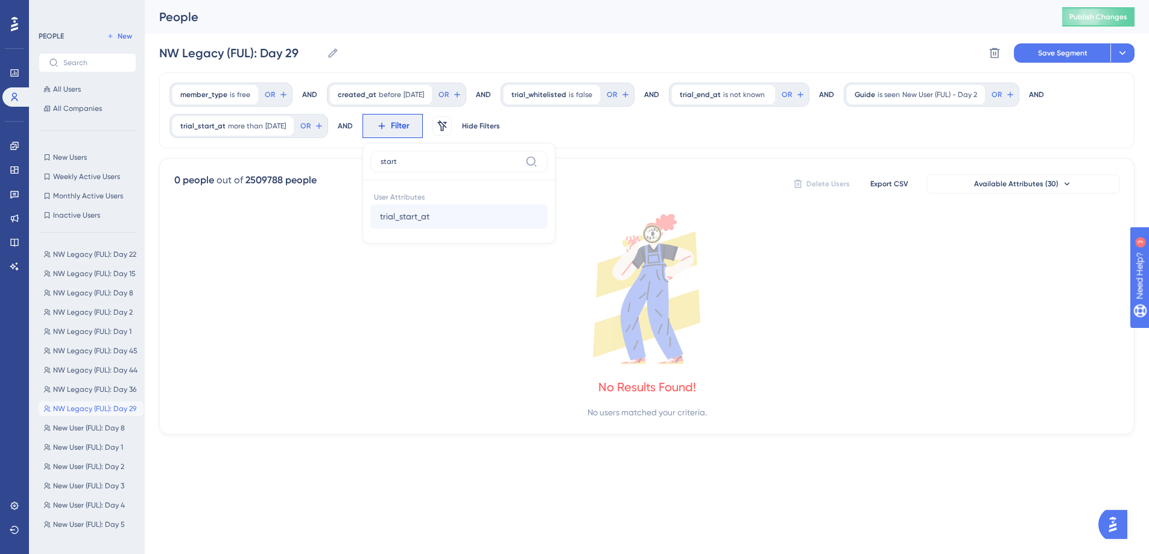
type input "start"
click at [507, 215] on button "trial_start_at trial_start_at" at bounding box center [458, 216] width 177 height 24
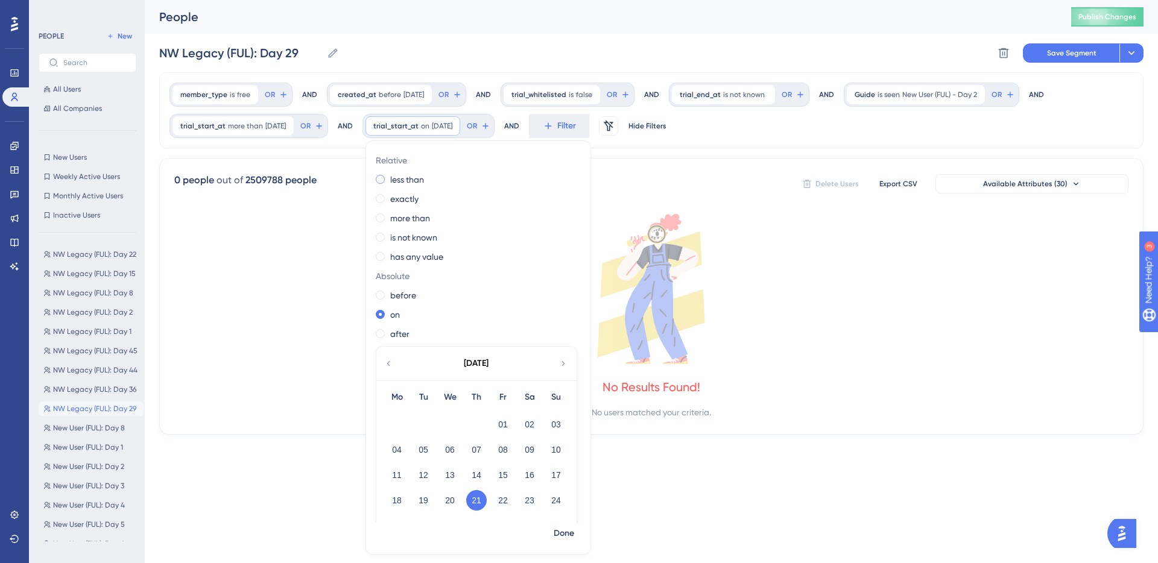
click at [424, 182] on label "less than" at bounding box center [407, 179] width 34 height 14
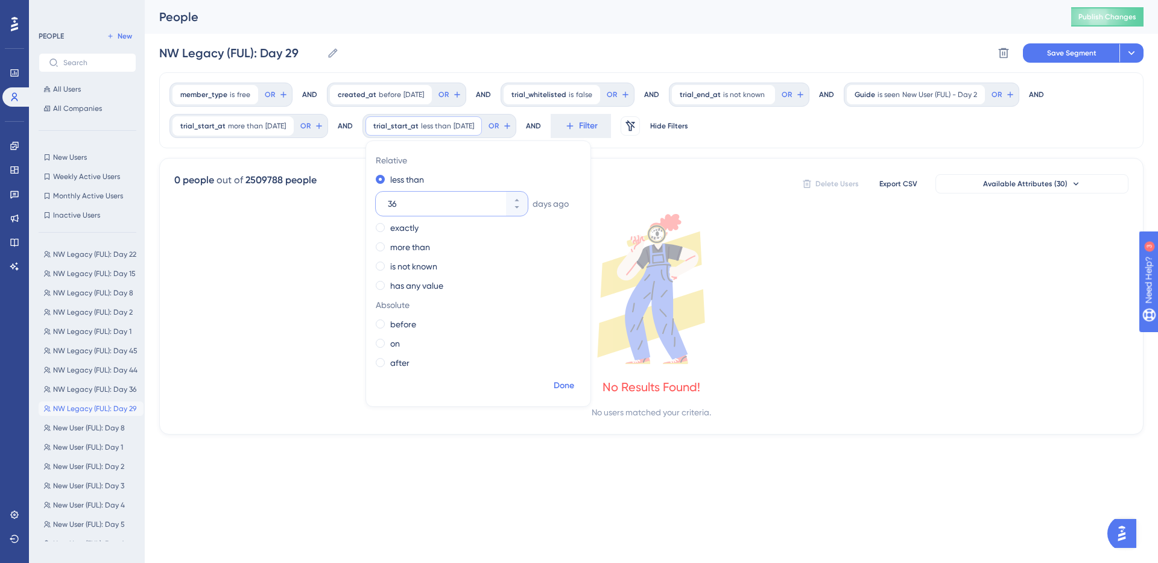
type input "36"
click at [574, 381] on span "Done" at bounding box center [564, 386] width 21 height 14
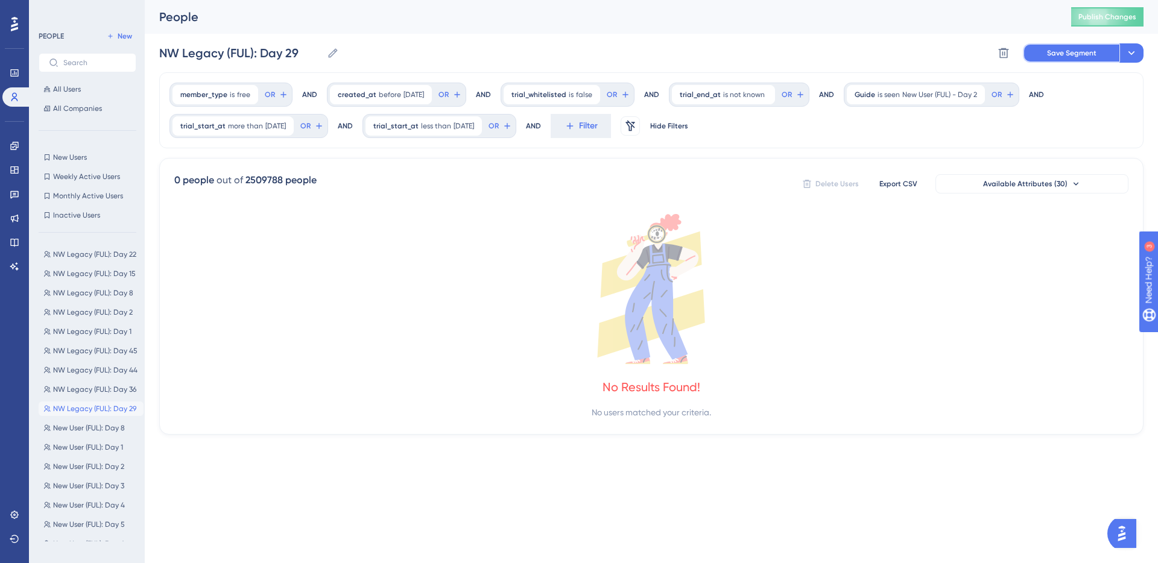
click at [1054, 46] on button "Save Segment" at bounding box center [1071, 52] width 97 height 19
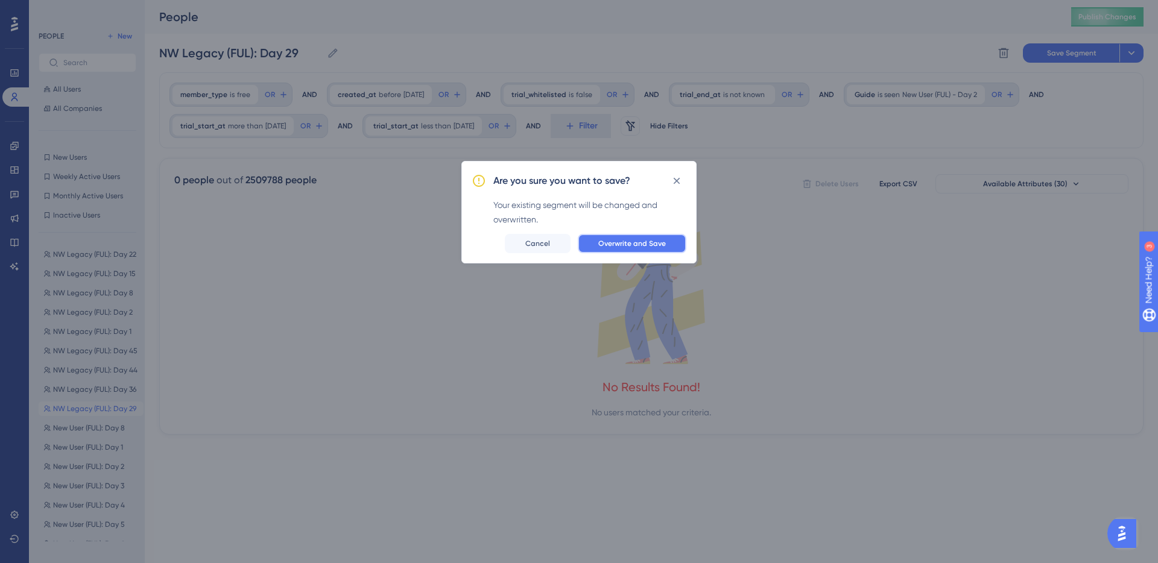
click at [657, 244] on span "Overwrite and Save" at bounding box center [632, 244] width 68 height 10
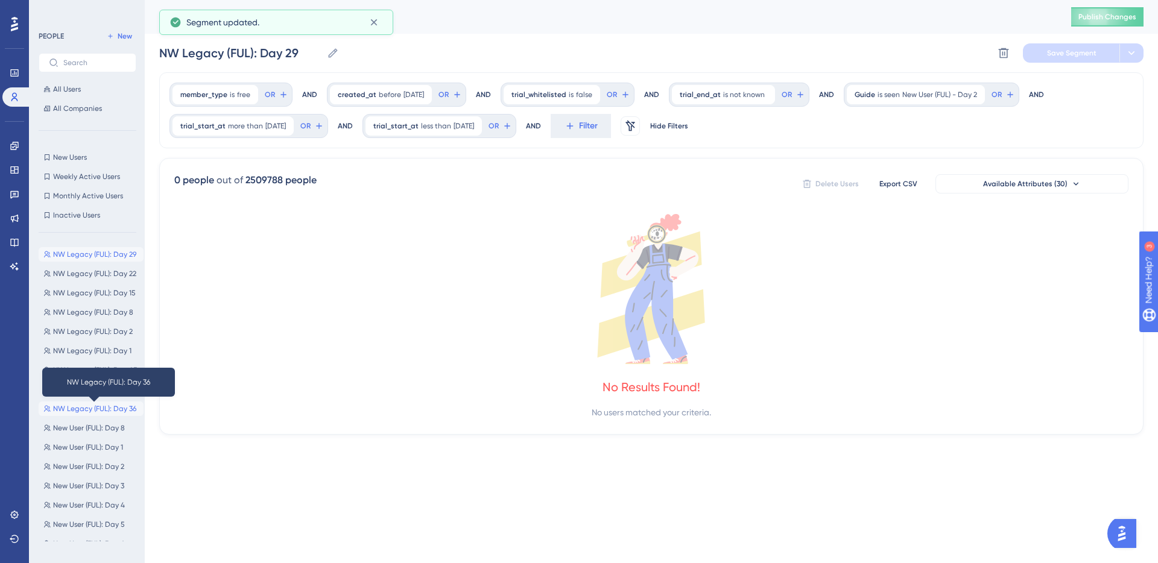
click at [97, 410] on span "NW Legacy (FUL): Day 36" at bounding box center [94, 409] width 83 height 10
type input "NW Legacy (FUL): Day 36"
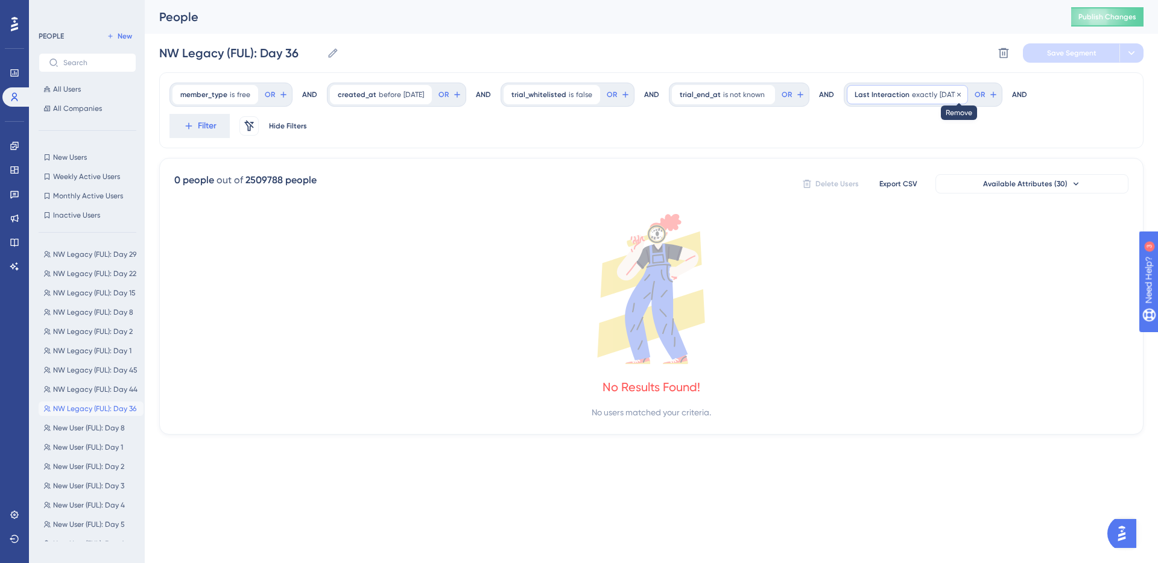
click at [961, 93] on icon at bounding box center [959, 94] width 4 height 4
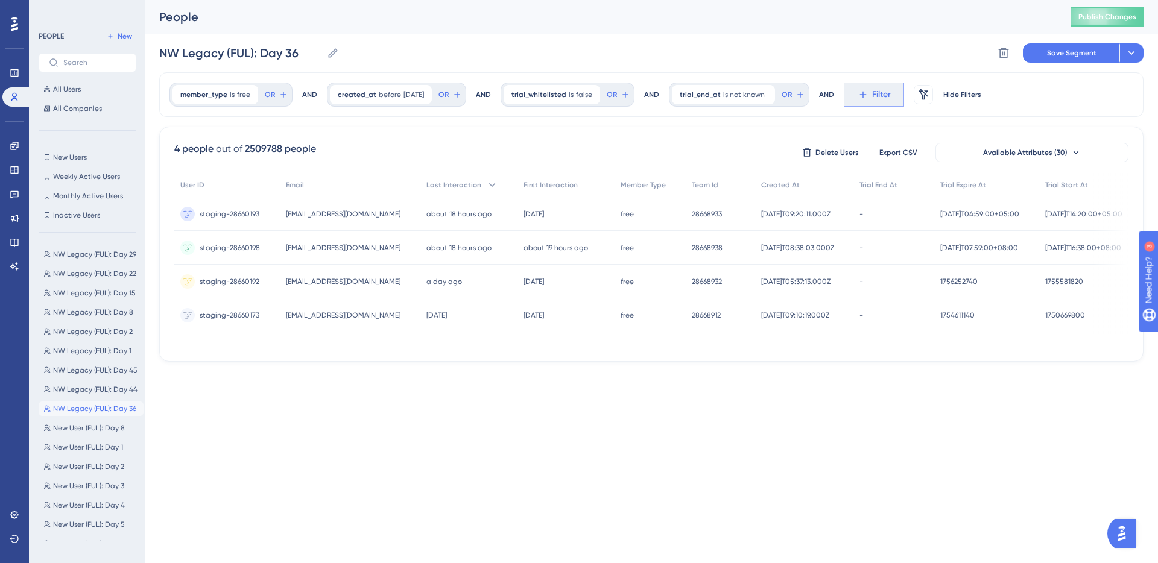
click at [889, 96] on span "Filter" at bounding box center [881, 94] width 19 height 14
type input "guide"
click at [941, 178] on button "Guide Guide" at bounding box center [940, 185] width 177 height 24
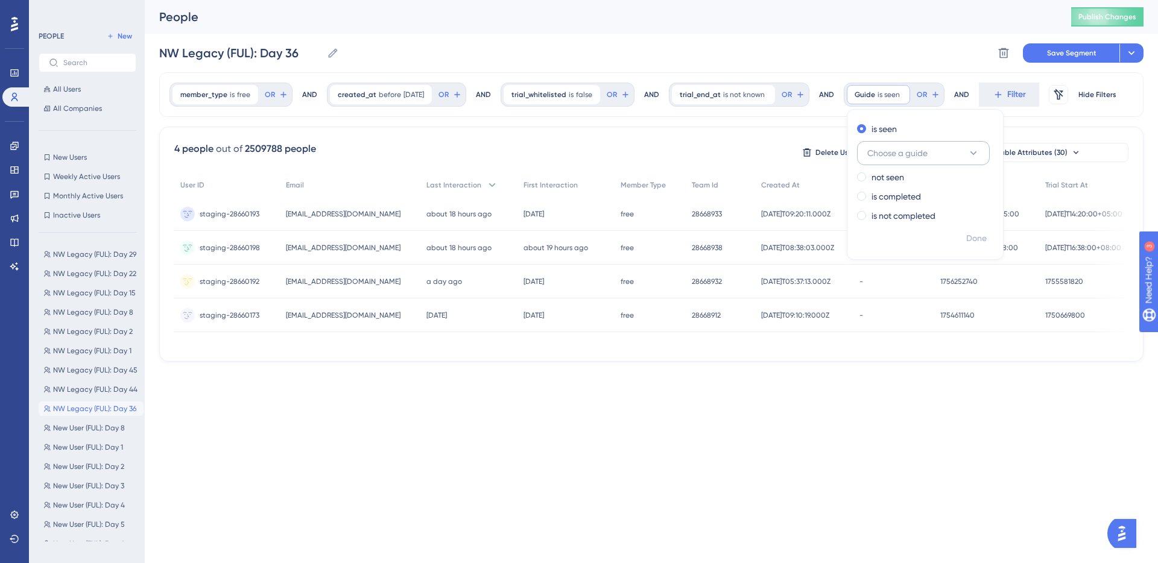
click at [927, 153] on span "Choose a guide" at bounding box center [897, 153] width 60 height 14
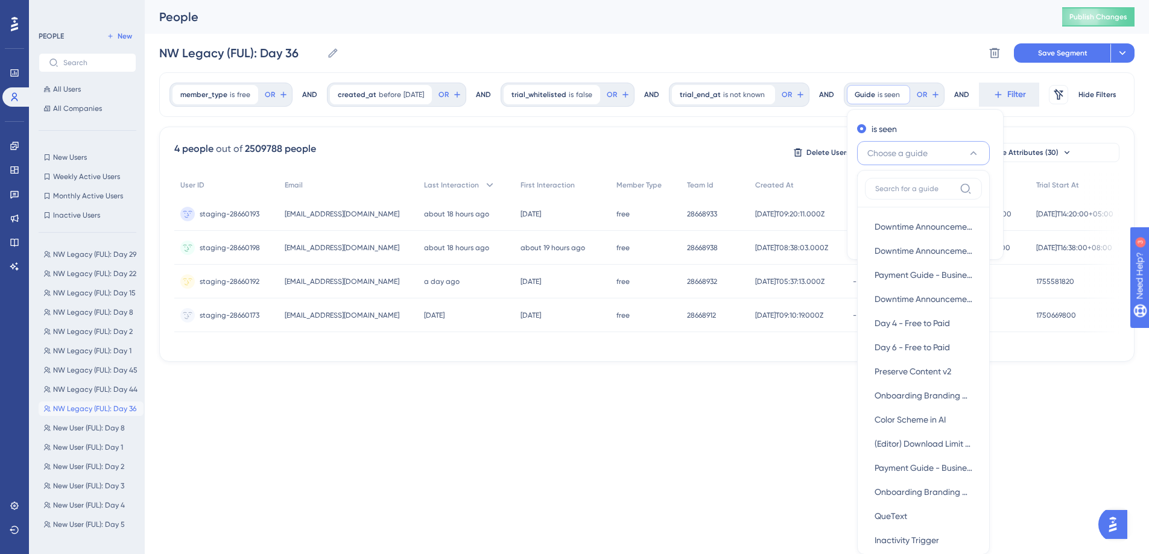
scroll to position [71, 0]
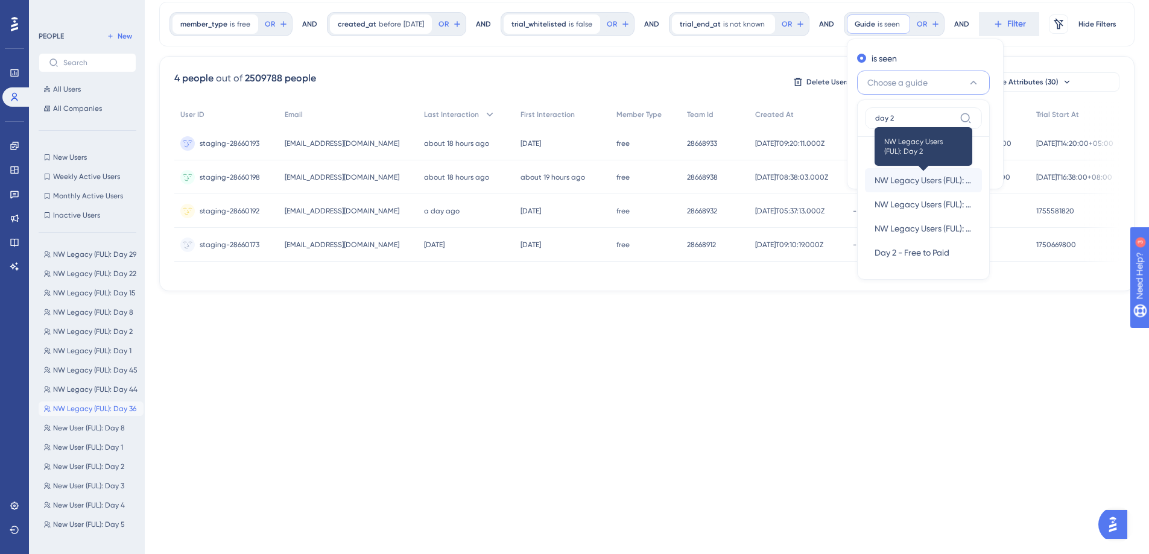
type input "day 2"
click at [940, 184] on span "NW Legacy Users (FUL): Day 2" at bounding box center [924, 180] width 98 height 14
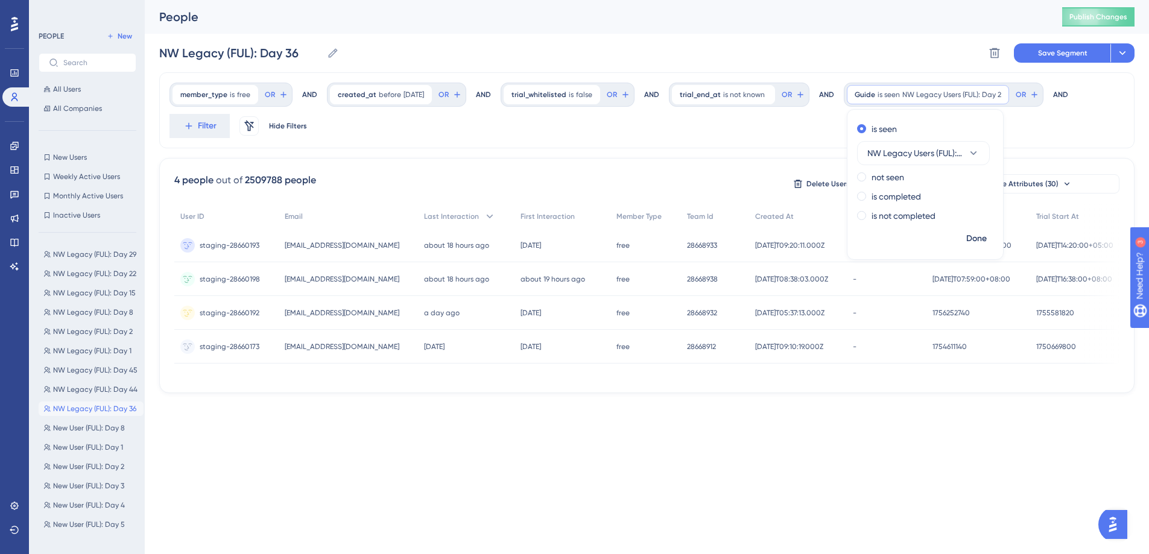
scroll to position [0, 0]
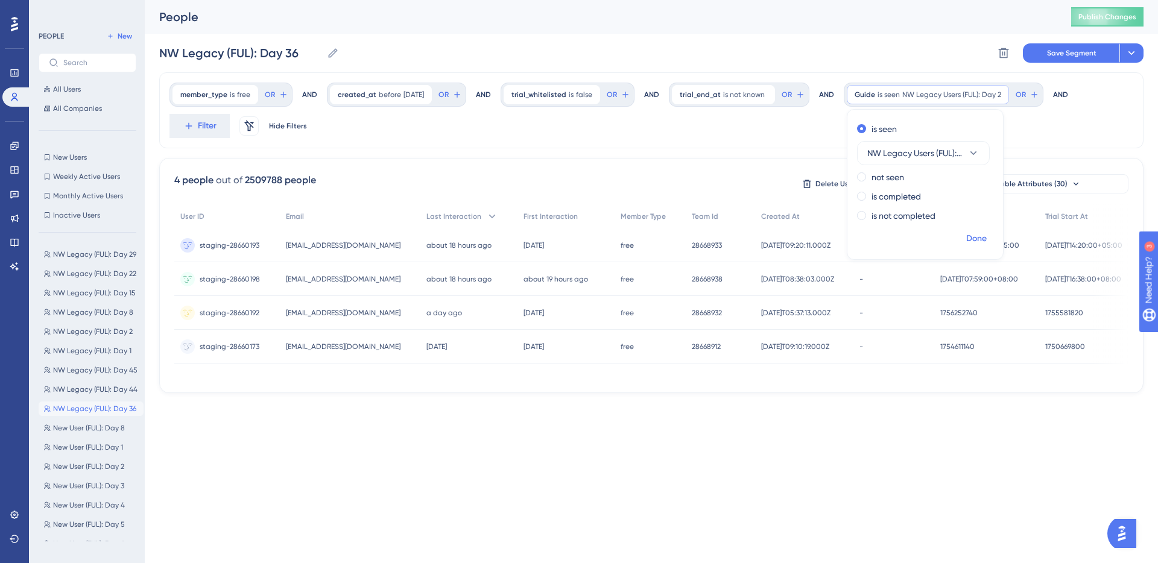
click at [987, 239] on span "Done" at bounding box center [976, 239] width 21 height 14
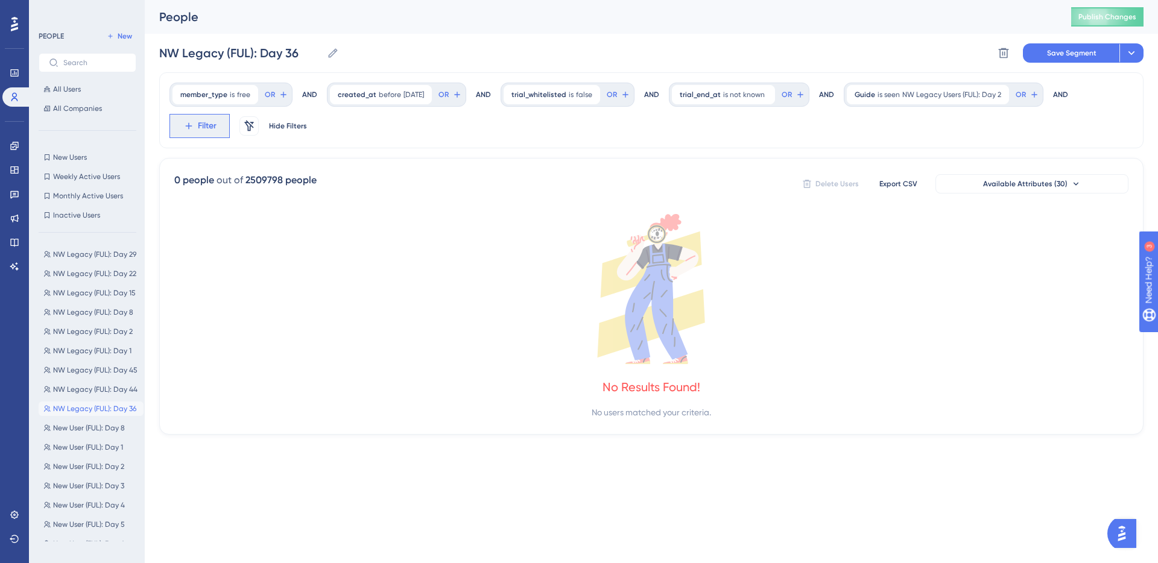
click at [212, 126] on span "Filter" at bounding box center [207, 126] width 19 height 14
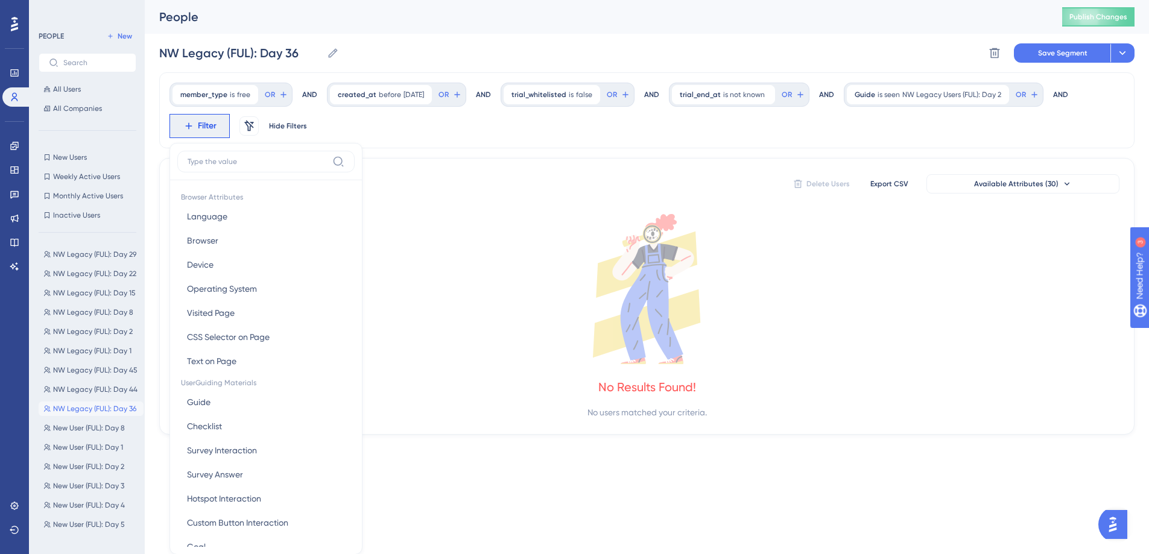
scroll to position [72, 0]
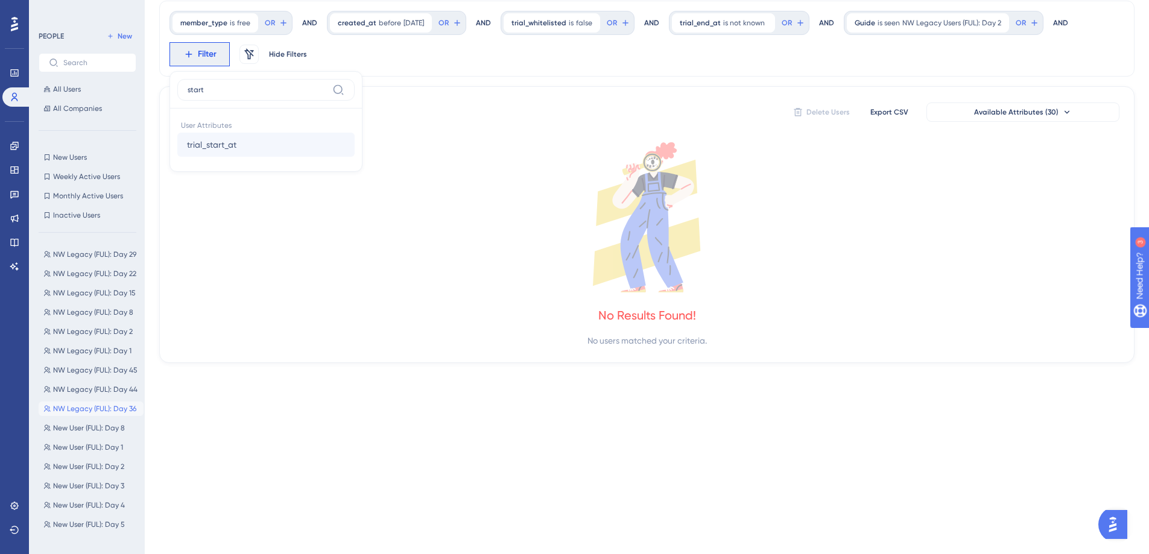
type input "start"
click at [268, 150] on button "trial_start_at trial_start_at" at bounding box center [265, 145] width 177 height 24
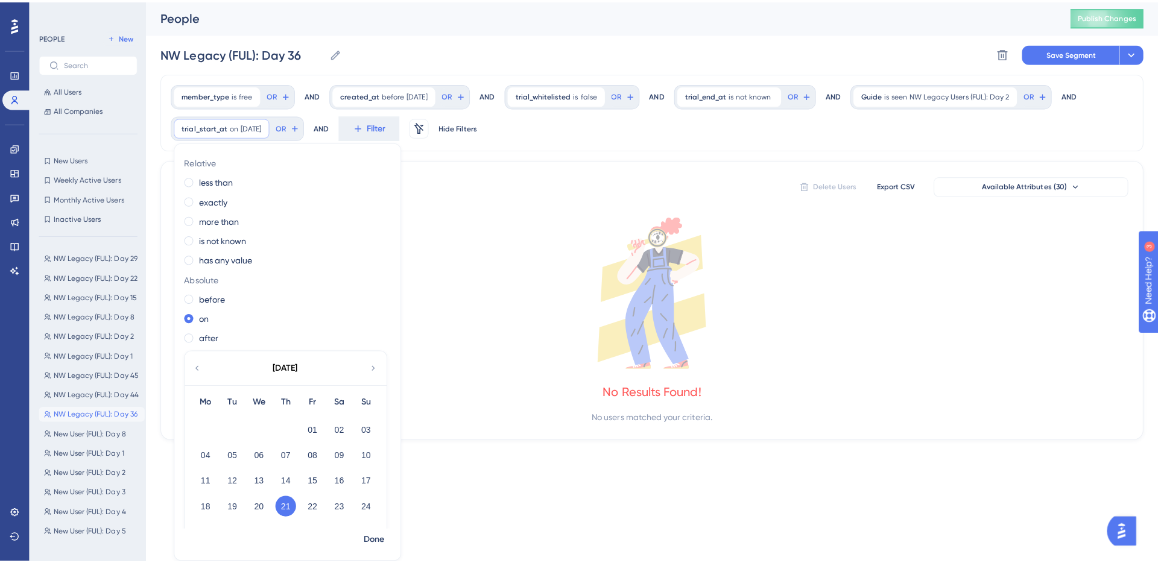
scroll to position [0, 0]
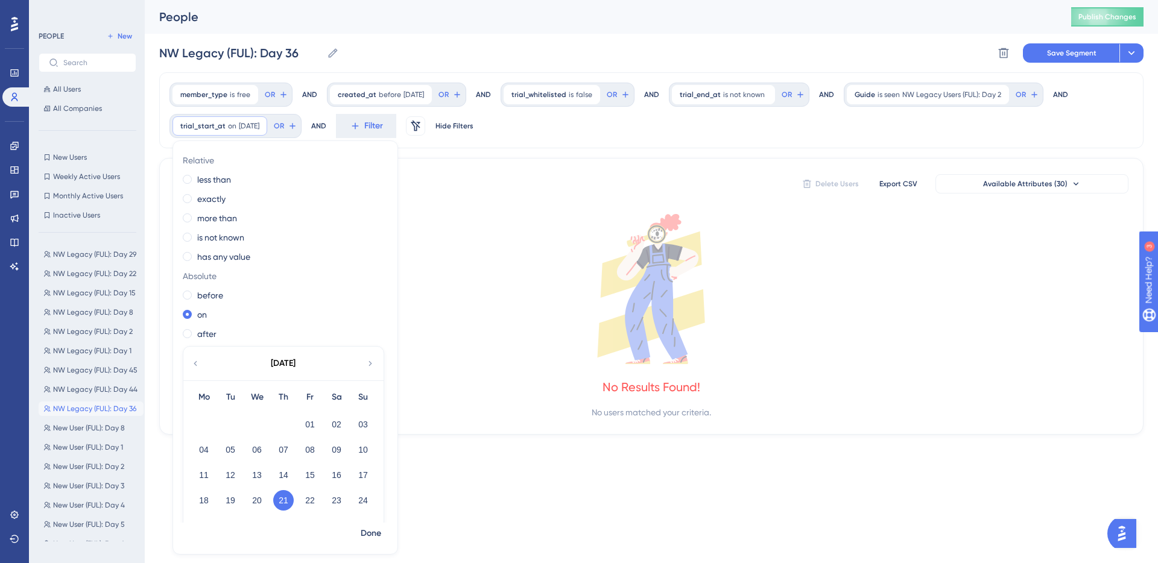
click at [221, 210] on div "Relative less than exactly more than is not known has any value Absolute before…" at bounding box center [285, 337] width 224 height 372
click at [243, 215] on div "more than" at bounding box center [283, 218] width 200 height 14
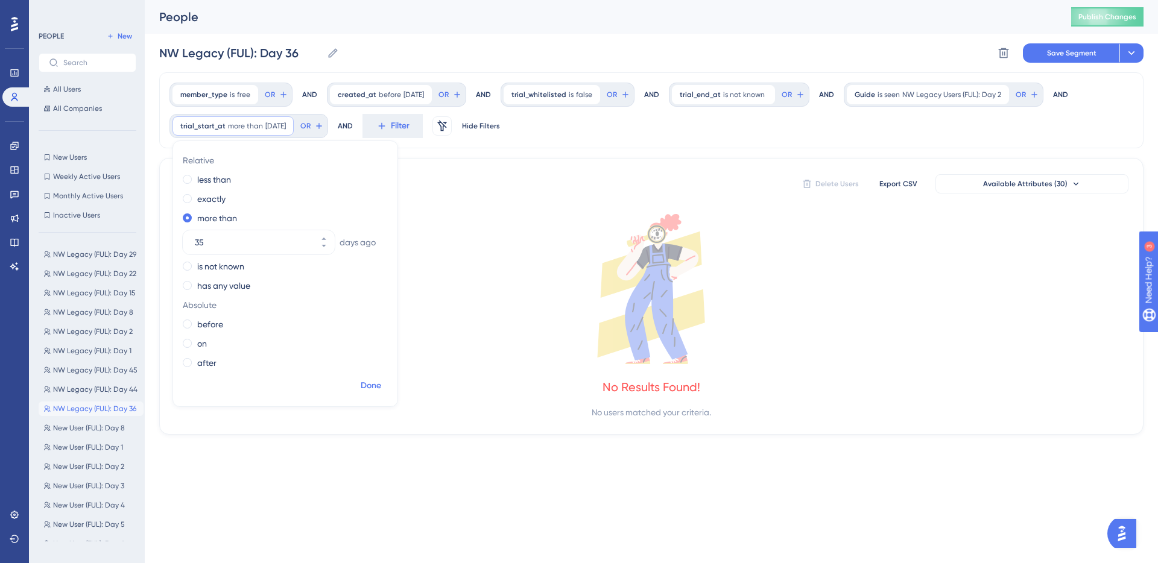
type input "35"
click at [372, 380] on span "Done" at bounding box center [371, 386] width 21 height 14
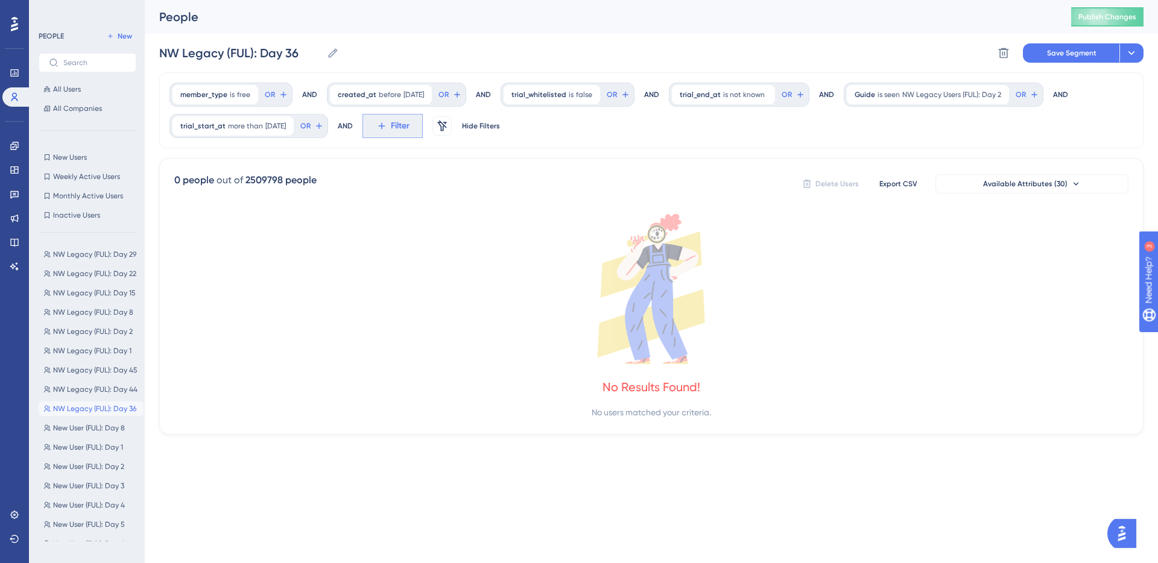
click at [410, 122] on span "Filter" at bounding box center [400, 126] width 19 height 14
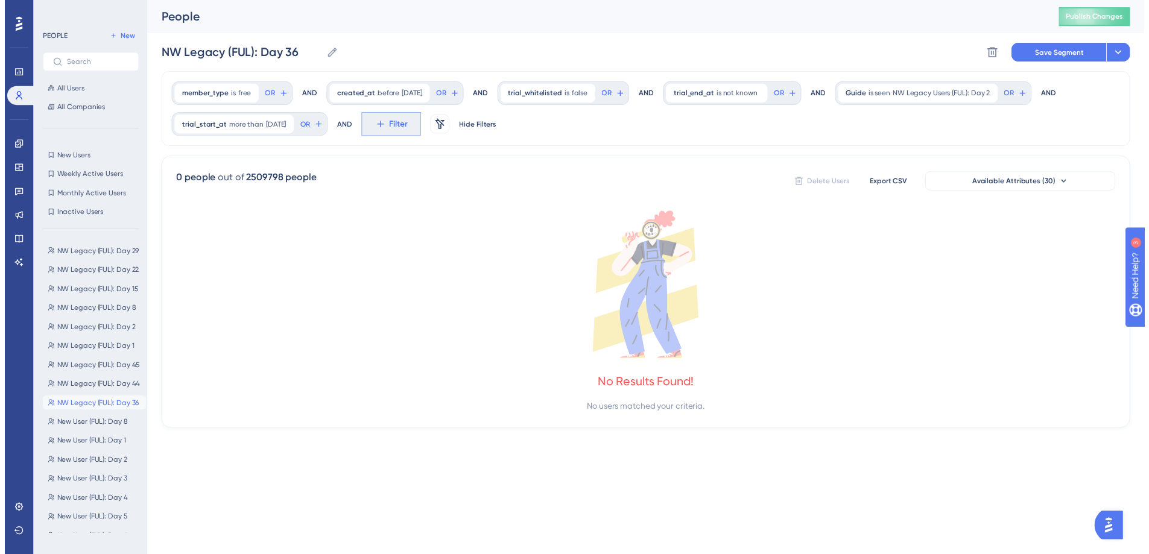
scroll to position [72, 0]
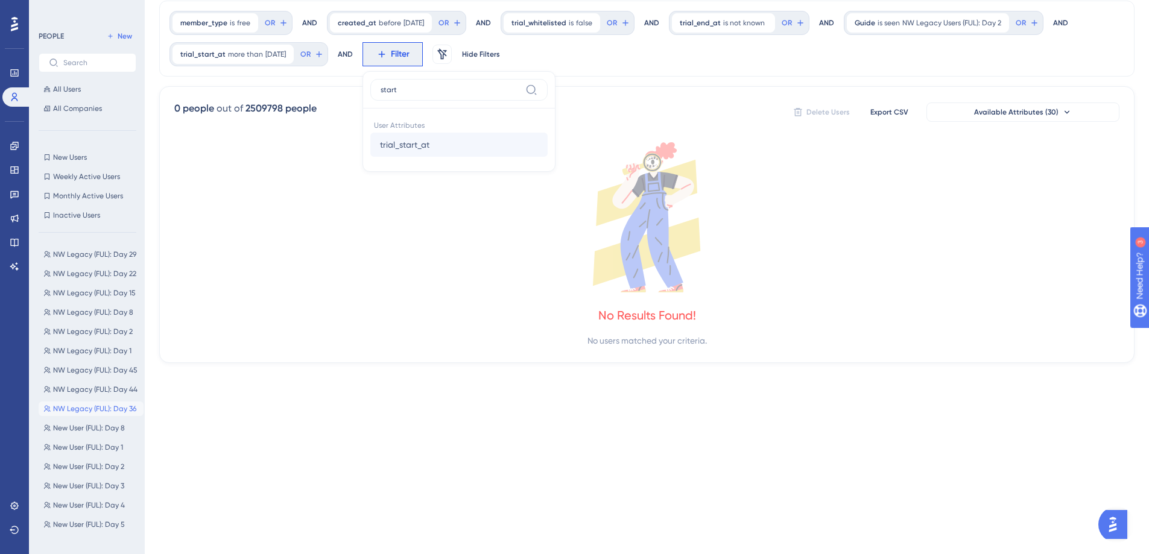
type input "start"
click at [463, 139] on button "trial_start_at trial_start_at" at bounding box center [458, 145] width 177 height 24
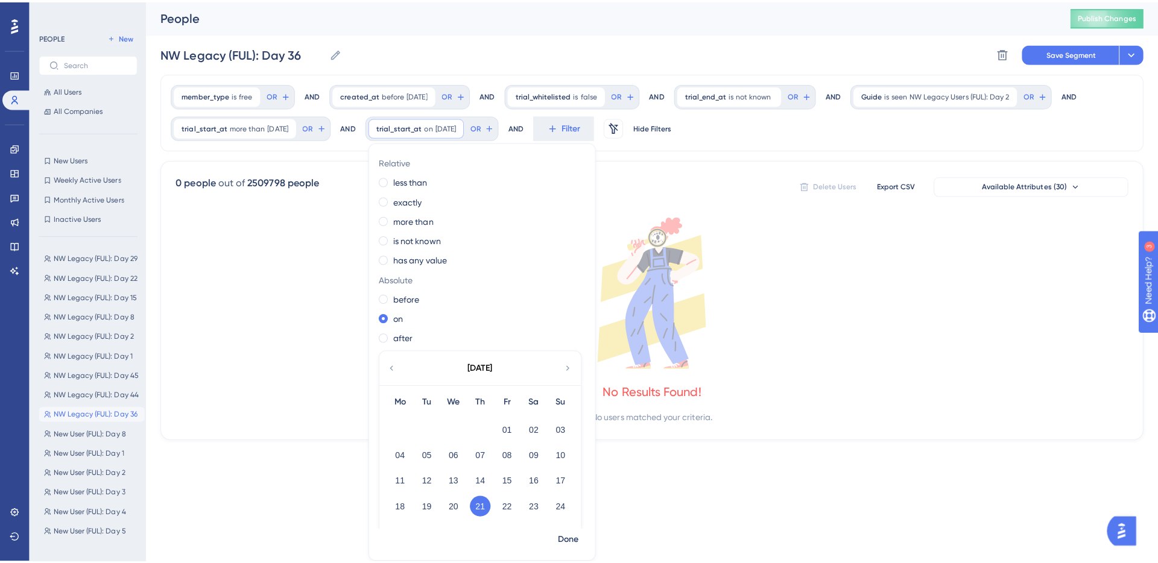
scroll to position [0, 0]
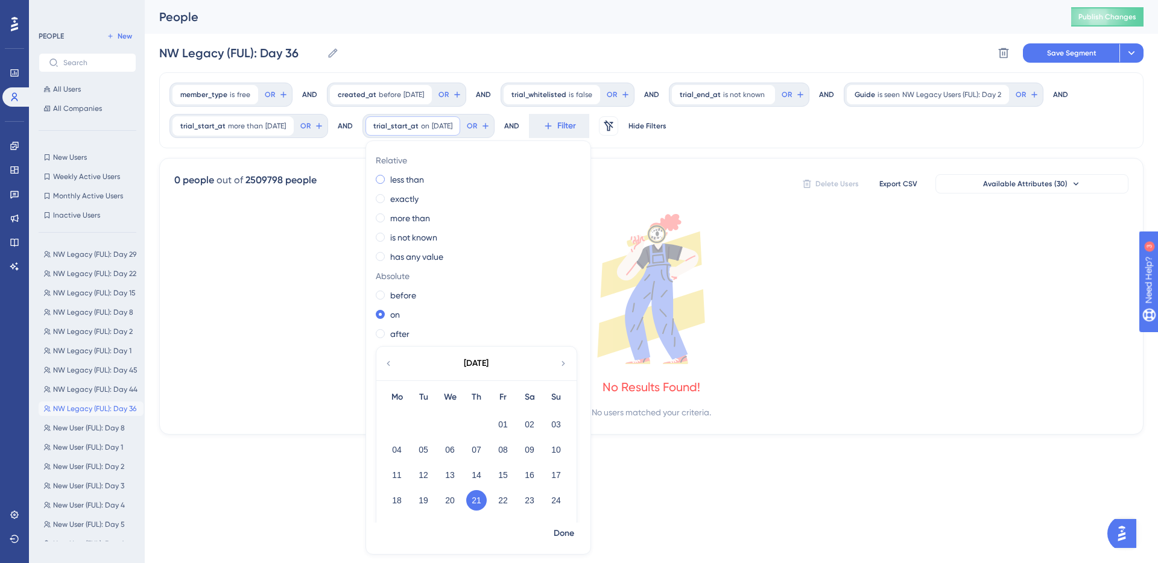
click at [424, 178] on label "less than" at bounding box center [407, 179] width 34 height 14
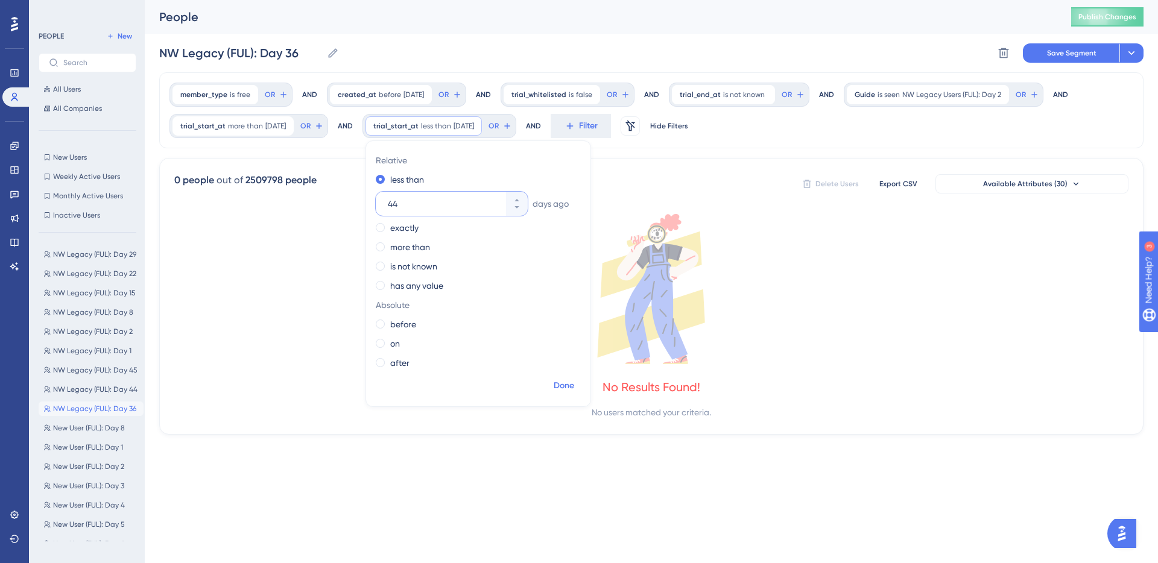
type input "44"
click at [574, 387] on span "Done" at bounding box center [564, 386] width 21 height 14
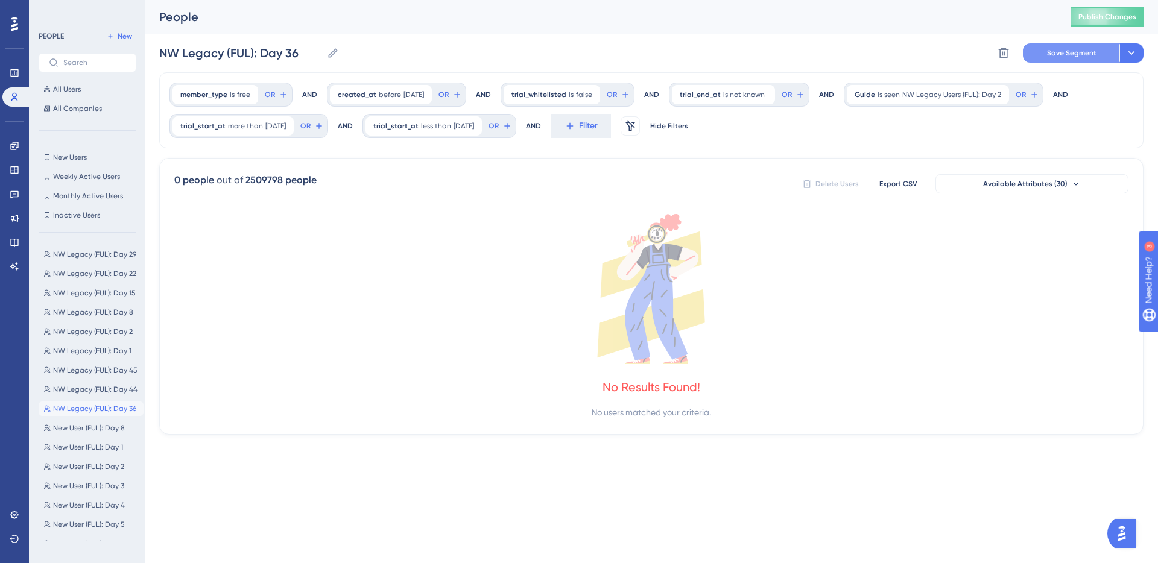
click at [1062, 49] on span "Save Segment" at bounding box center [1071, 53] width 49 height 10
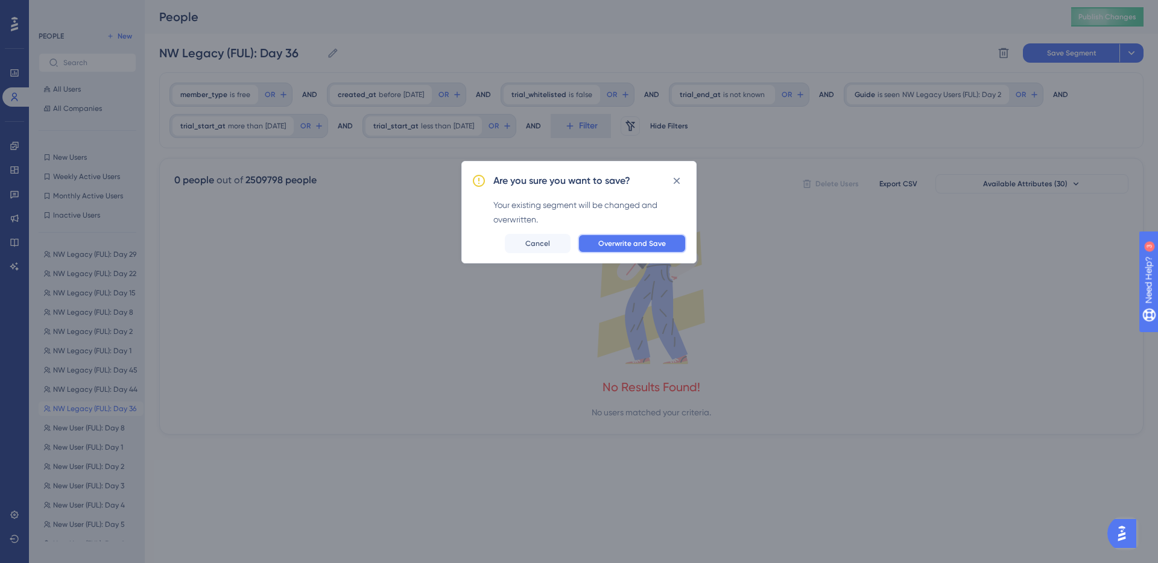
click at [659, 242] on span "Overwrite and Save" at bounding box center [632, 244] width 68 height 10
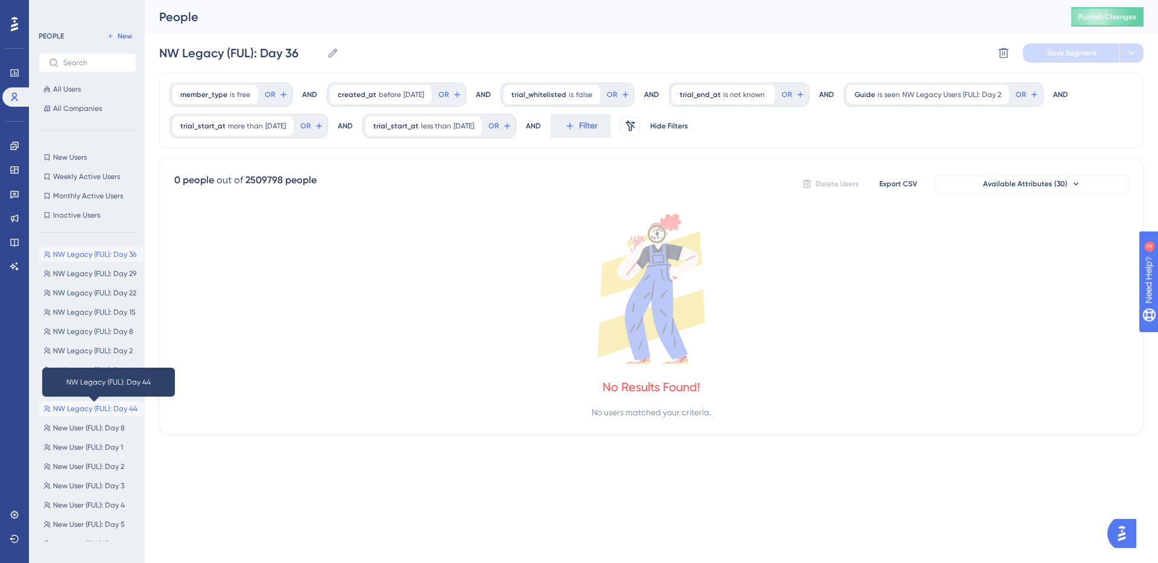
click at [103, 408] on span "NW Legacy (FUL): Day 44" at bounding box center [95, 409] width 84 height 10
type input "NW Legacy (FUL): Day 44"
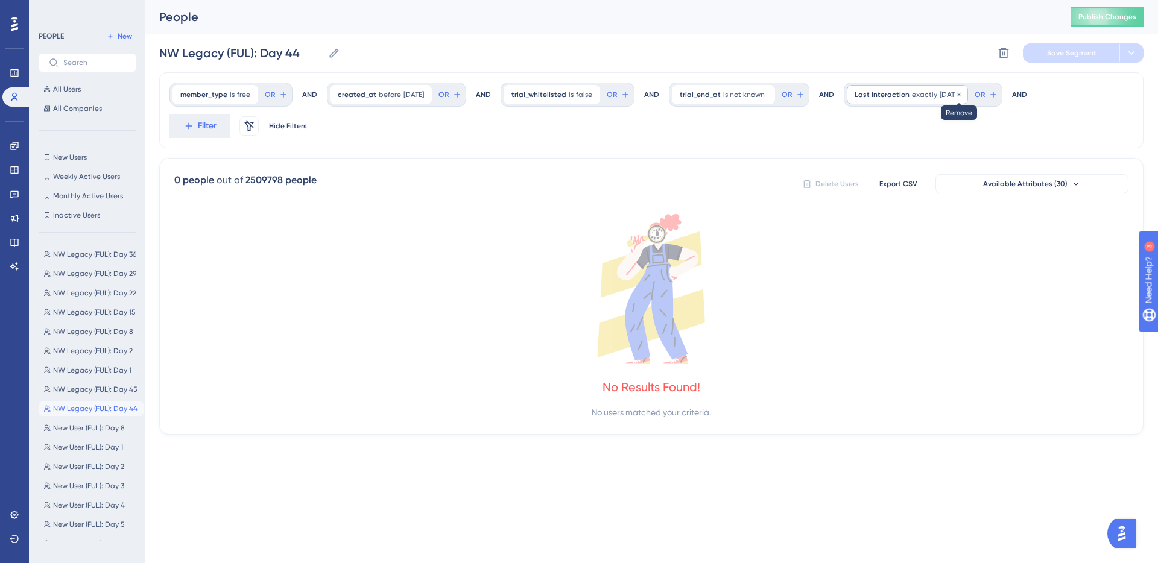
click at [963, 94] on icon at bounding box center [958, 94] width 7 height 7
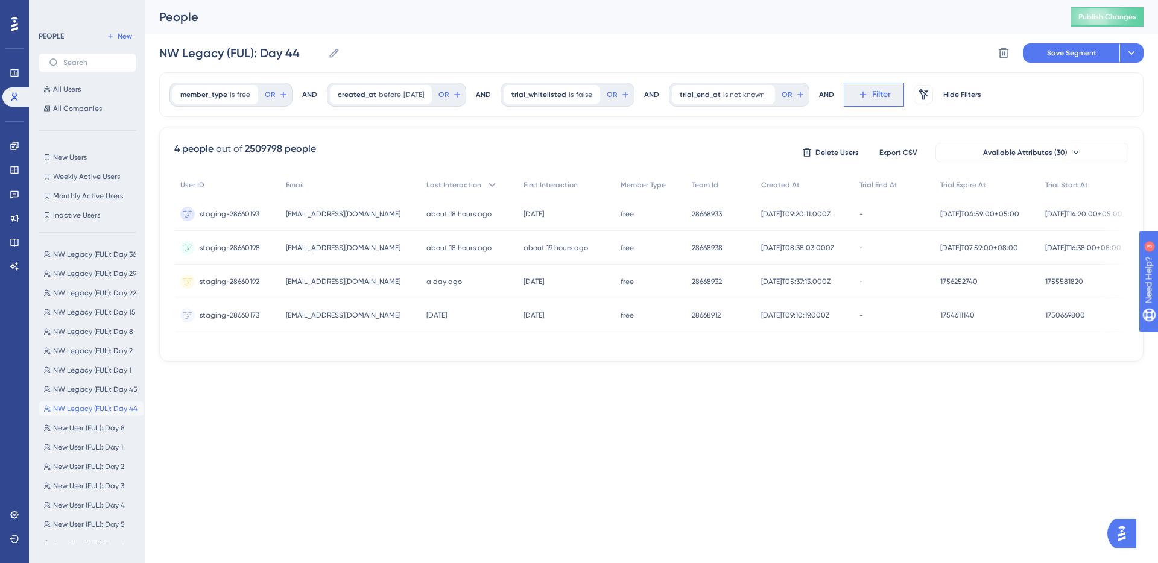
click at [880, 91] on span "Filter" at bounding box center [881, 94] width 19 height 14
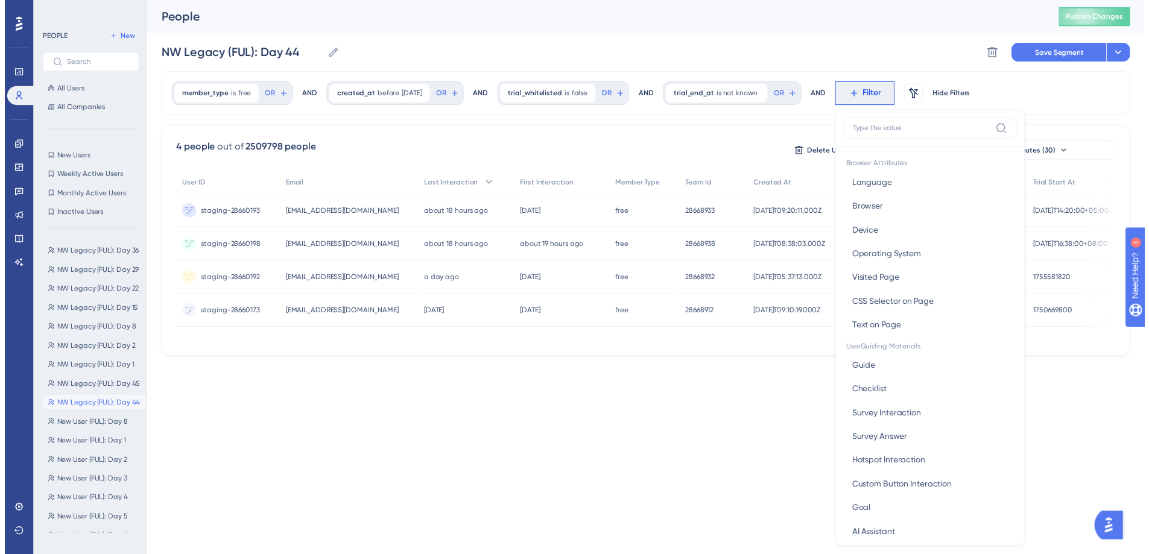
scroll to position [56, 0]
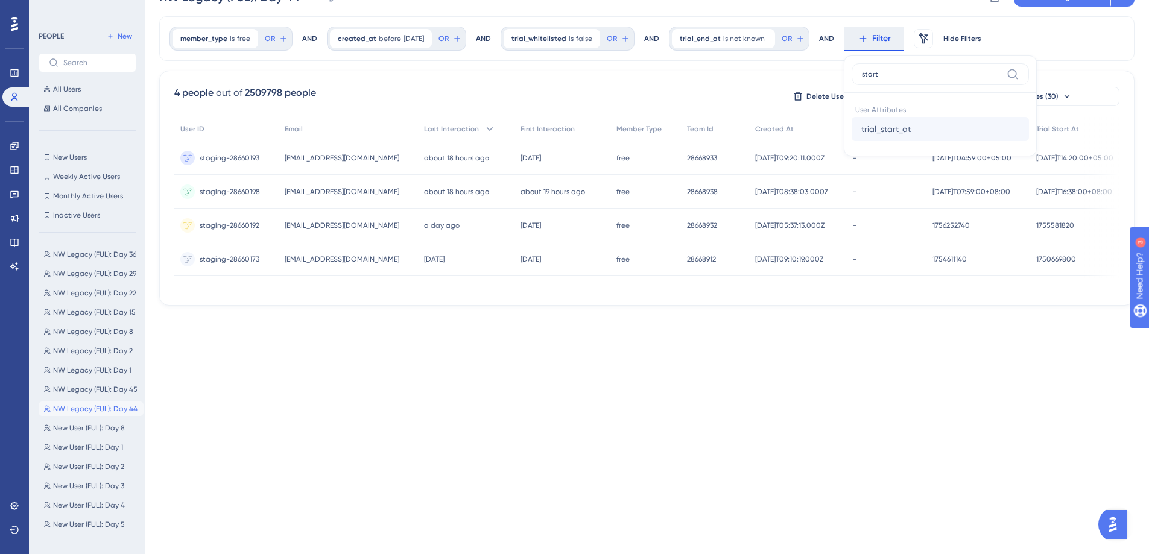
type input "start"
click at [900, 124] on span "trial_start_at" at bounding box center [885, 129] width 49 height 14
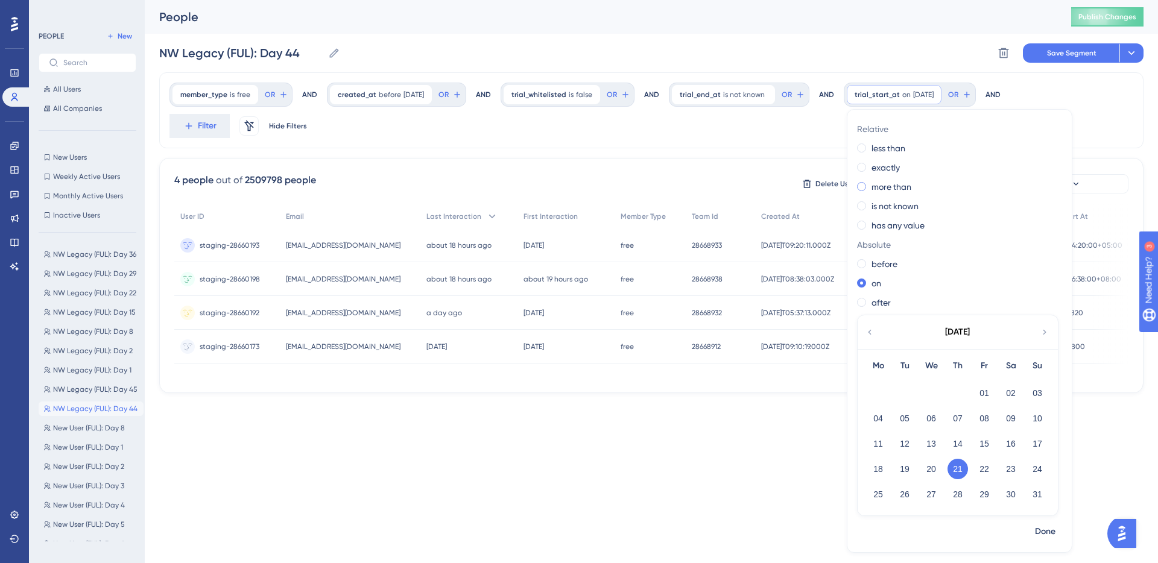
click at [898, 185] on label "more than" at bounding box center [892, 187] width 40 height 14
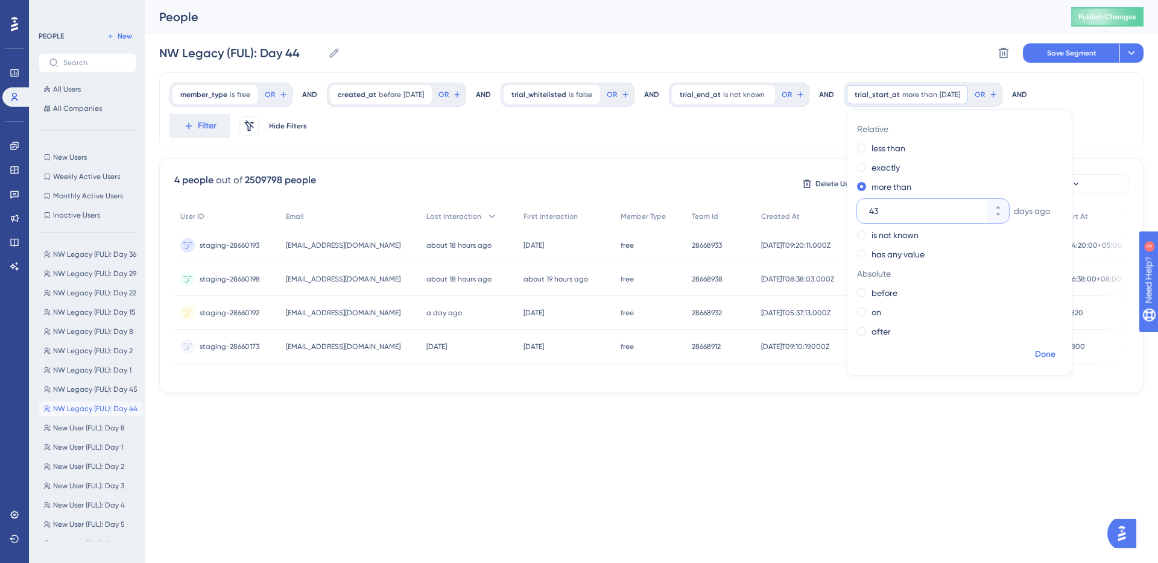
type input "43"
click at [1055, 356] on span "Done" at bounding box center [1045, 354] width 21 height 14
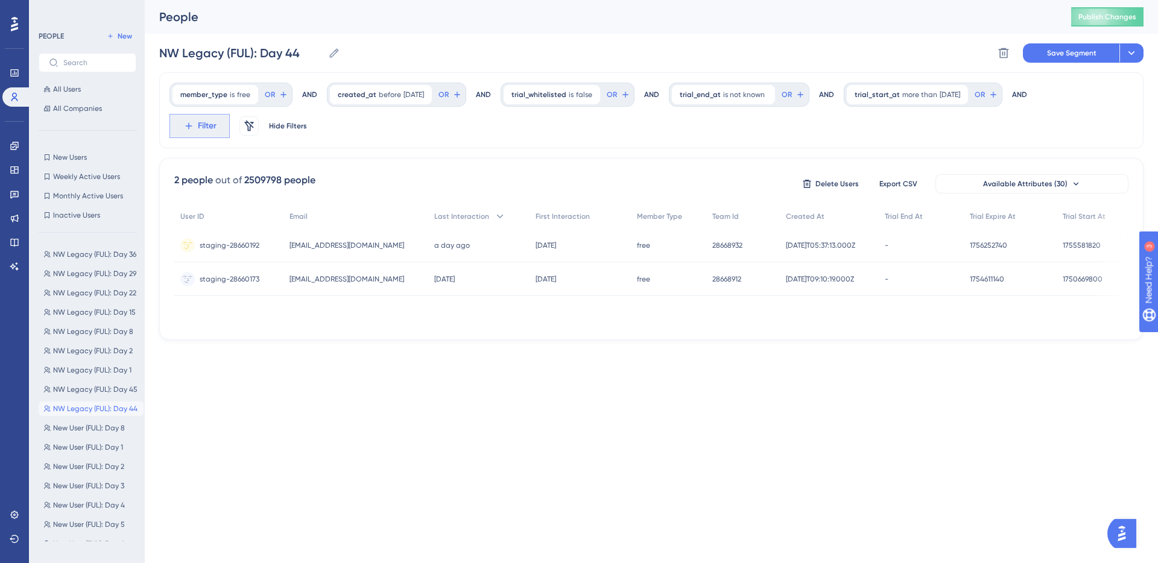
click at [214, 127] on span "Filter" at bounding box center [207, 126] width 19 height 14
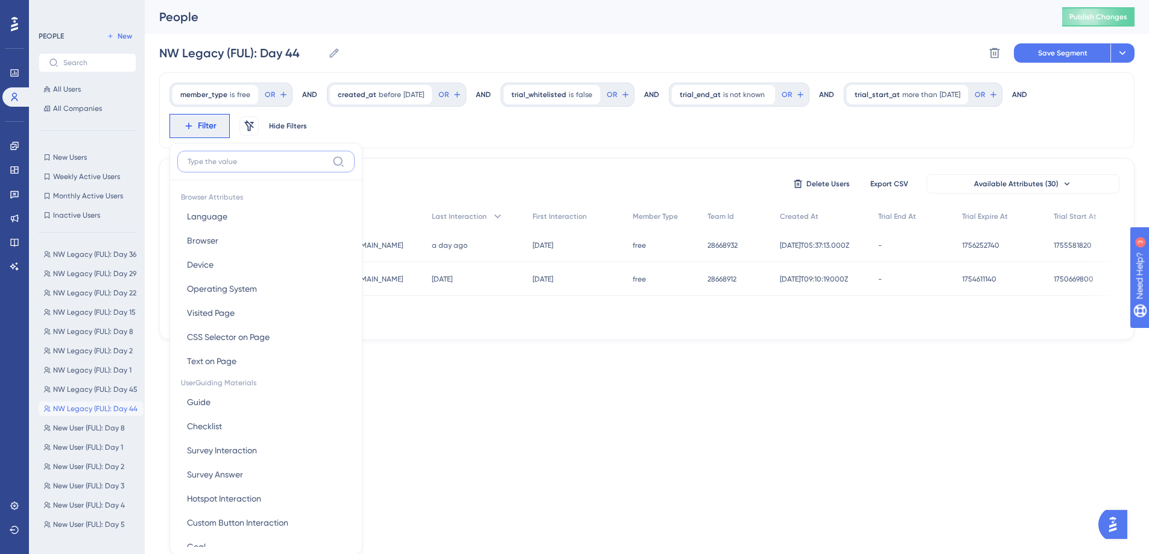
scroll to position [72, 0]
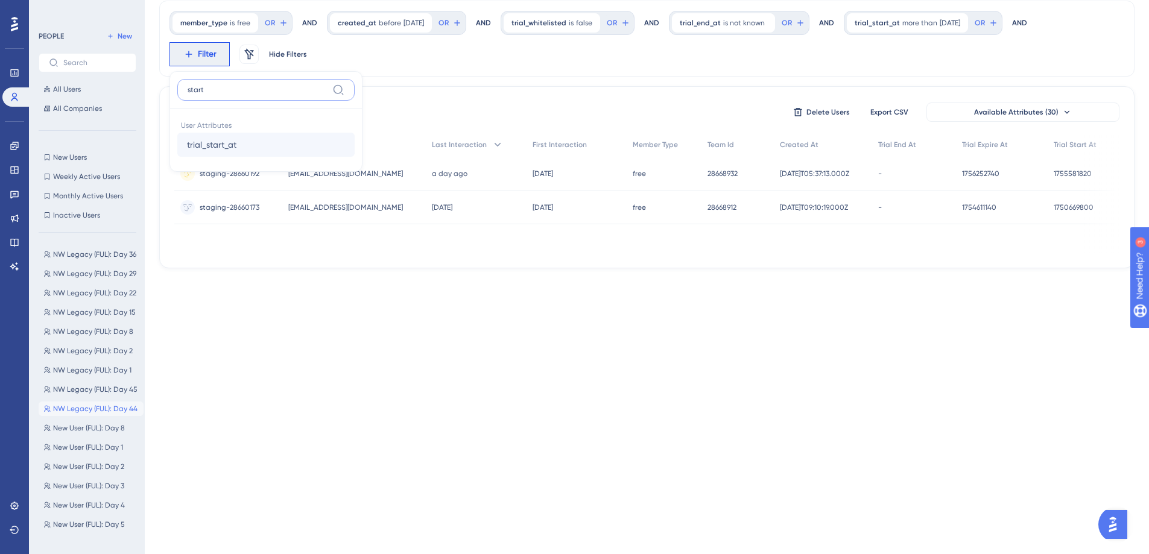
type input "start"
click at [280, 146] on button "trial_start_at trial_start_at" at bounding box center [265, 145] width 177 height 24
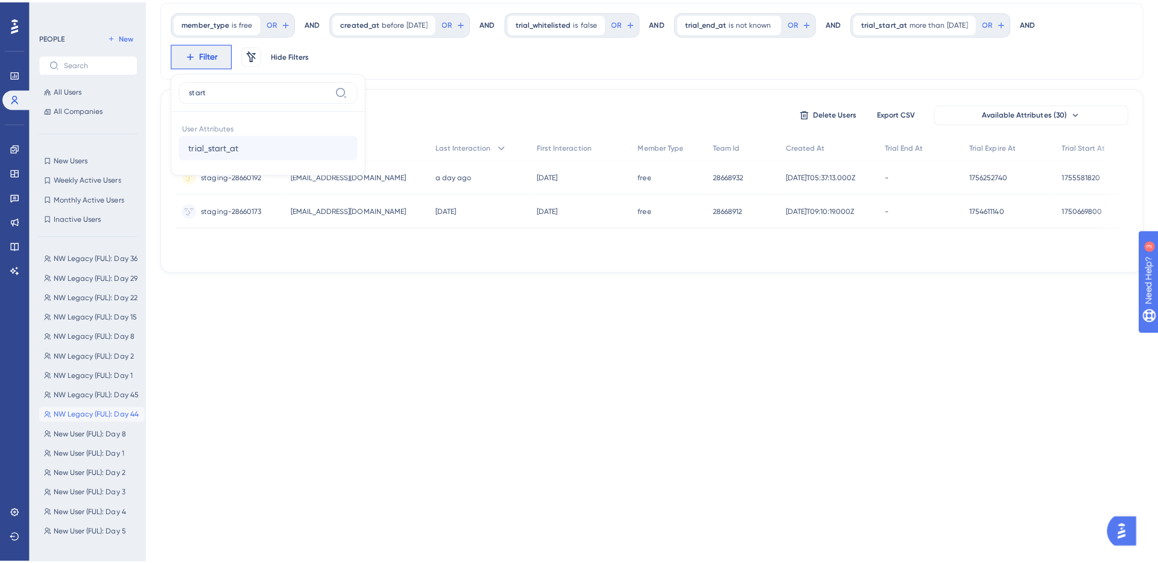
scroll to position [0, 0]
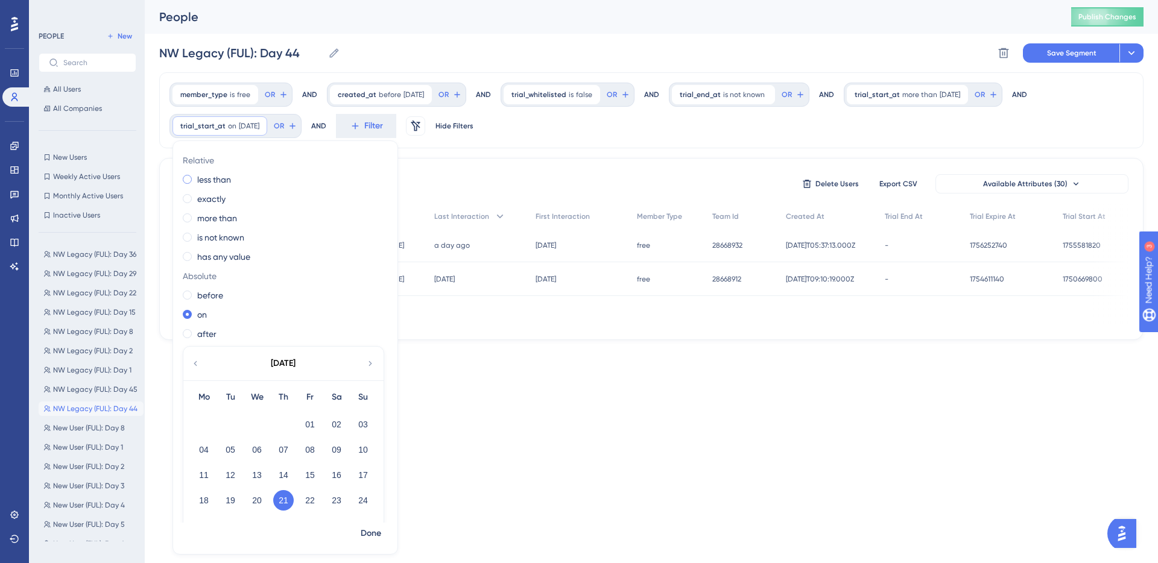
click at [216, 182] on label "less than" at bounding box center [214, 179] width 34 height 14
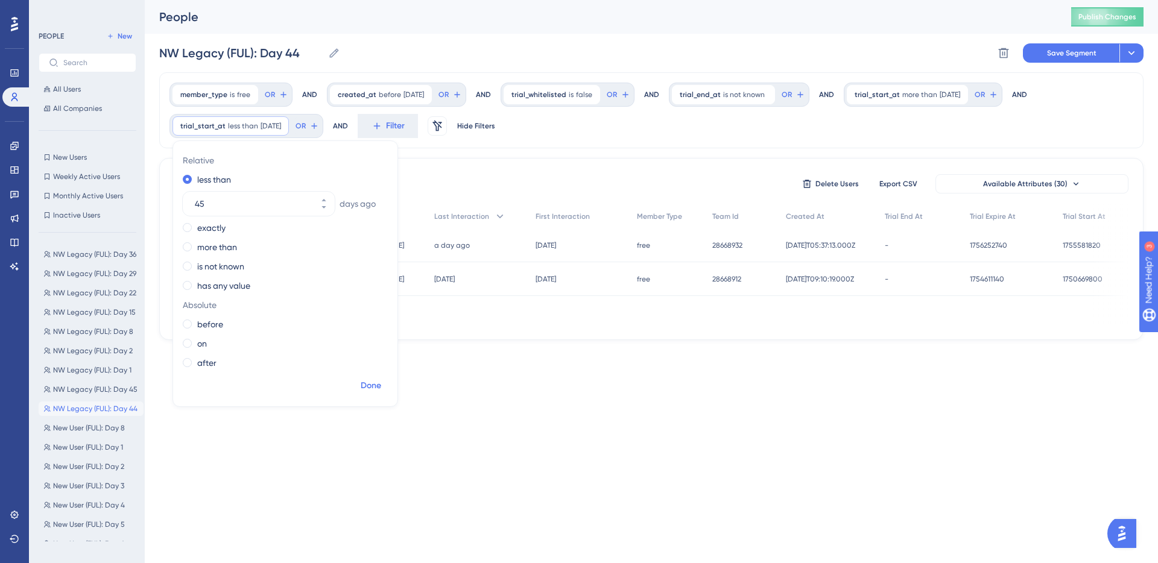
type input "45"
click at [375, 385] on span "Done" at bounding box center [371, 386] width 21 height 14
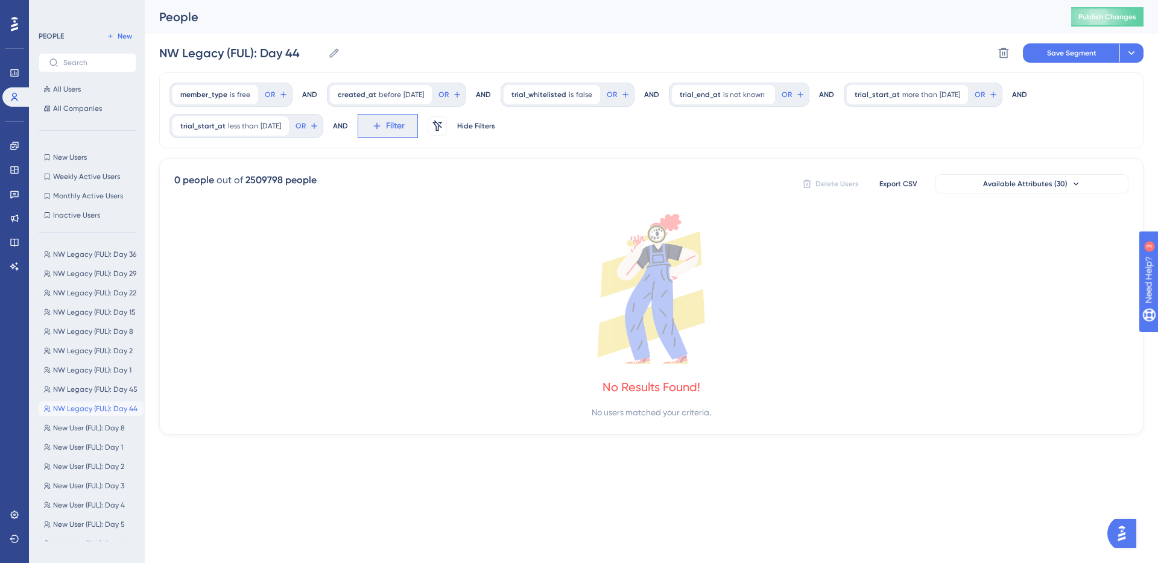
click at [405, 121] on span "Filter" at bounding box center [395, 126] width 19 height 14
type input "guide"
click at [496, 221] on button "Guide Guide" at bounding box center [453, 216] width 177 height 24
click at [486, 190] on button "Choose a guide" at bounding box center [437, 184] width 133 height 24
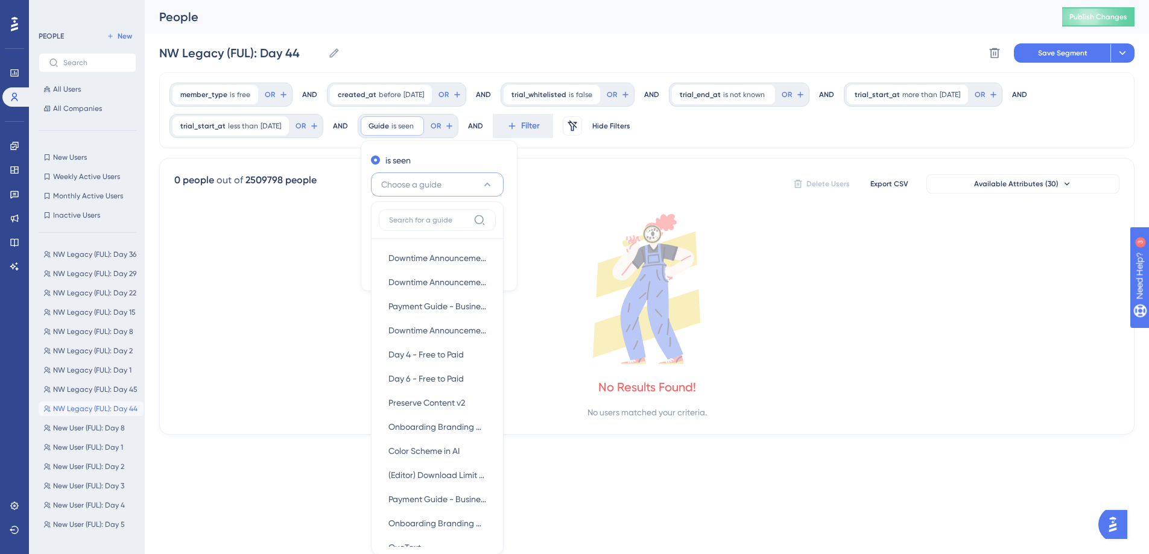
scroll to position [87, 0]
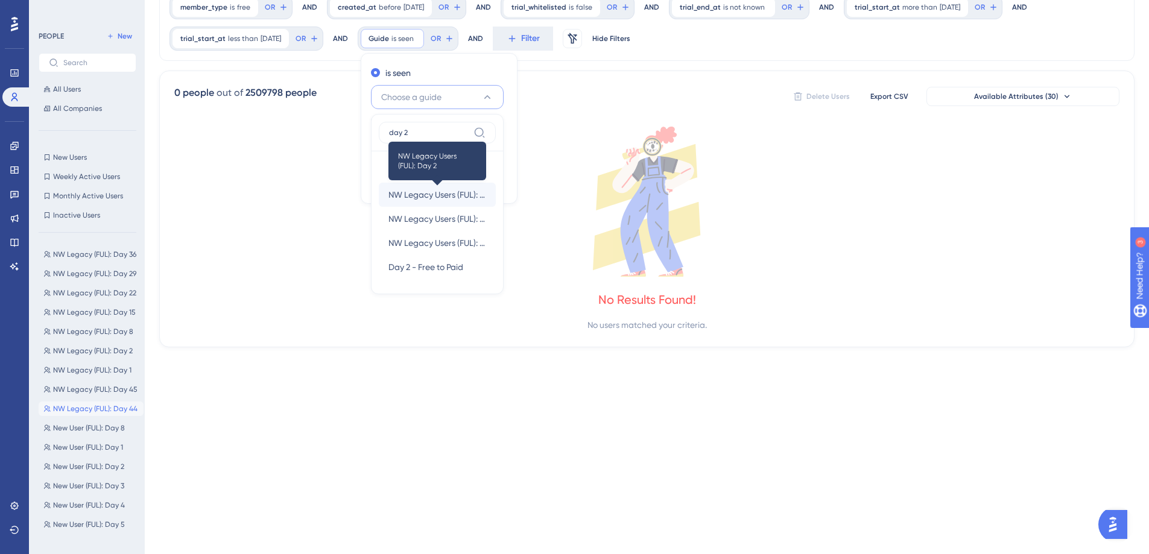
type input "day 2"
click at [474, 189] on span "NW Legacy Users (FUL): Day 2" at bounding box center [437, 195] width 98 height 14
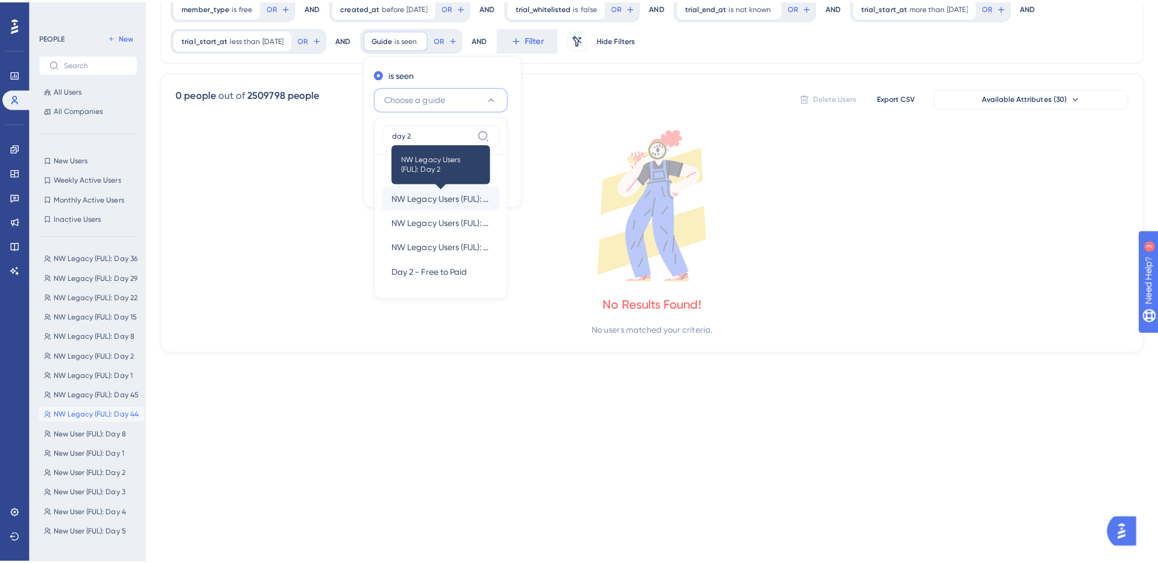
scroll to position [0, 0]
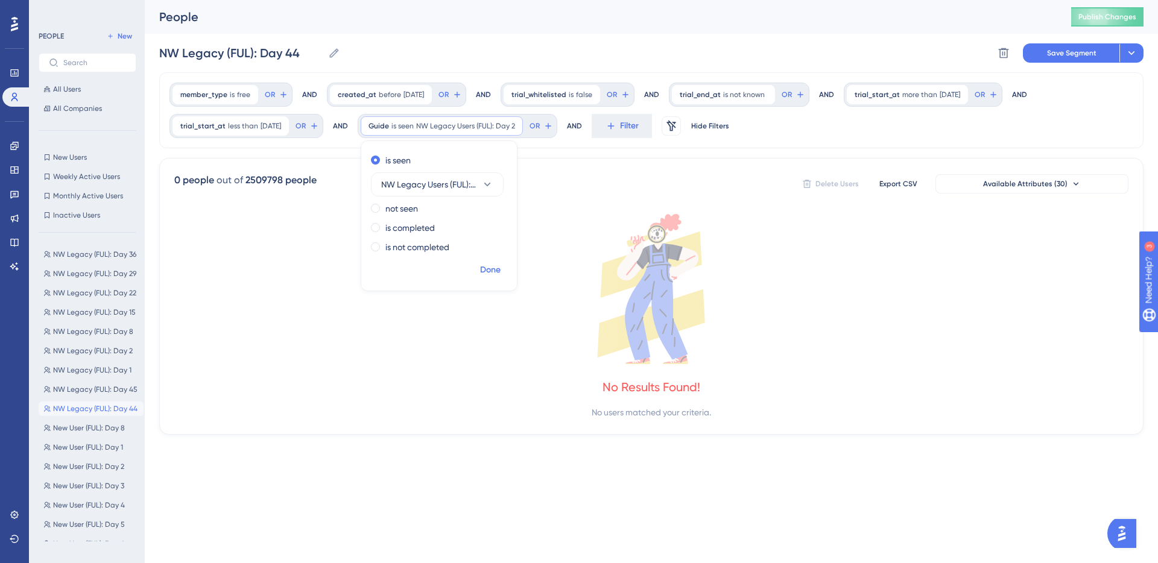
click at [501, 270] on span "Done" at bounding box center [490, 270] width 21 height 14
click at [290, 104] on button "OR" at bounding box center [276, 94] width 27 height 19
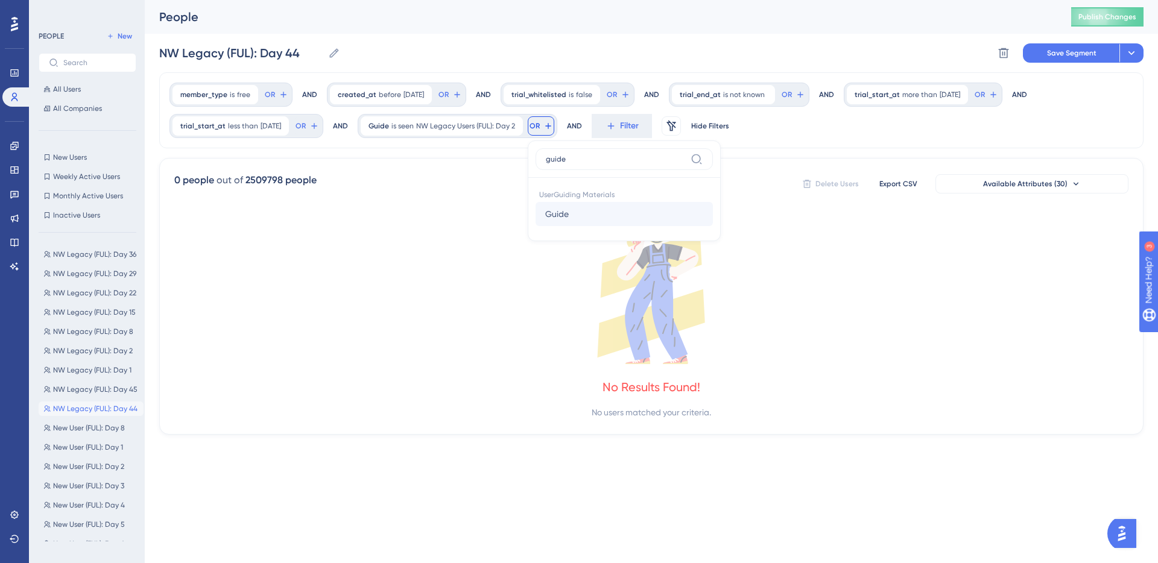
type input "guide"
click at [632, 209] on button "Guide Guide" at bounding box center [624, 214] width 177 height 24
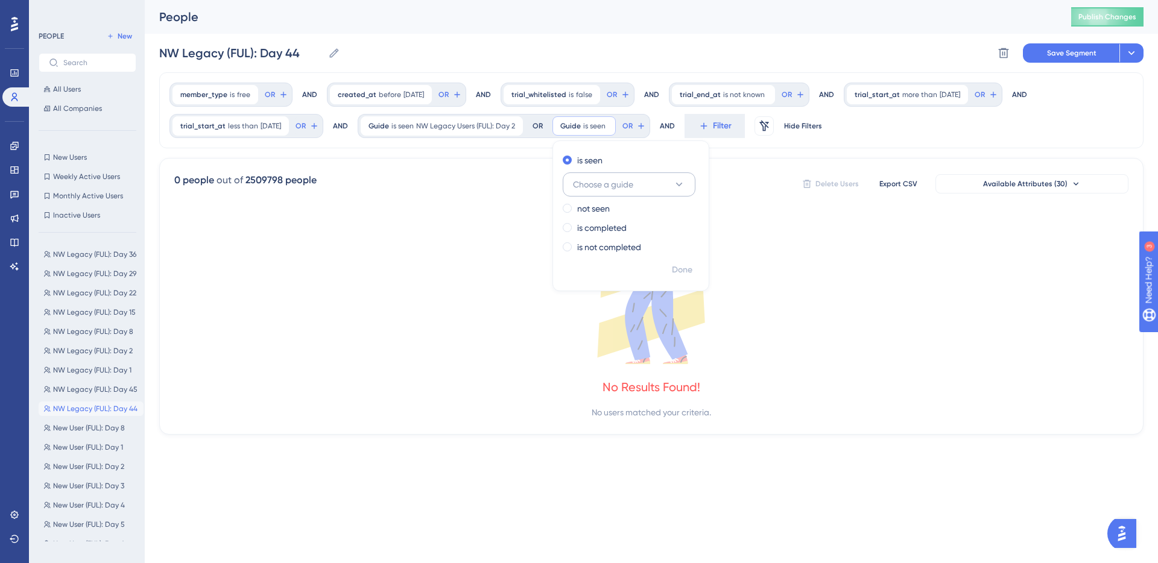
click at [633, 187] on span "Choose a guide" at bounding box center [603, 184] width 60 height 14
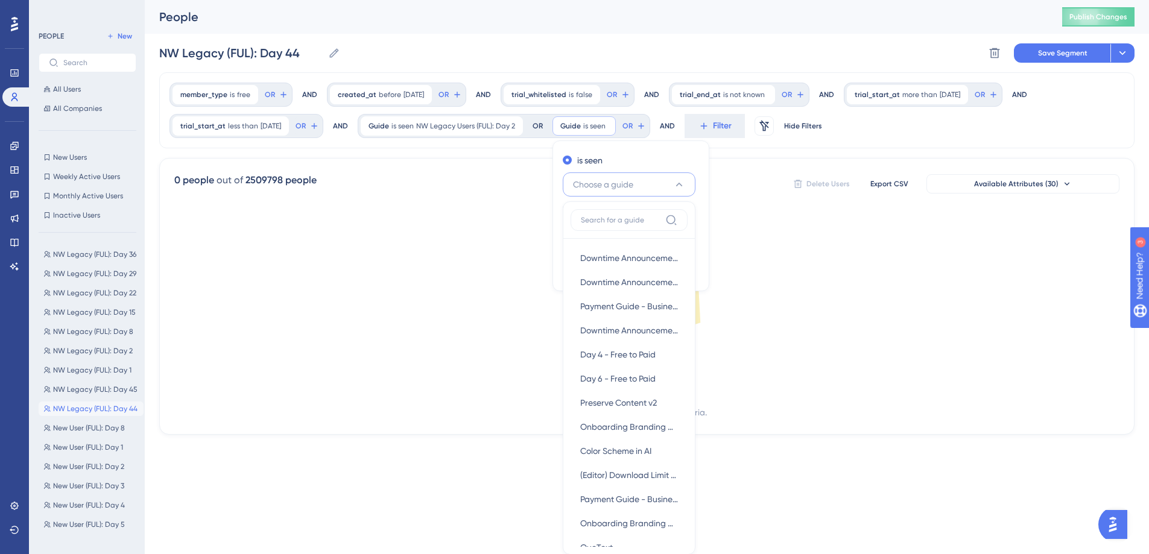
scroll to position [87, 0]
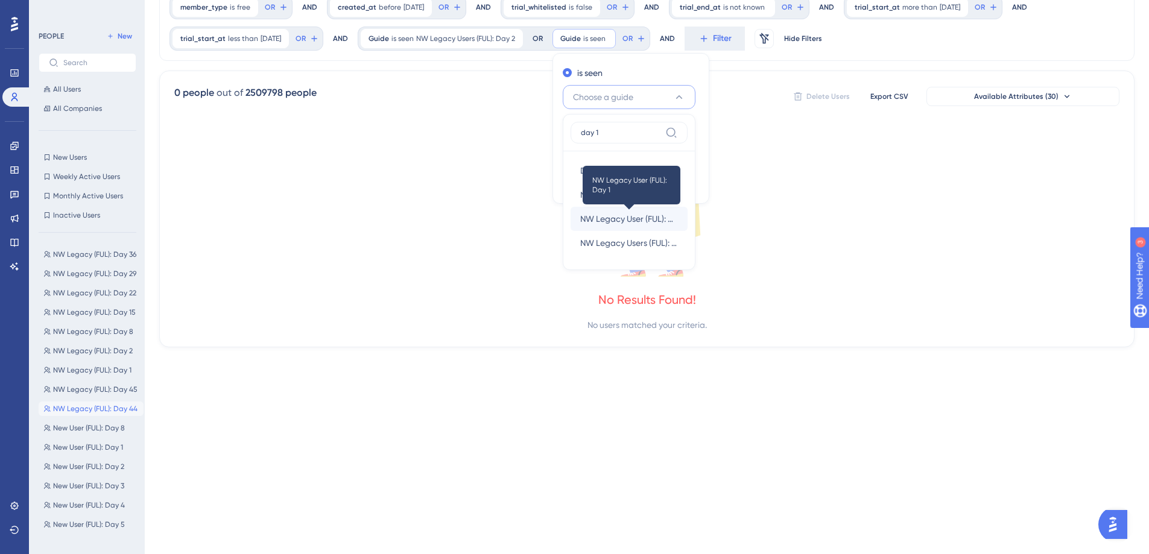
type input "day 1"
click at [665, 216] on span "NW Legacy User (FUL): Day 1" at bounding box center [629, 219] width 98 height 14
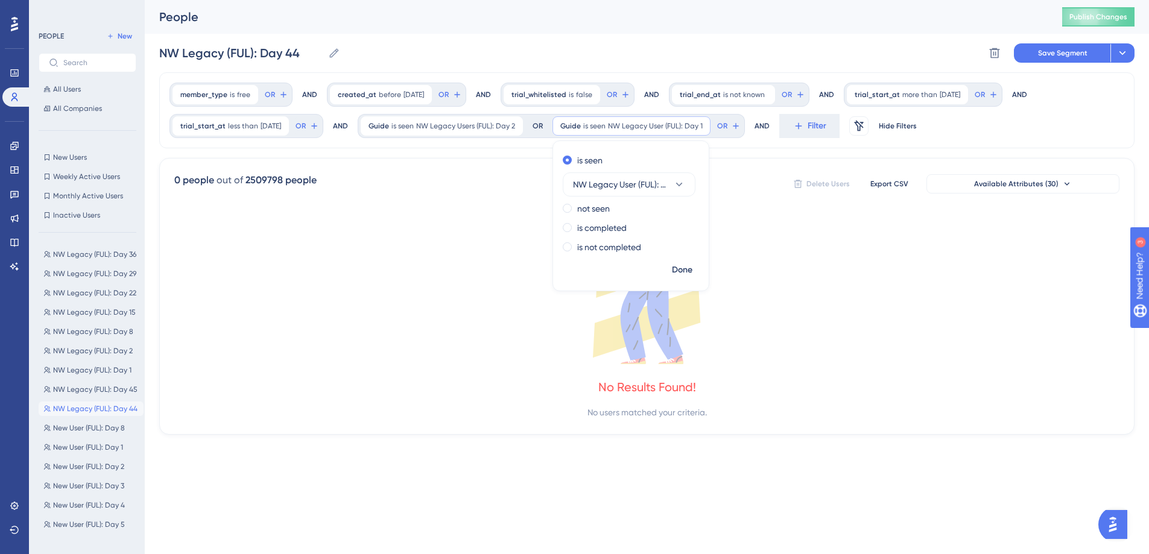
scroll to position [0, 0]
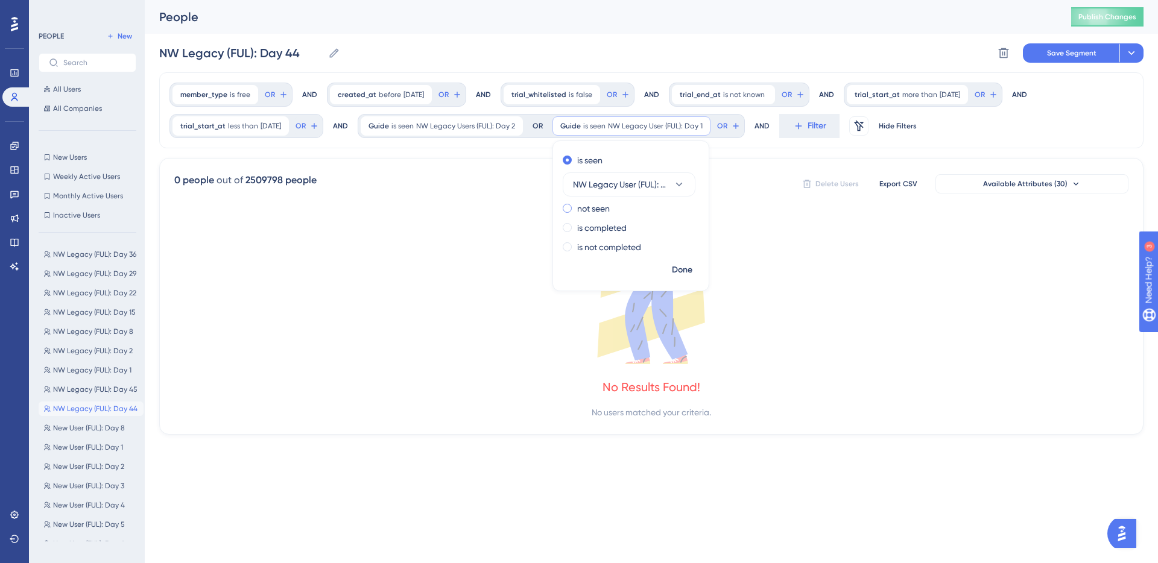
click at [604, 212] on label "not seen" at bounding box center [593, 208] width 33 height 14
click at [692, 271] on span "Done" at bounding box center [682, 270] width 21 height 14
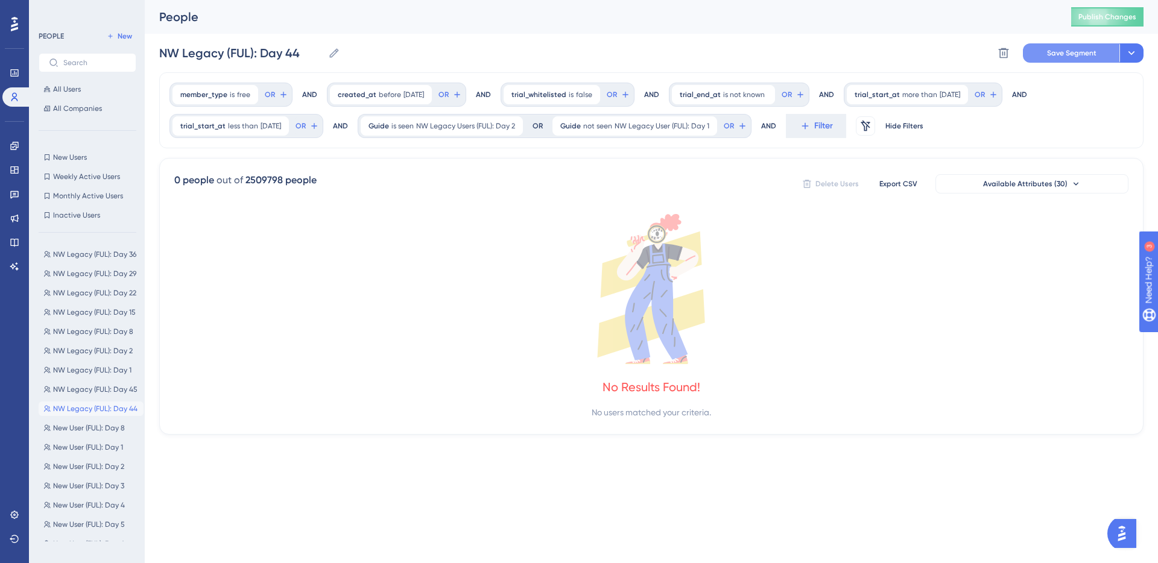
click at [1068, 50] on span "Save Segment" at bounding box center [1071, 53] width 49 height 10
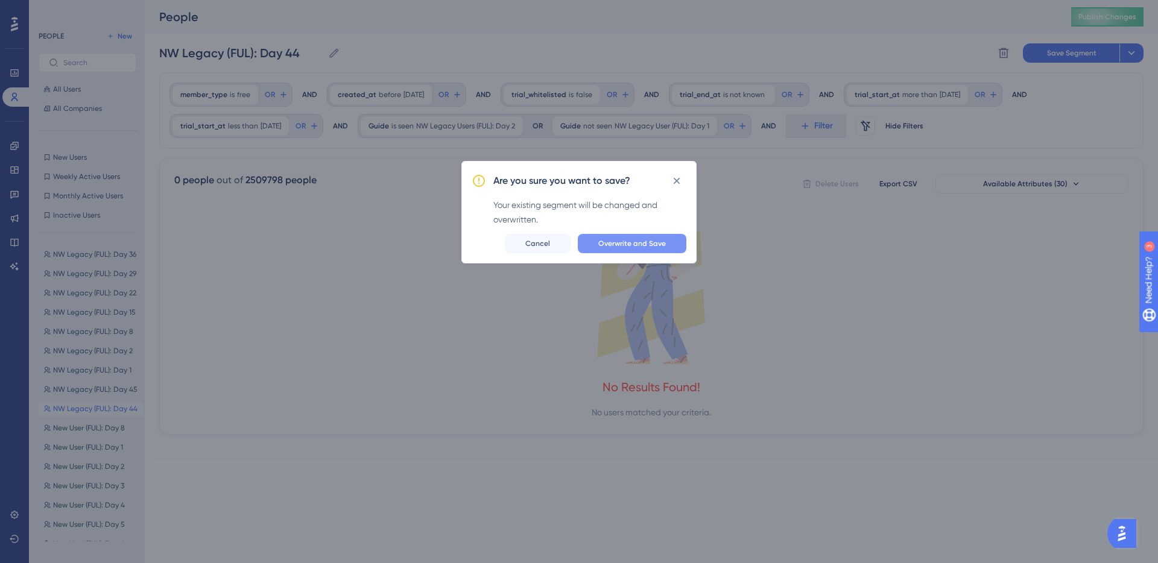
click at [659, 238] on button "Overwrite and Save" at bounding box center [632, 243] width 109 height 19
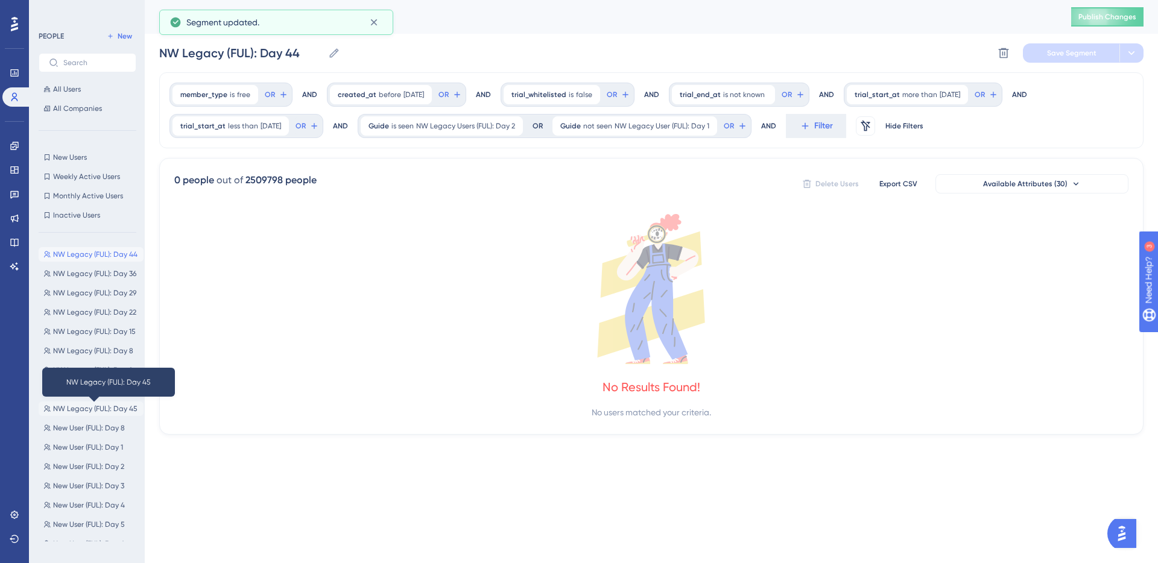
click at [110, 408] on span "NW Legacy (FUL): Day 45" at bounding box center [95, 409] width 84 height 10
type input "NW Legacy (FUL): Day 45"
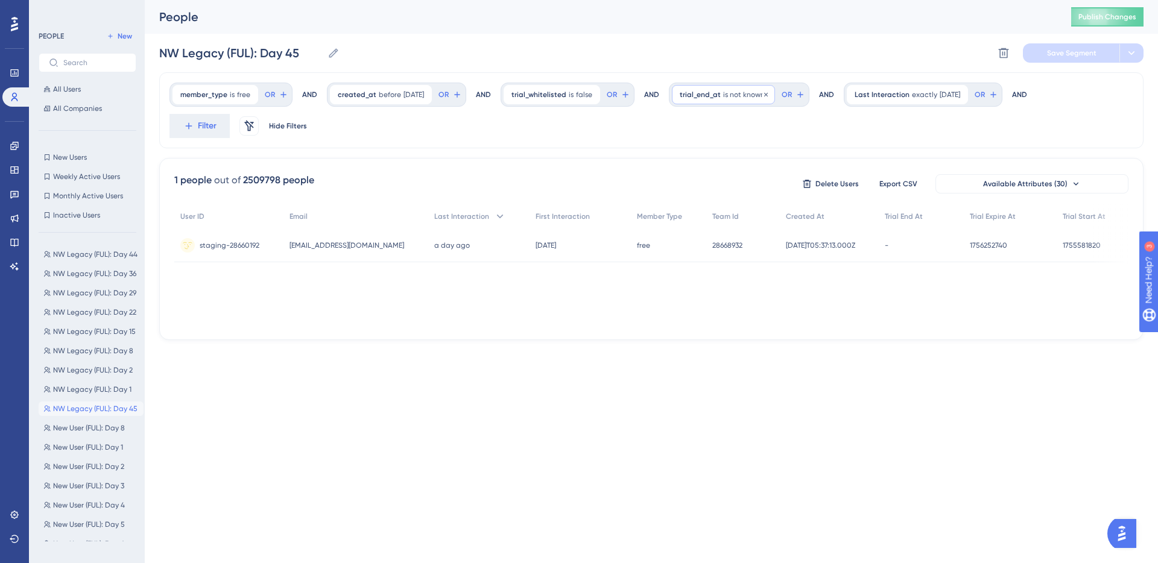
click at [735, 92] on span "is not known" at bounding box center [744, 95] width 42 height 10
click at [727, 187] on label "more than" at bounding box center [717, 187] width 40 height 14
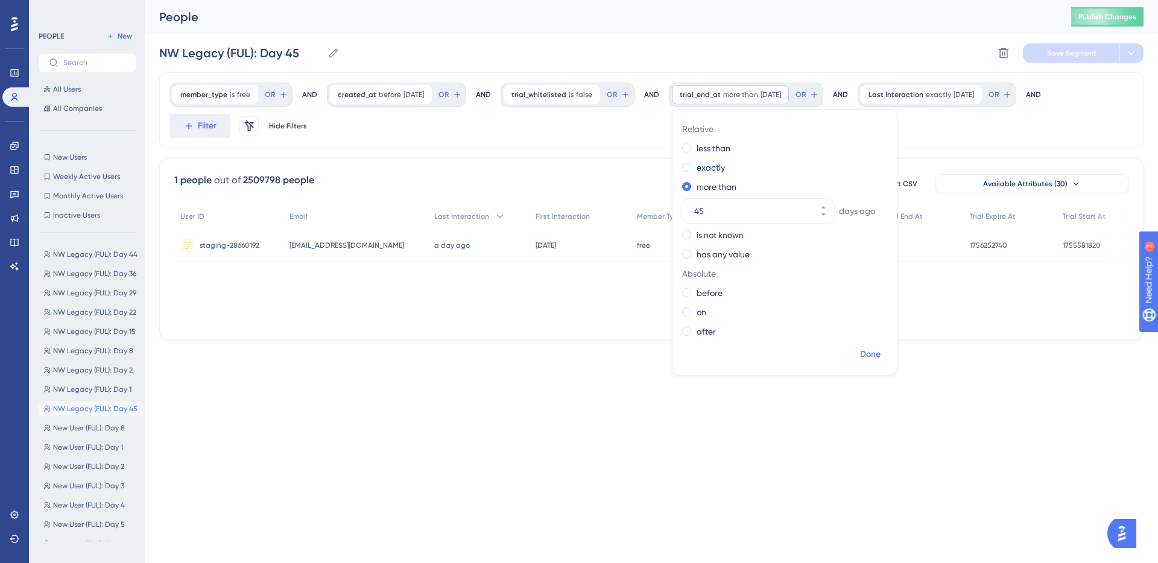
type input "45"
click at [877, 354] on span "Done" at bounding box center [870, 354] width 21 height 14
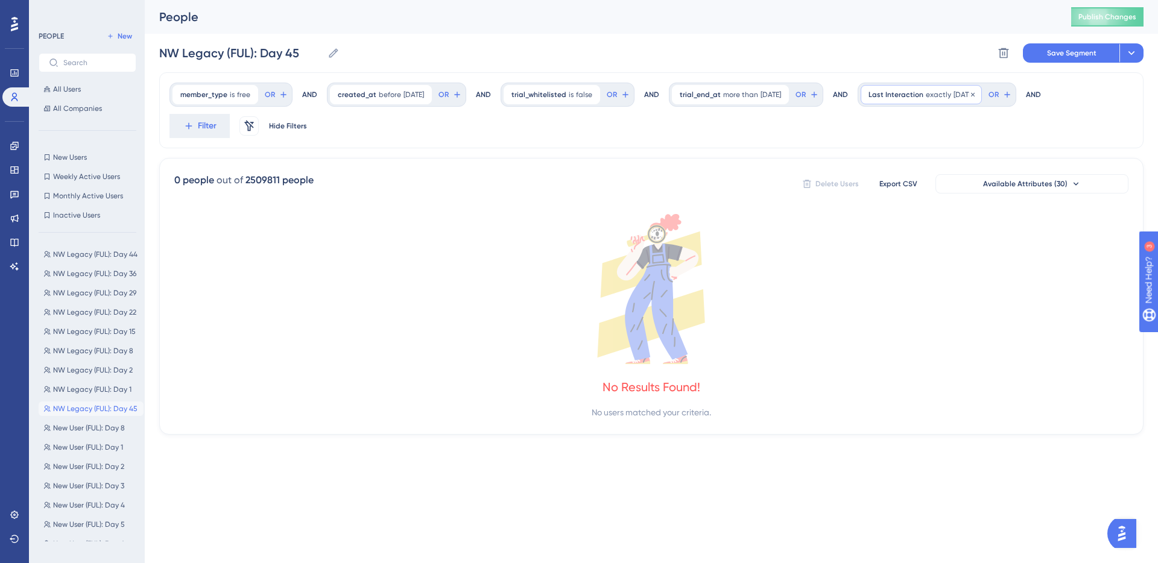
click at [951, 90] on span "exactly" at bounding box center [938, 95] width 25 height 10
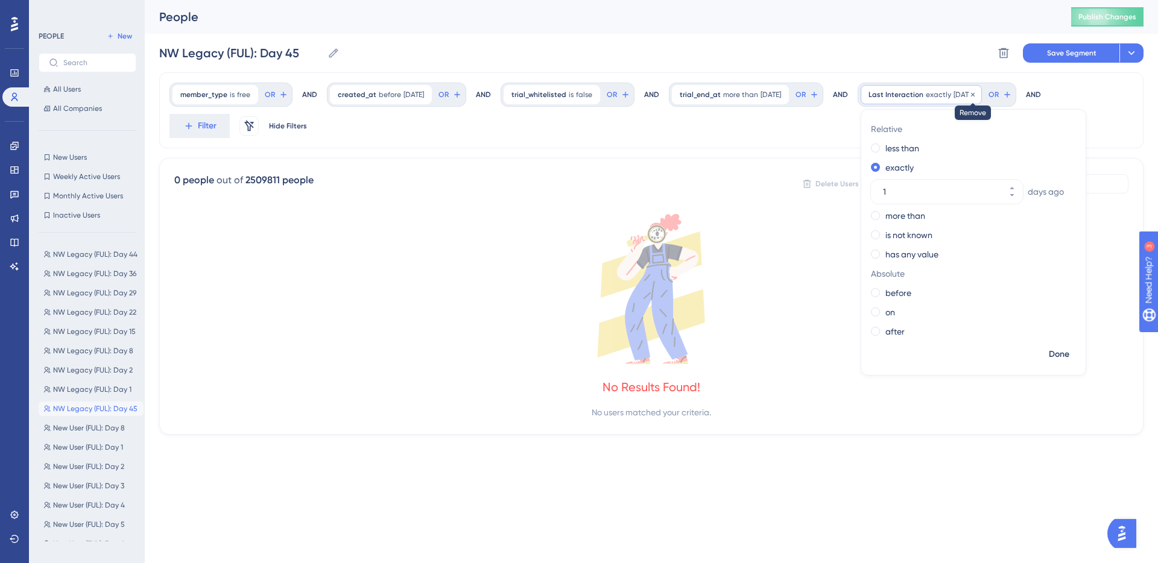
click at [976, 95] on icon at bounding box center [972, 94] width 7 height 7
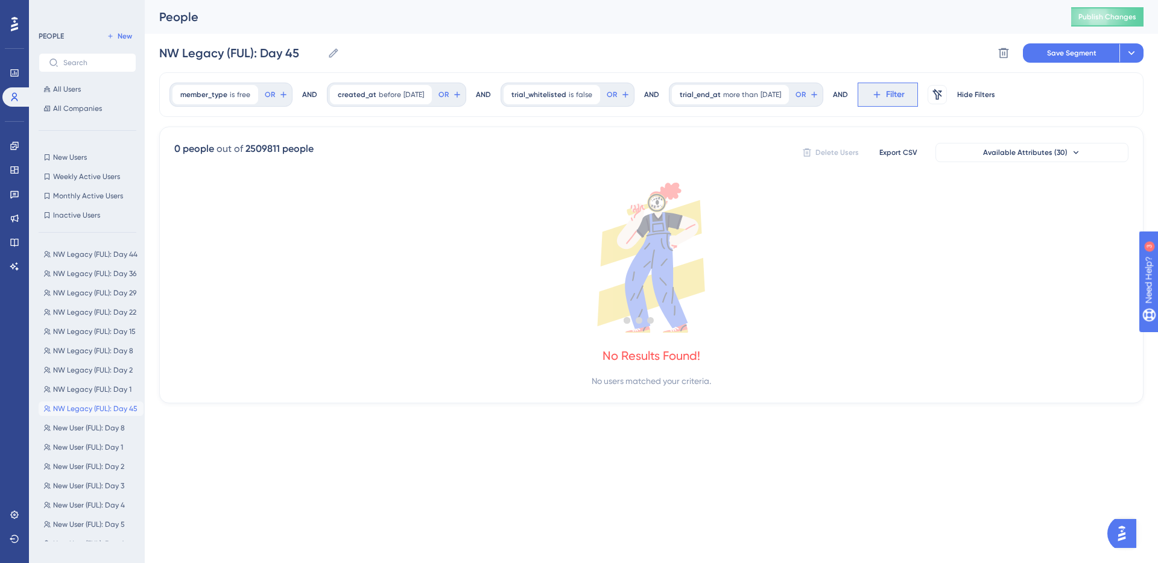
click at [905, 90] on span "Filter" at bounding box center [895, 94] width 19 height 14
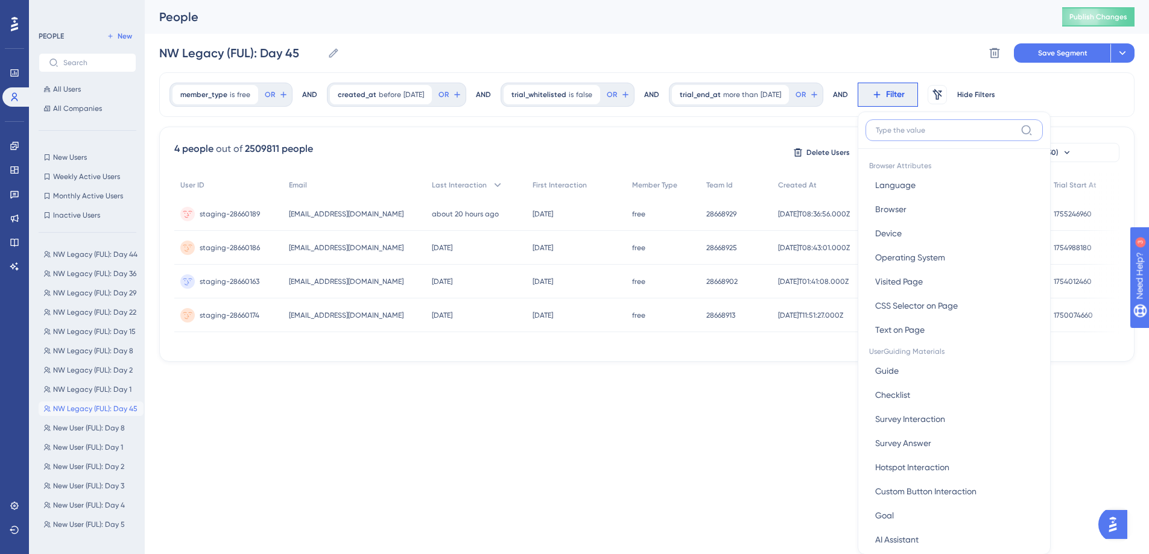
scroll to position [56, 0]
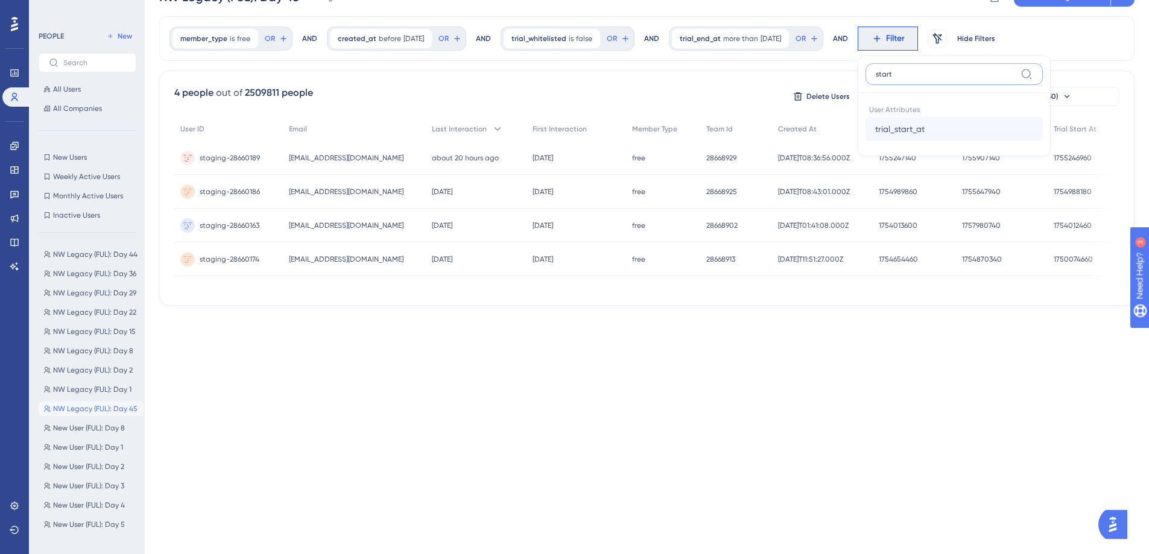
type input "start"
click at [925, 133] on span "trial_start_at" at bounding box center [899, 129] width 49 height 14
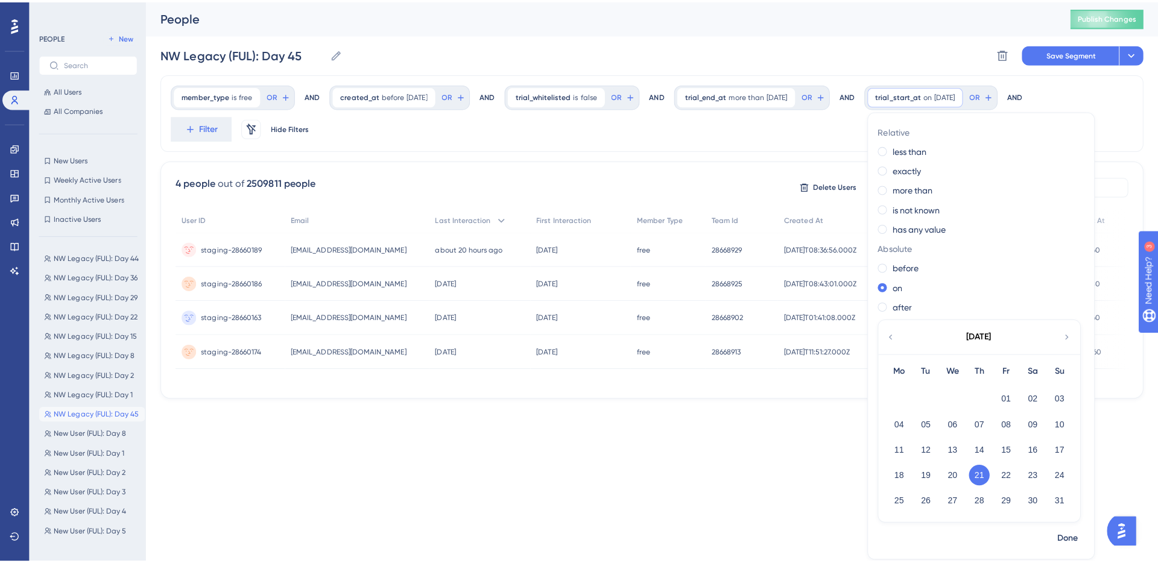
scroll to position [0, 0]
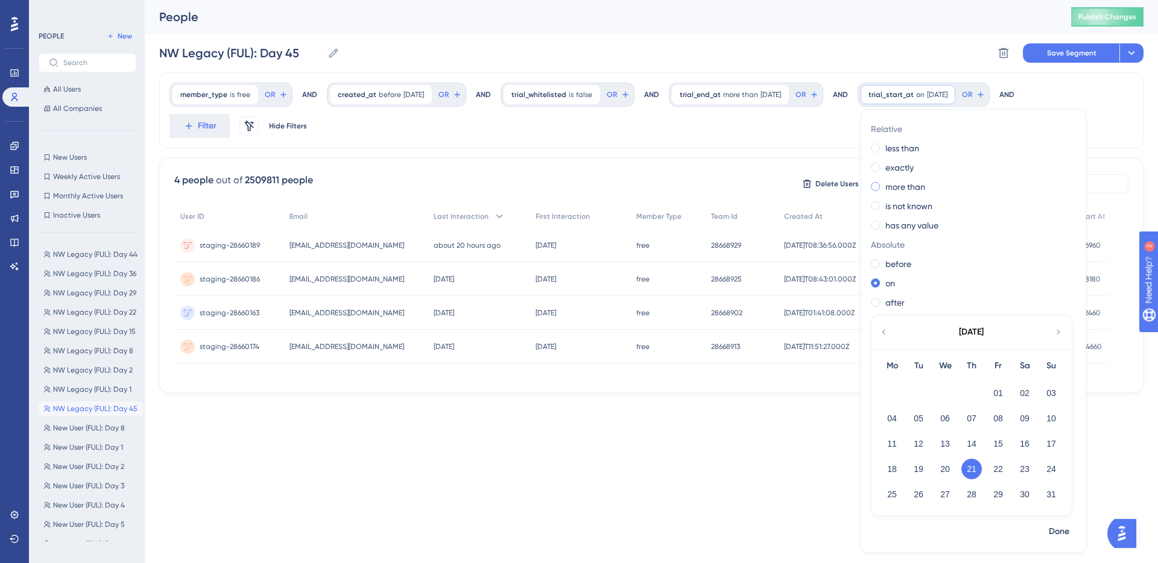
click at [925, 186] on label "more than" at bounding box center [905, 187] width 40 height 14
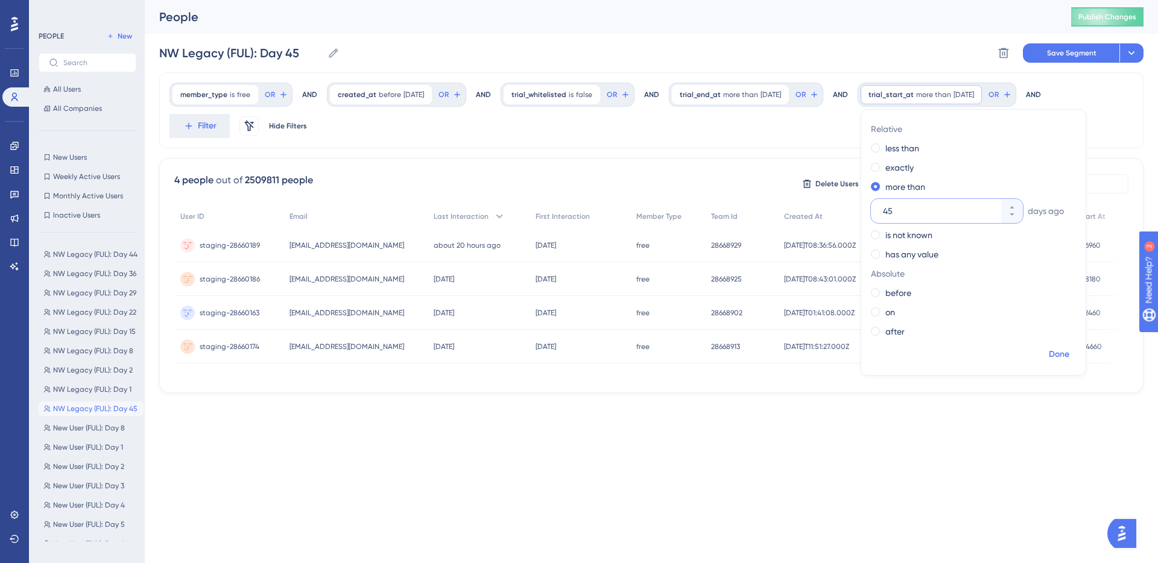
type input "45"
click at [1069, 352] on span "Done" at bounding box center [1059, 354] width 21 height 14
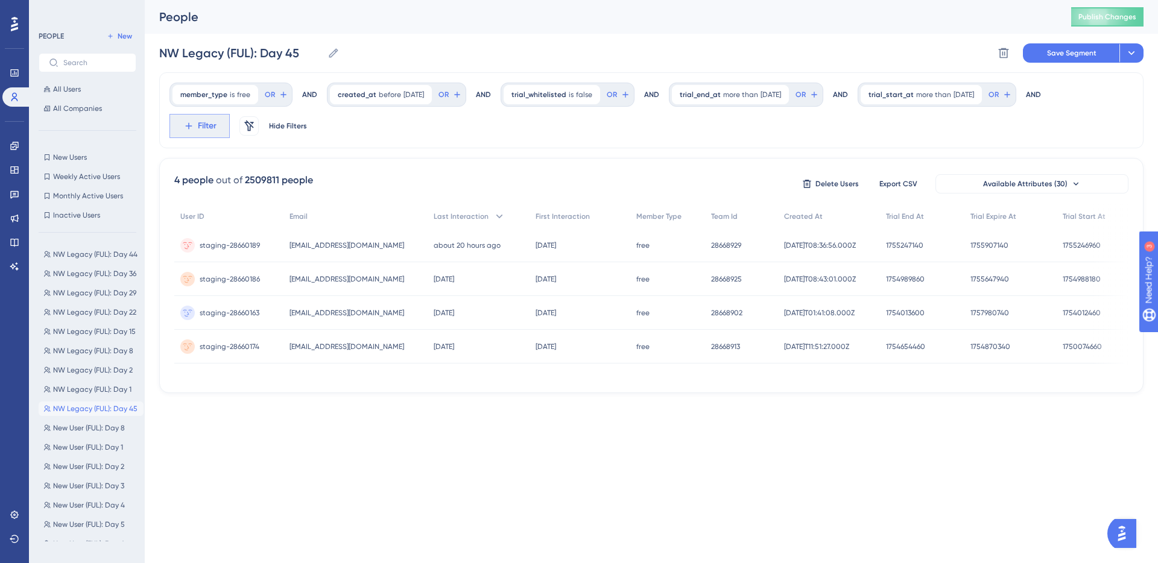
click at [203, 124] on span "Filter" at bounding box center [207, 126] width 19 height 14
type input "guide"
click at [293, 212] on button "Guide Guide" at bounding box center [265, 216] width 177 height 24
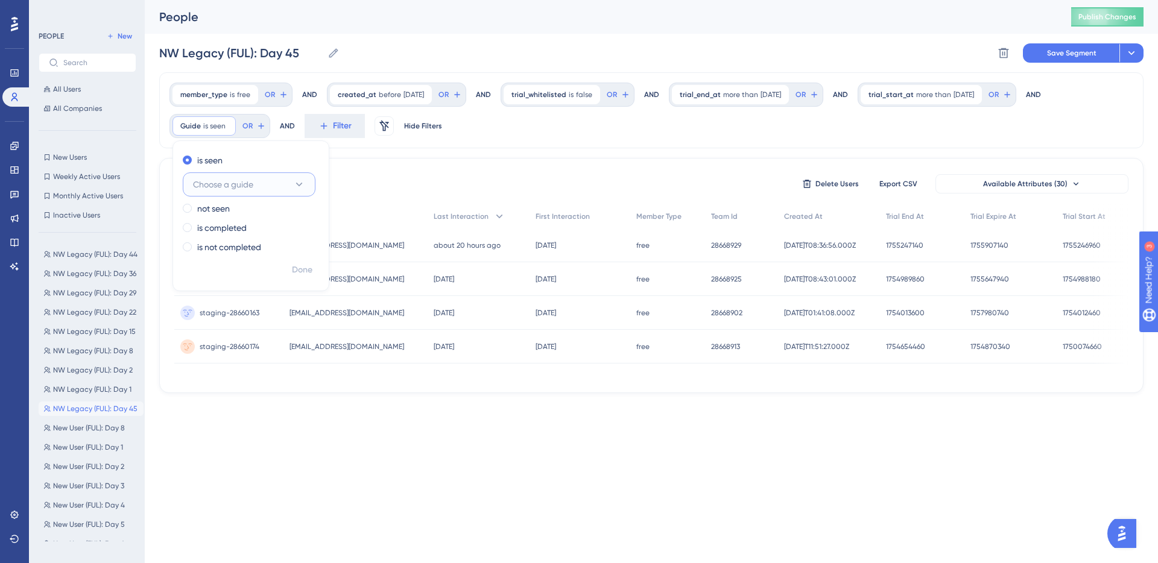
click at [252, 182] on span "Choose a guide" at bounding box center [223, 184] width 60 height 14
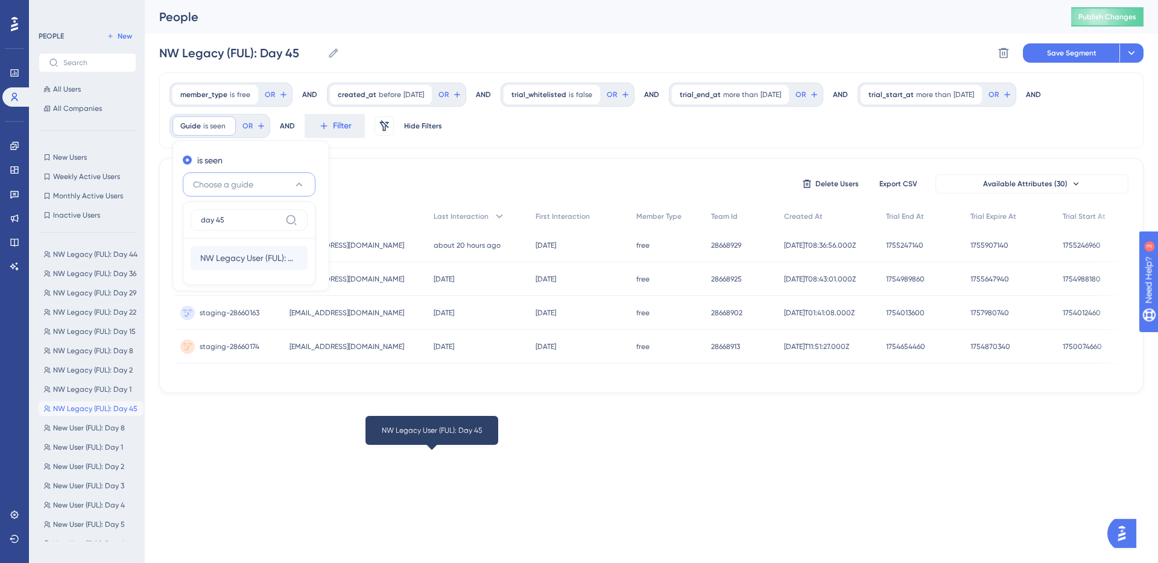
type input "day 45"
click at [262, 257] on span "NW Legacy User (FUL): Day 45" at bounding box center [249, 258] width 98 height 14
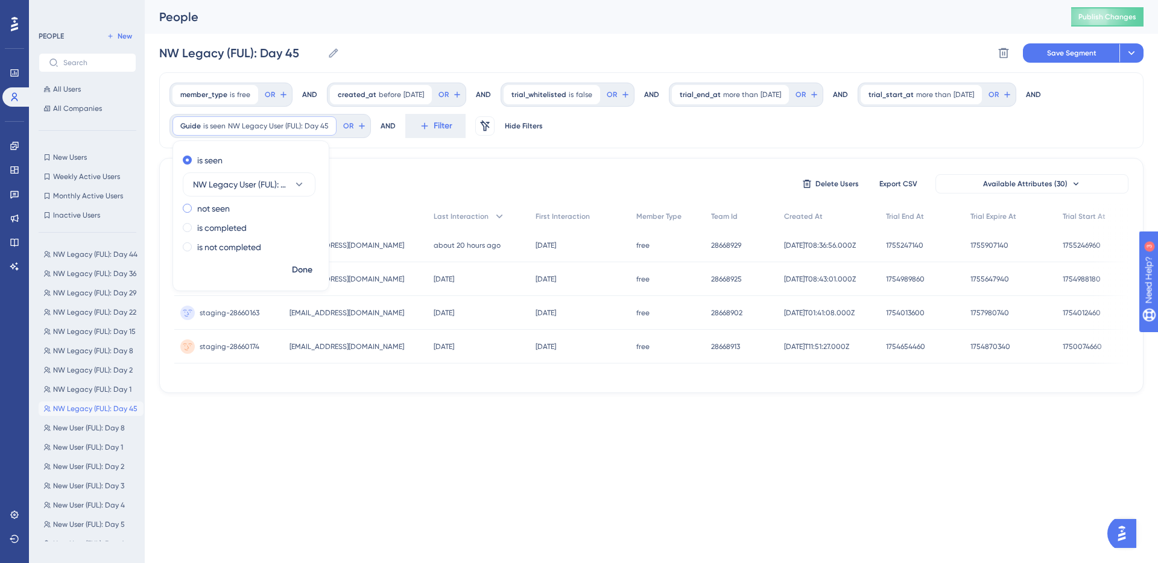
click at [226, 209] on label "not seen" at bounding box center [213, 208] width 33 height 14
click at [302, 267] on span "Done" at bounding box center [302, 270] width 21 height 14
click at [1043, 54] on button "Save Segment" at bounding box center [1071, 52] width 97 height 19
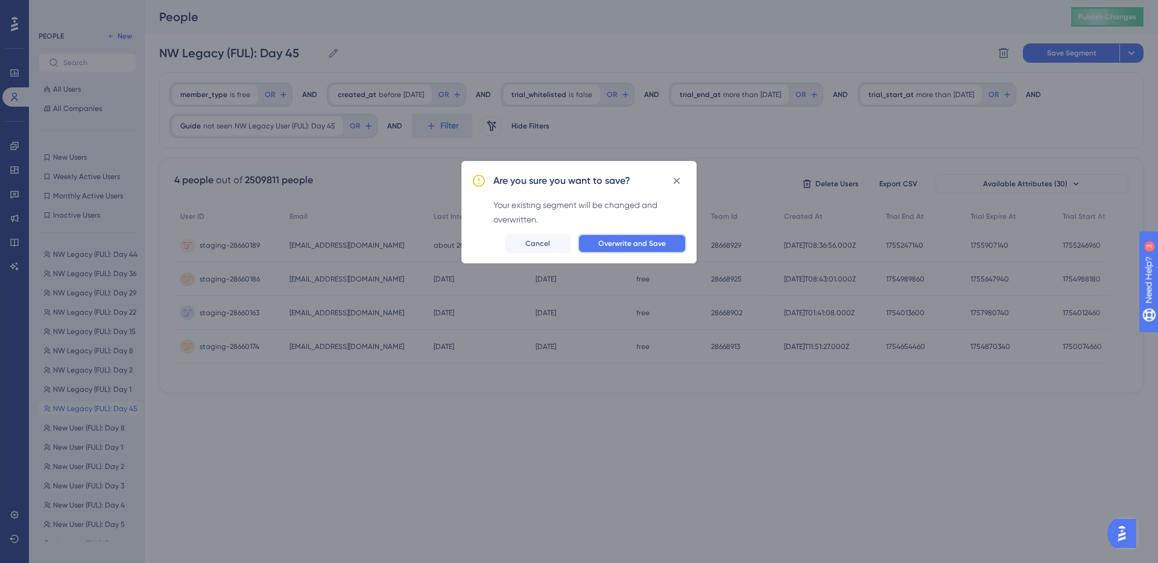
click at [635, 235] on button "Overwrite and Save" at bounding box center [632, 243] width 109 height 19
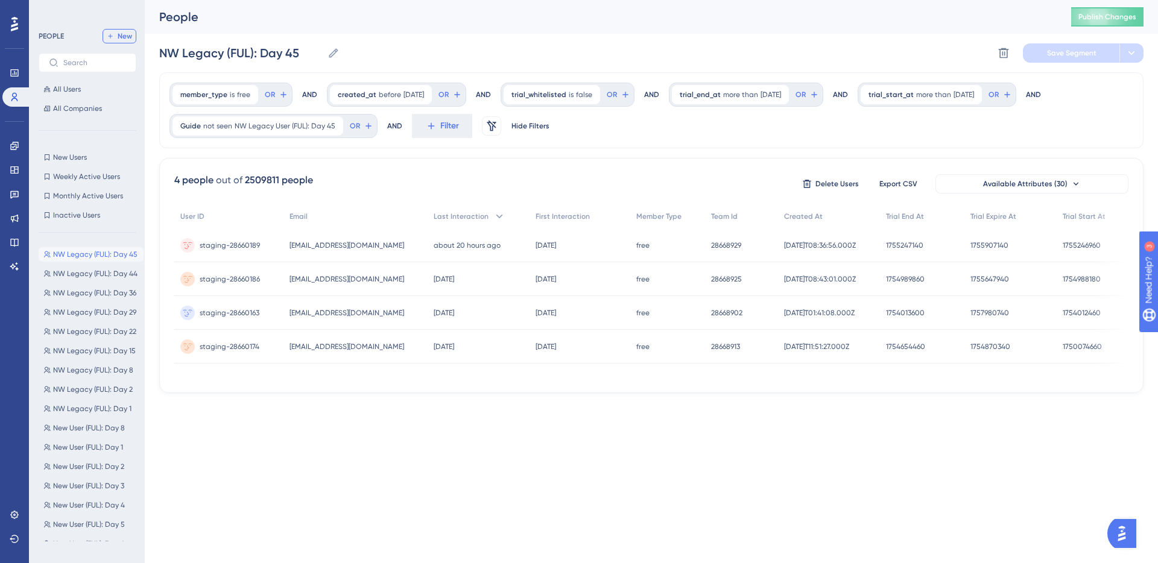
click at [122, 34] on span "New" at bounding box center [125, 36] width 14 height 10
type input "New Segment"
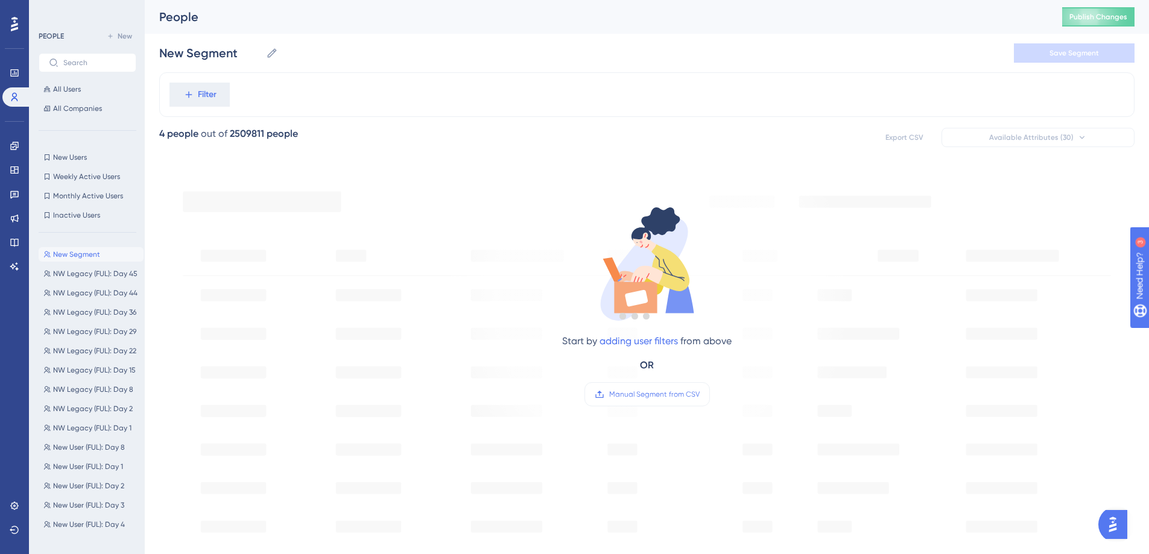
click at [207, 94] on div at bounding box center [635, 315] width 1028 height 467
click at [206, 93] on span "Filter" at bounding box center [207, 94] width 19 height 14
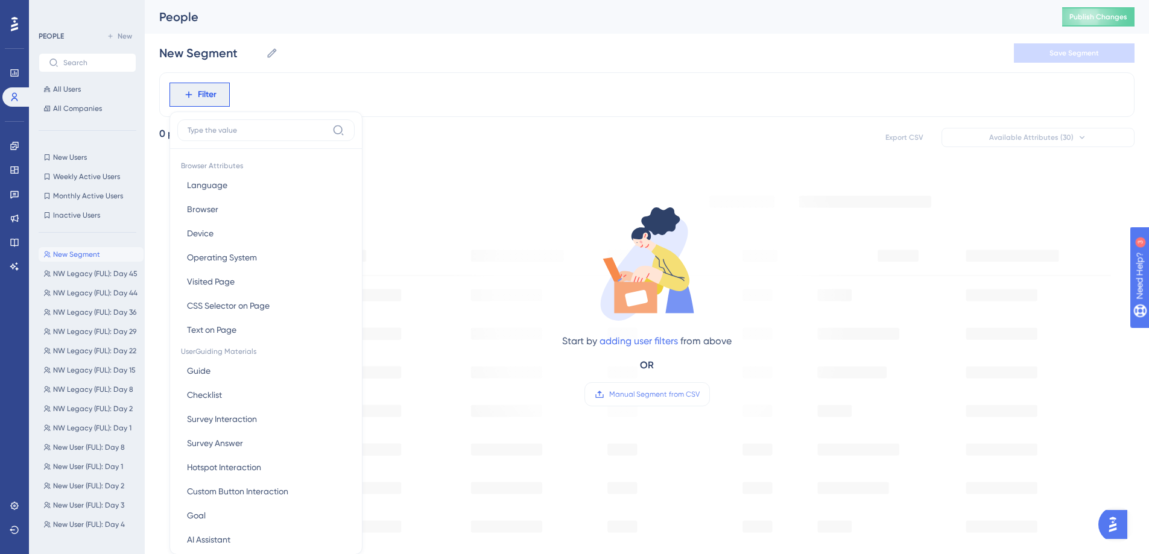
scroll to position [56, 0]
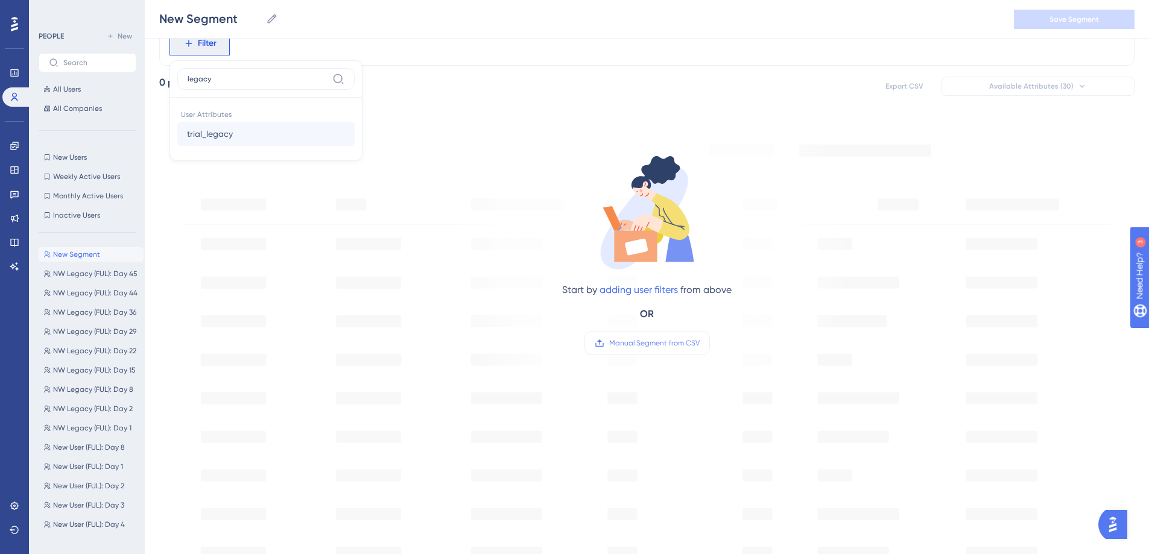
type input "legacy"
click at [220, 131] on span "trial_legacy" at bounding box center [210, 134] width 46 height 14
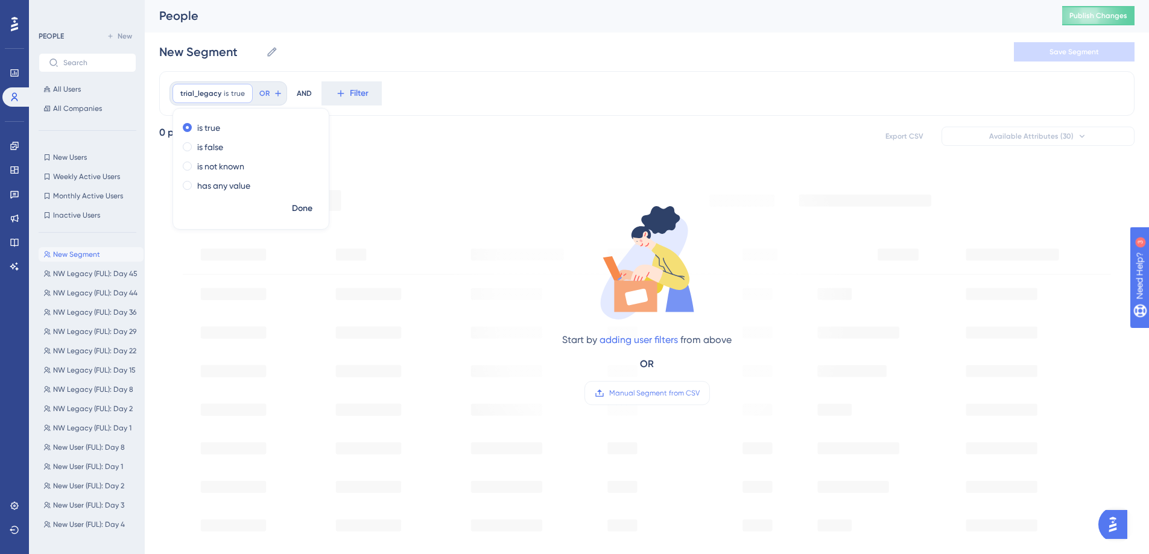
scroll to position [0, 0]
click at [497, 98] on div "trial_legacy is true true Remove is true is false is not known has any value Do…" at bounding box center [646, 94] width 975 height 45
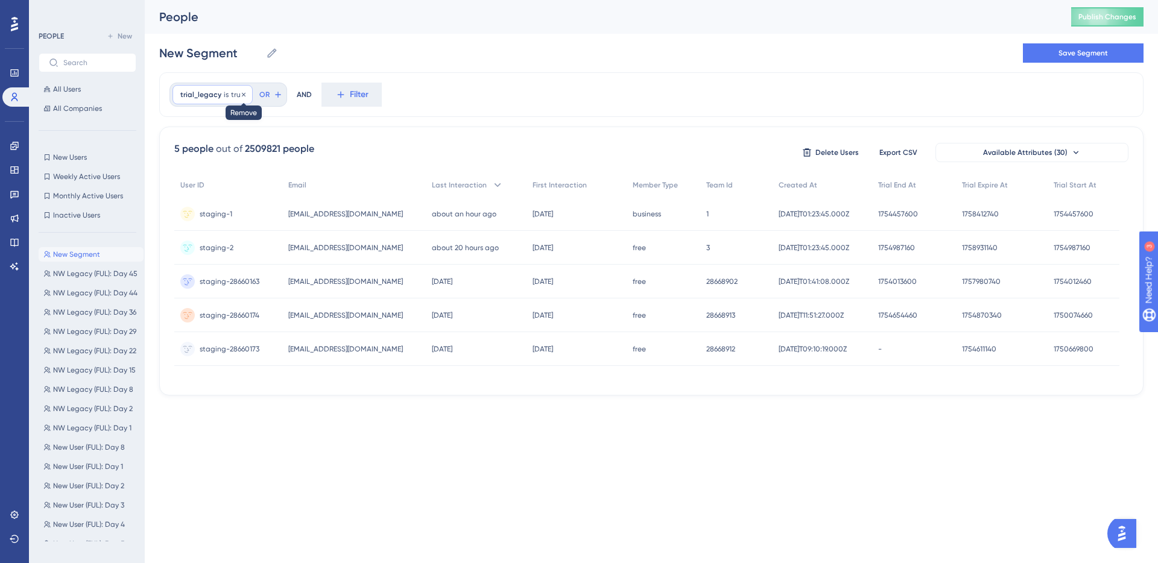
click at [242, 92] on icon at bounding box center [243, 94] width 7 height 7
